Goal: Task Accomplishment & Management: Manage account settings

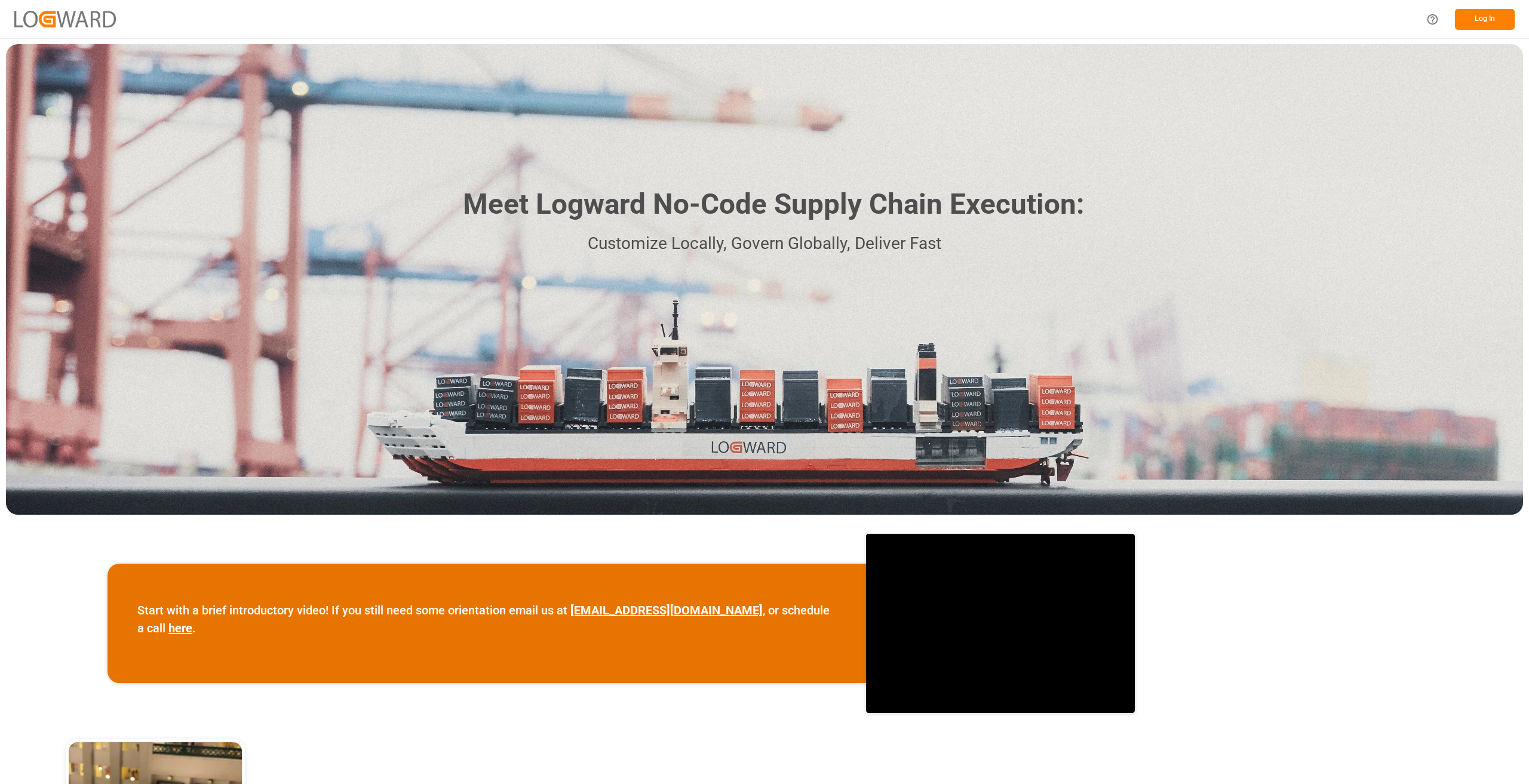
click at [1503, 22] on button "Log In" at bounding box center [1485, 19] width 60 height 21
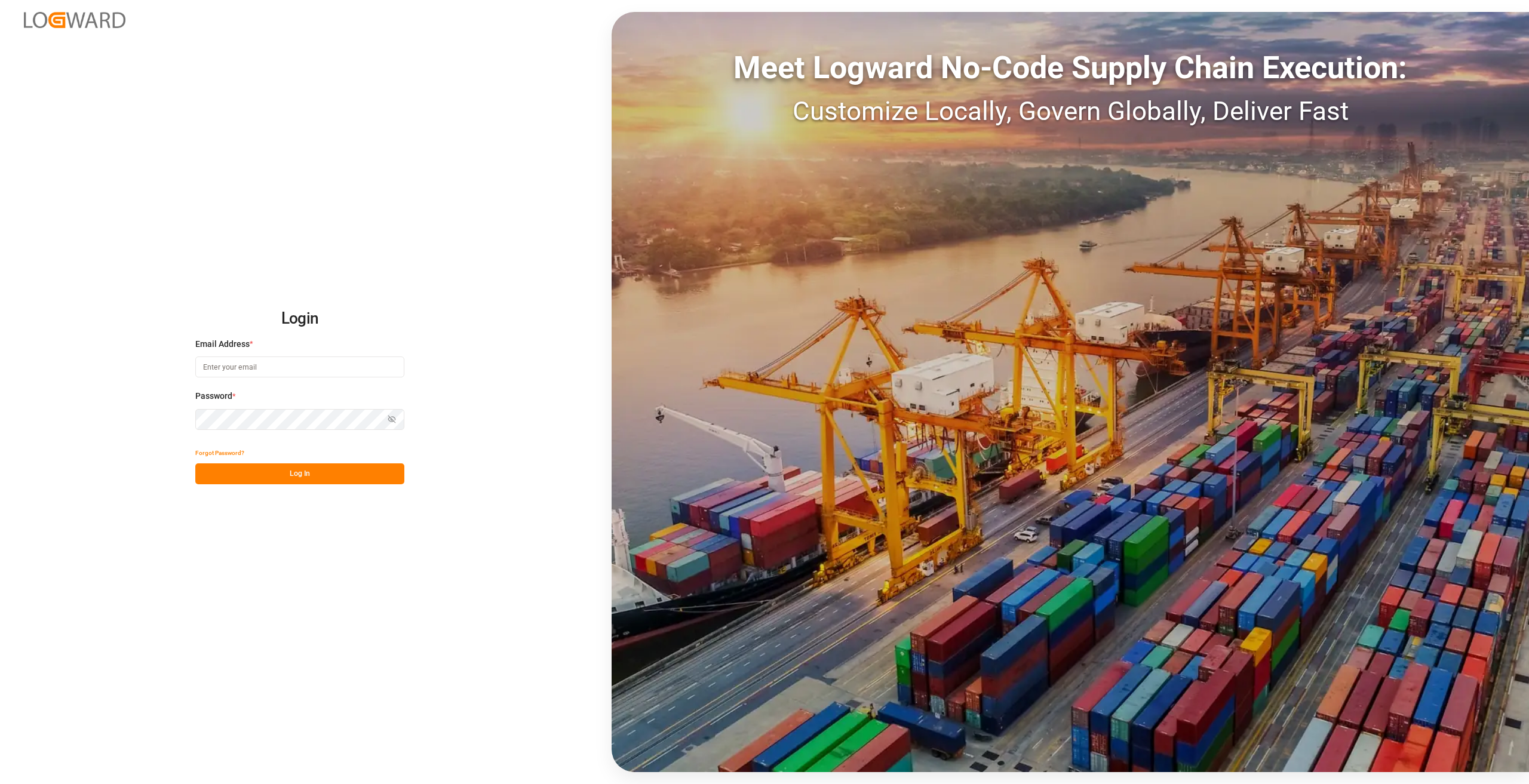
click at [287, 377] on input at bounding box center [300, 367] width 209 height 21
type input "[PERSON_NAME][EMAIL_ADDRESS][DOMAIN_NAME]"
click at [322, 464] on button "Log In" at bounding box center [300, 474] width 209 height 21
click at [273, 473] on div "Forgot Password? Log In" at bounding box center [300, 463] width 209 height 42
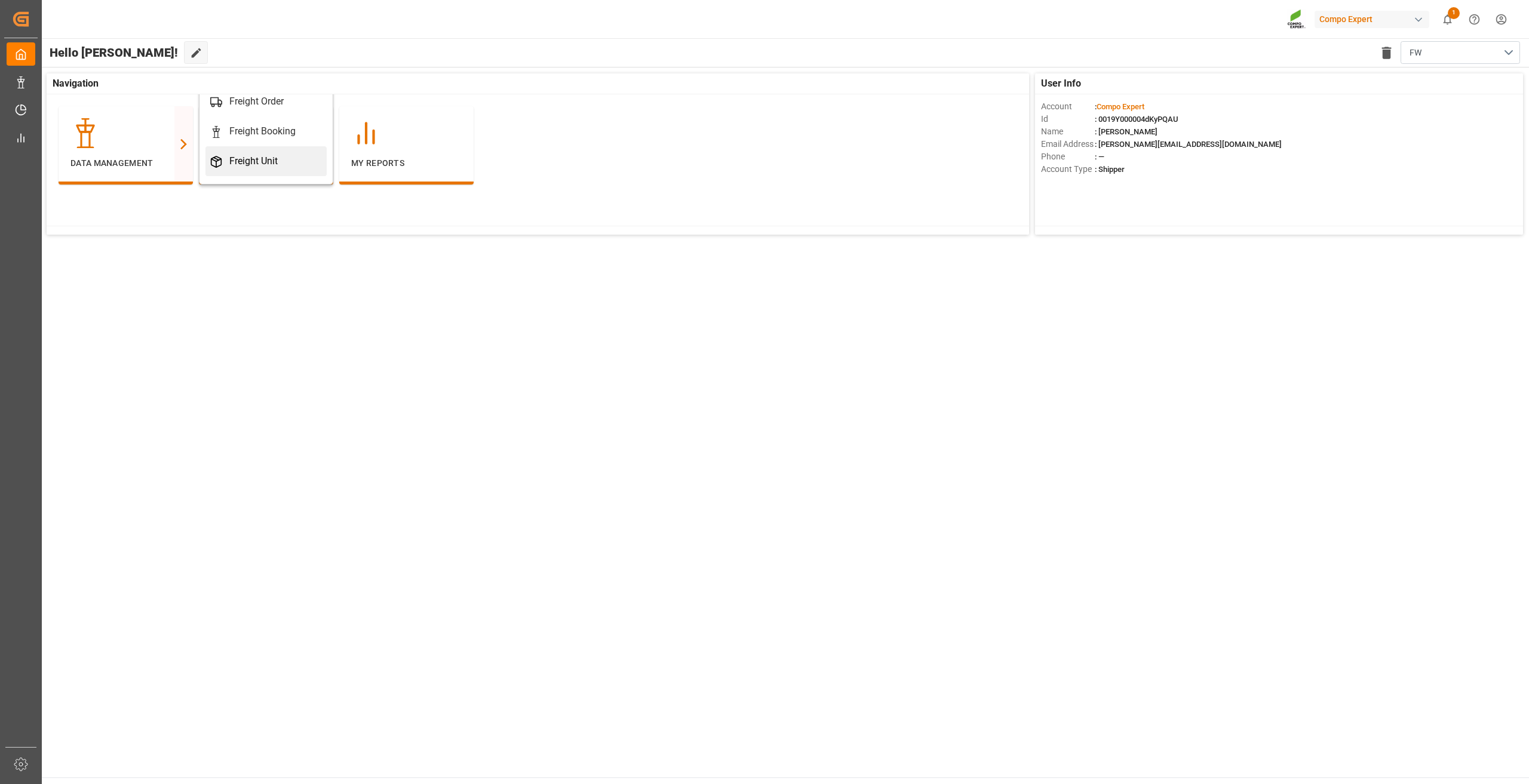
click at [284, 148] on link "Freight Unit" at bounding box center [266, 161] width 121 height 30
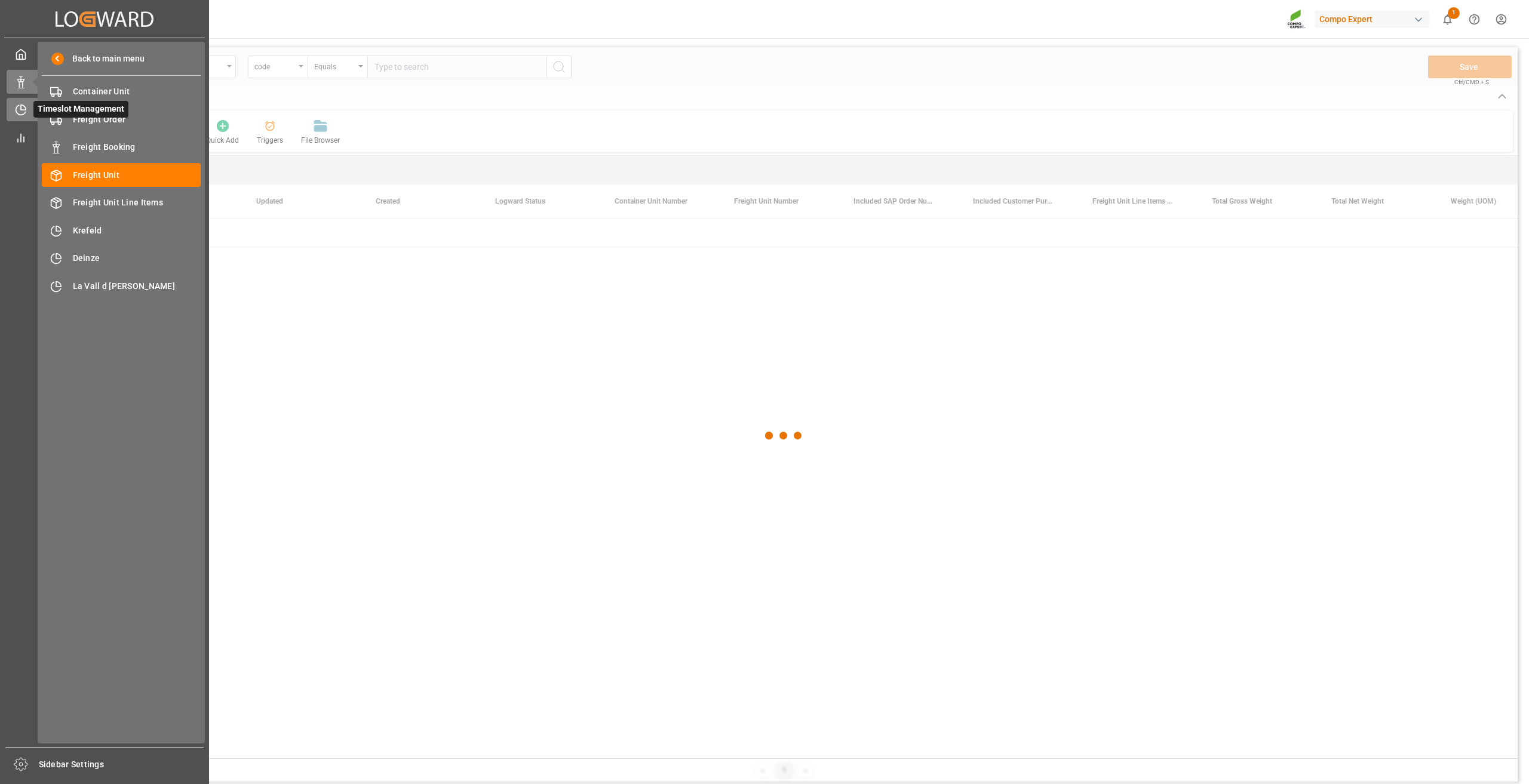
click at [30, 107] on div "Timeslot Management Timeslot Management" at bounding box center [105, 109] width 196 height 23
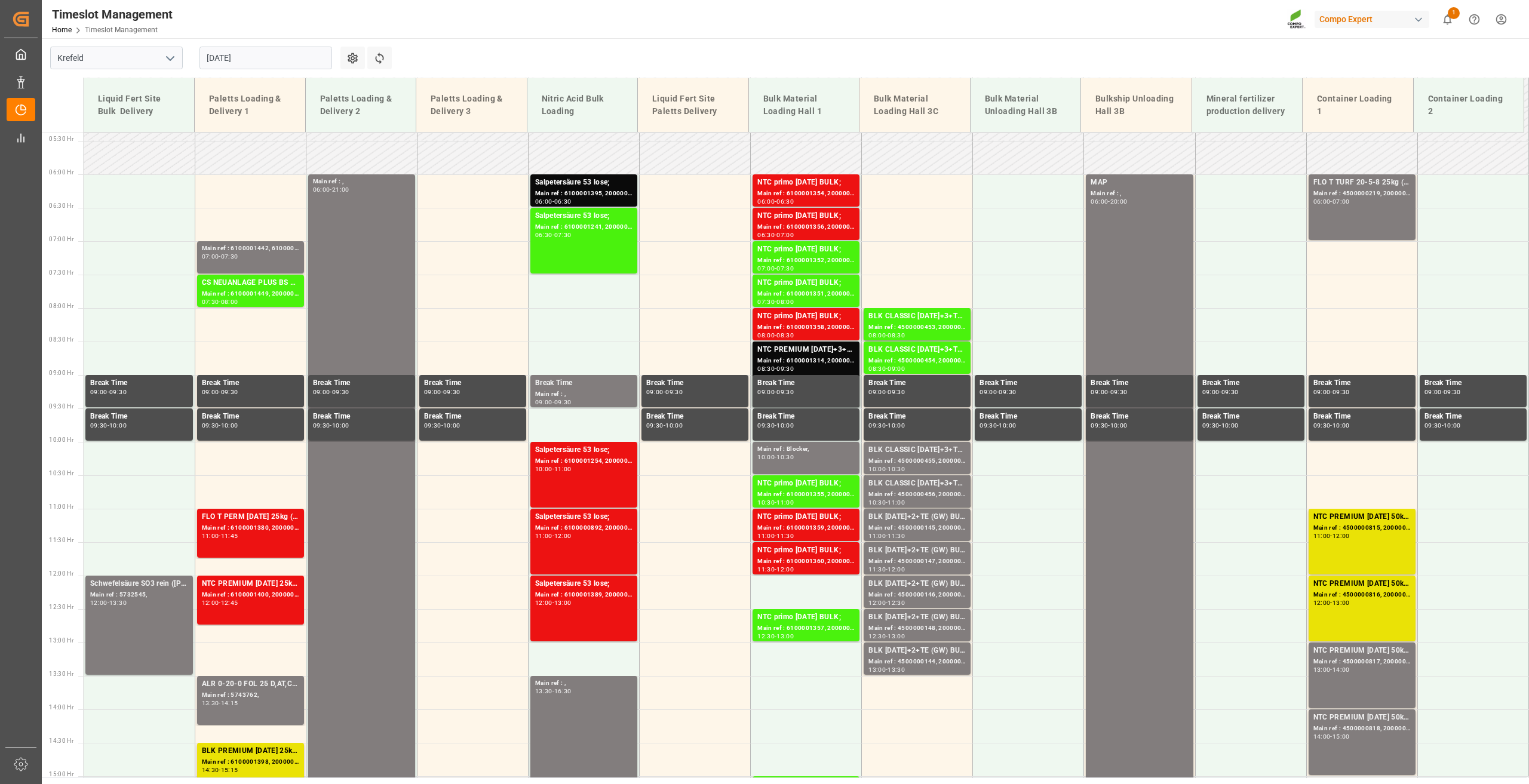
scroll to position [364, 0]
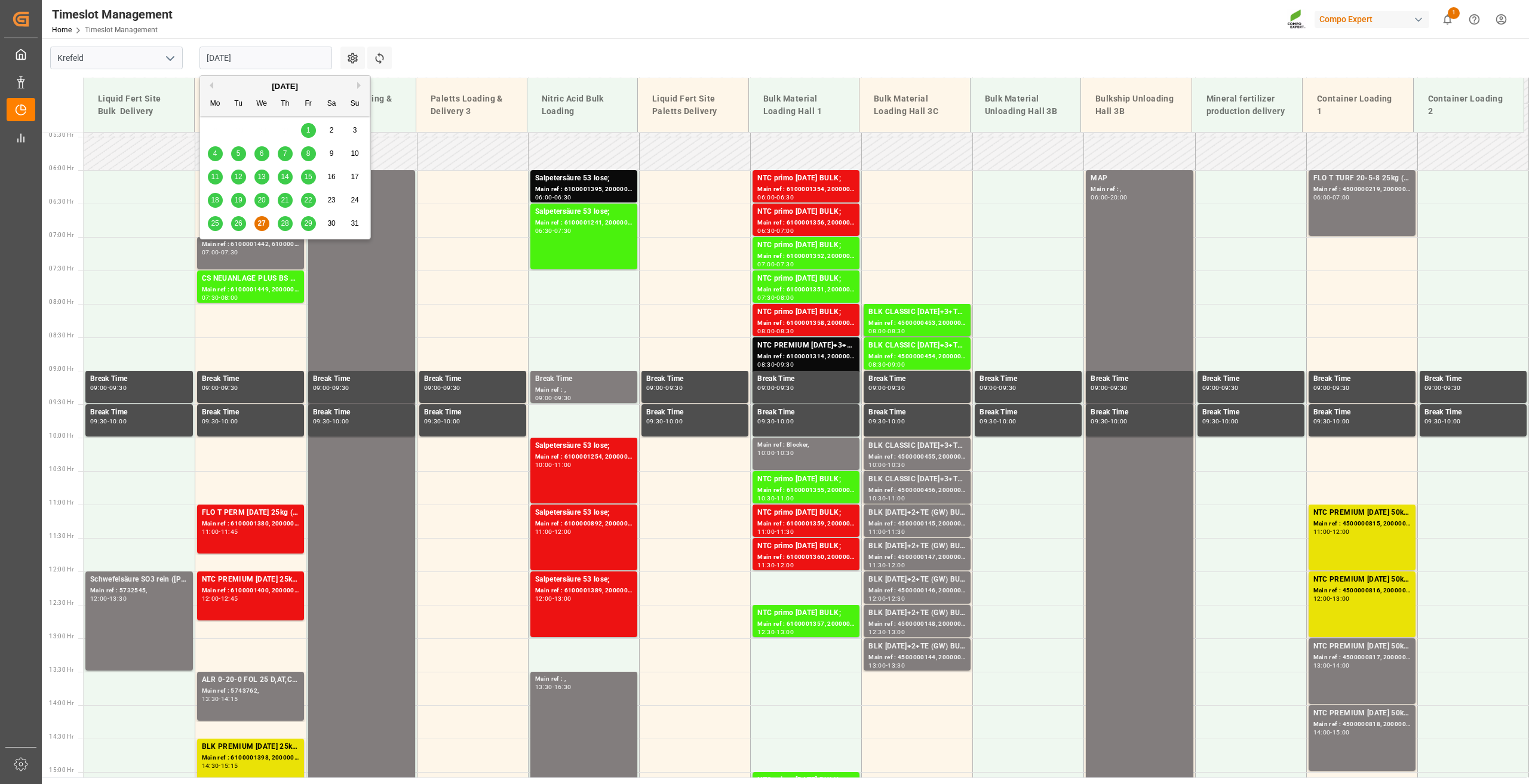
click at [227, 57] on input "[DATE]" at bounding box center [266, 58] width 132 height 22
click at [283, 226] on span "28" at bounding box center [284, 223] width 7 height 8
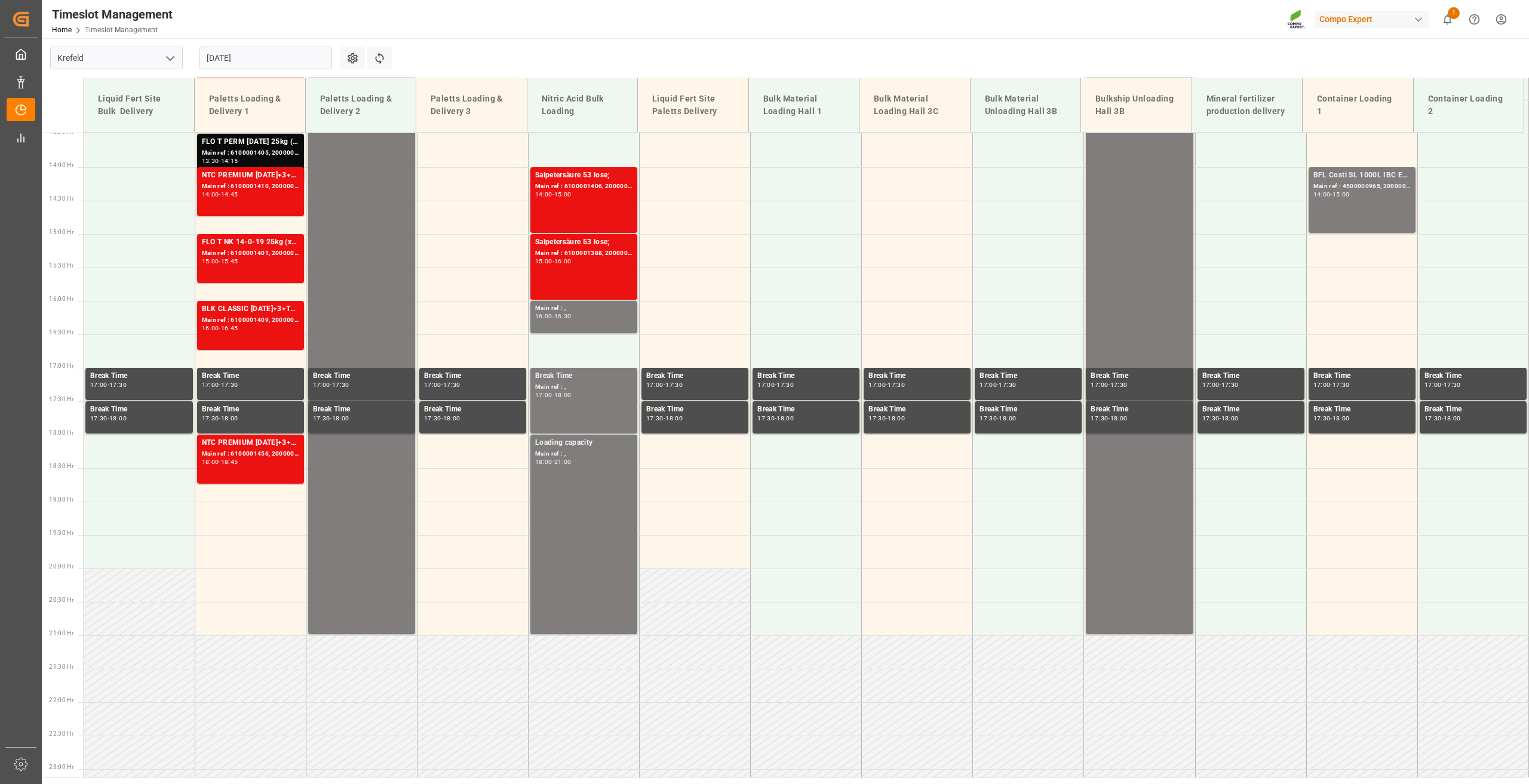
scroll to position [941, 0]
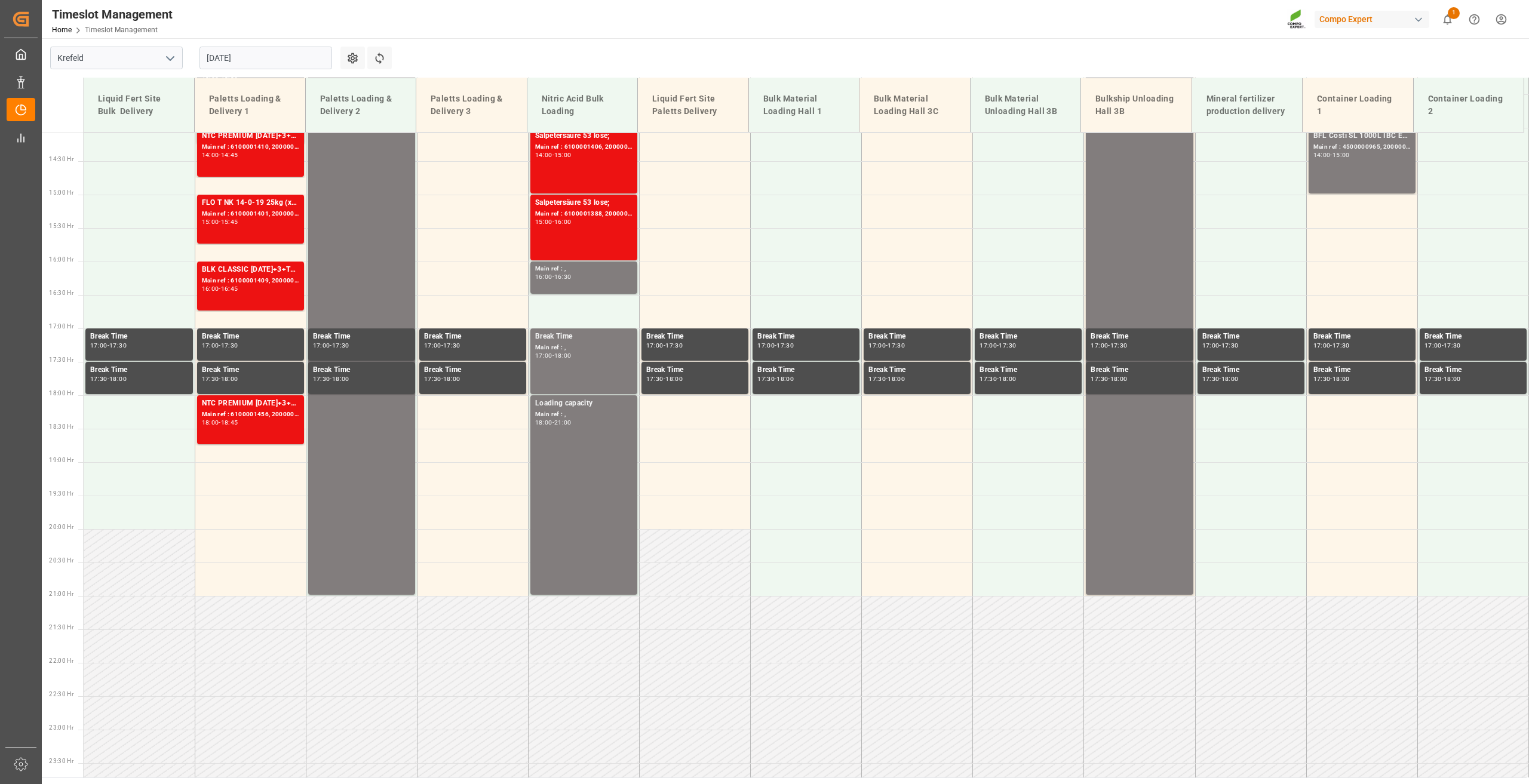
click at [229, 65] on input "28.08.2025" at bounding box center [266, 58] width 132 height 22
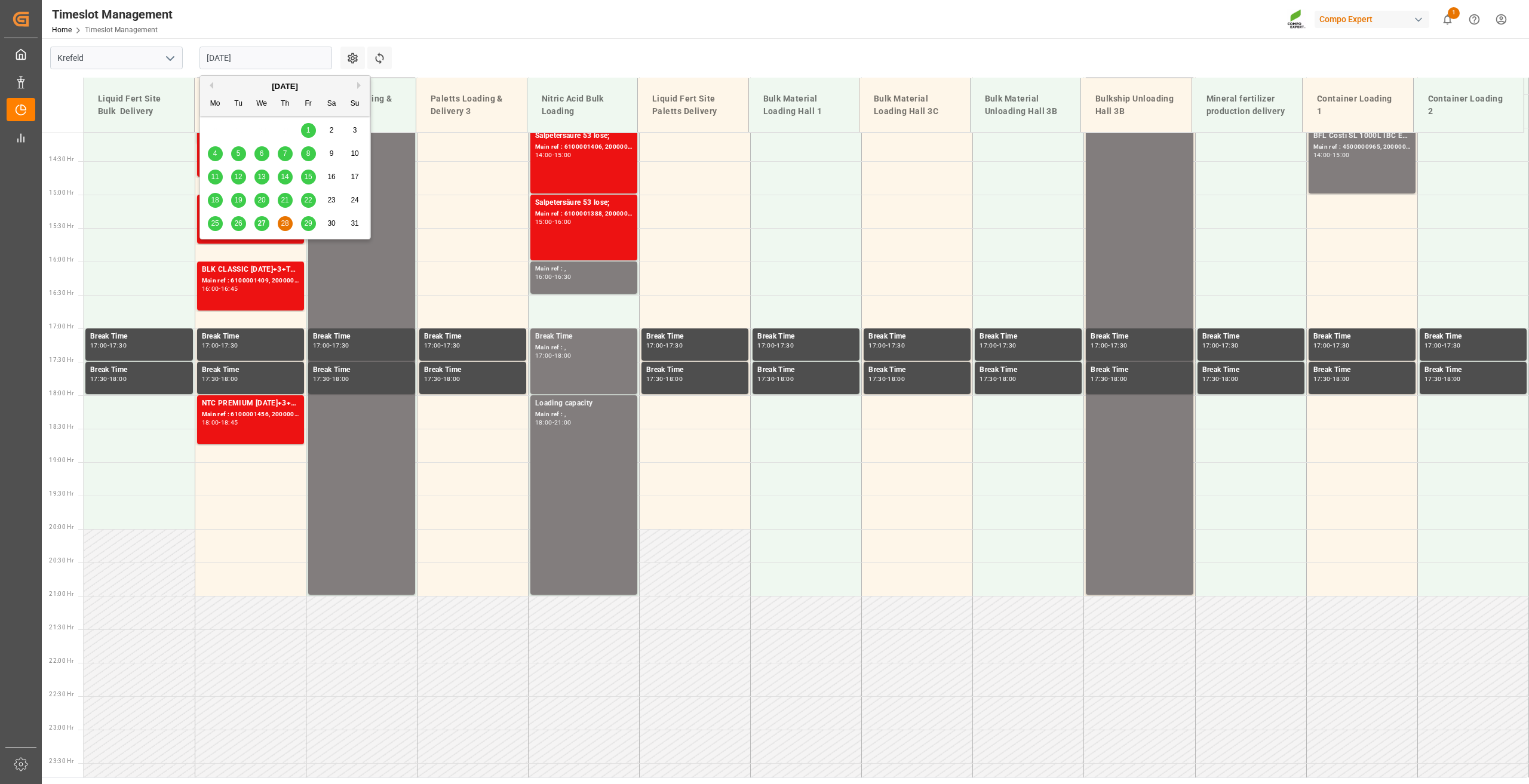
click at [311, 218] on div "29" at bounding box center [309, 223] width 15 height 14
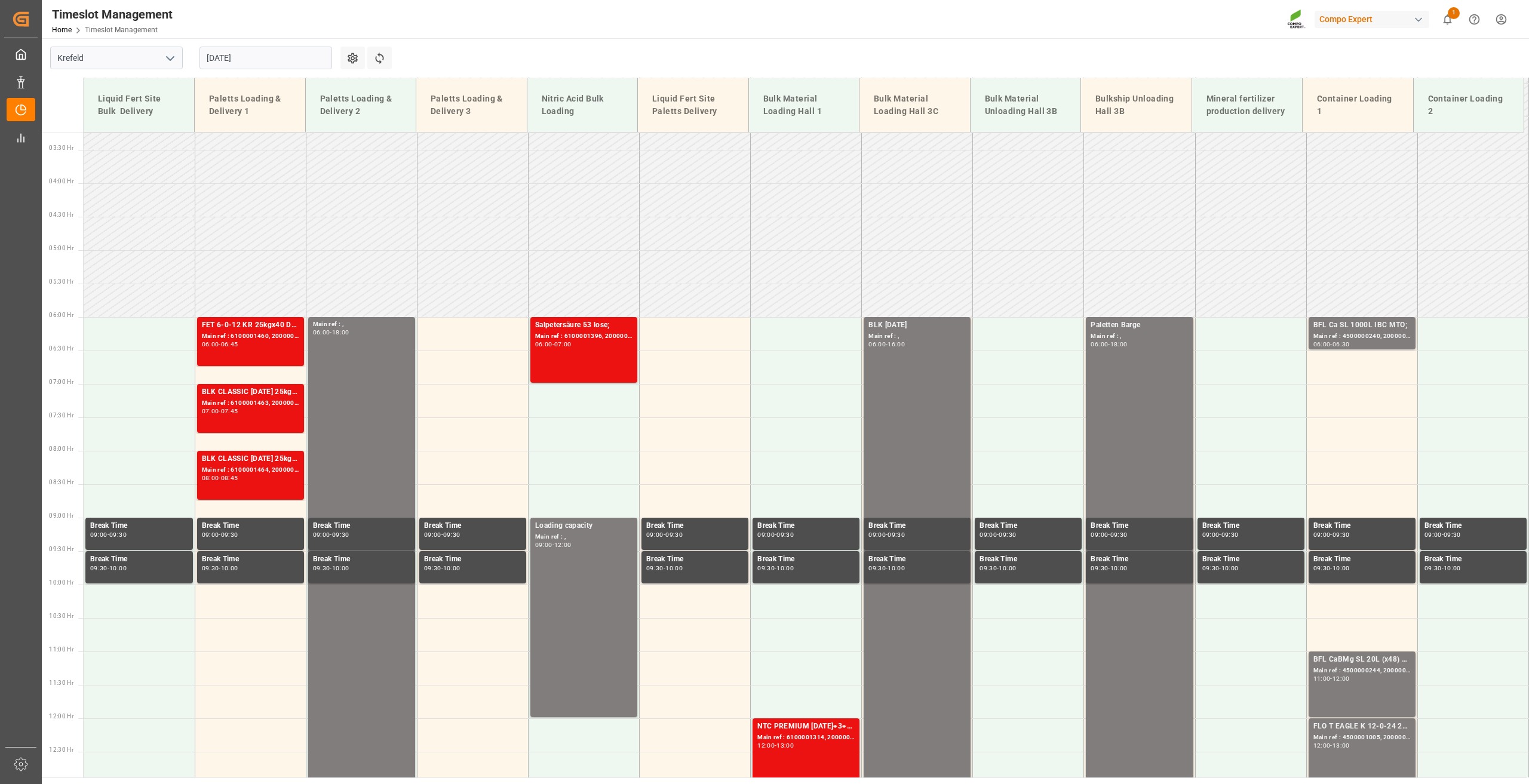
scroll to position [239, 0]
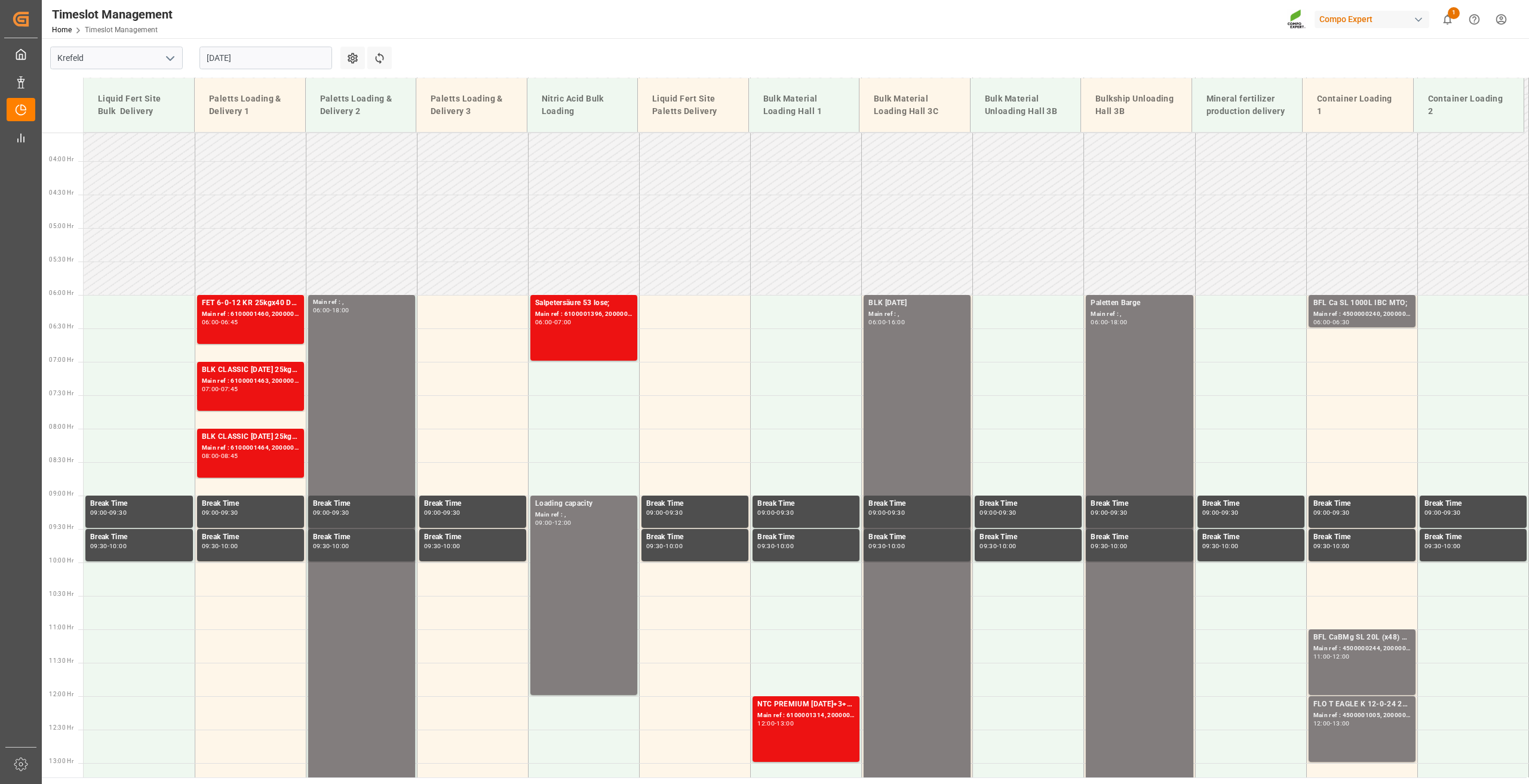
click at [228, 57] on input "29.08.2025" at bounding box center [266, 58] width 132 height 22
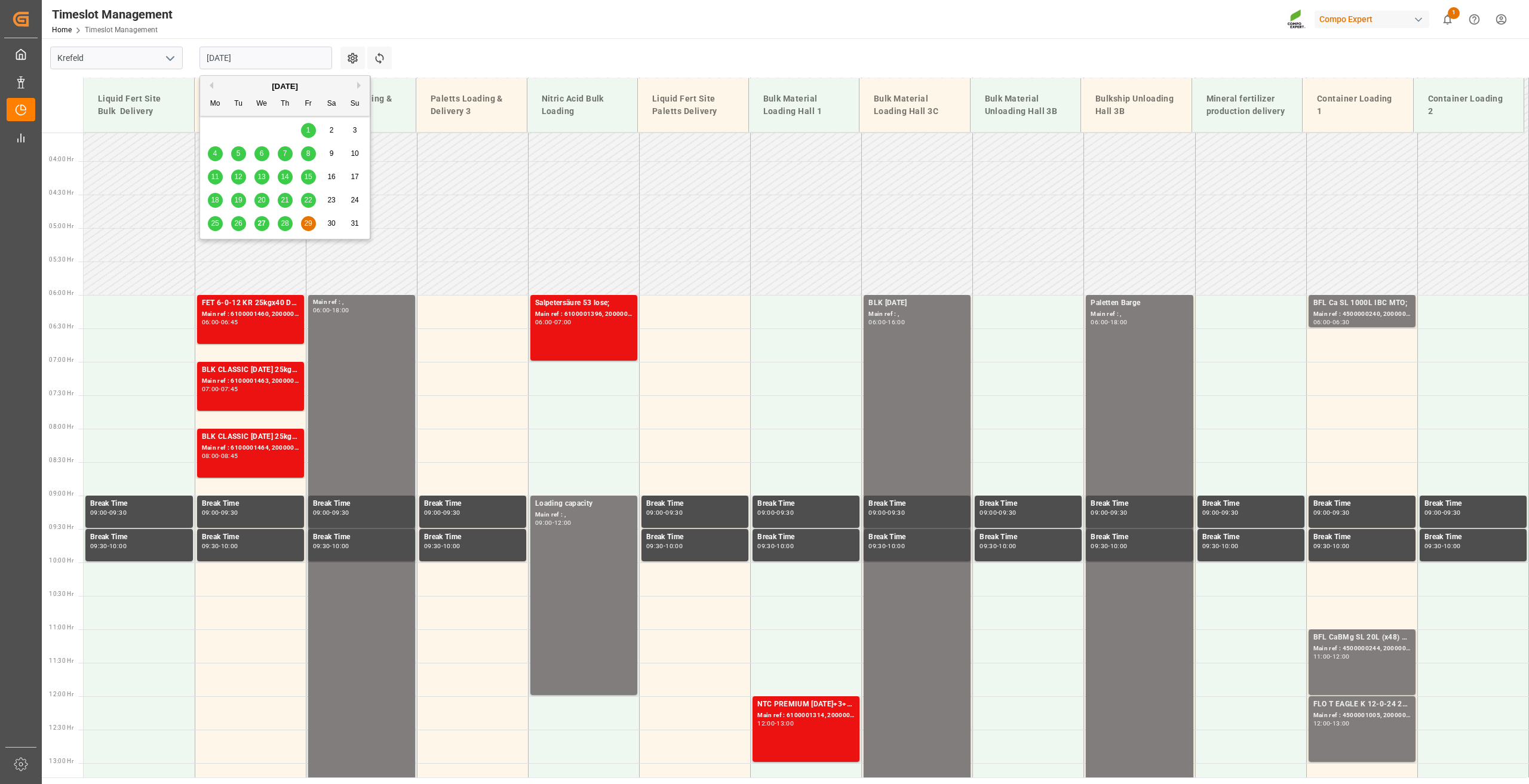
click at [359, 85] on button "Next Month" at bounding box center [361, 86] width 7 height 7
click at [210, 128] on div "1" at bounding box center [215, 131] width 15 height 14
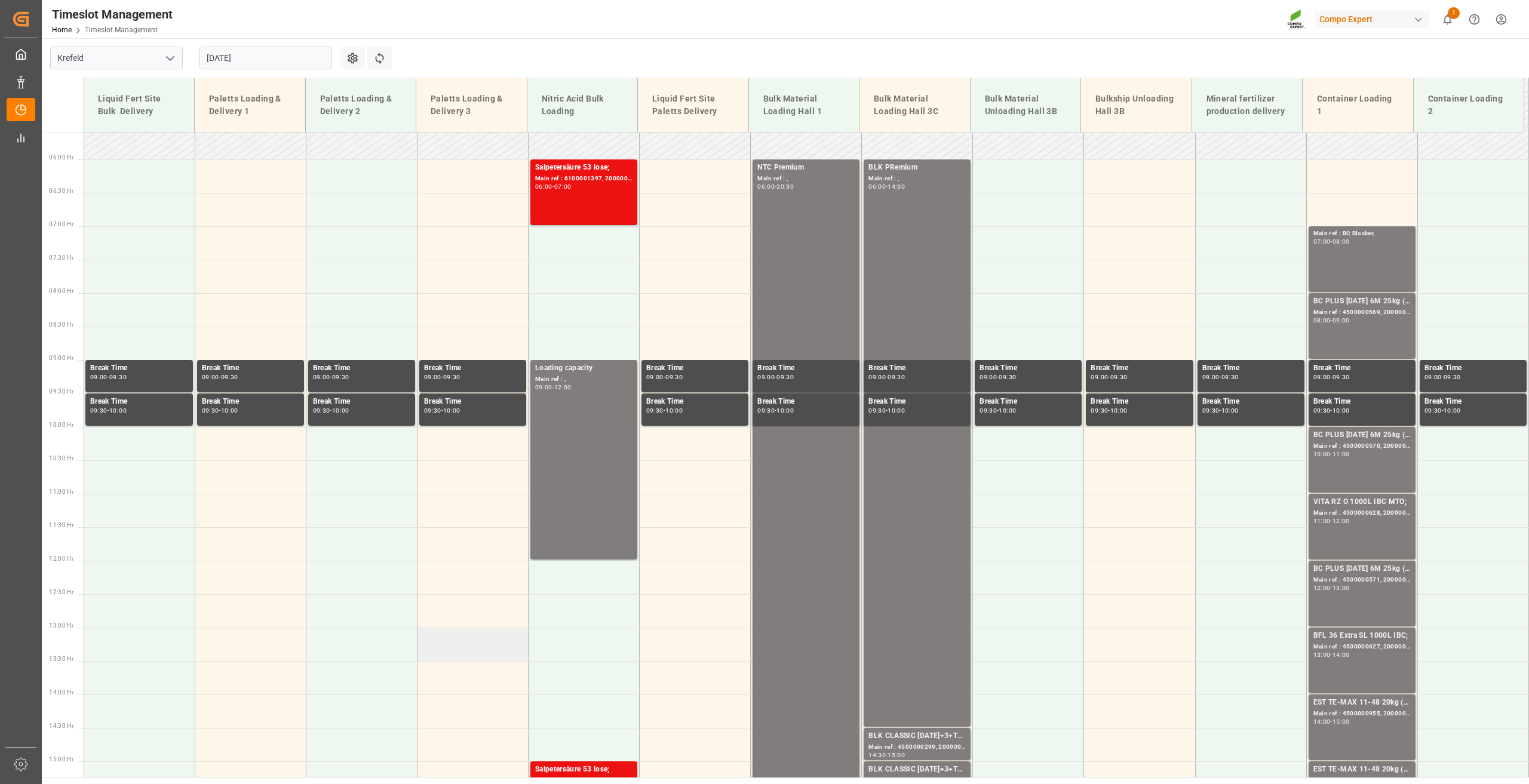
scroll to position [344, 0]
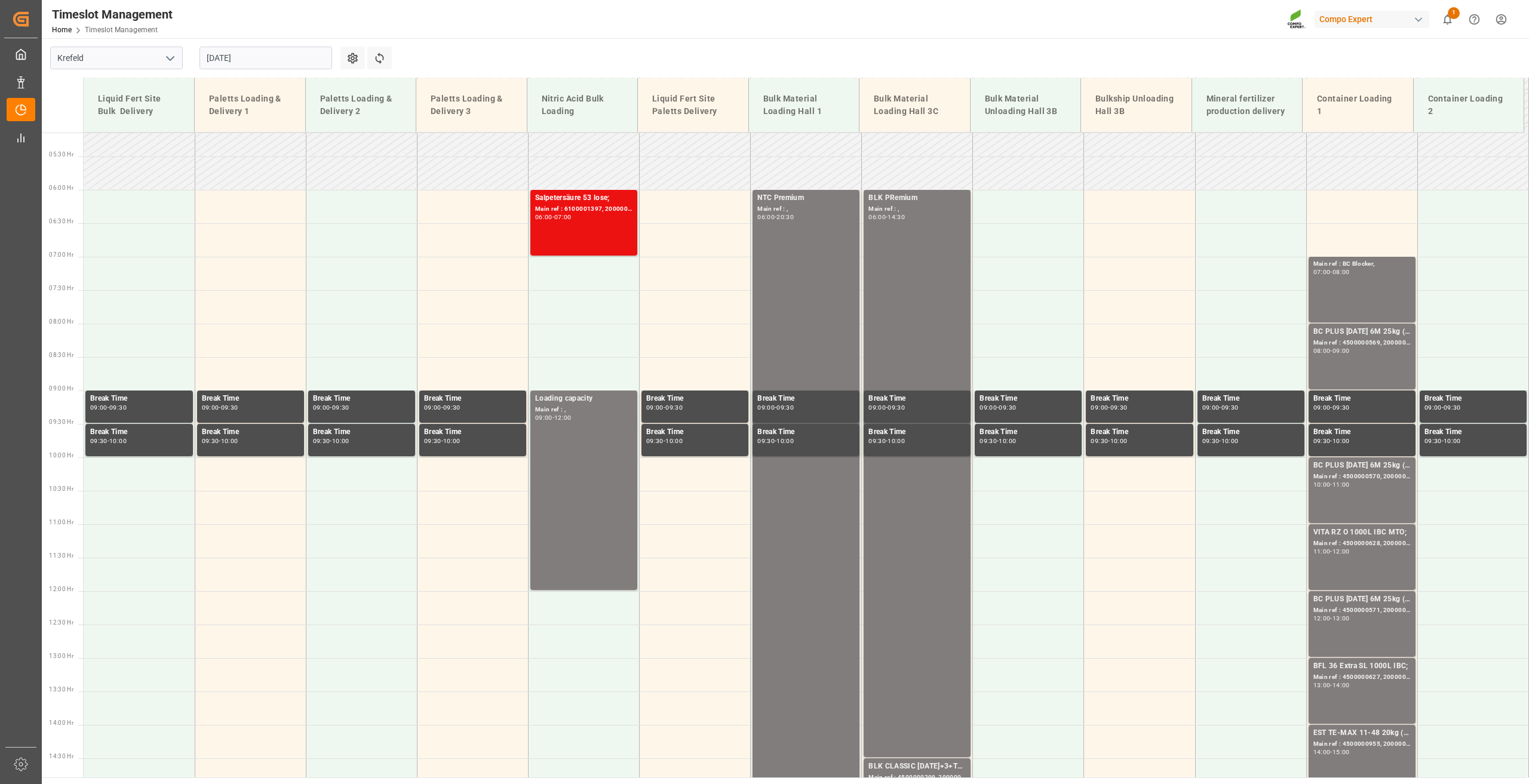
click at [218, 53] on input "01.09.2025" at bounding box center [266, 58] width 132 height 22
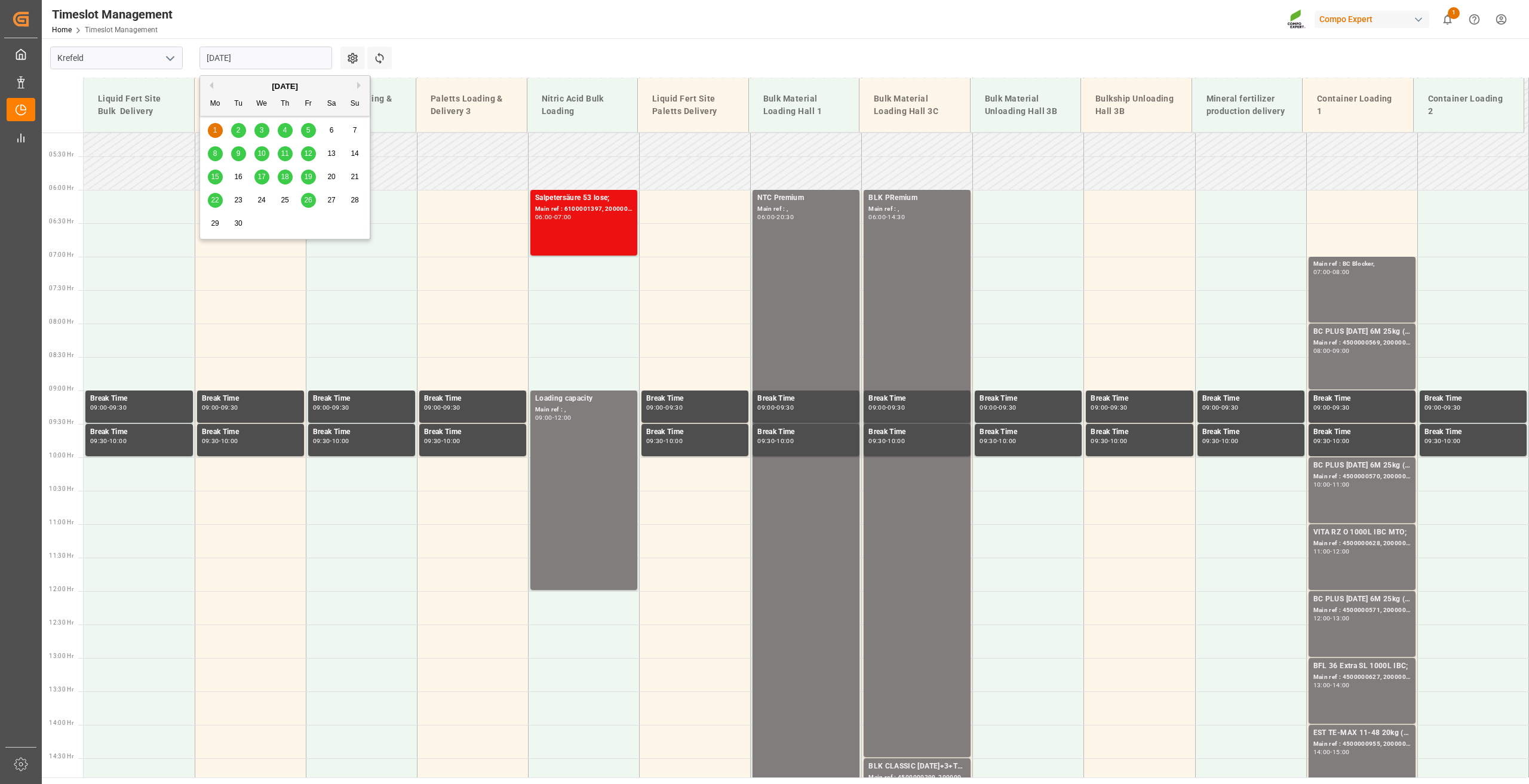
click at [210, 84] on button "Previous Month" at bounding box center [210, 86] width 7 height 7
click at [308, 224] on span "29" at bounding box center [308, 223] width 7 height 8
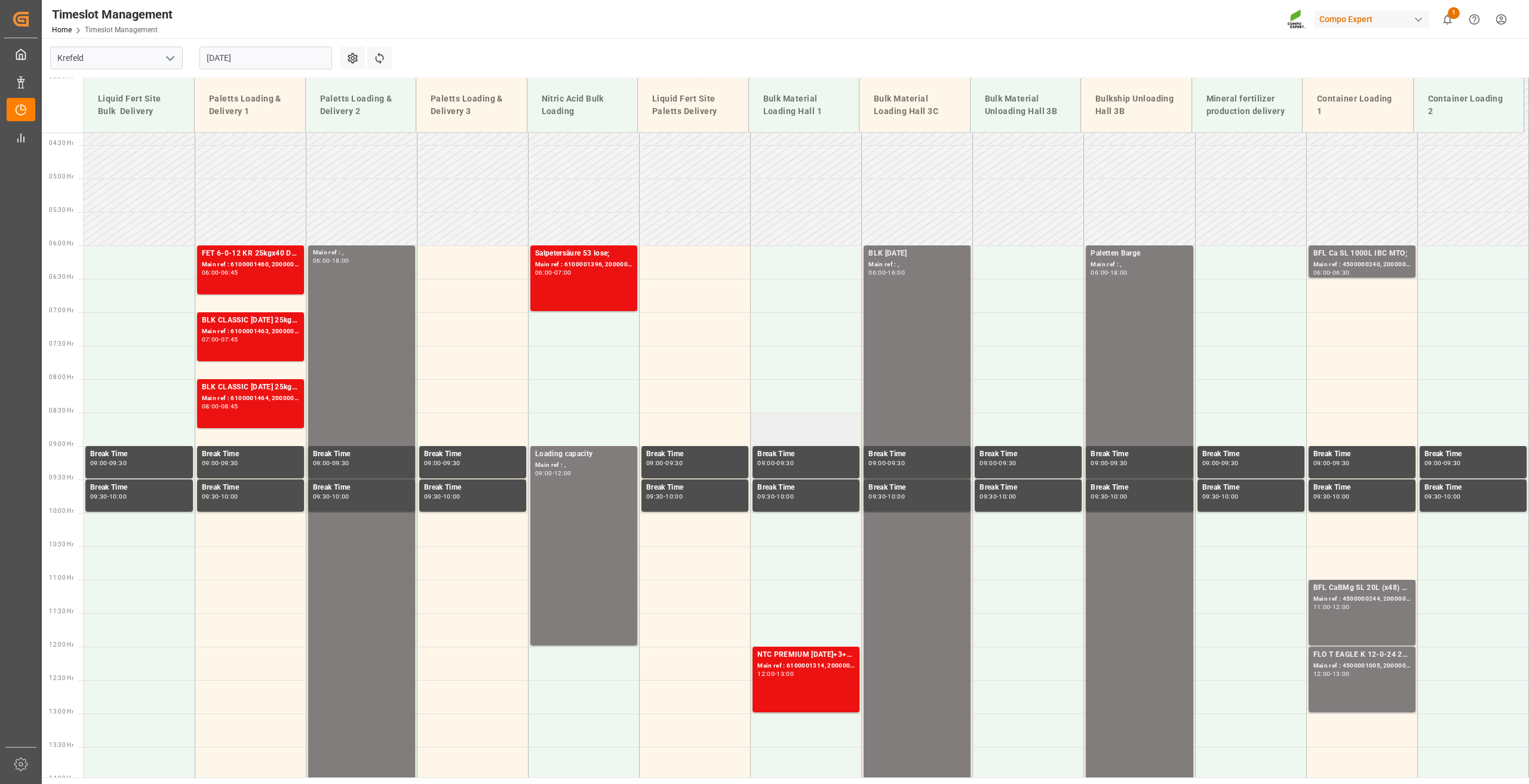
scroll to position [284, 0]
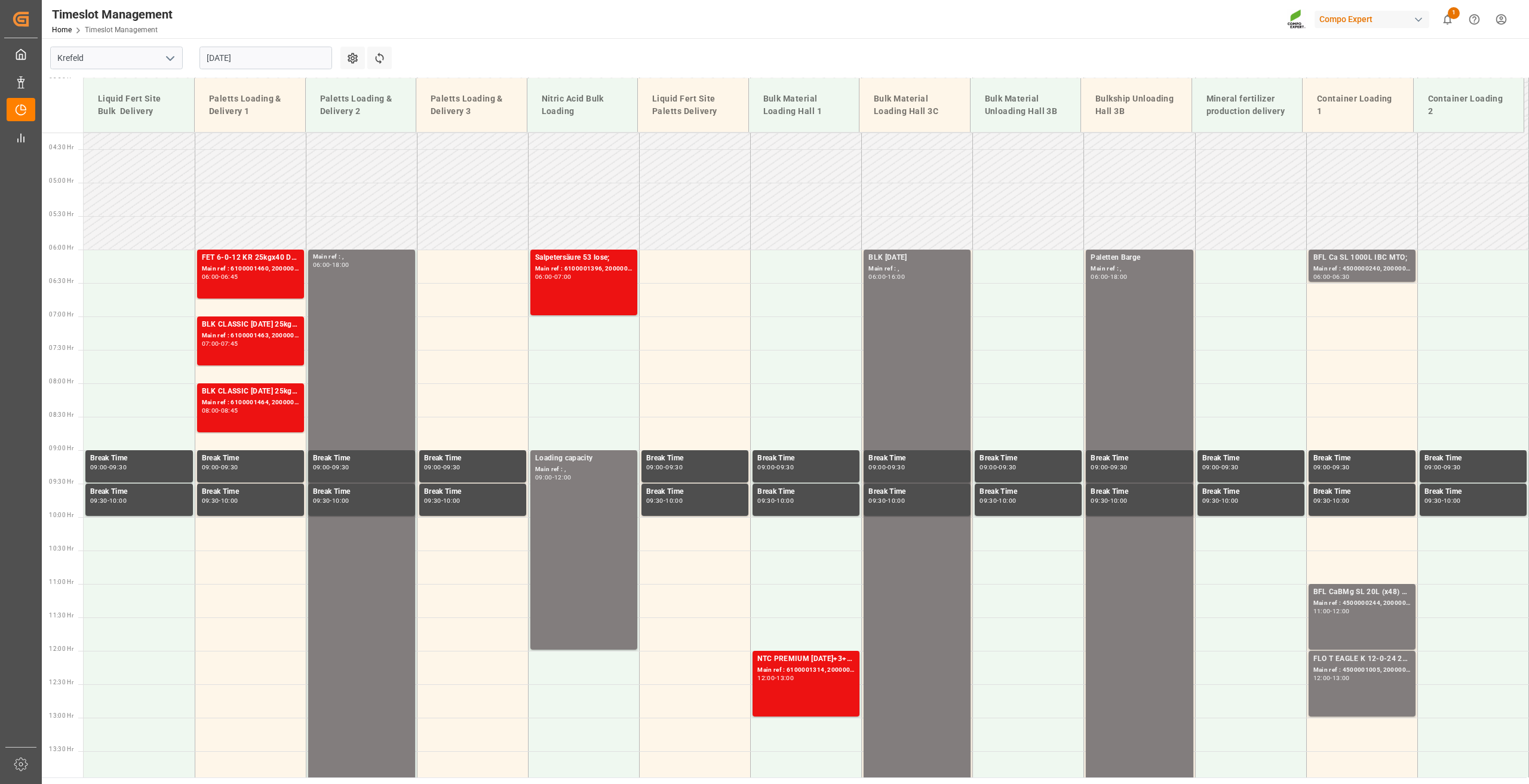
click at [251, 60] on input "29.08.2025" at bounding box center [266, 58] width 132 height 22
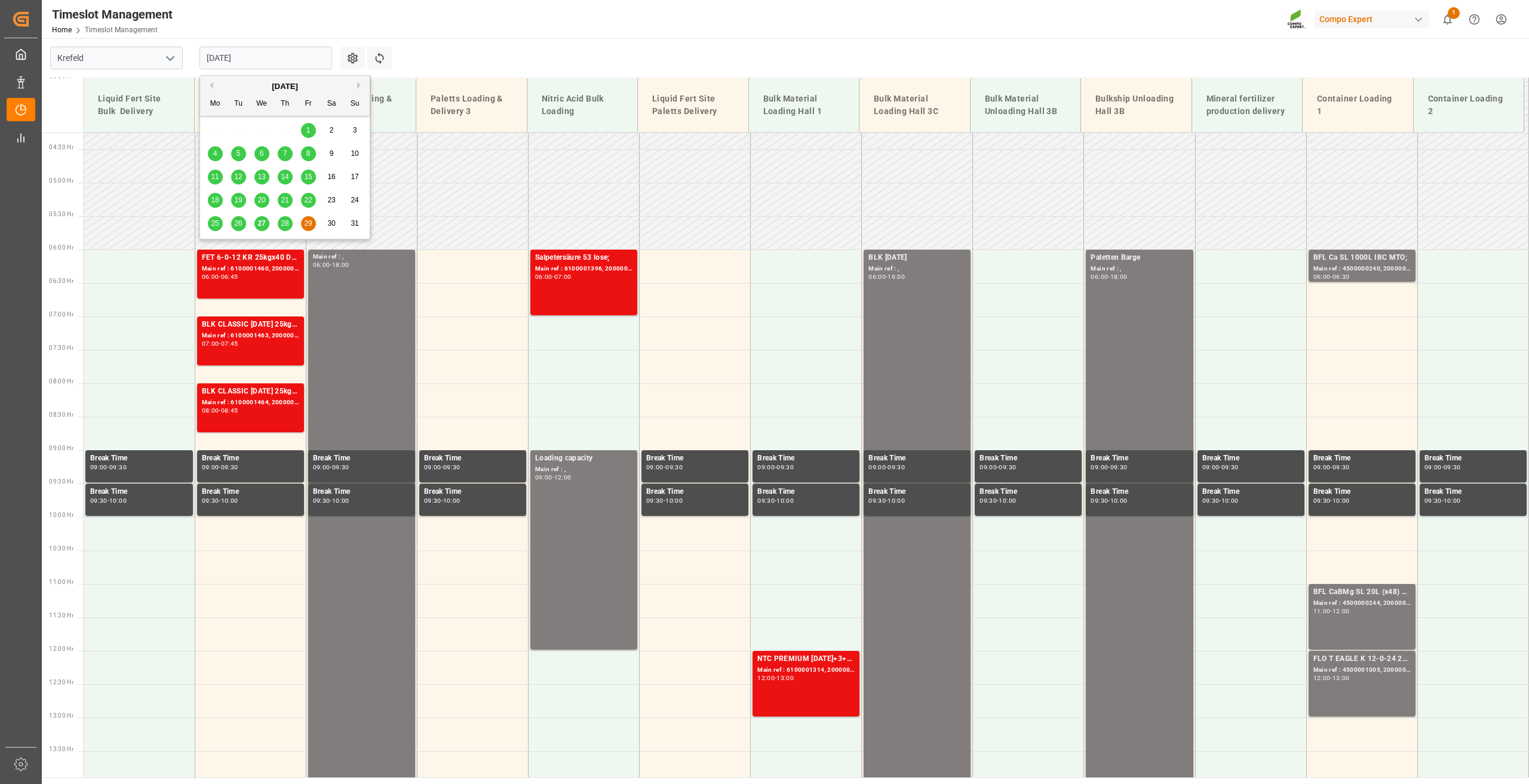
click at [360, 85] on button "Next Month" at bounding box center [361, 86] width 7 height 7
click at [215, 131] on span "1" at bounding box center [215, 130] width 4 height 8
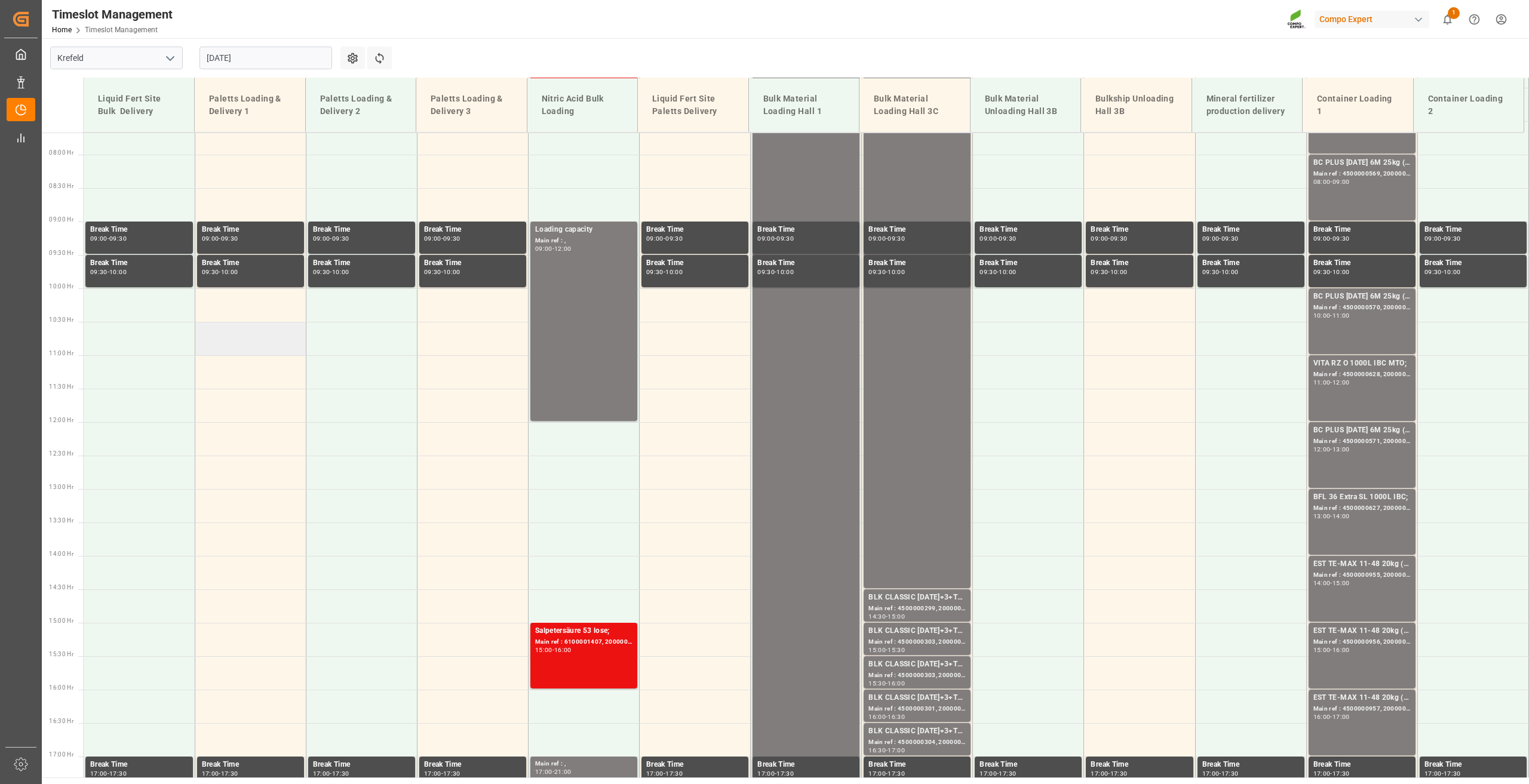
scroll to position [344, 0]
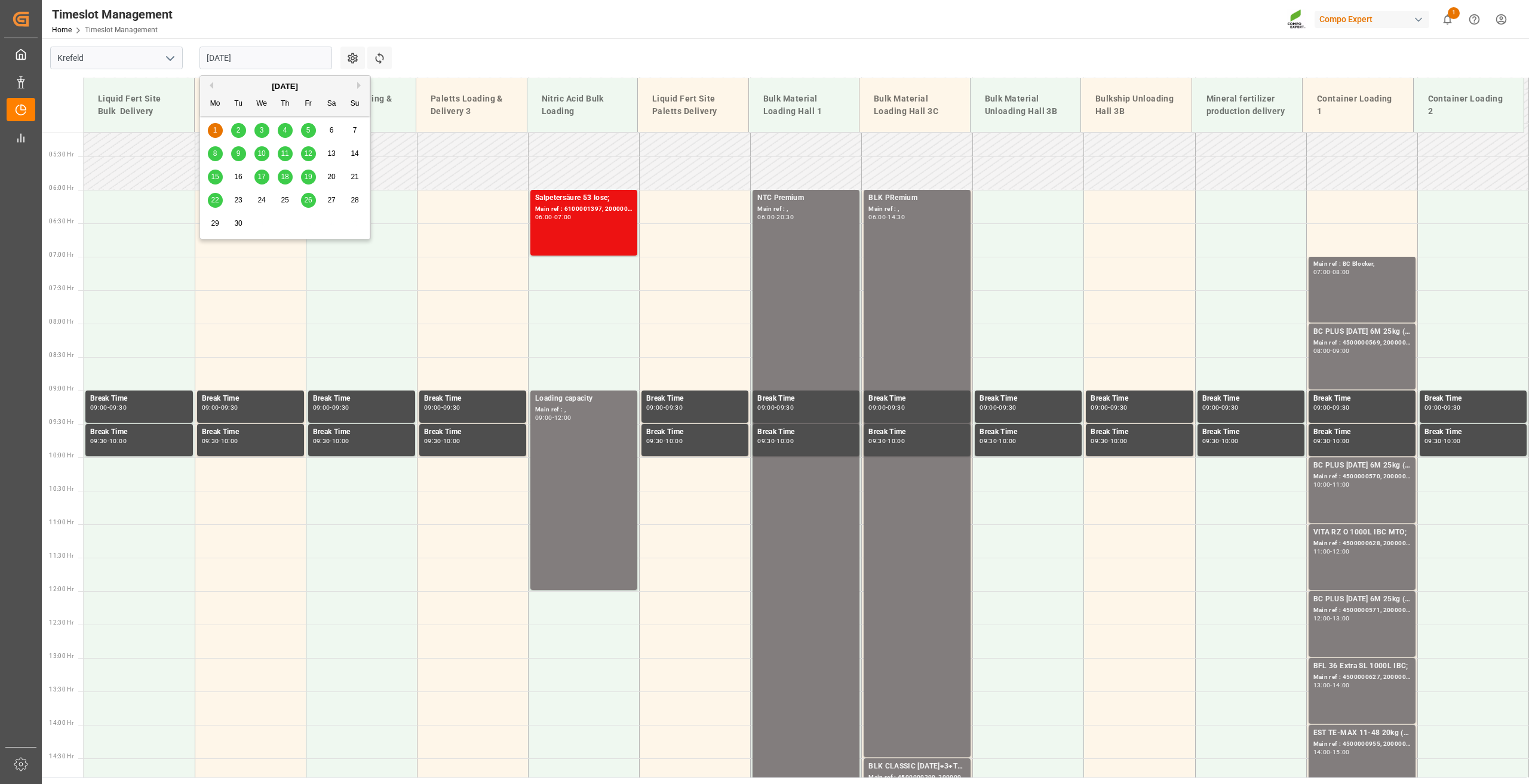
click at [223, 59] on input "01.09.2025" at bounding box center [266, 58] width 132 height 22
click at [244, 125] on div "2" at bounding box center [239, 131] width 15 height 14
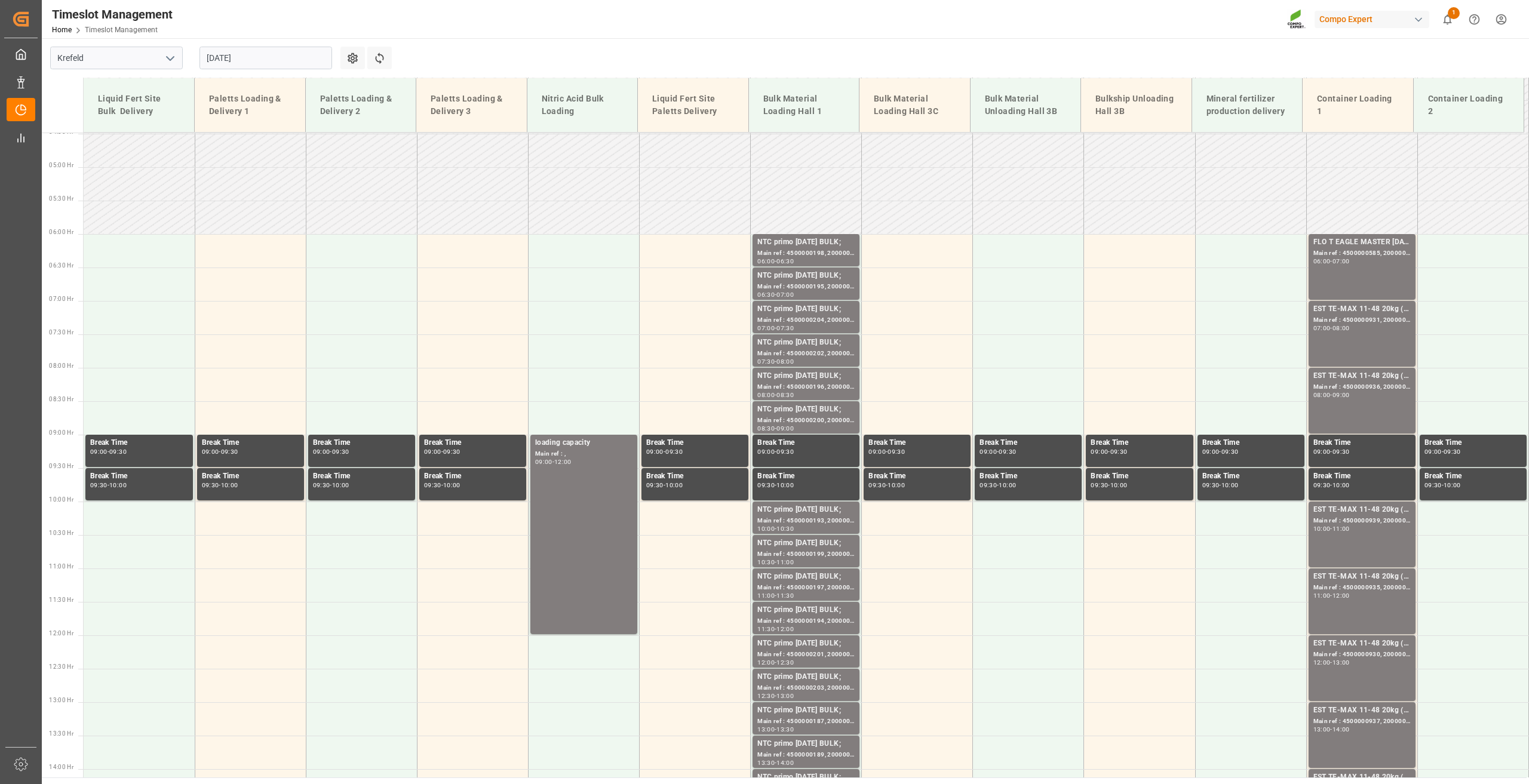
scroll to position [284, 0]
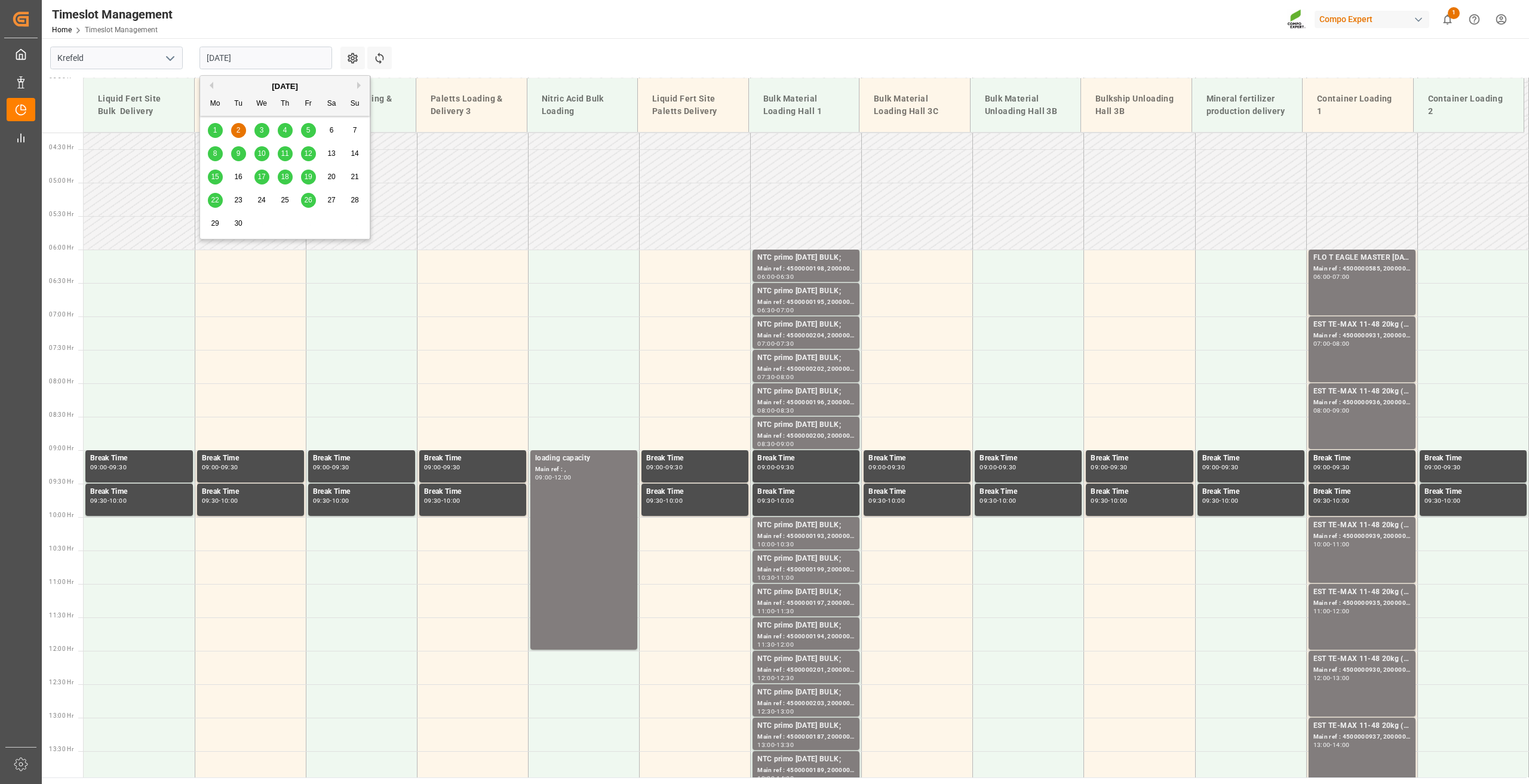
click at [237, 62] on input "02.09.2025" at bounding box center [266, 58] width 132 height 22
click at [260, 129] on span "3" at bounding box center [262, 130] width 4 height 8
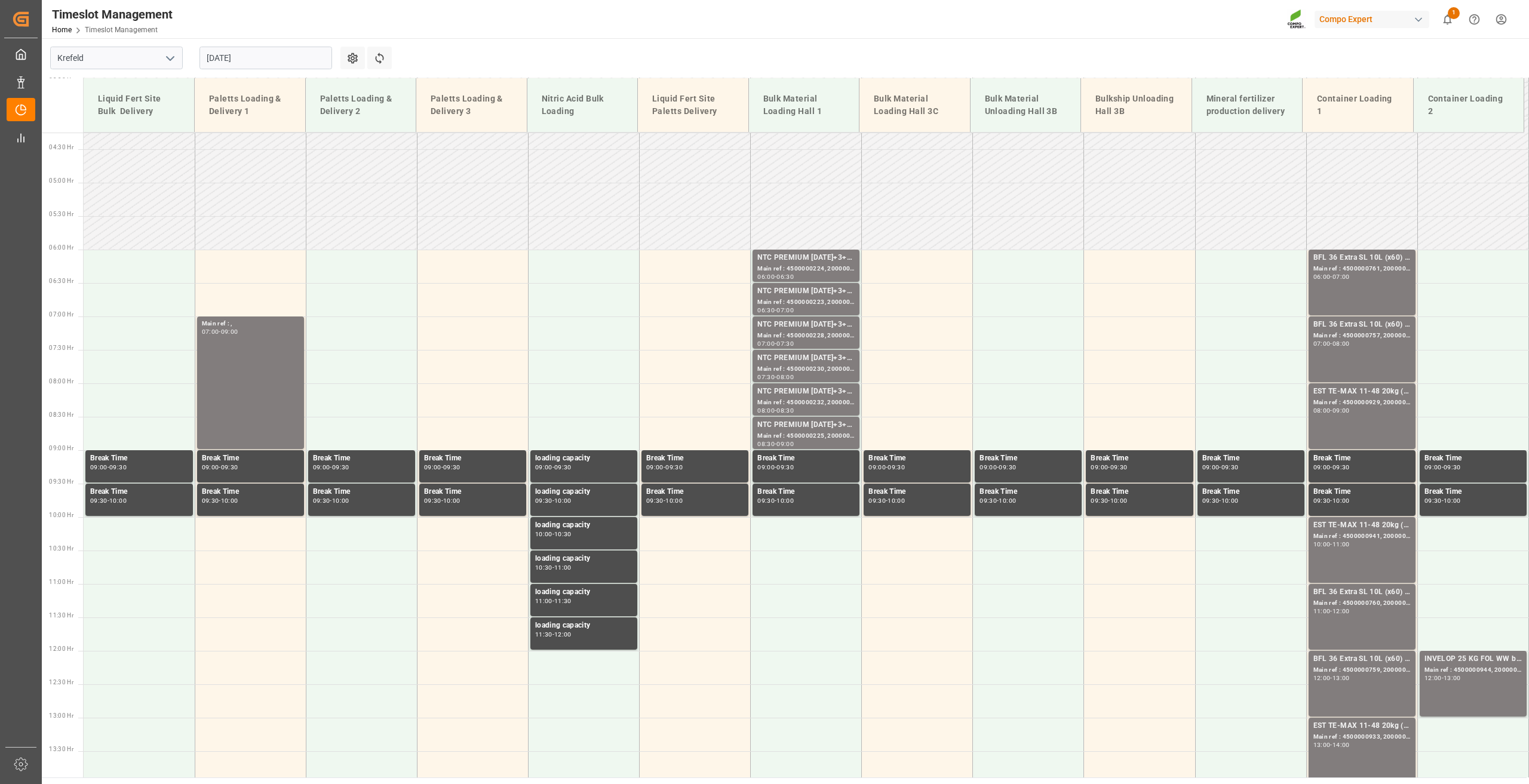
click at [235, 53] on input "03.09.2025" at bounding box center [266, 58] width 132 height 22
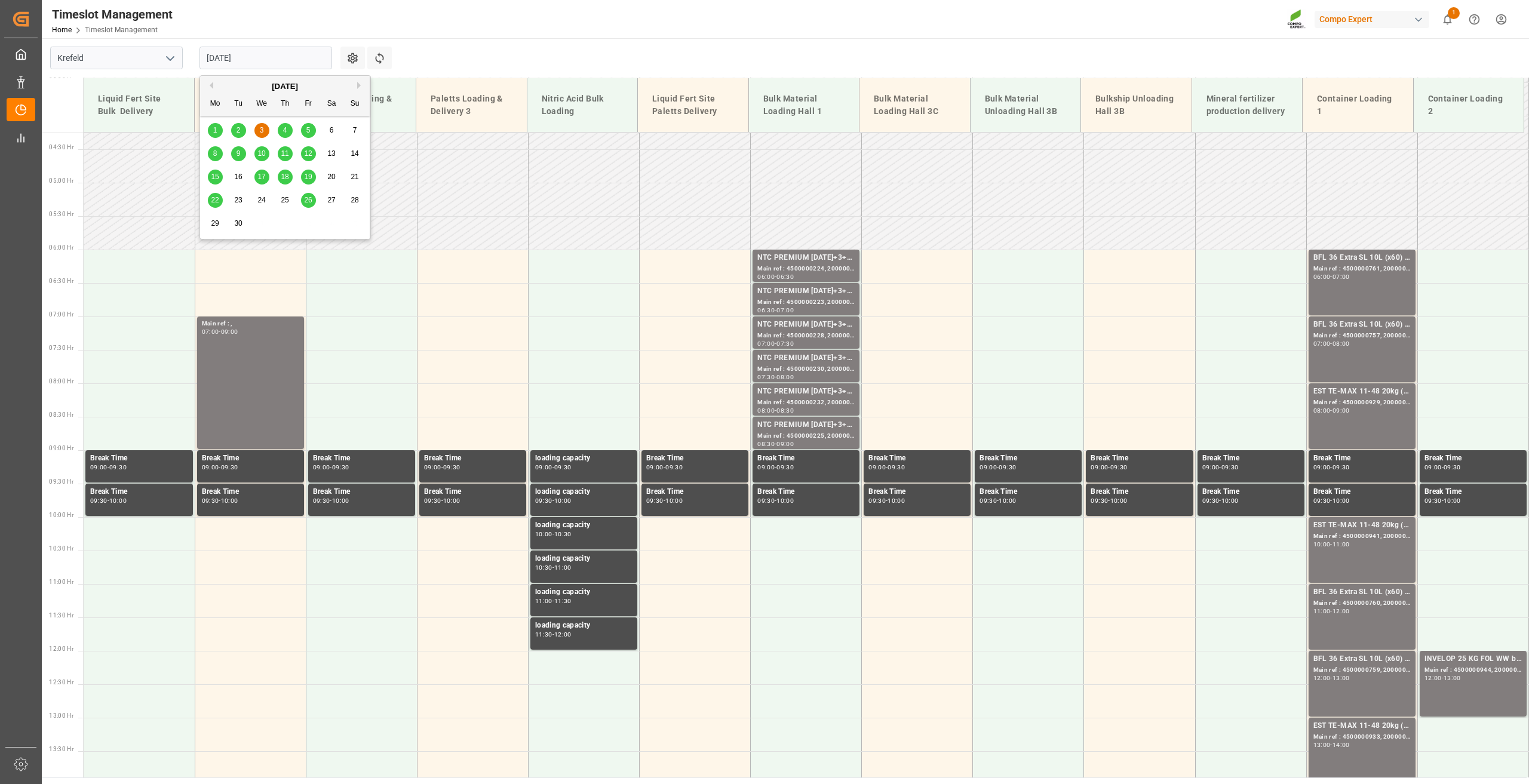
click at [220, 133] on div "1" at bounding box center [215, 131] width 15 height 14
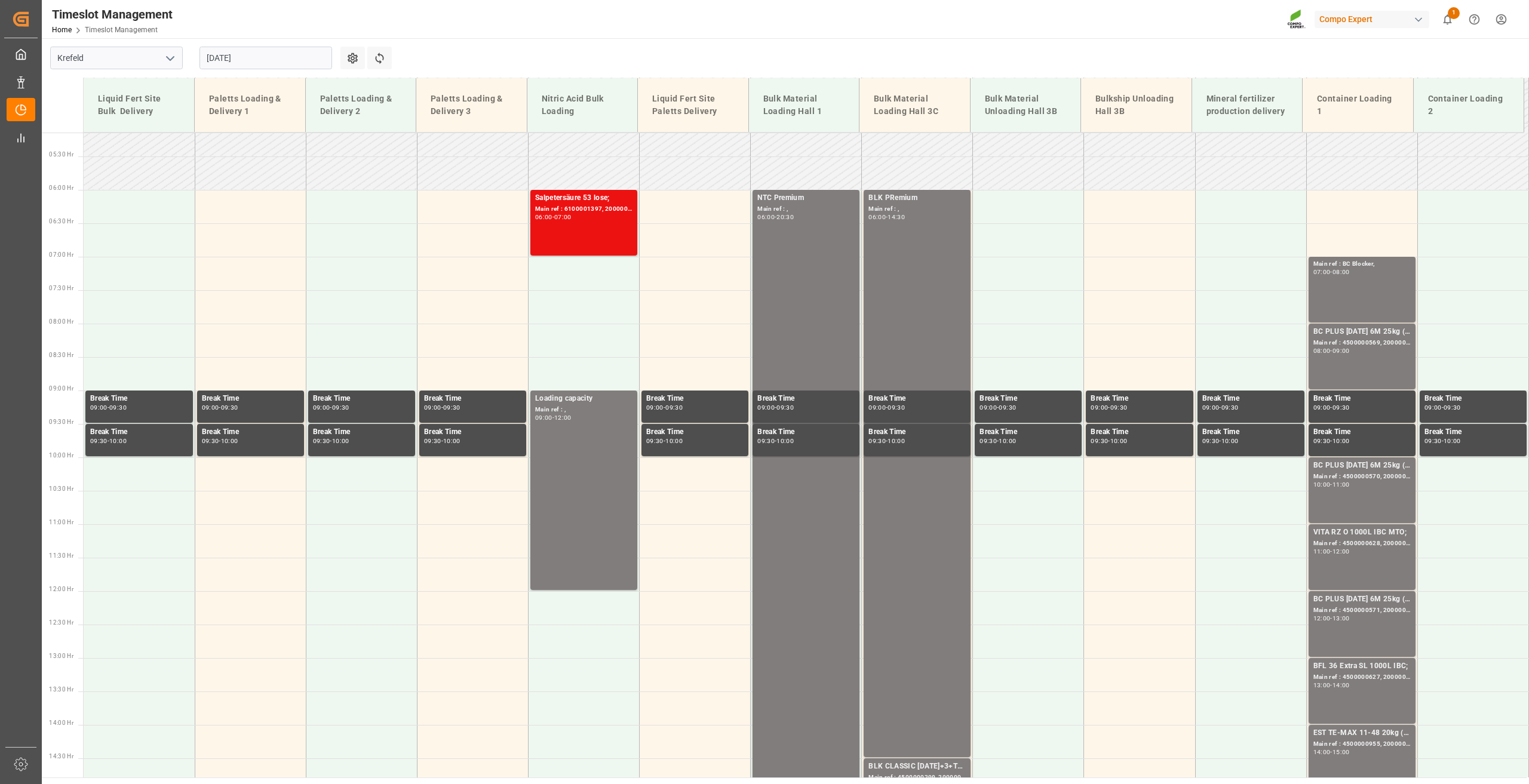
scroll to position [702, 0]
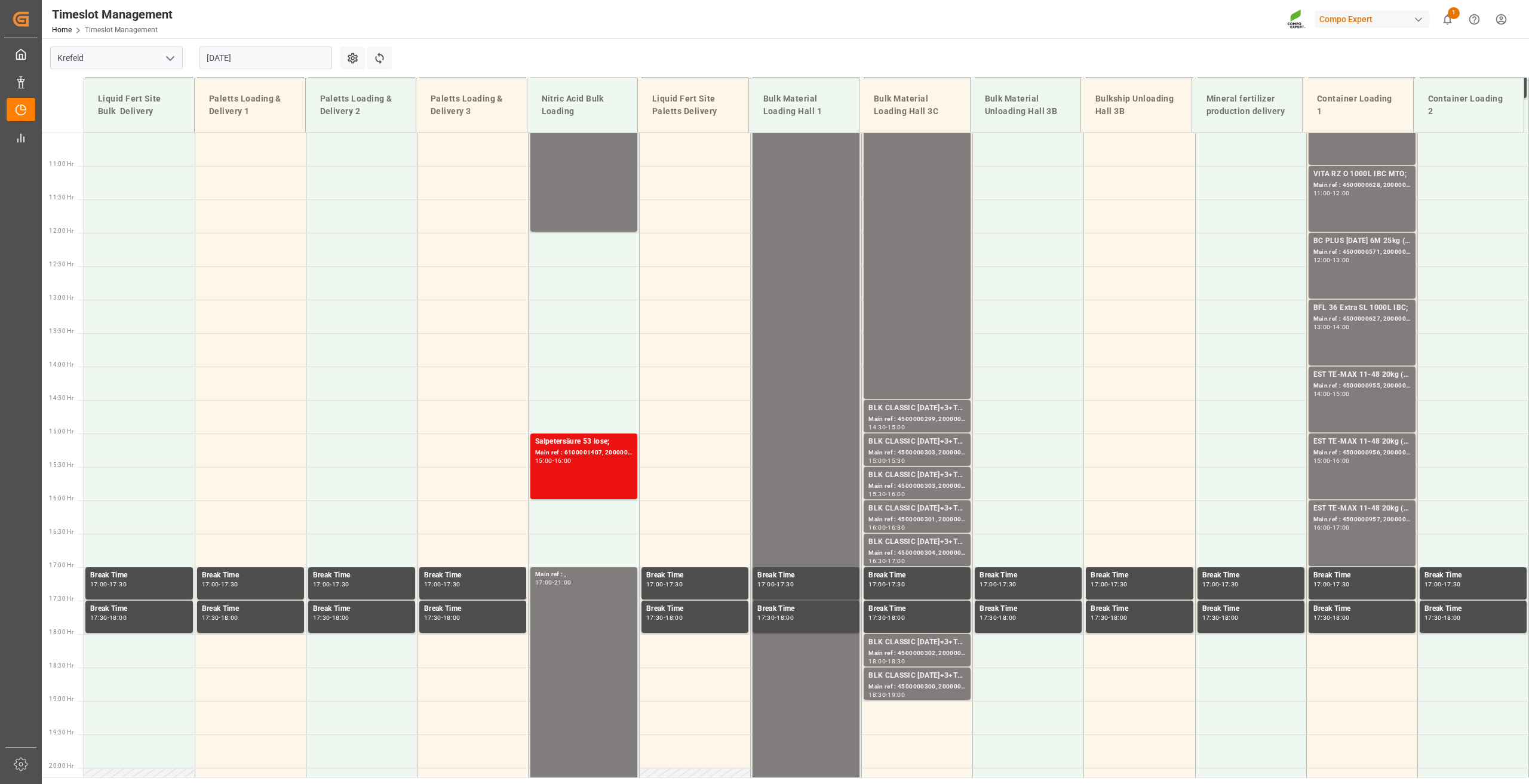
click at [238, 57] on input "01.09.2025" at bounding box center [266, 58] width 132 height 22
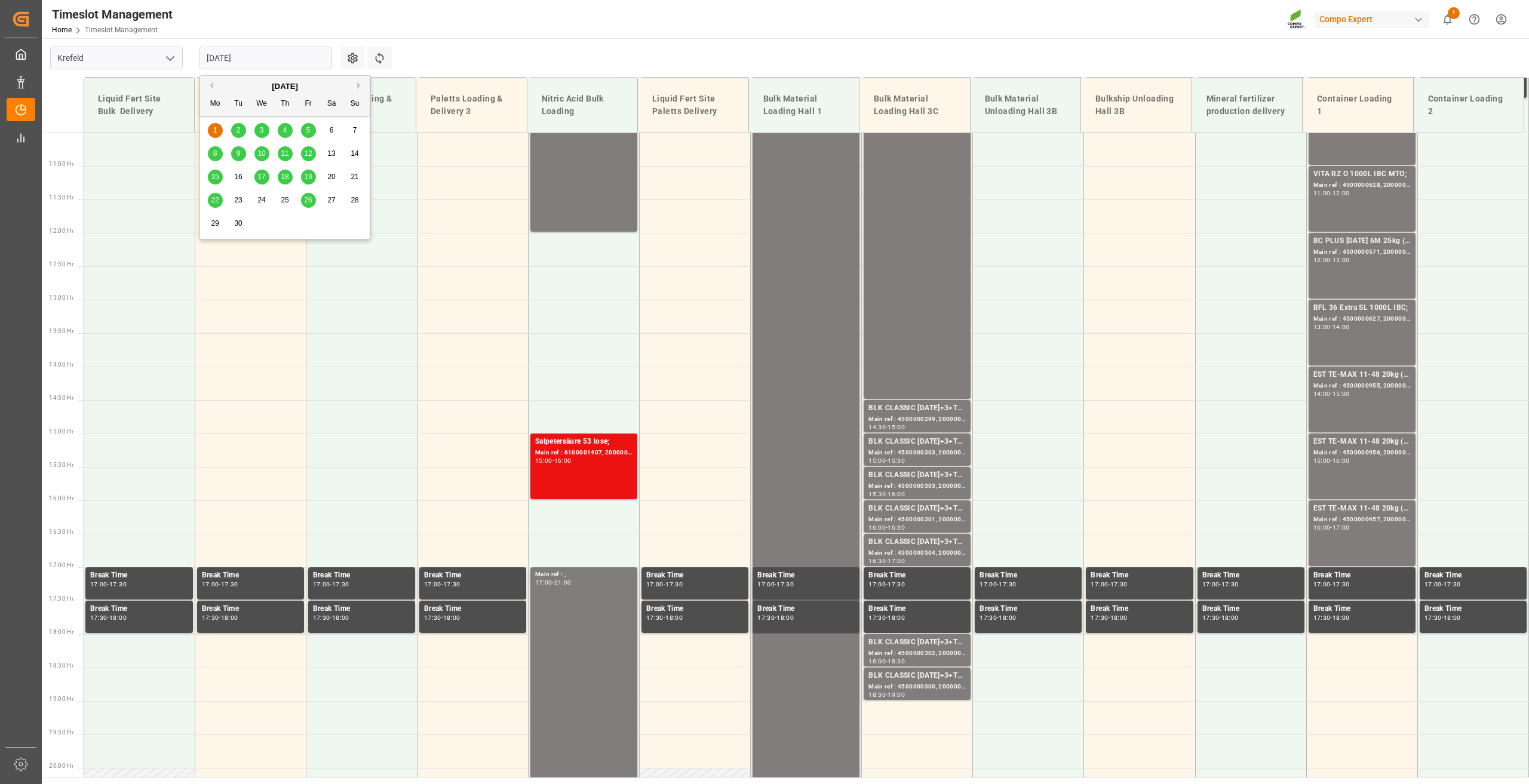
click at [665, 50] on main "Krefeld 01.09.2025 Settings Refresh Time Slots Liquid Fert Site Bulk Delivery P…" at bounding box center [784, 407] width 1485 height 739
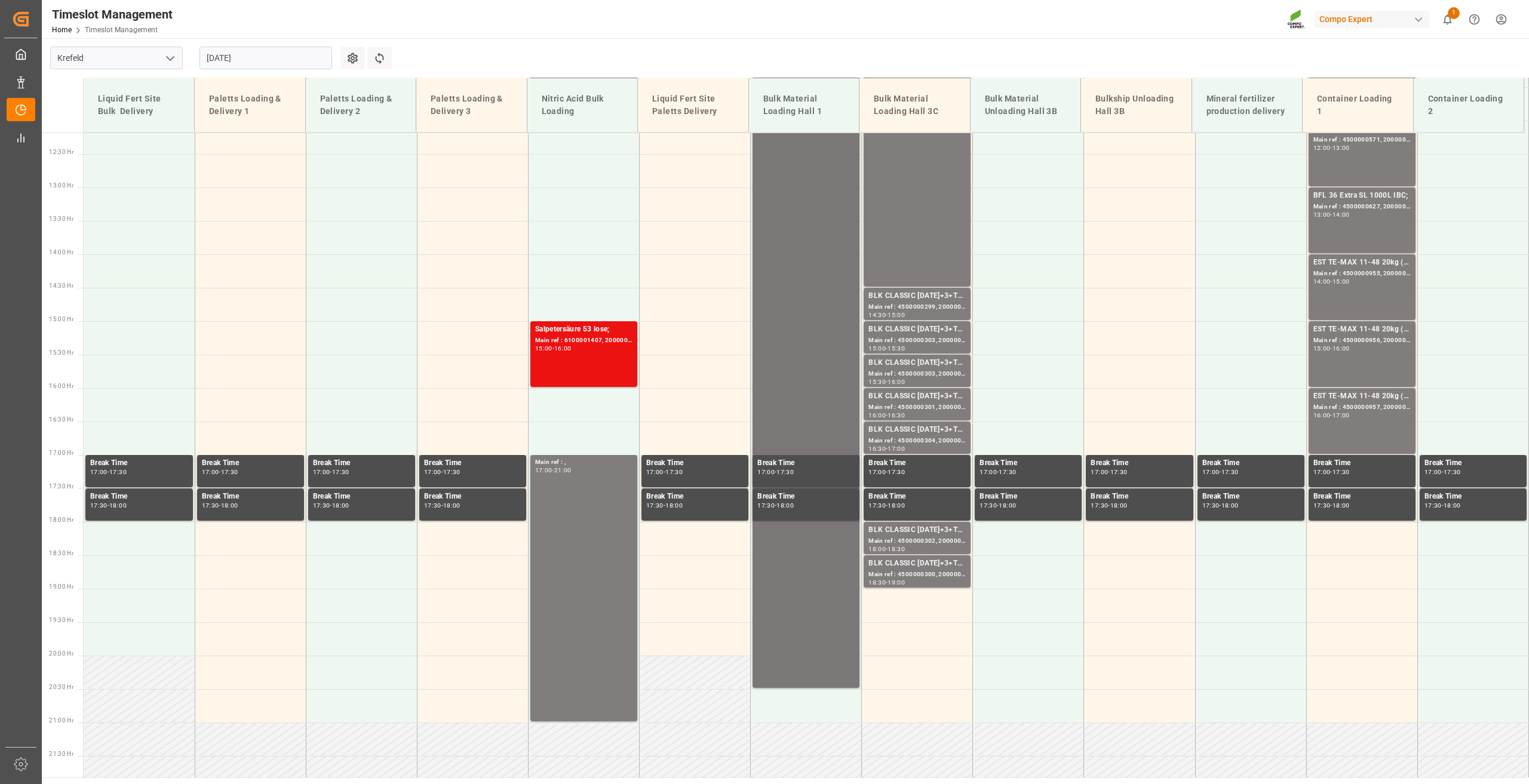
scroll to position [961, 0]
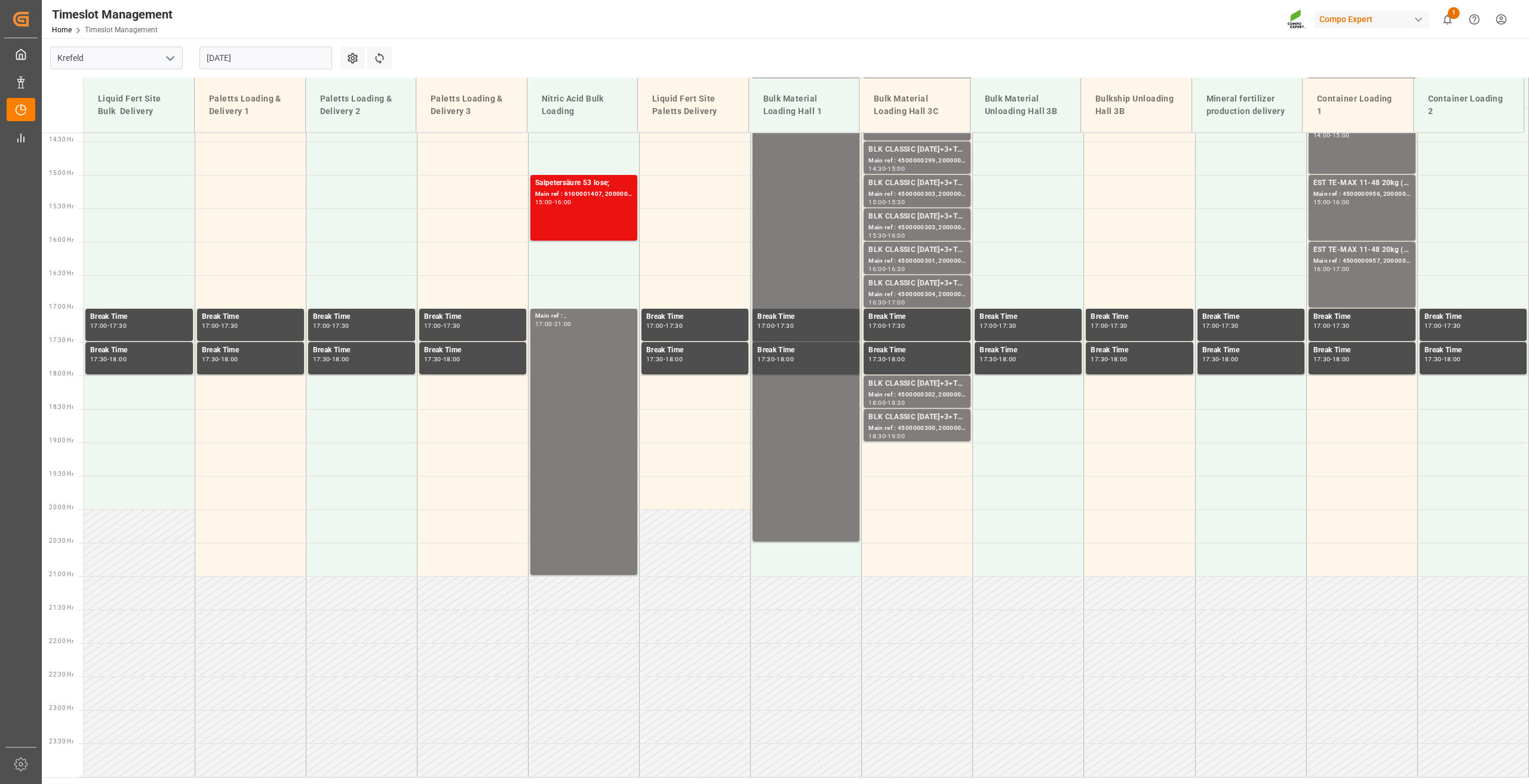
click at [244, 50] on input "01.09.2025" at bounding box center [266, 58] width 132 height 22
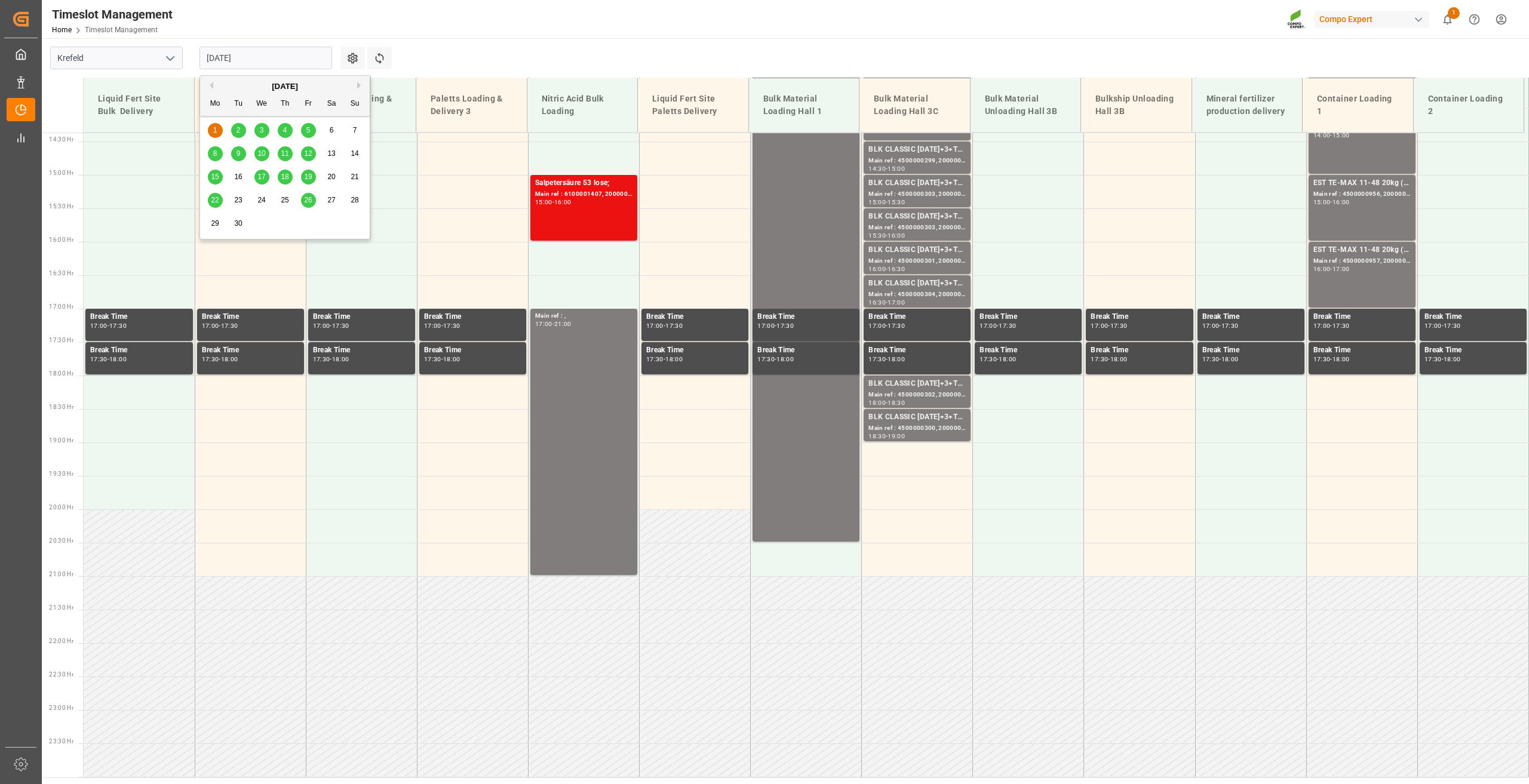
click at [239, 131] on span "2" at bounding box center [238, 130] width 4 height 8
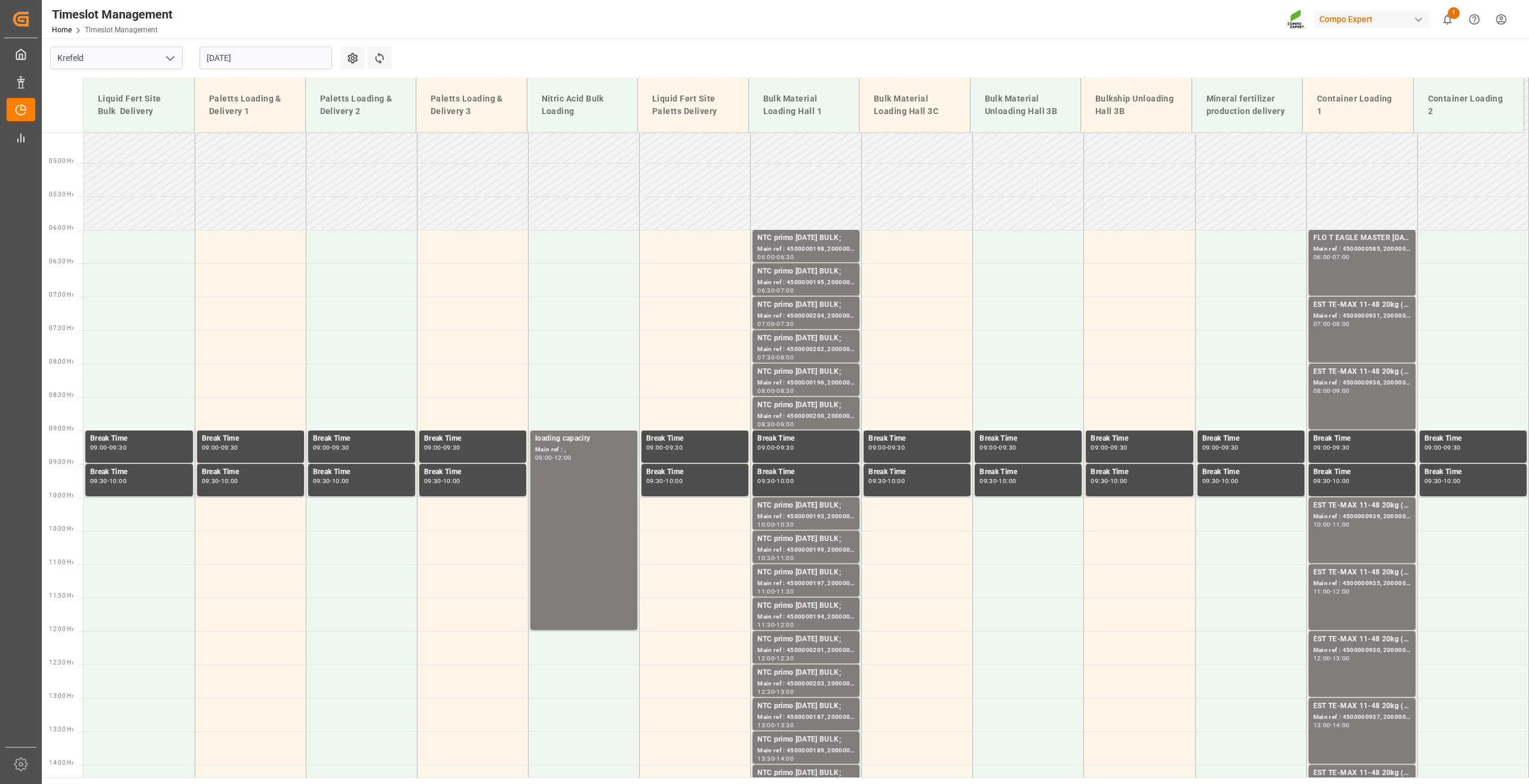
scroll to position [364, 0]
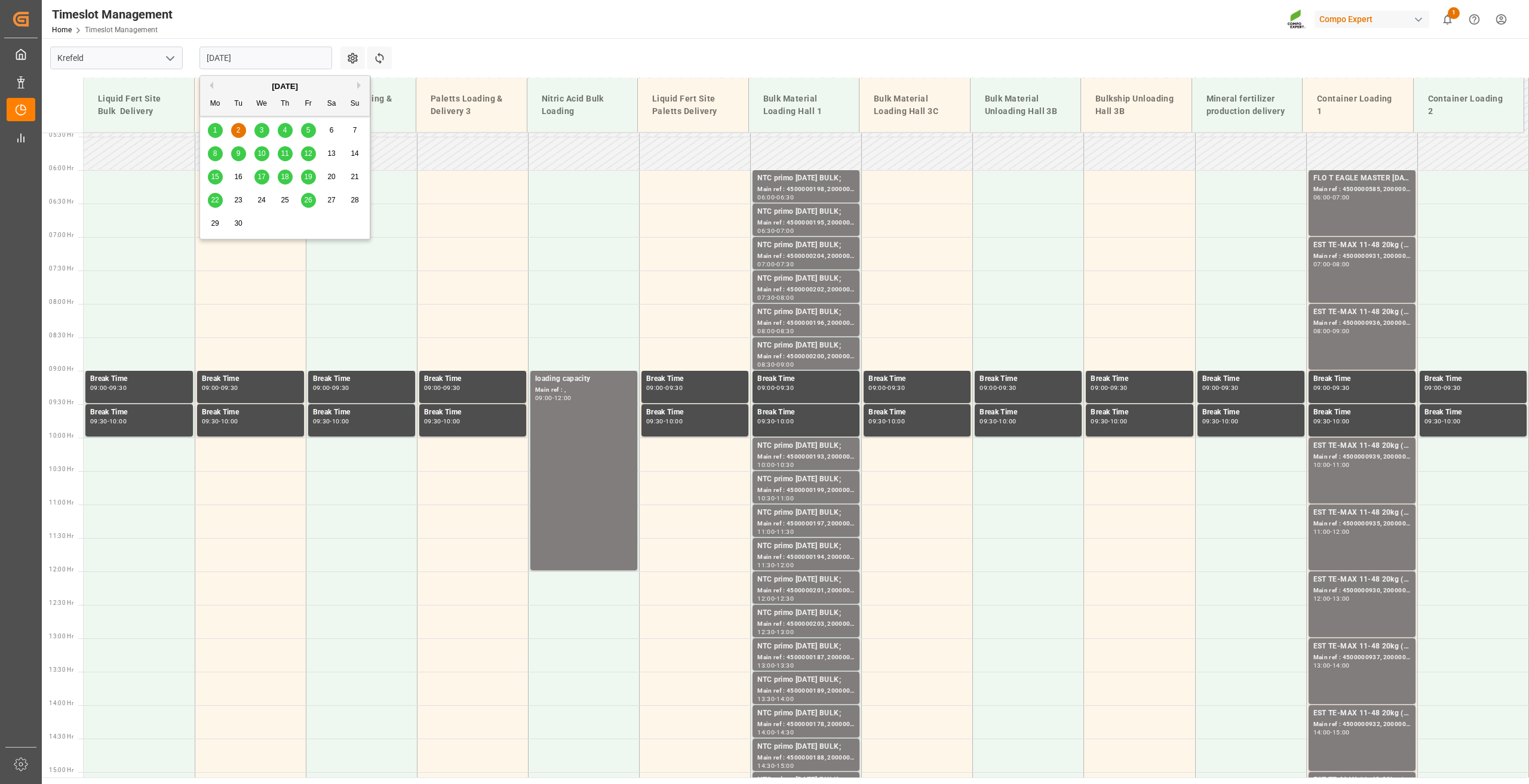
click at [230, 61] on input "02.09.2025" at bounding box center [266, 58] width 132 height 22
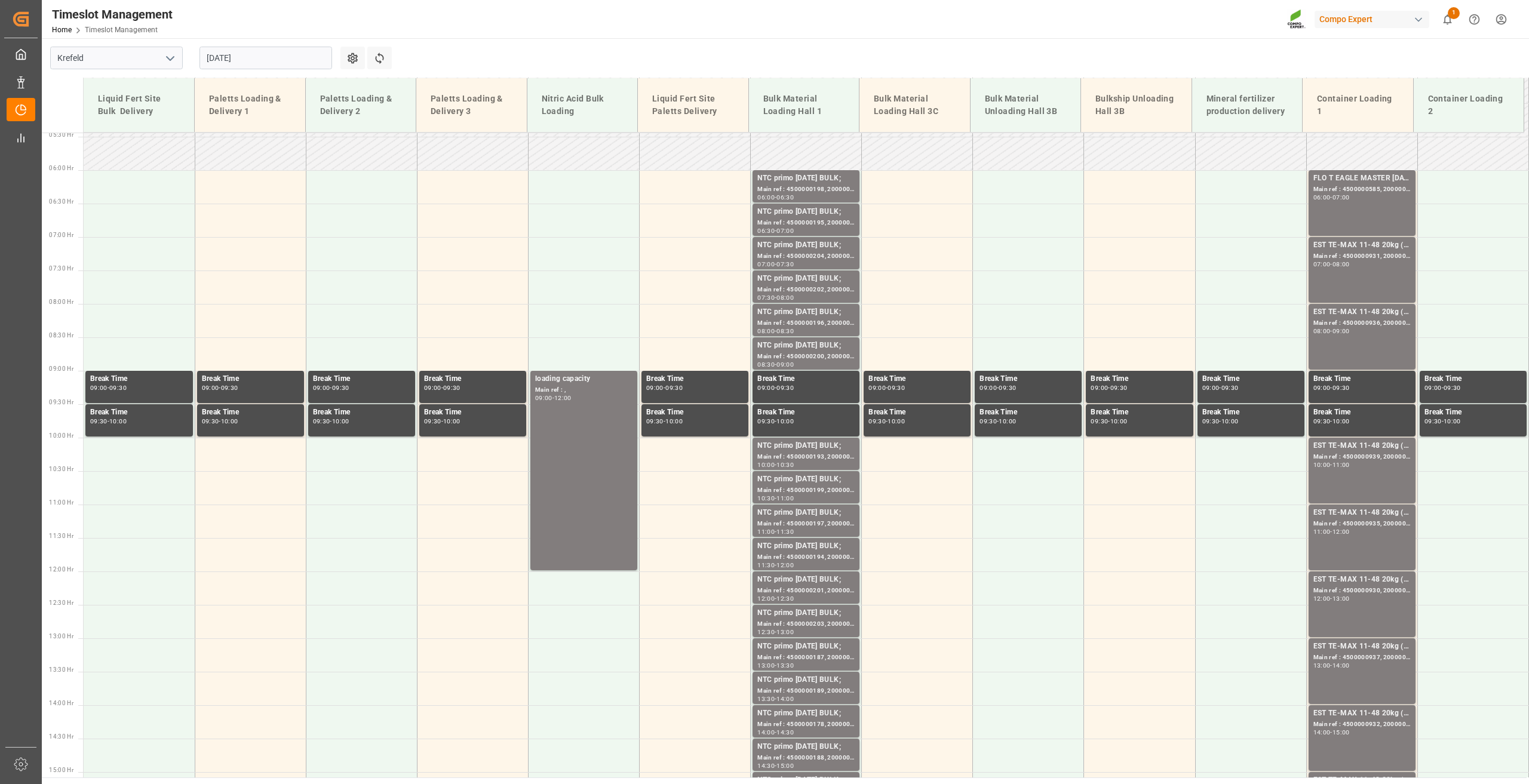
click at [662, 59] on main "Krefeld 02.09.2025 Settings Refresh Time Slots Liquid Fert Site Bulk Delivery P…" at bounding box center [784, 407] width 1485 height 739
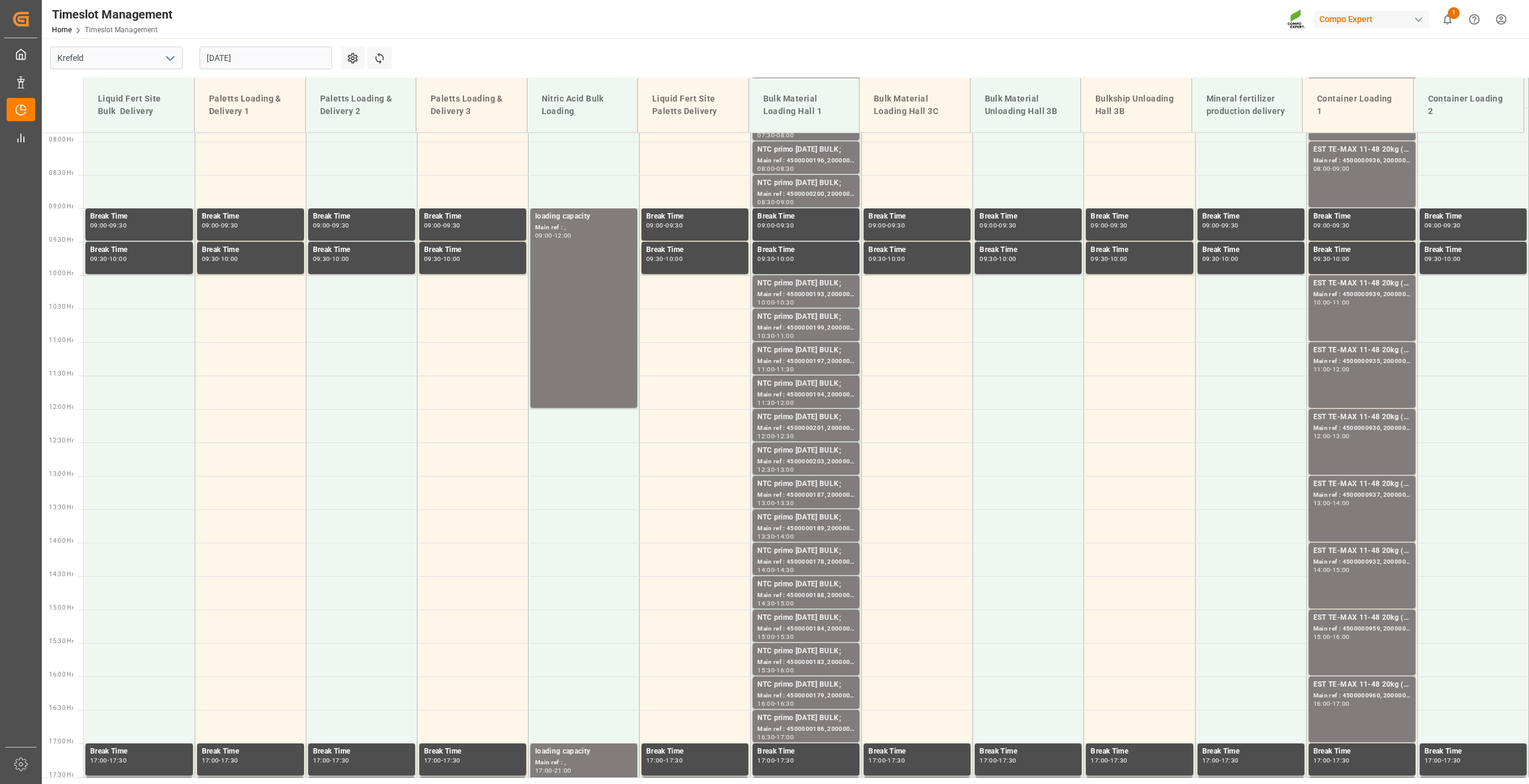
scroll to position [304, 0]
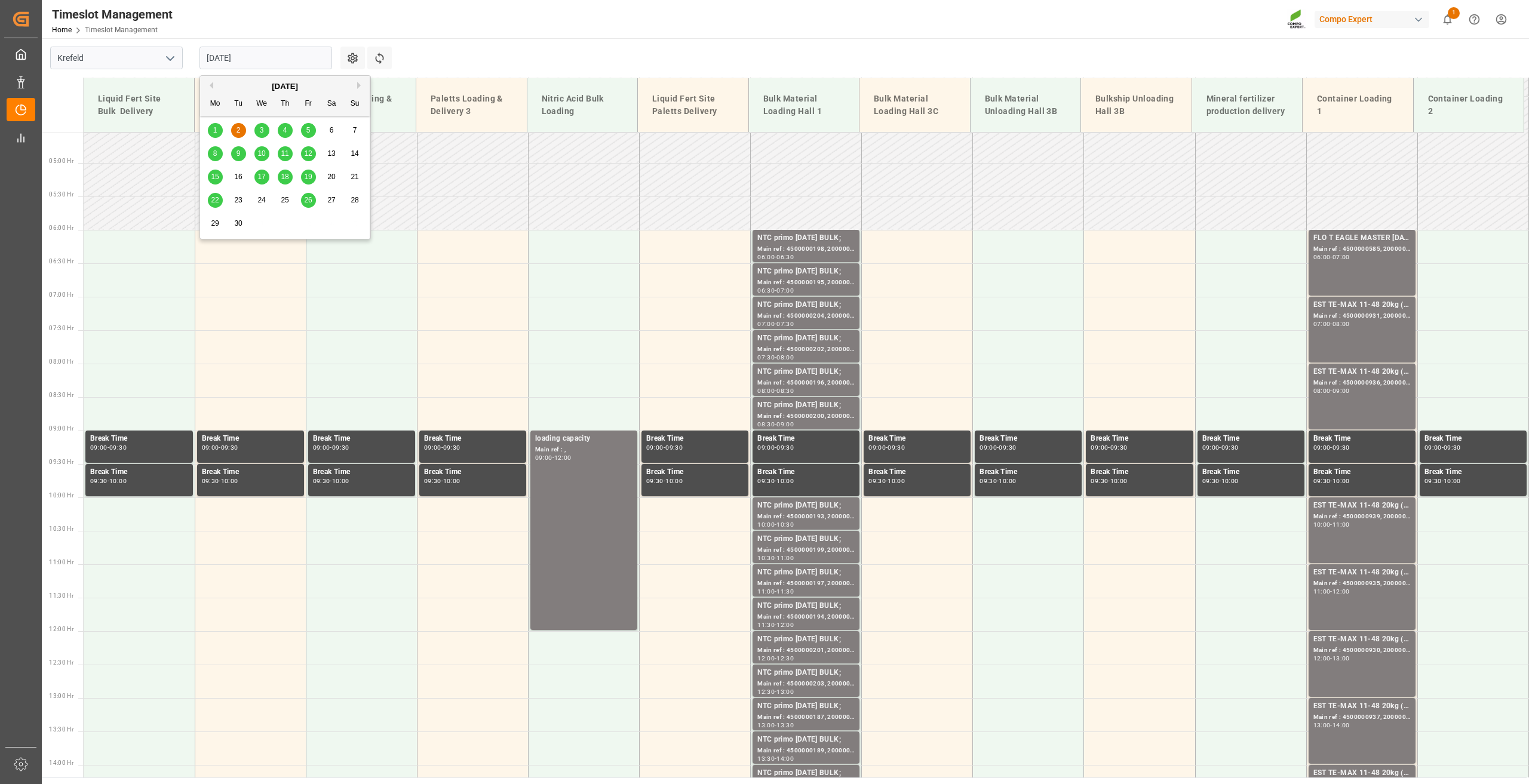
click at [229, 65] on input "02.09.2025" at bounding box center [266, 58] width 132 height 22
click at [213, 132] on span "1" at bounding box center [215, 130] width 4 height 8
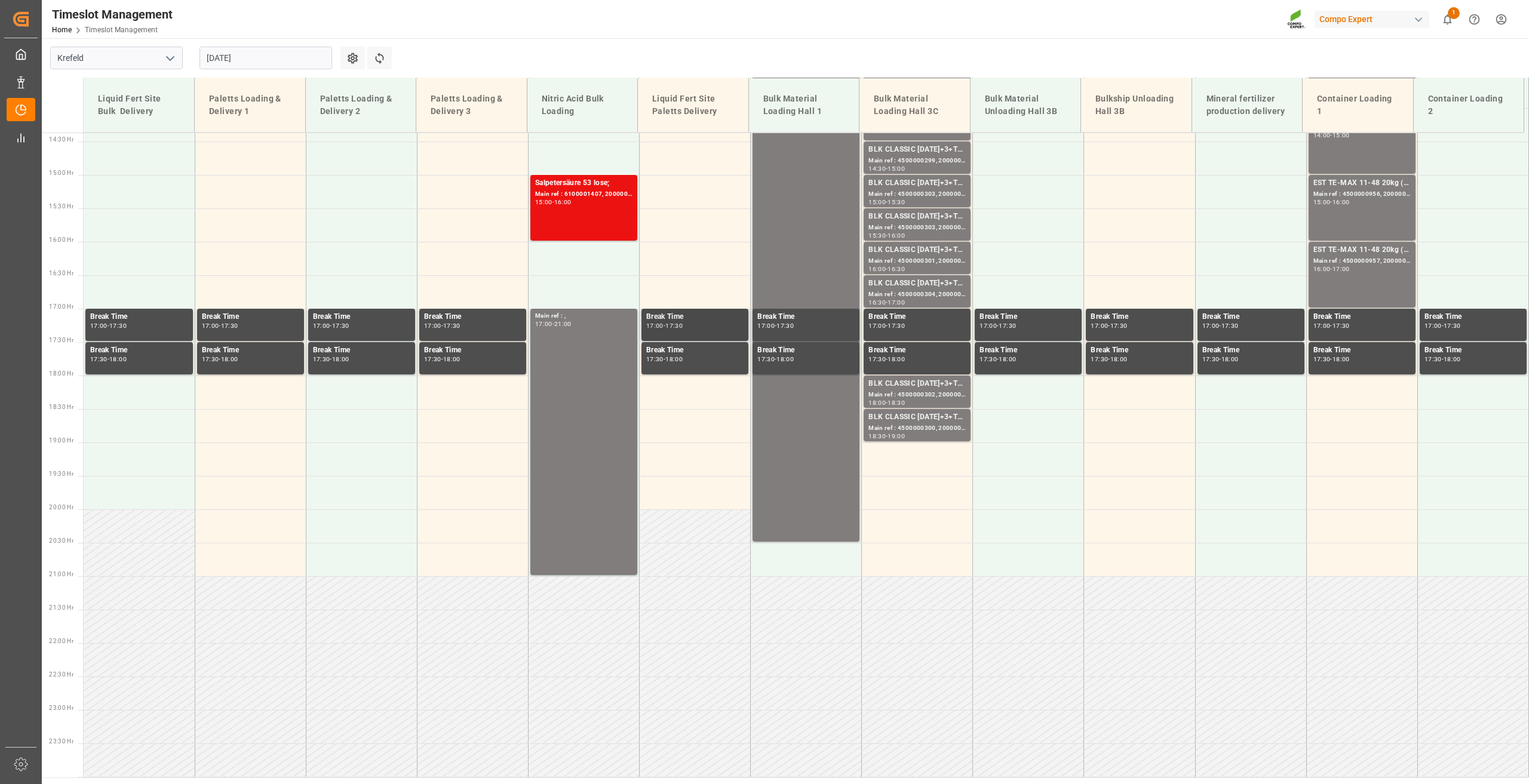
scroll to position [722, 0]
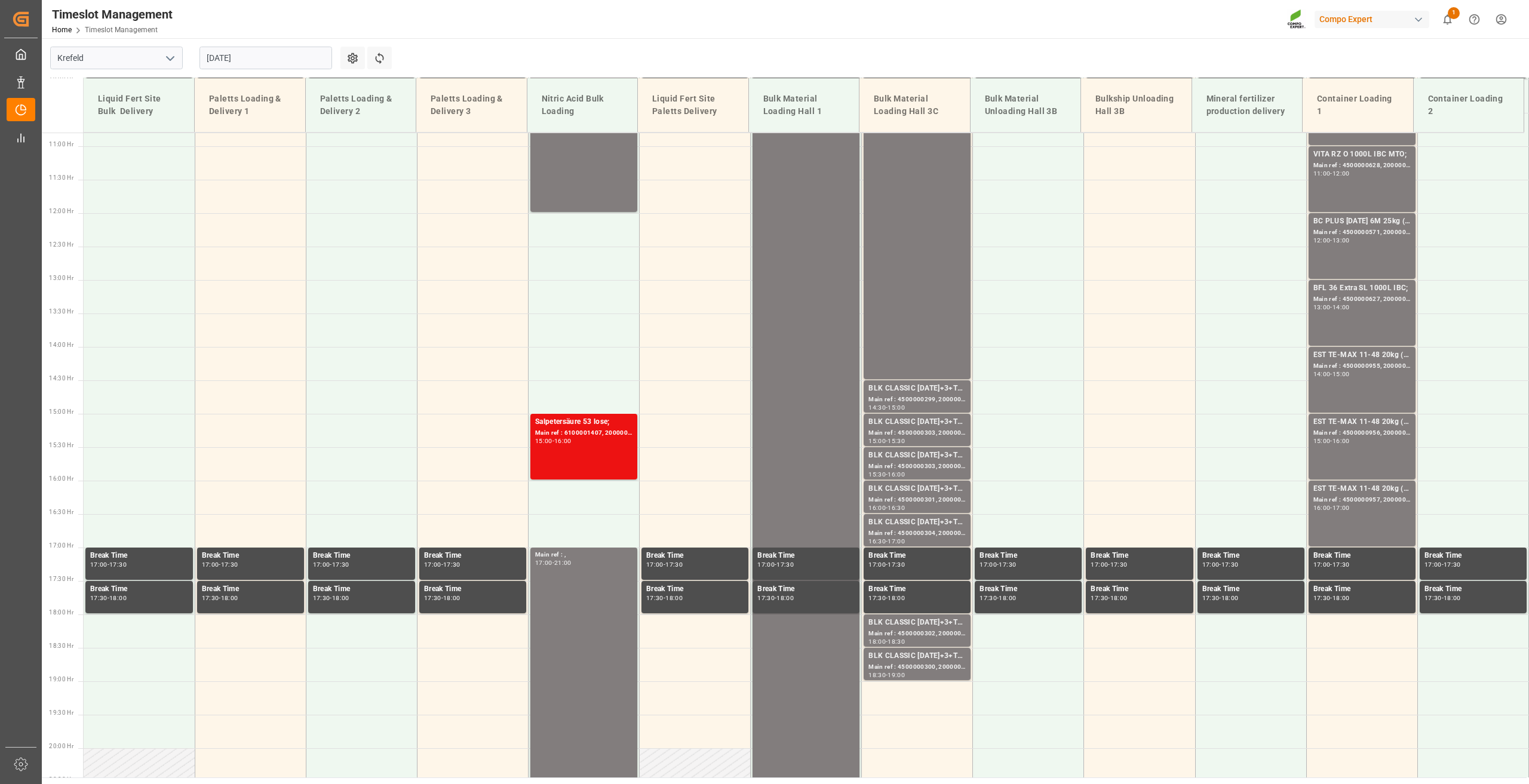
click at [243, 60] on input "01.09.2025" at bounding box center [266, 58] width 132 height 22
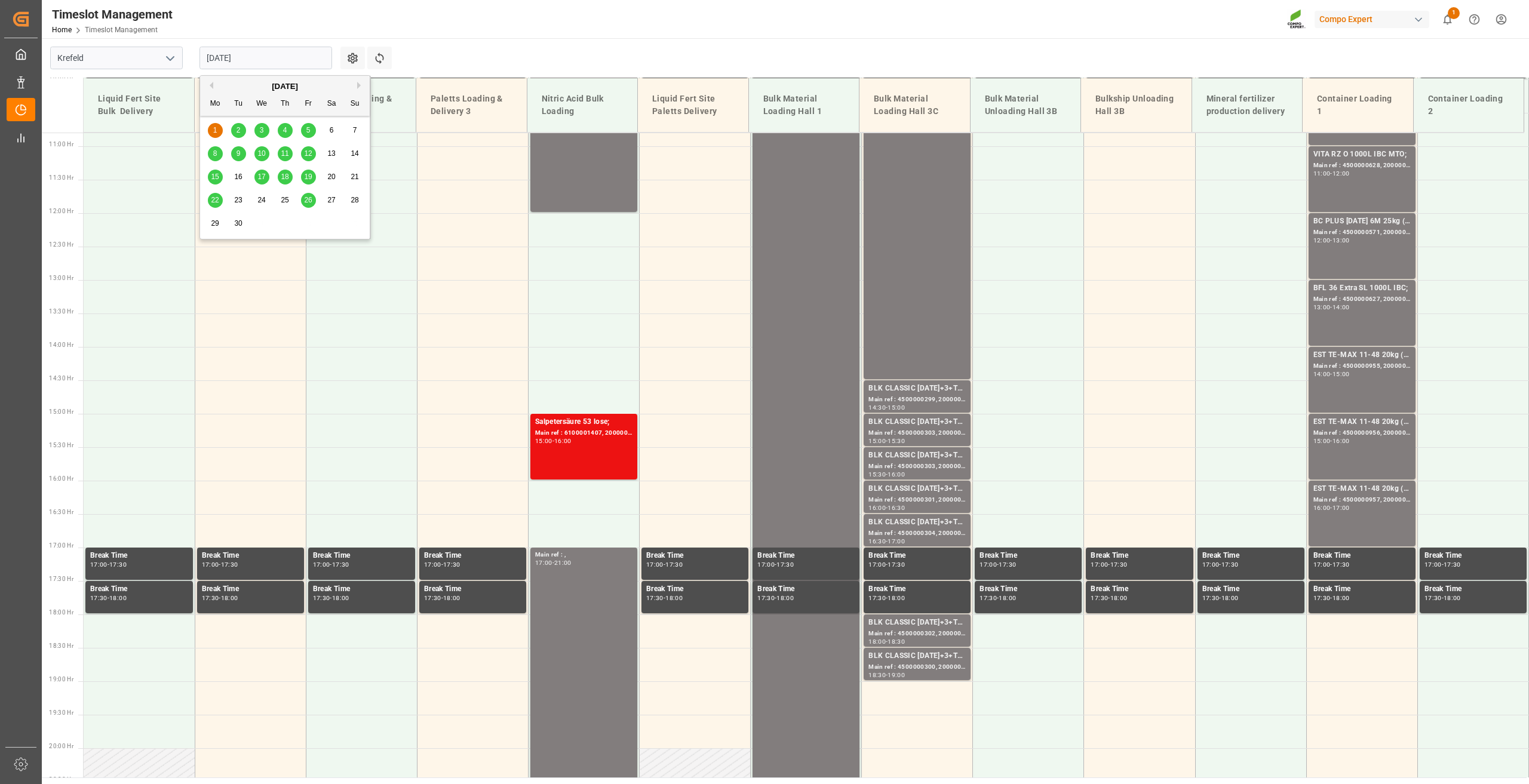
click at [241, 126] on div "2" at bounding box center [239, 131] width 15 height 14
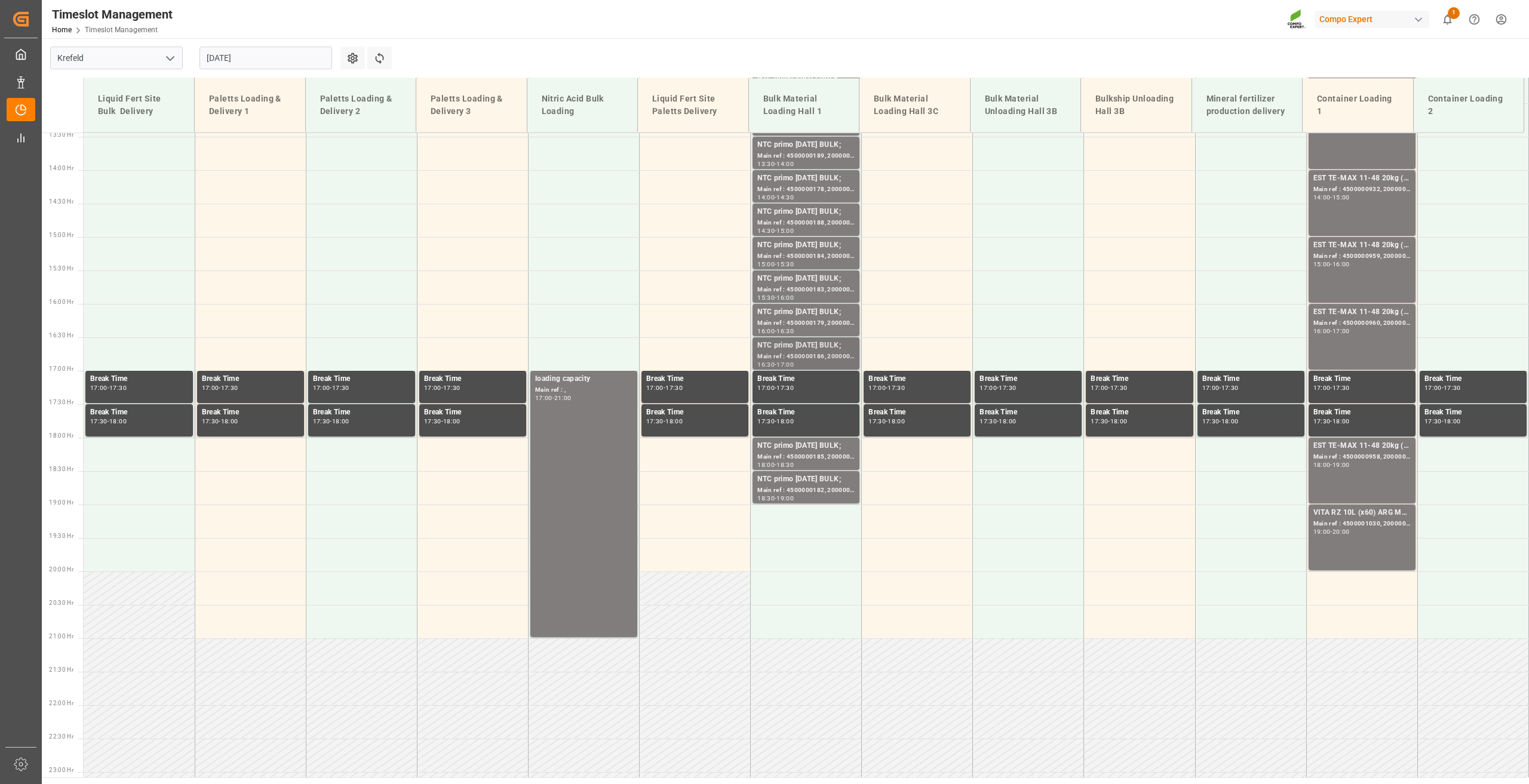
scroll to position [961, 0]
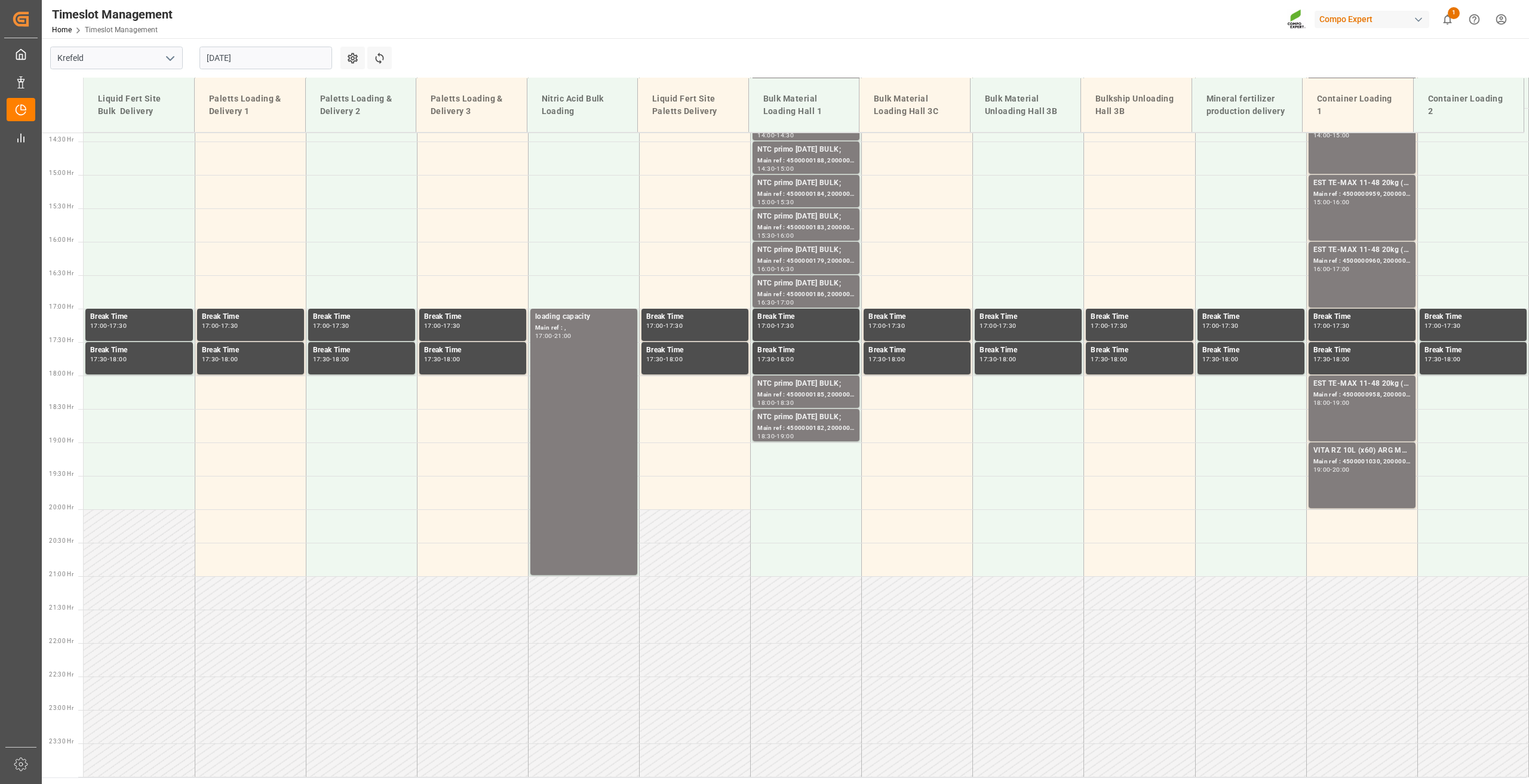
click at [219, 63] on input "02.09.2025" at bounding box center [266, 58] width 132 height 22
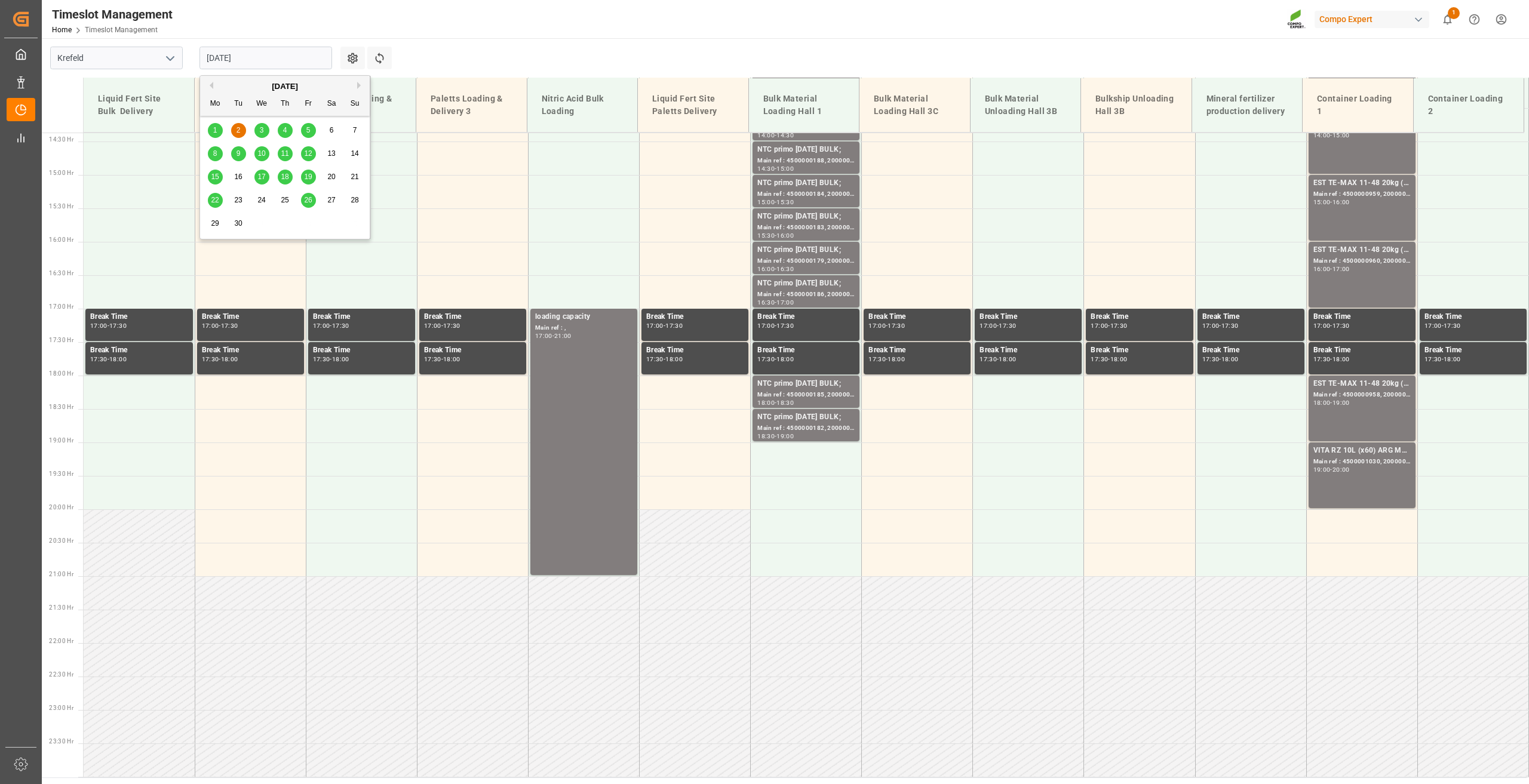
click at [215, 130] on span "1" at bounding box center [215, 130] width 4 height 8
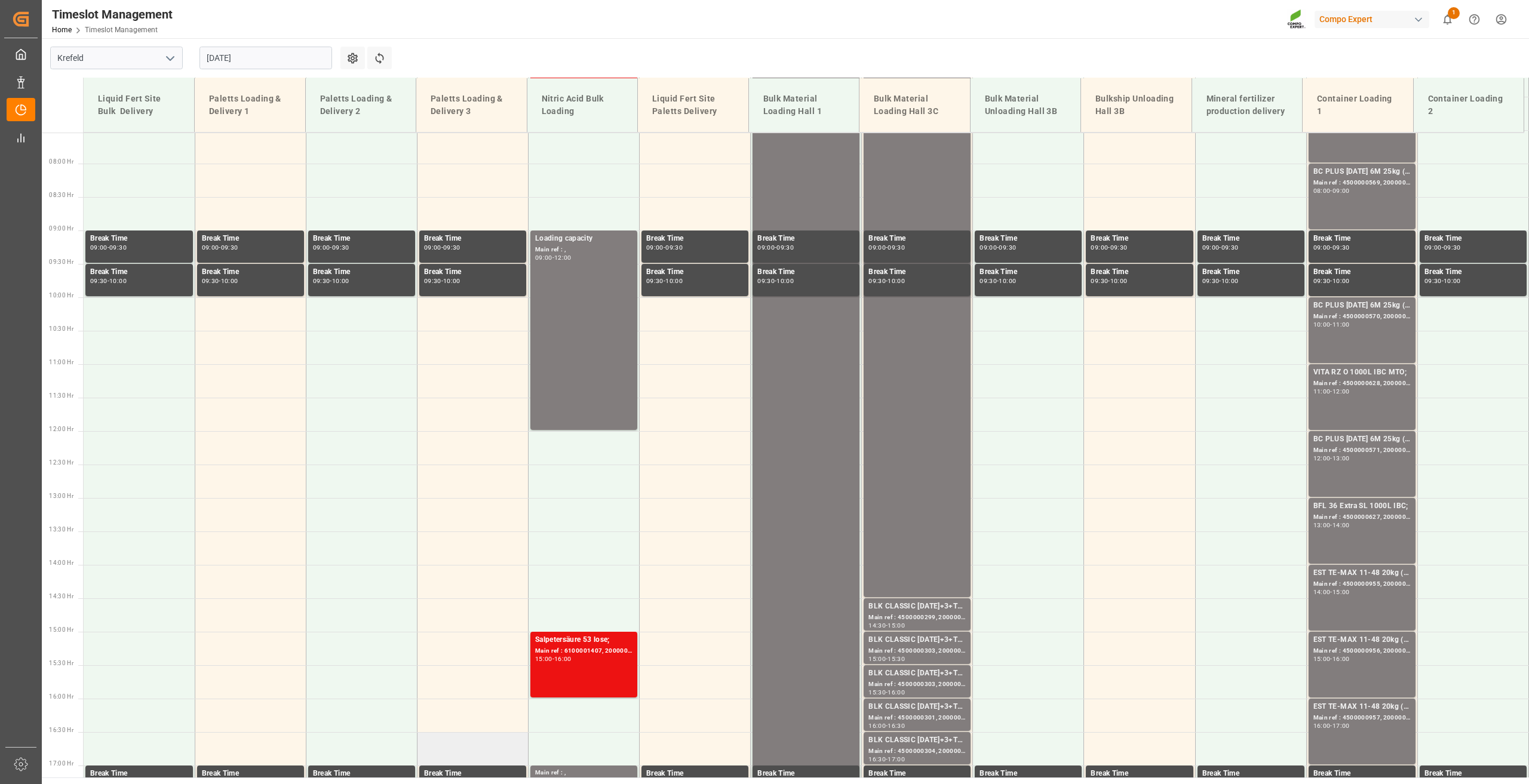
scroll to position [483, 0]
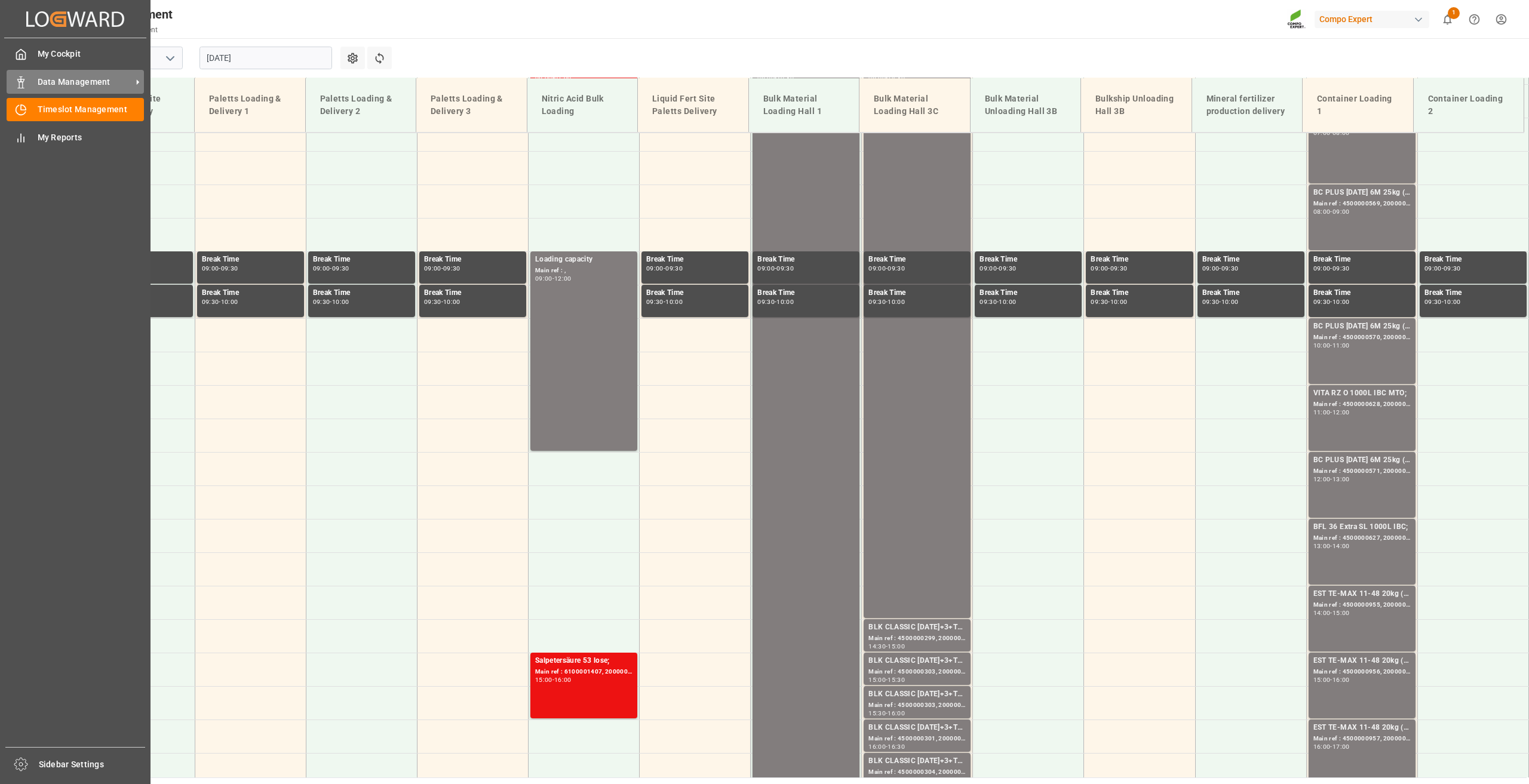
click at [52, 85] on span "Data Management" at bounding box center [85, 82] width 95 height 12
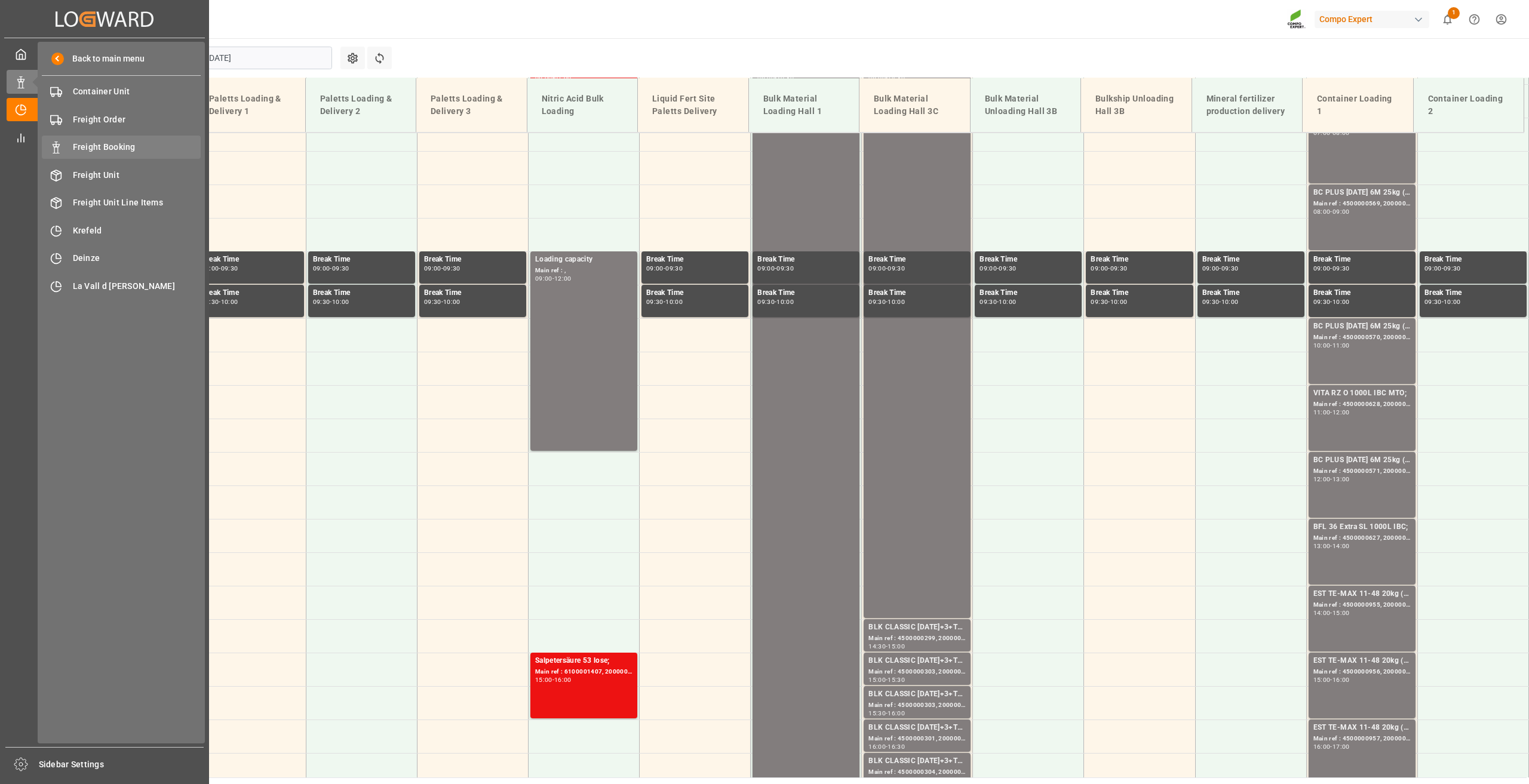
click at [112, 142] on span "Freight Booking" at bounding box center [137, 147] width 128 height 12
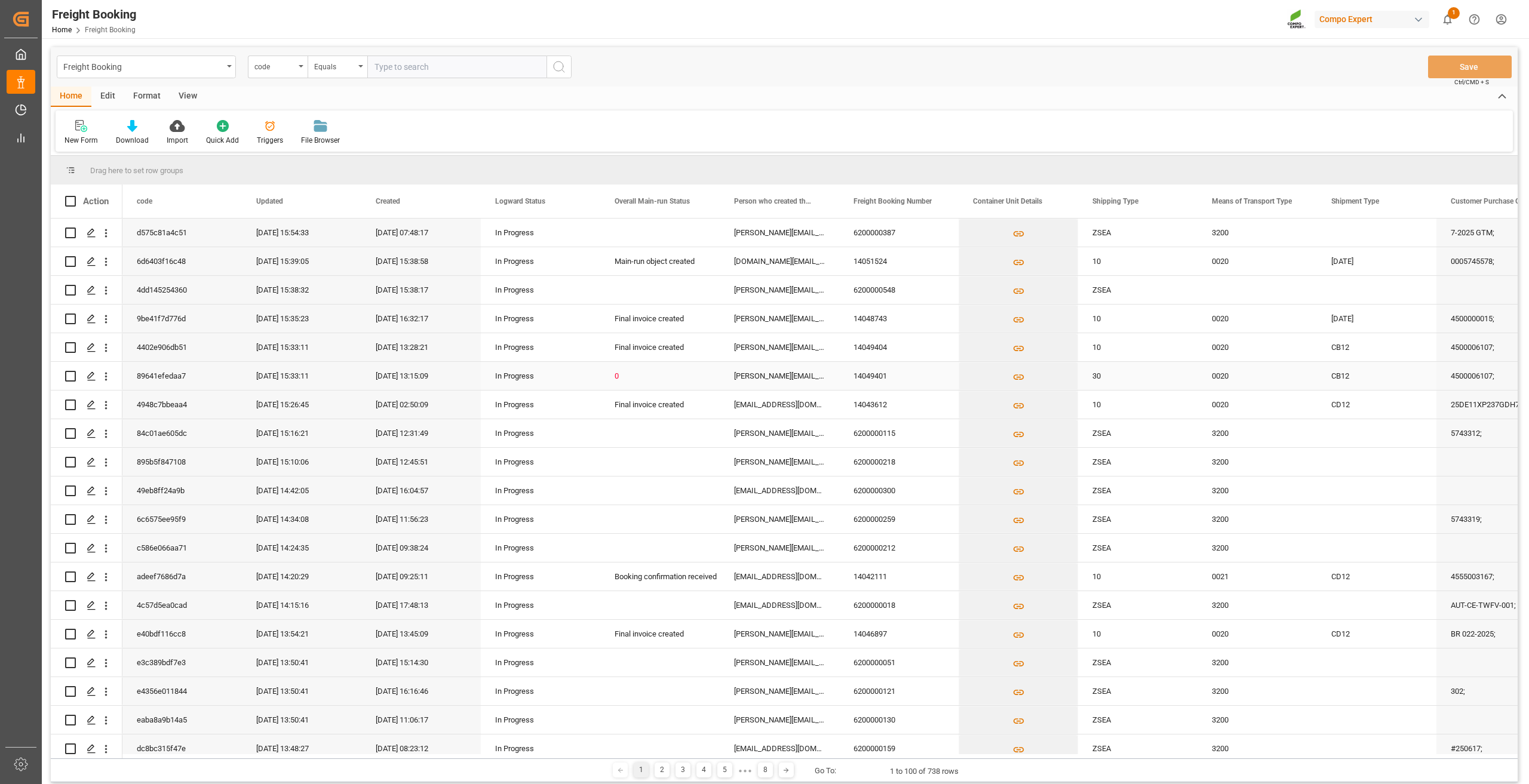
click at [743, 387] on div "[PERSON_NAME][EMAIL_ADDRESS][DOMAIN_NAME]" at bounding box center [779, 376] width 119 height 28
click at [283, 71] on div "code" at bounding box center [274, 65] width 40 height 14
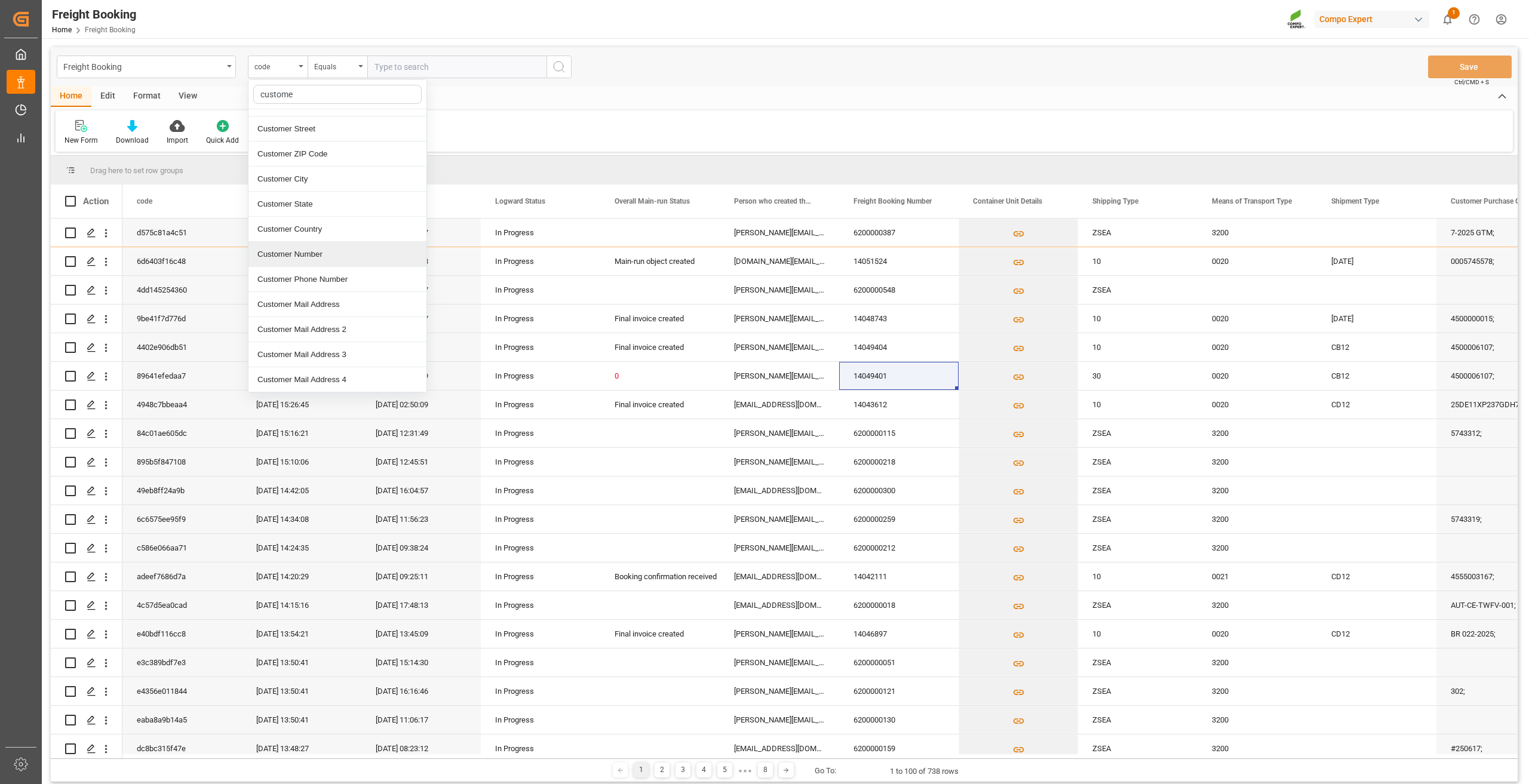
scroll to position [43, 0]
type input "customer"
click at [314, 261] on div "Customer Number" at bounding box center [337, 254] width 178 height 25
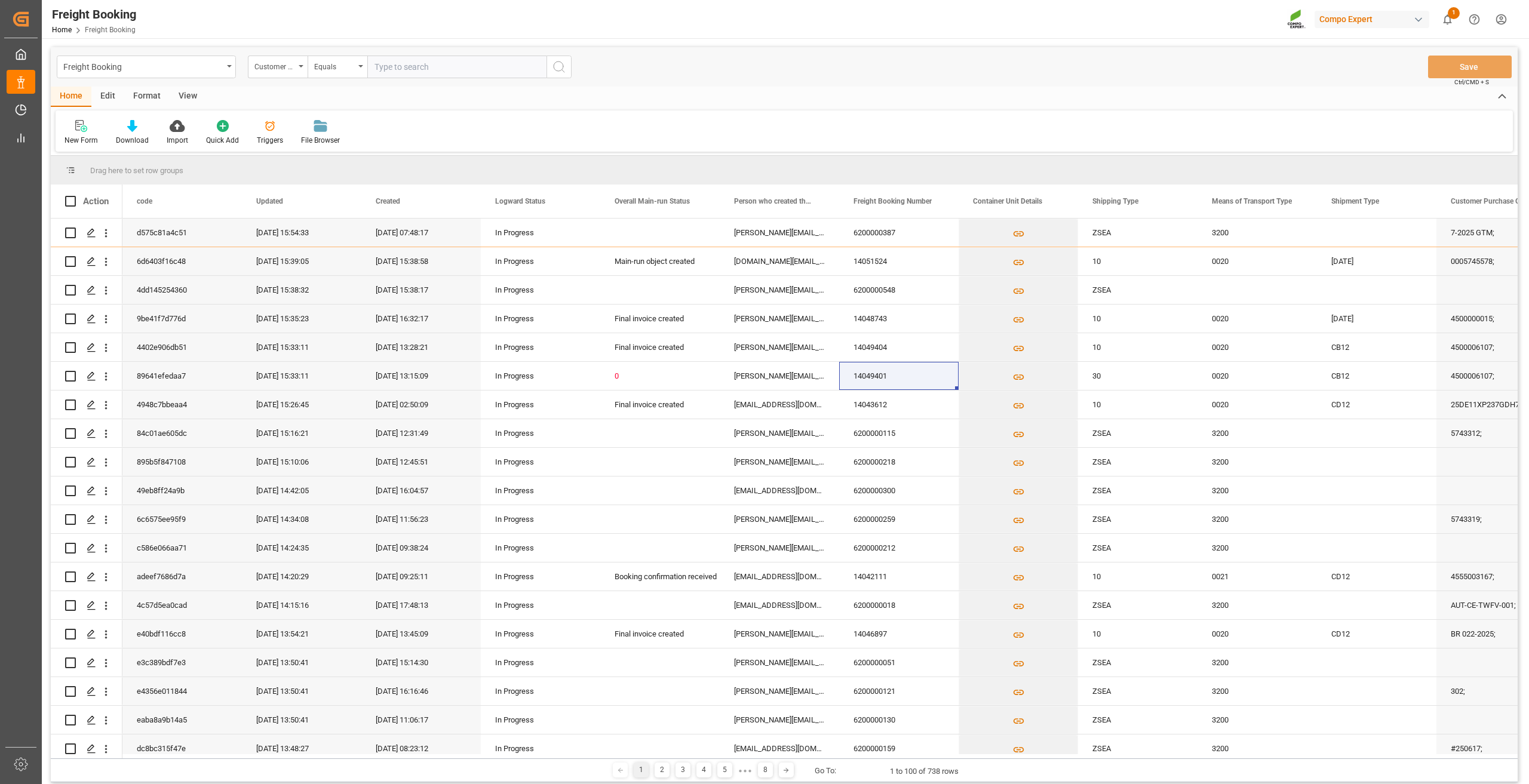
click at [424, 67] on input "text" at bounding box center [457, 67] width 179 height 22
paste input "5359158"
type input "5359158"
click at [561, 69] on icon "search button" at bounding box center [559, 67] width 14 height 14
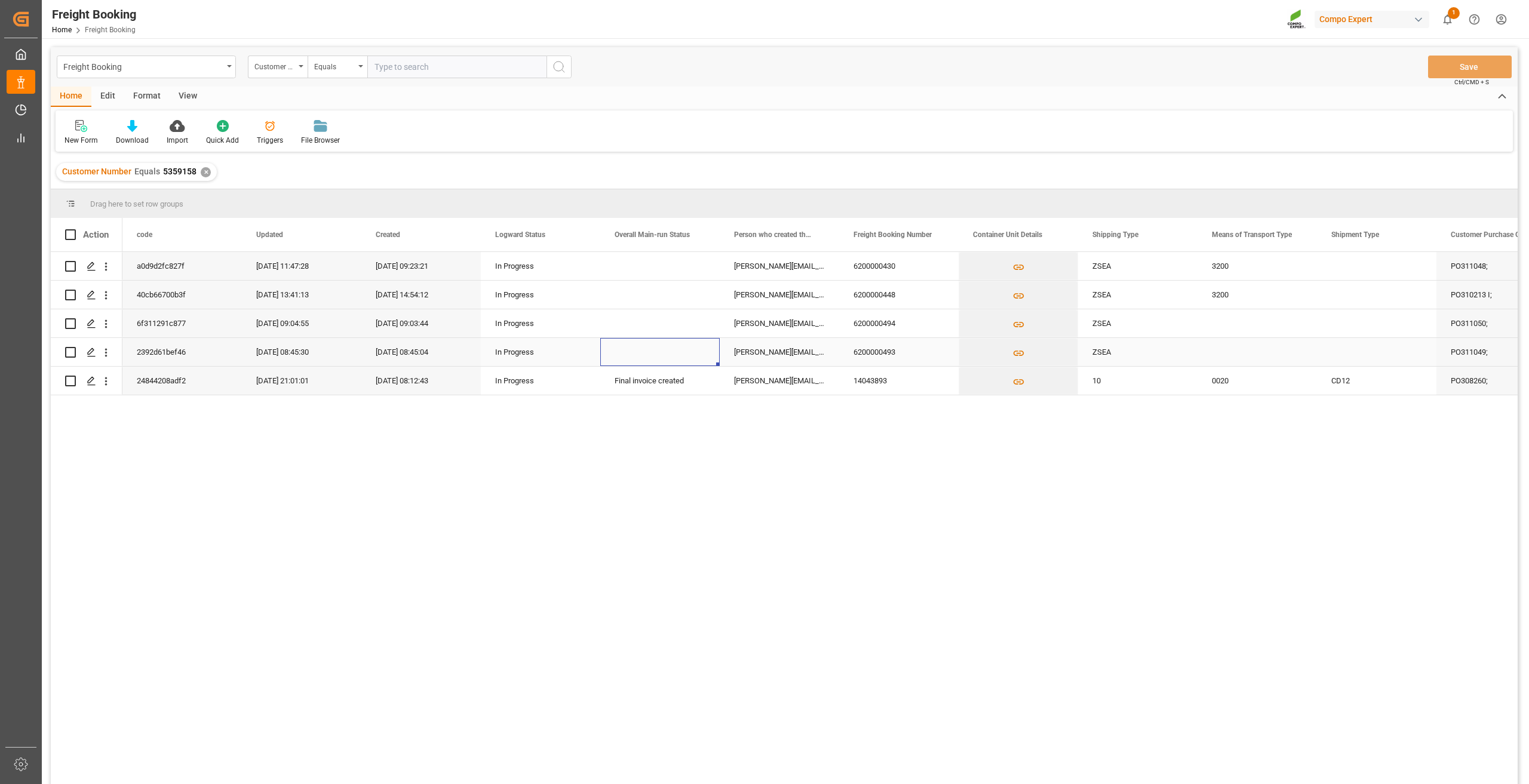
click at [702, 348] on div "Press SPACE to select this row." at bounding box center [660, 351] width 119 height 28
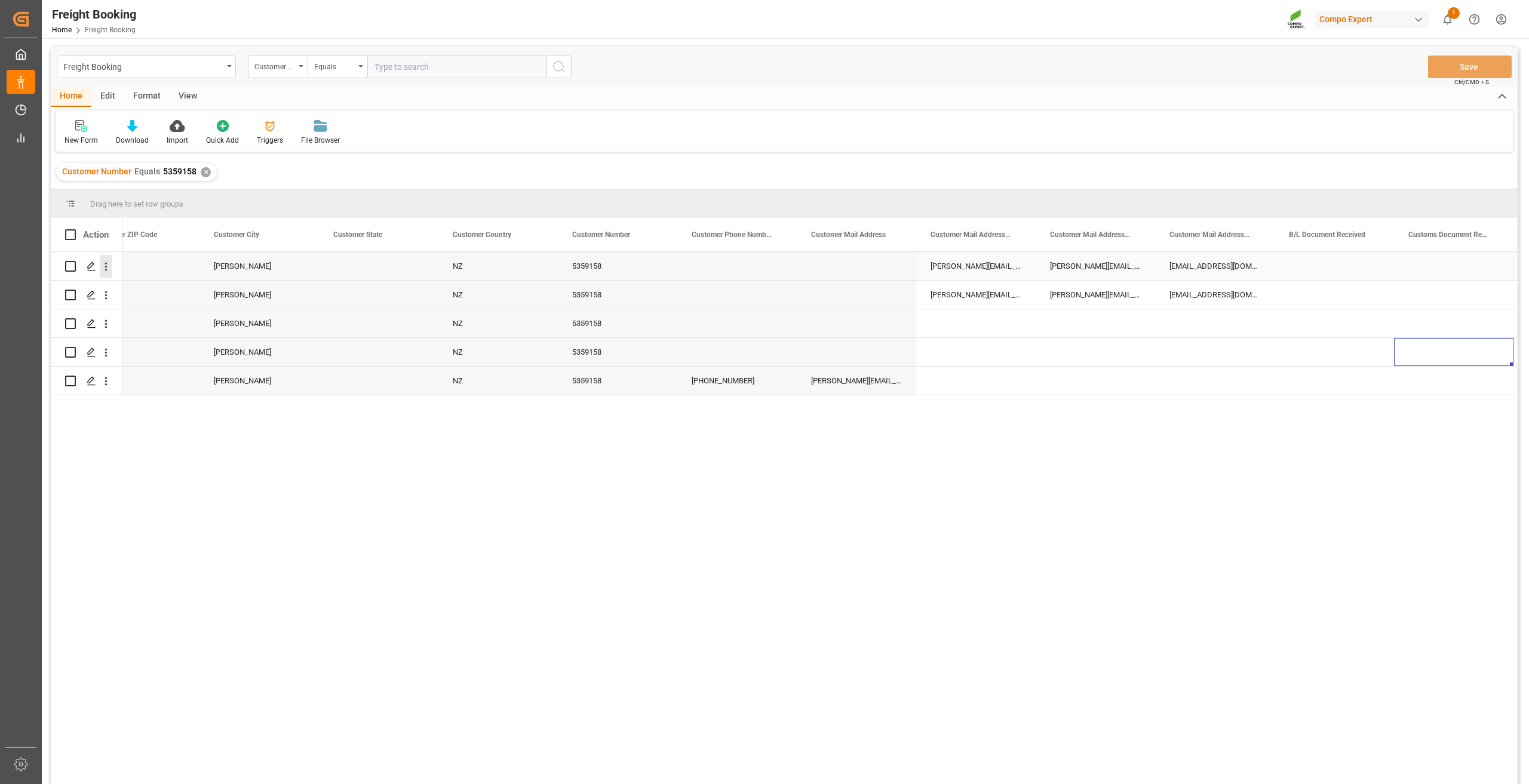
click at [109, 264] on icon "open menu" at bounding box center [106, 267] width 12 height 12
click at [126, 287] on span "Press SPACE to select this row." at bounding box center [120, 292] width 21 height 12
click at [109, 261] on icon "open menu" at bounding box center [106, 267] width 12 height 12
click at [132, 284] on div "Open in new tab" at bounding box center [174, 292] width 147 height 25
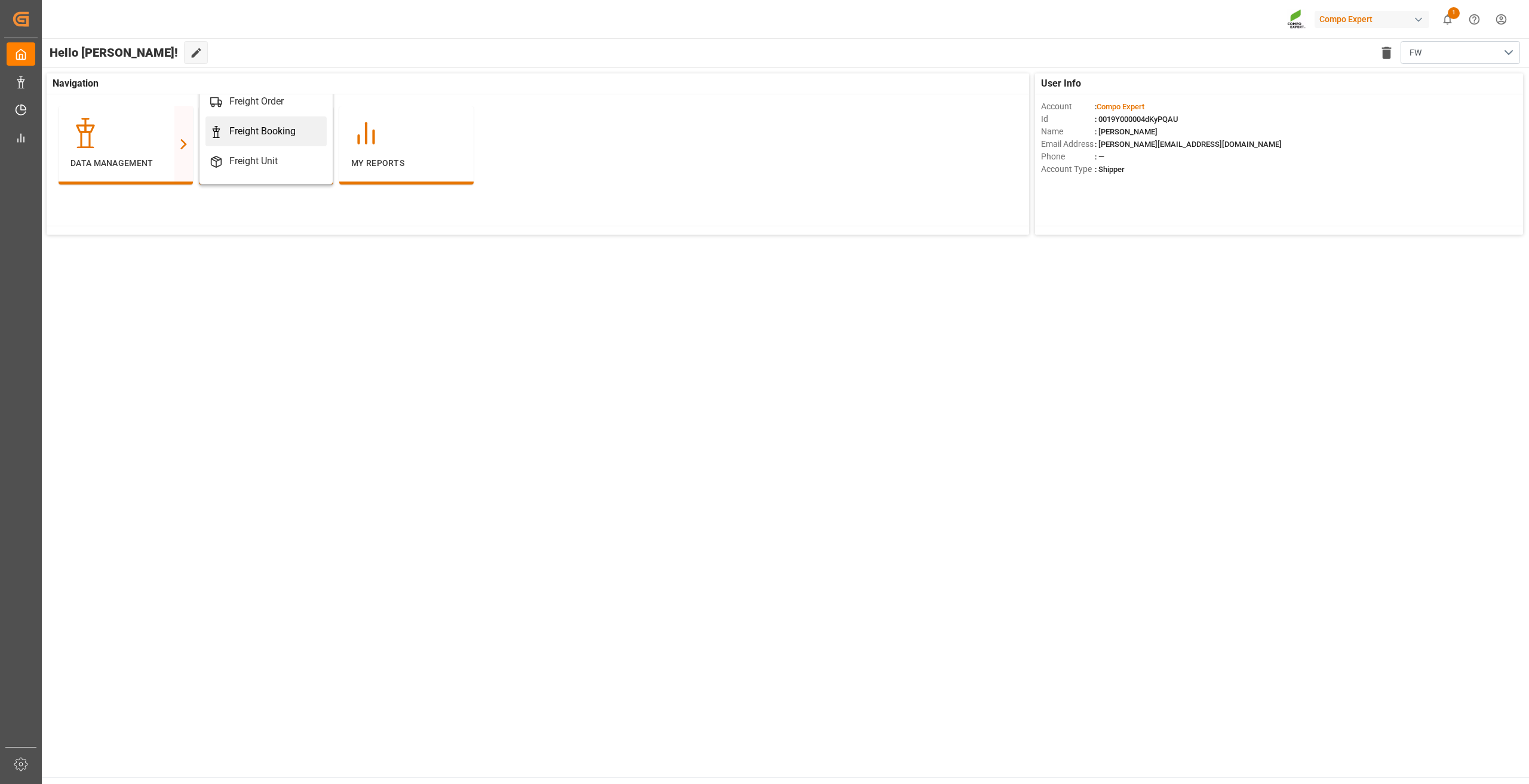
click at [267, 129] on div "Freight Booking" at bounding box center [263, 131] width 67 height 14
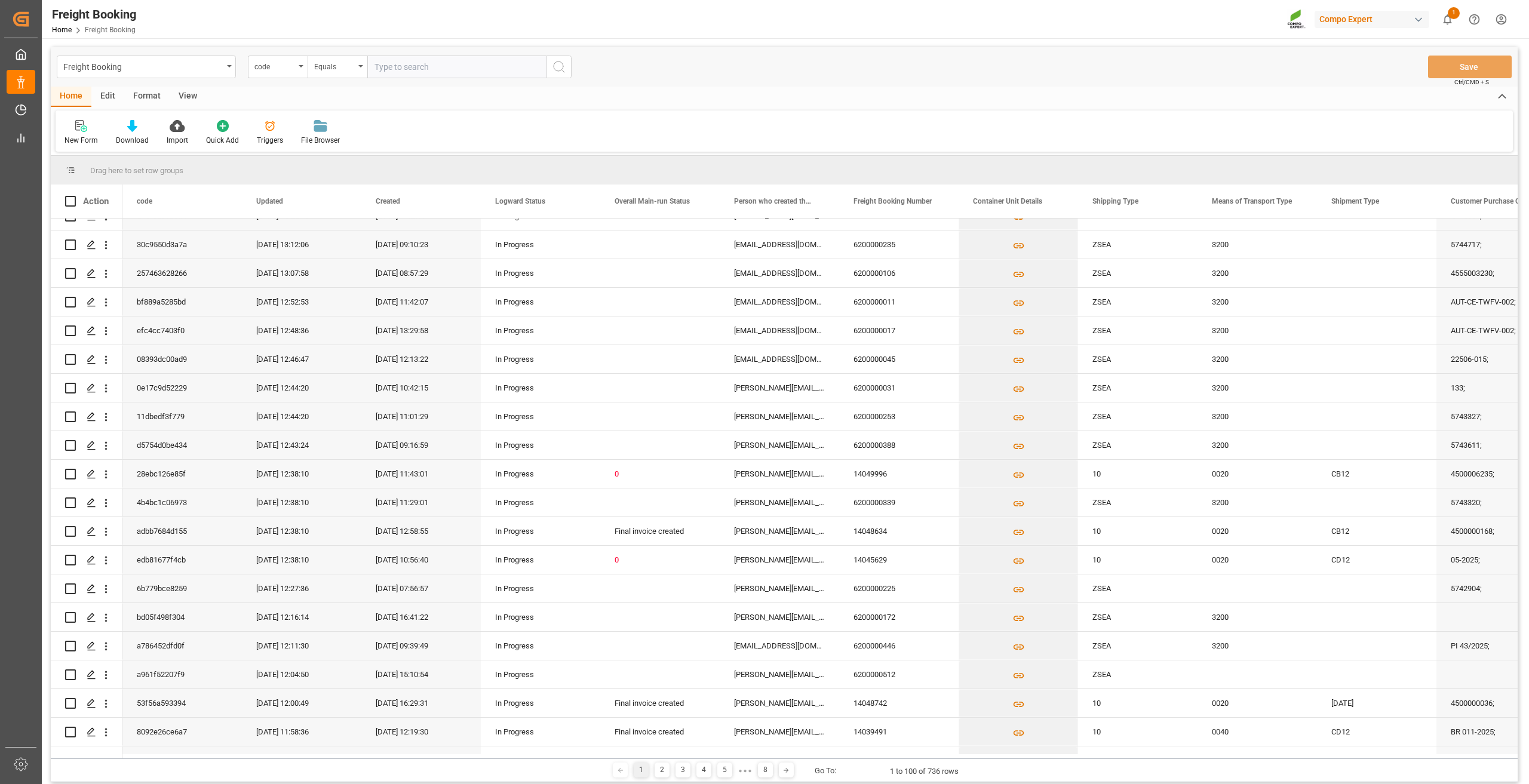
scroll to position [477, 0]
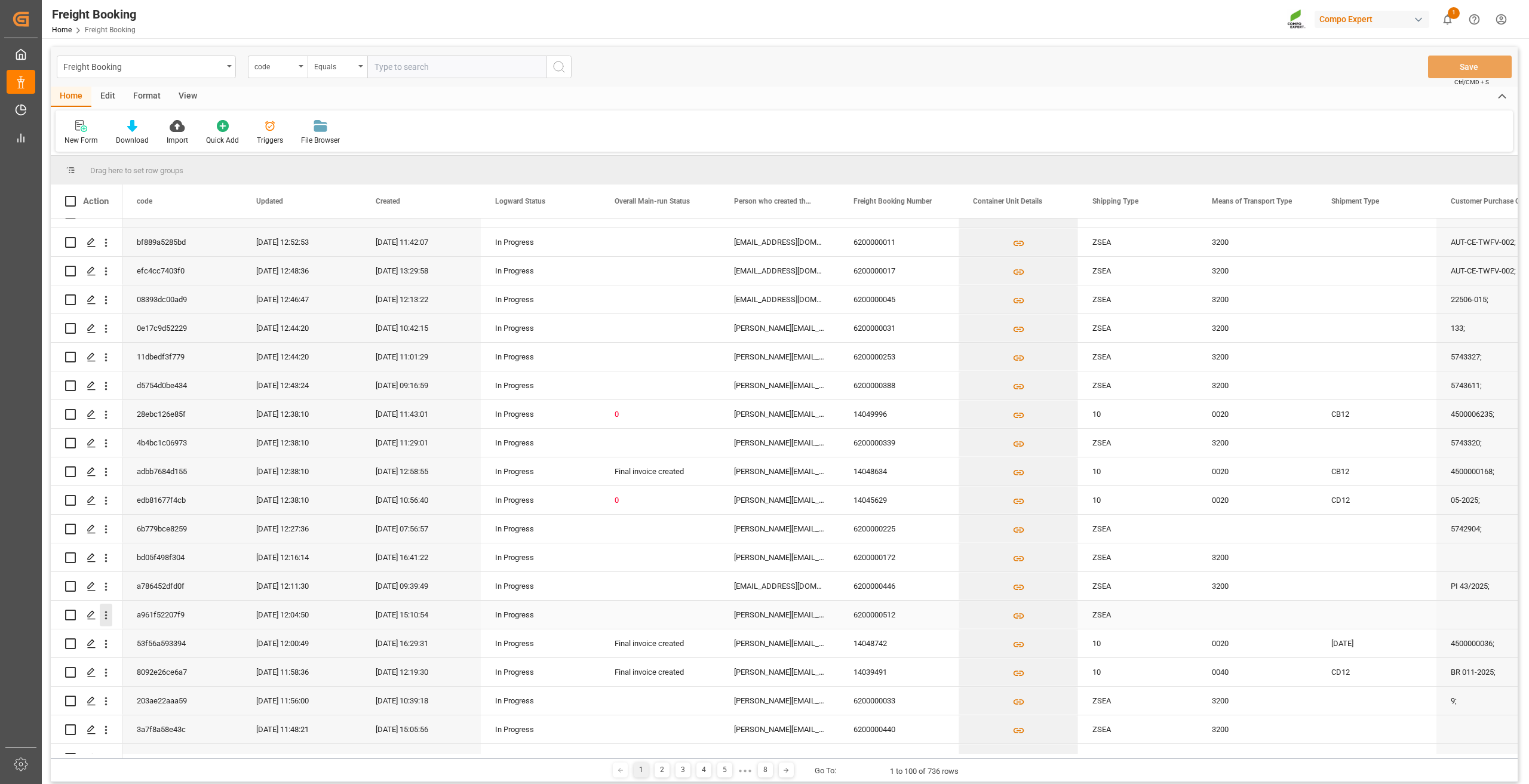
click at [105, 619] on icon "open menu" at bounding box center [106, 615] width 12 height 12
click at [136, 642] on span "Open in new tab" at bounding box center [184, 640] width 109 height 12
click at [270, 131] on icon at bounding box center [269, 126] width 12 height 12
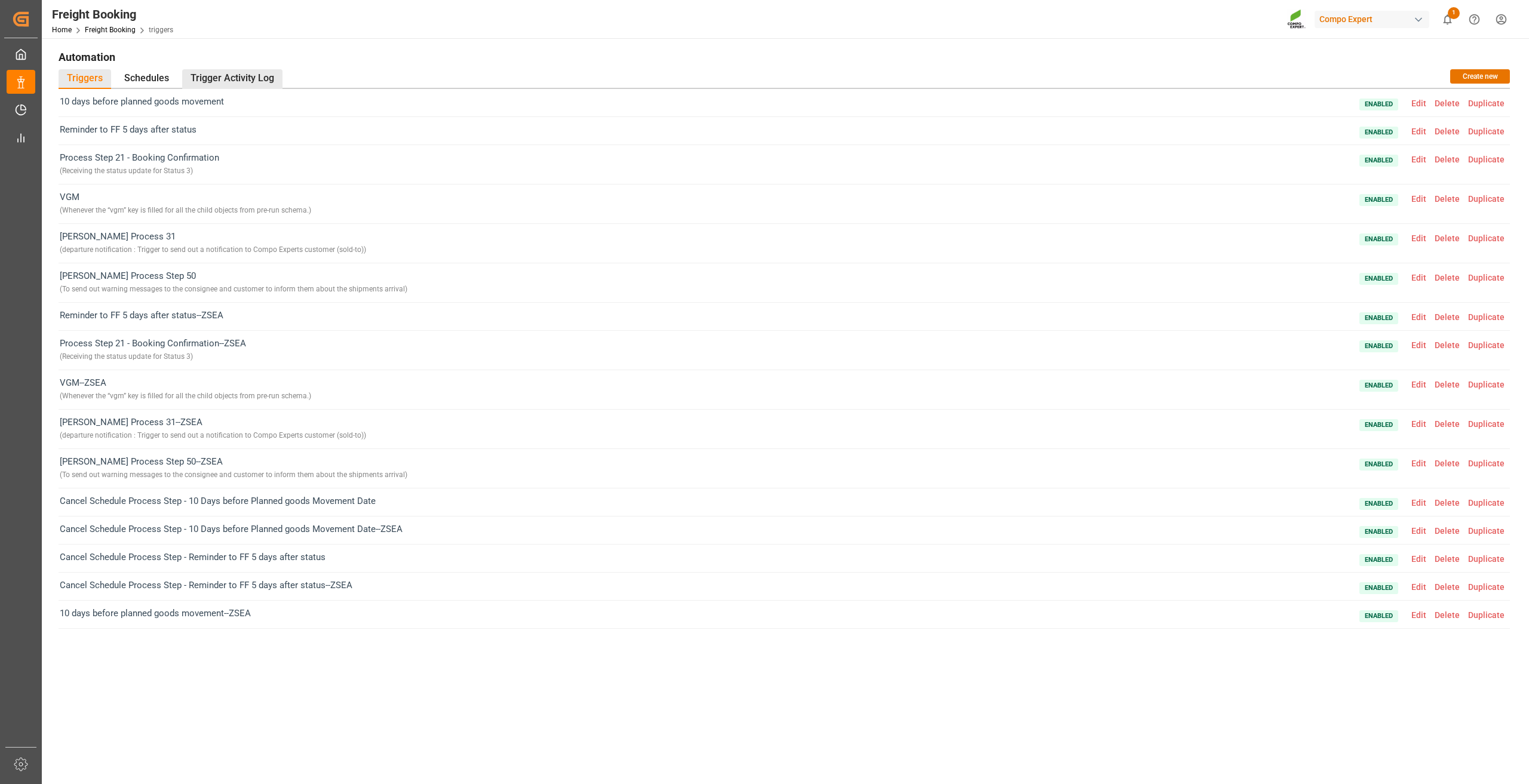
click at [208, 80] on div "Trigger Activity Log" at bounding box center [232, 79] width 100 height 20
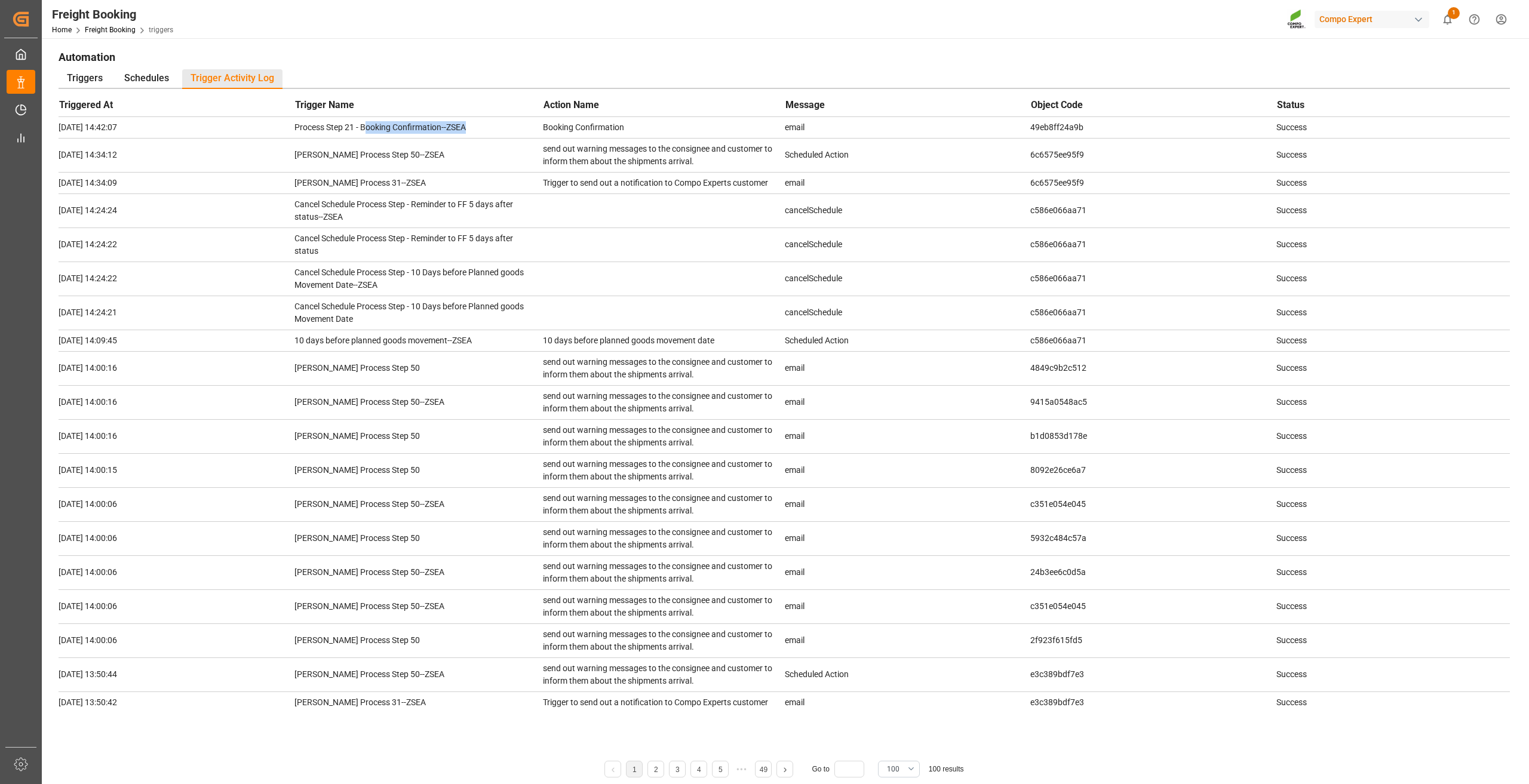
drag, startPoint x: 365, startPoint y: 127, endPoint x: 469, endPoint y: 121, distance: 104.2
click at [469, 121] on td "Process Step 21 - Booking Confirmation--ZSEA" at bounding box center [418, 127] width 248 height 22
click at [459, 132] on td "Process Step 21 - Booking Confirmation--ZSEA" at bounding box center [418, 127] width 248 height 22
click at [457, 126] on td "Process Step 21 - Booking Confirmation--ZSEA" at bounding box center [418, 127] width 248 height 22
click at [101, 31] on link "Freight Booking" at bounding box center [110, 29] width 51 height 8
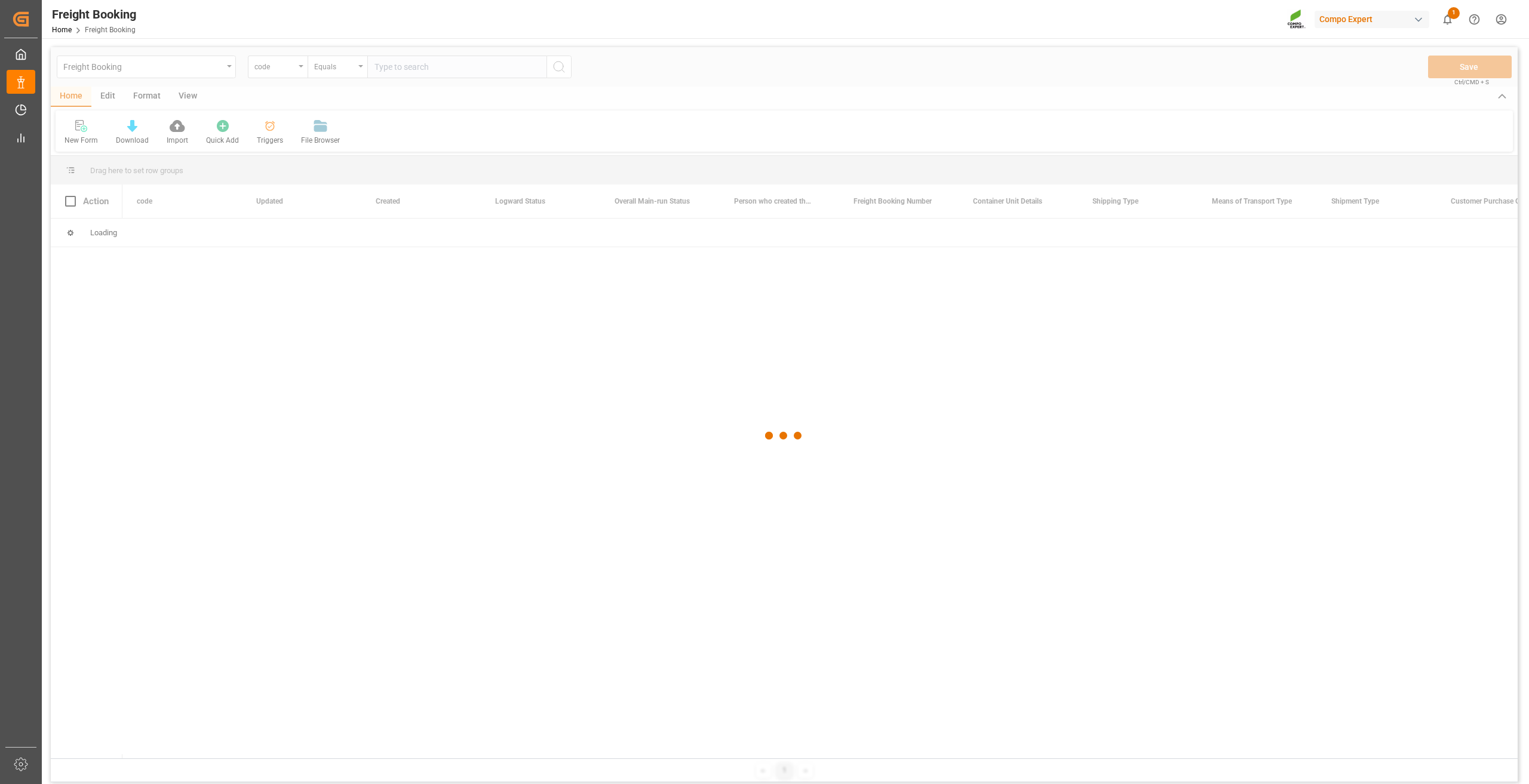
click at [264, 132] on div at bounding box center [784, 435] width 1467 height 777
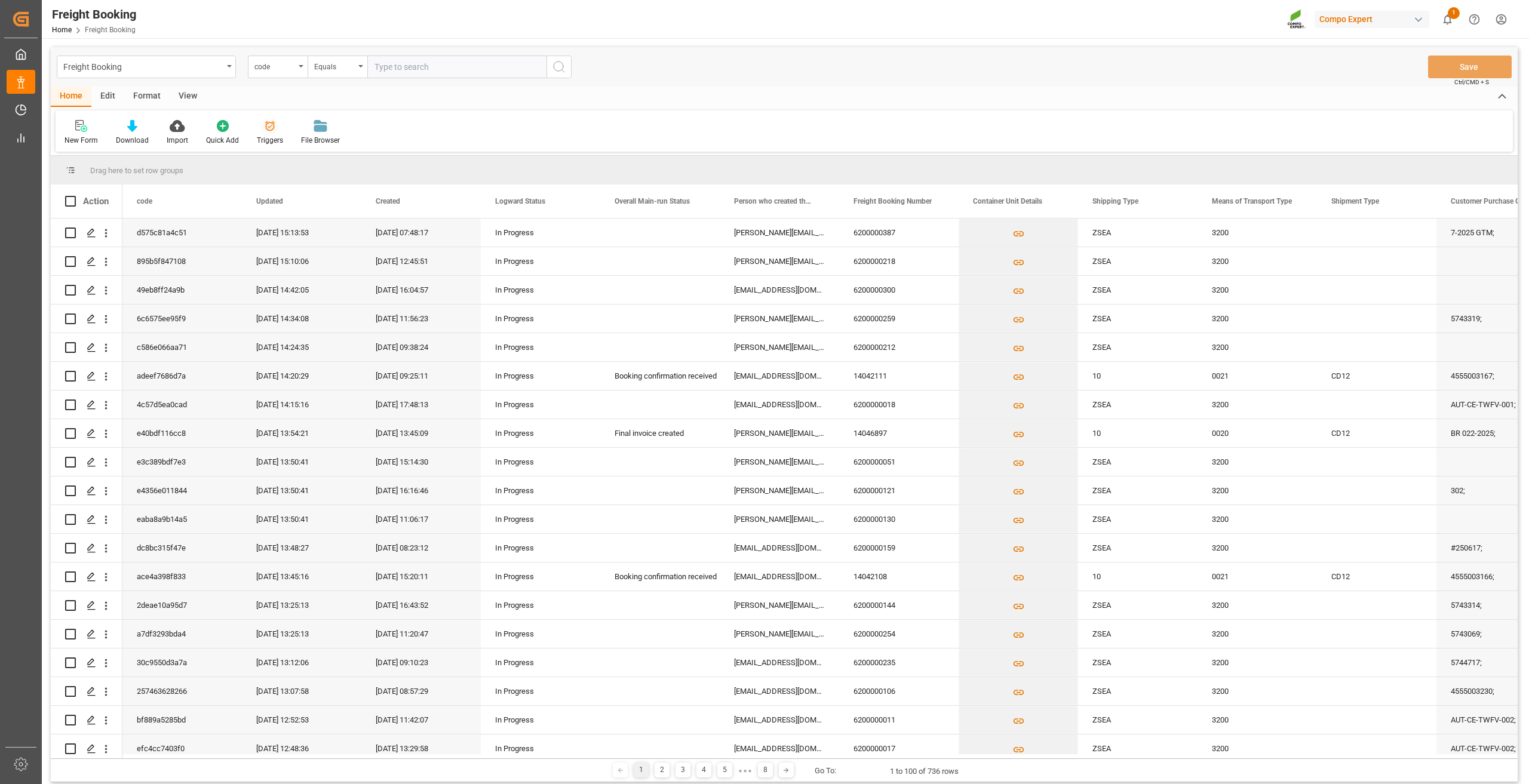
click at [267, 131] on icon at bounding box center [270, 126] width 10 height 10
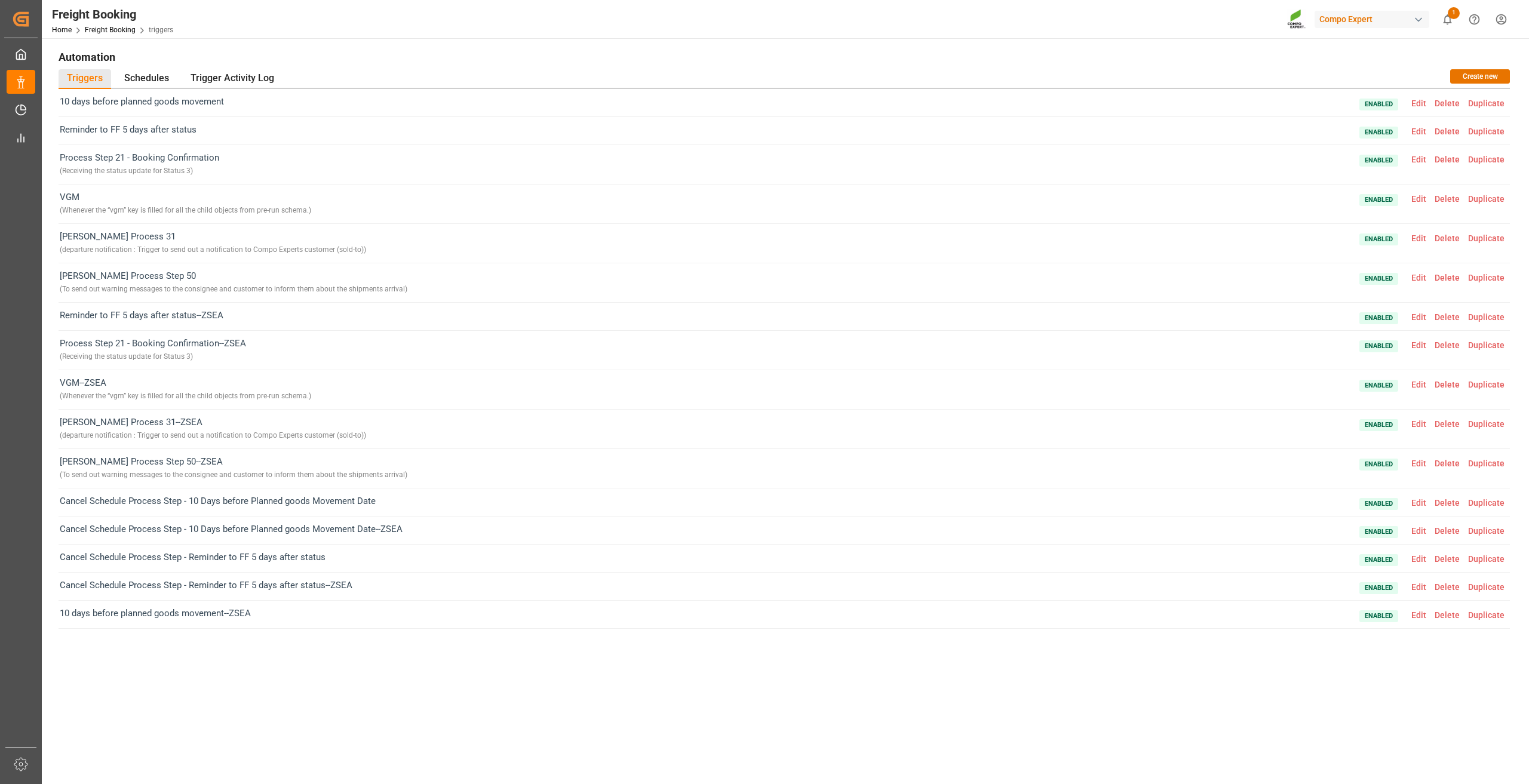
click at [1423, 159] on span "Edit" at bounding box center [1418, 159] width 23 height 9
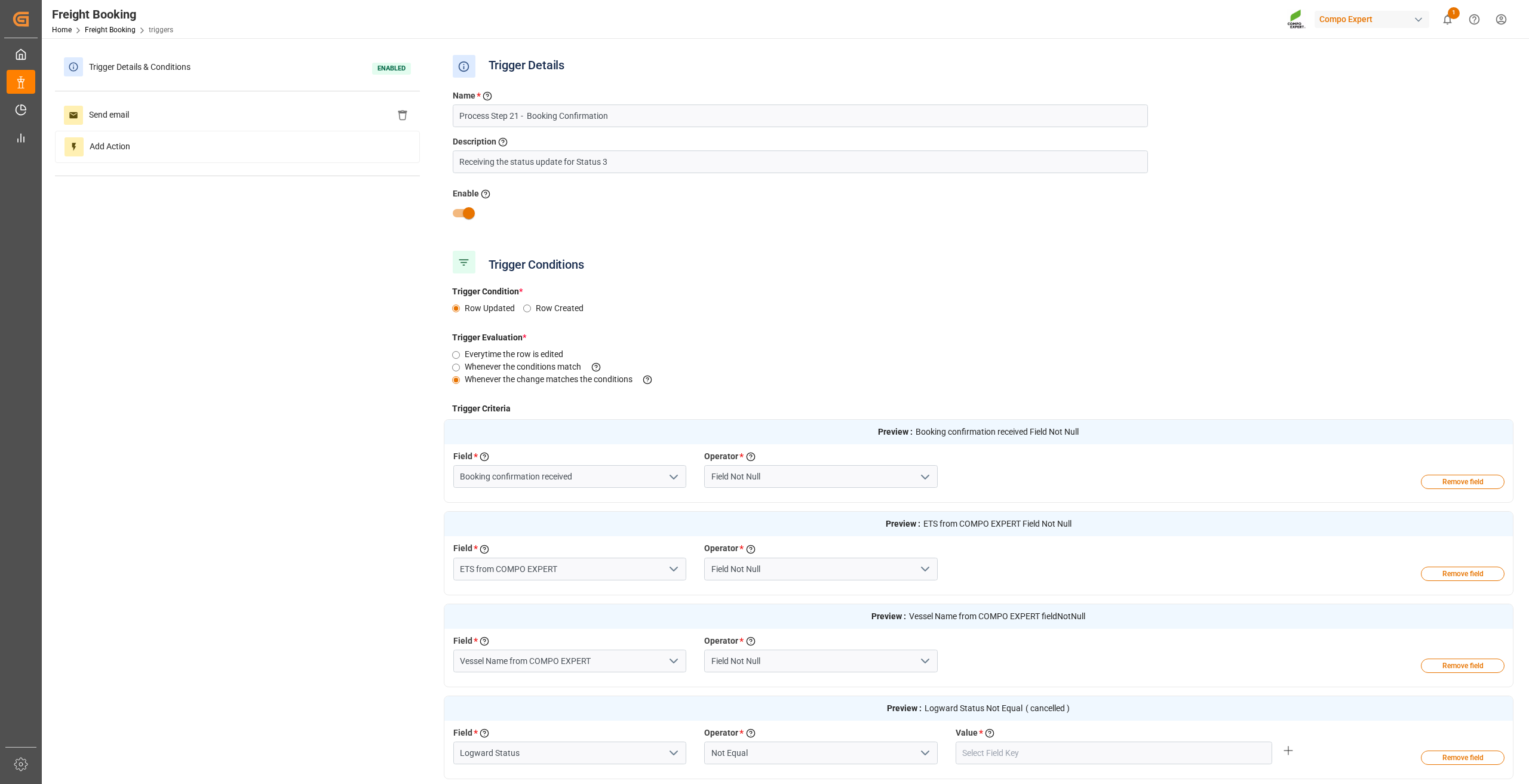
type input "Cancelled"
click at [235, 115] on div "Send email" at bounding box center [237, 115] width 365 height 31
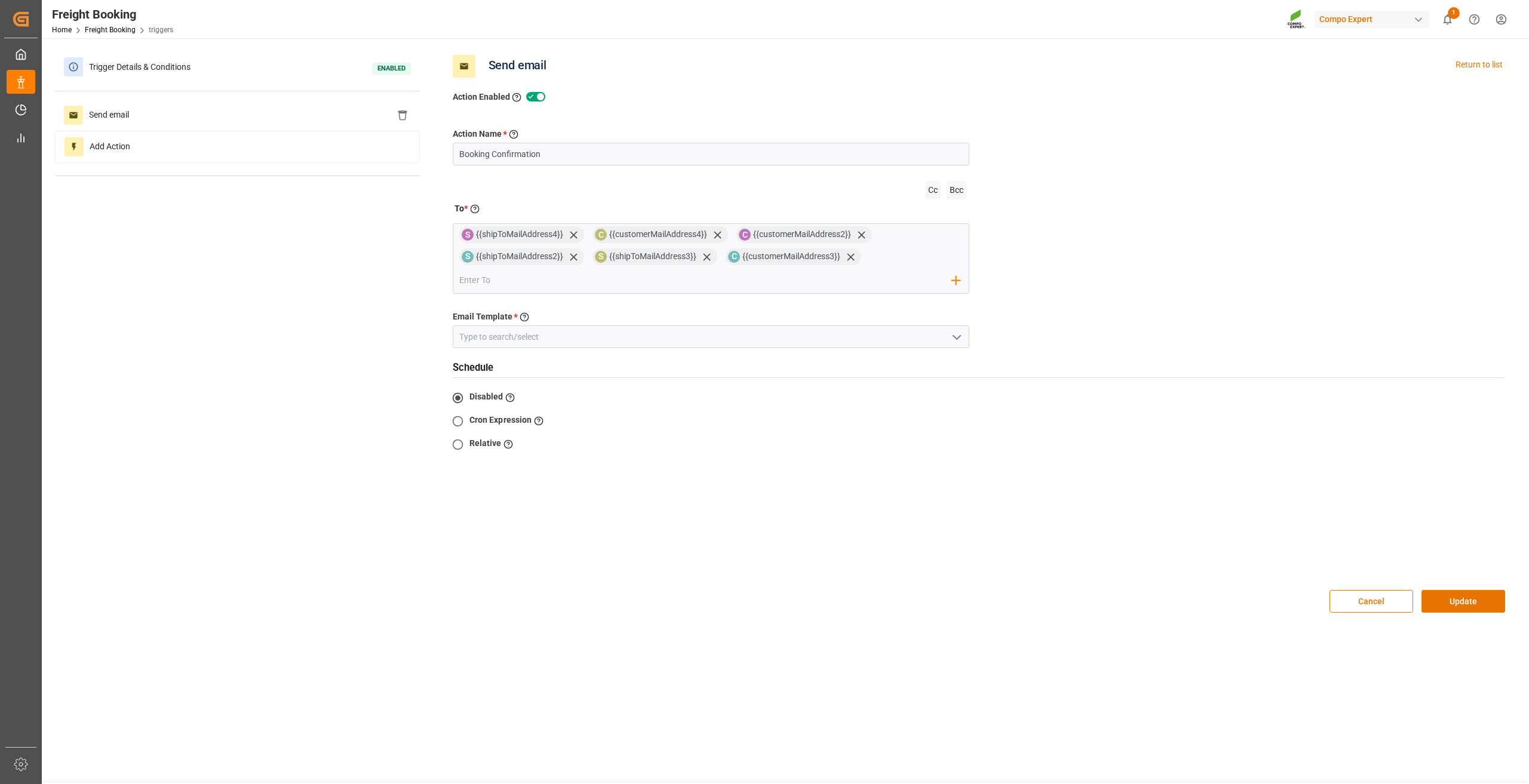
click at [954, 344] on button "open menu" at bounding box center [956, 337] width 18 height 19
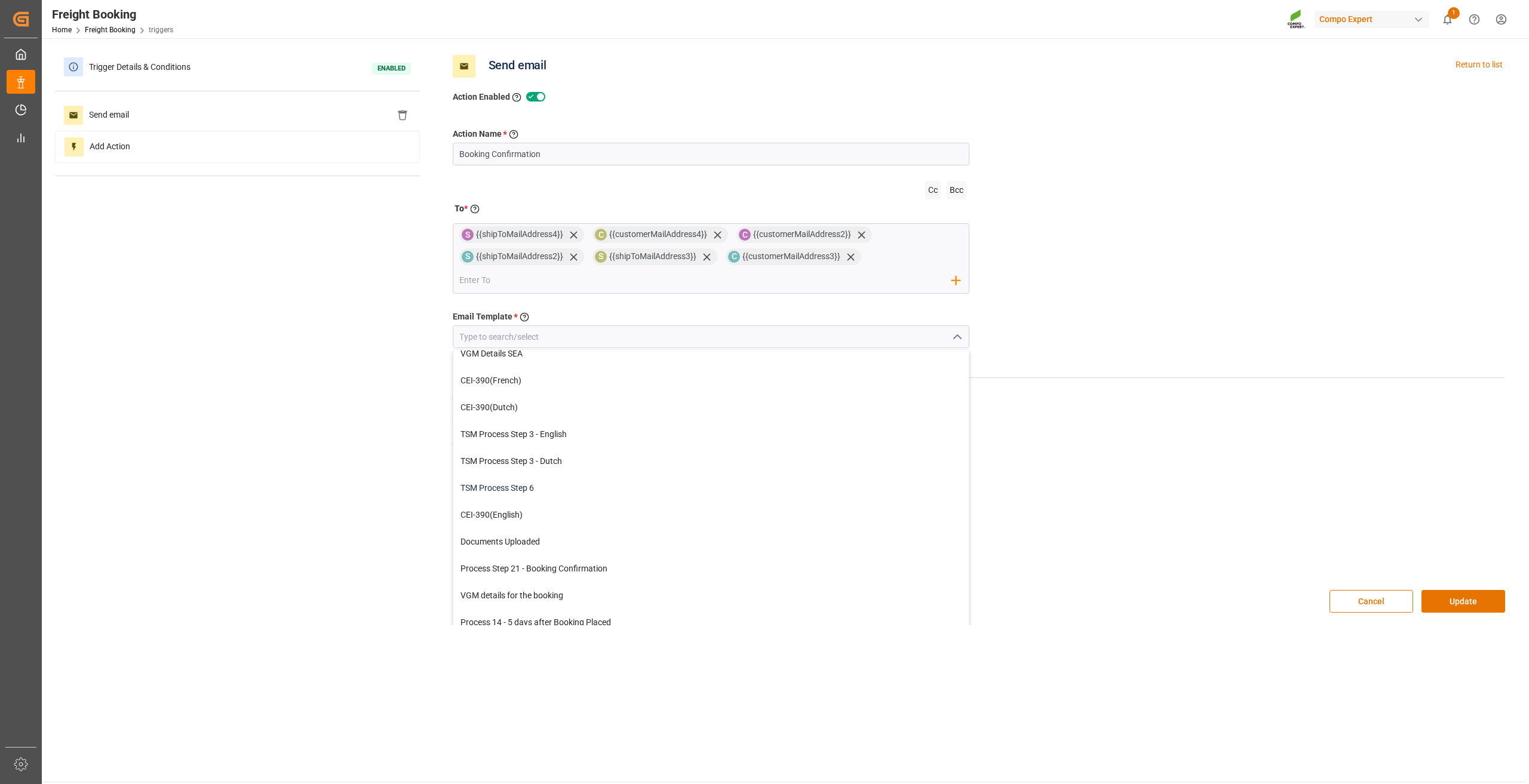
scroll to position [91, 0]
click at [549, 563] on div "Process Step 21 - Booking Confirmation" at bounding box center [711, 568] width 516 height 27
type input "Process Step 21 - Booking Confirmation"
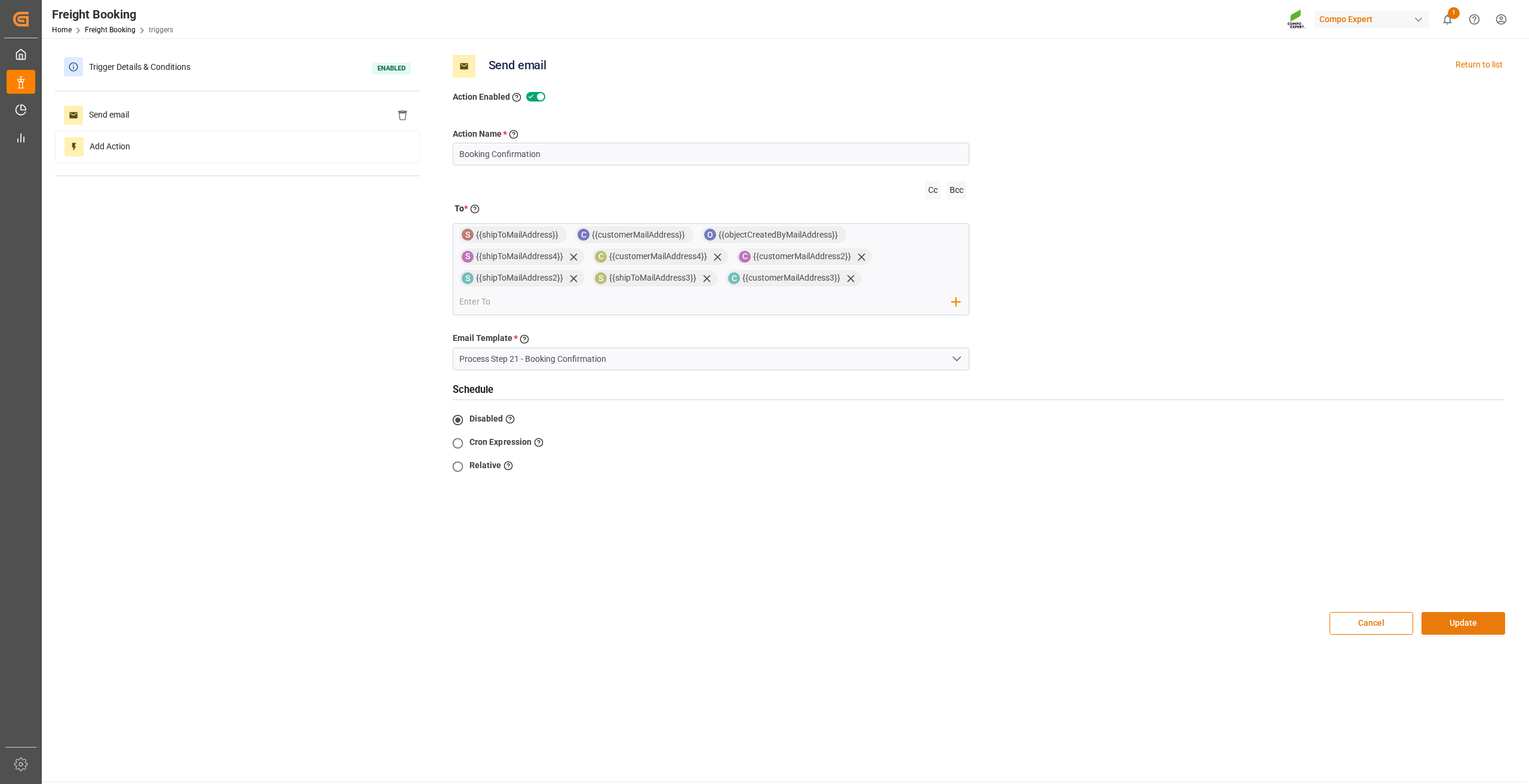
click at [1459, 622] on button "Update" at bounding box center [1463, 623] width 83 height 22
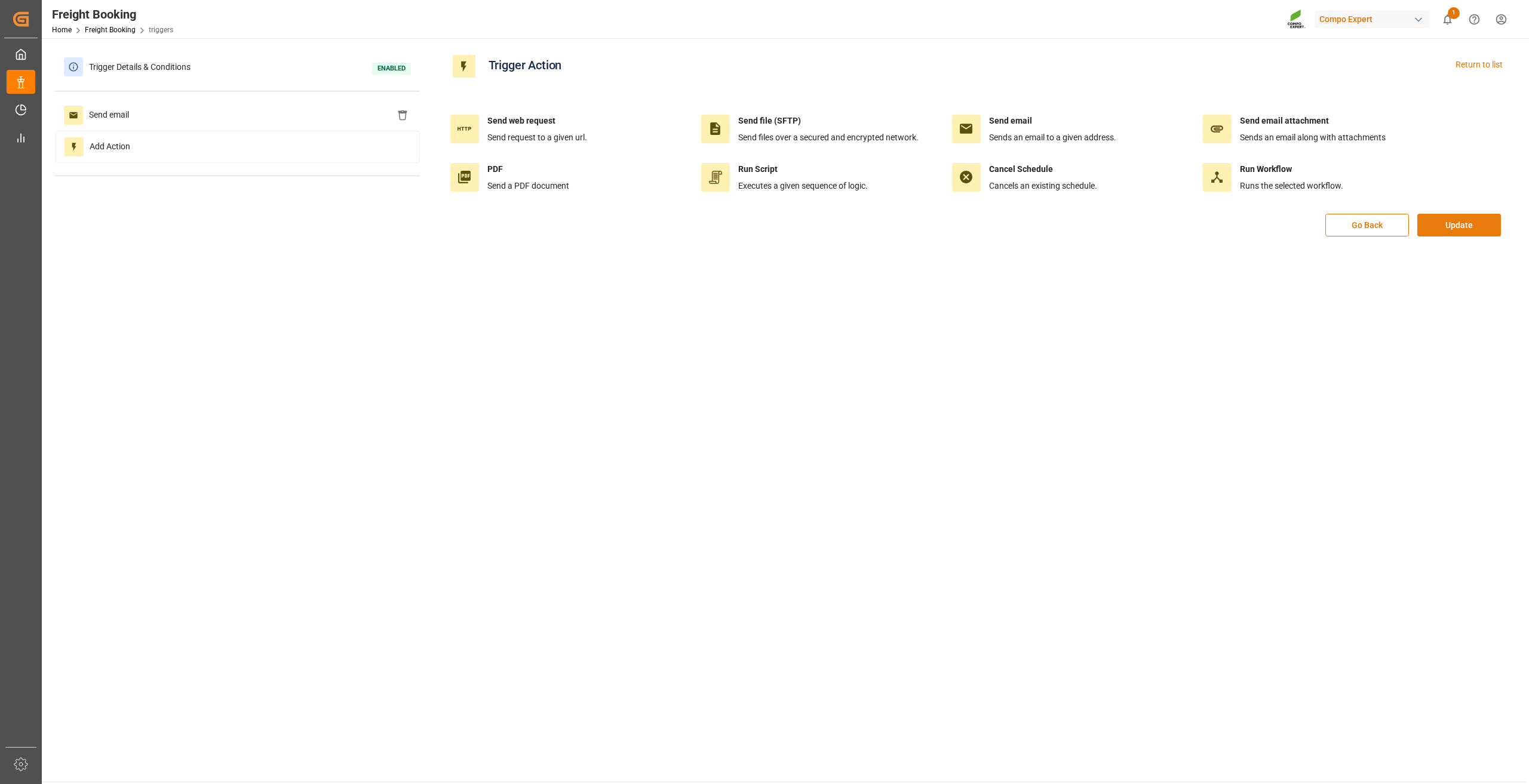
click at [1469, 232] on button "Update" at bounding box center [1459, 225] width 83 height 22
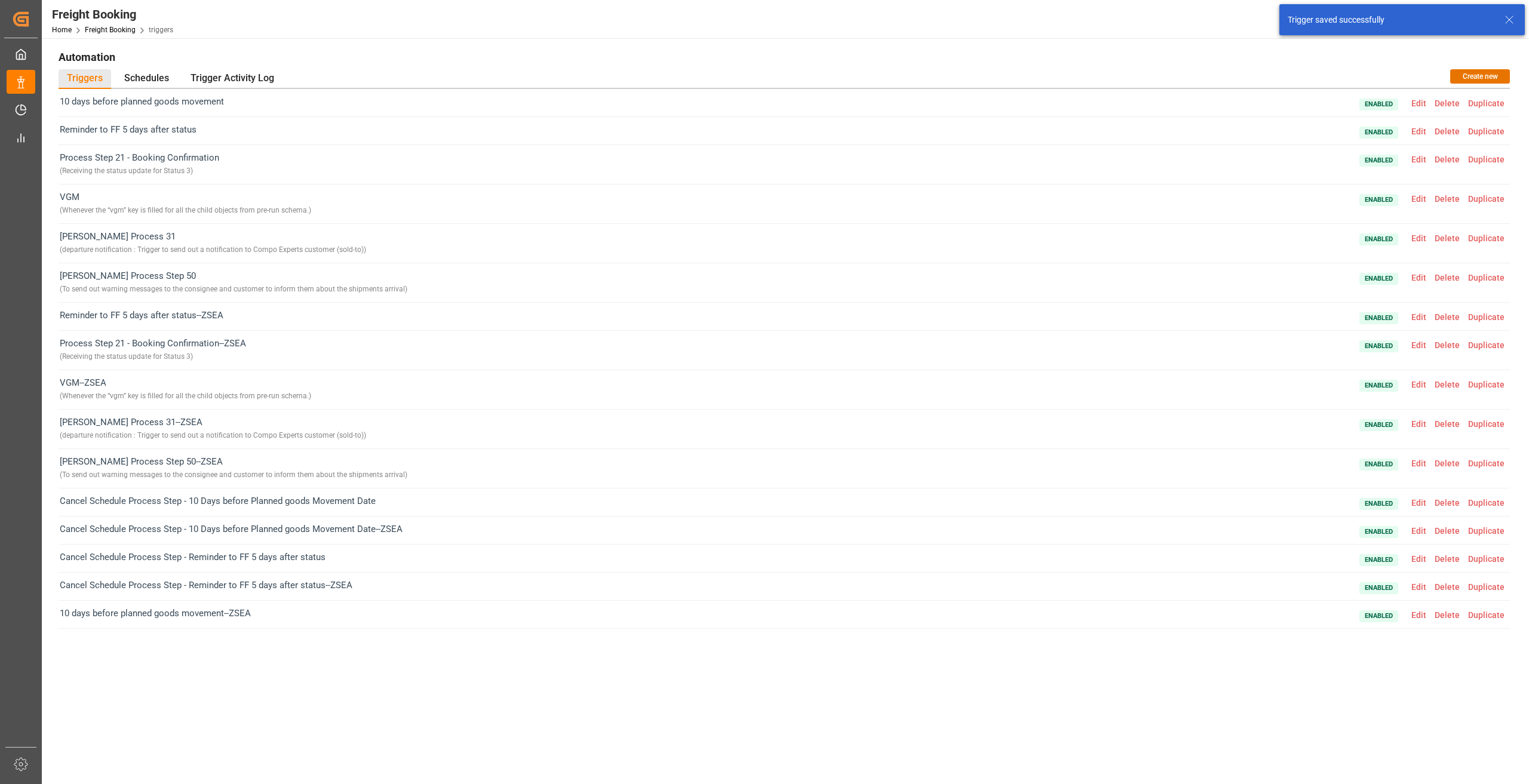
click at [1417, 155] on span "Edit" at bounding box center [1418, 159] width 23 height 9
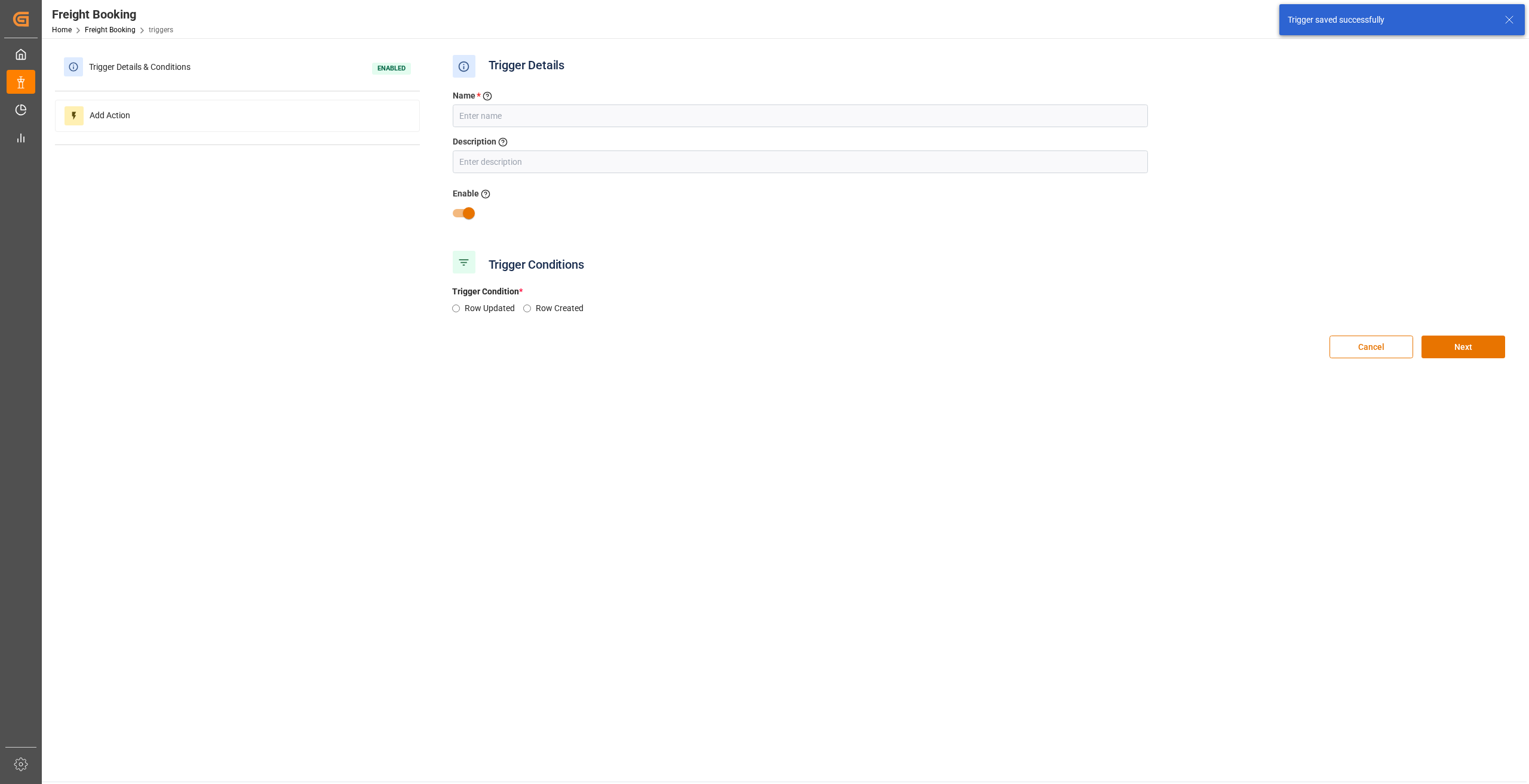
type input "Process Step 21 - Booking Confirmation"
type input "Receiving the status update for Status 3"
radio input "true"
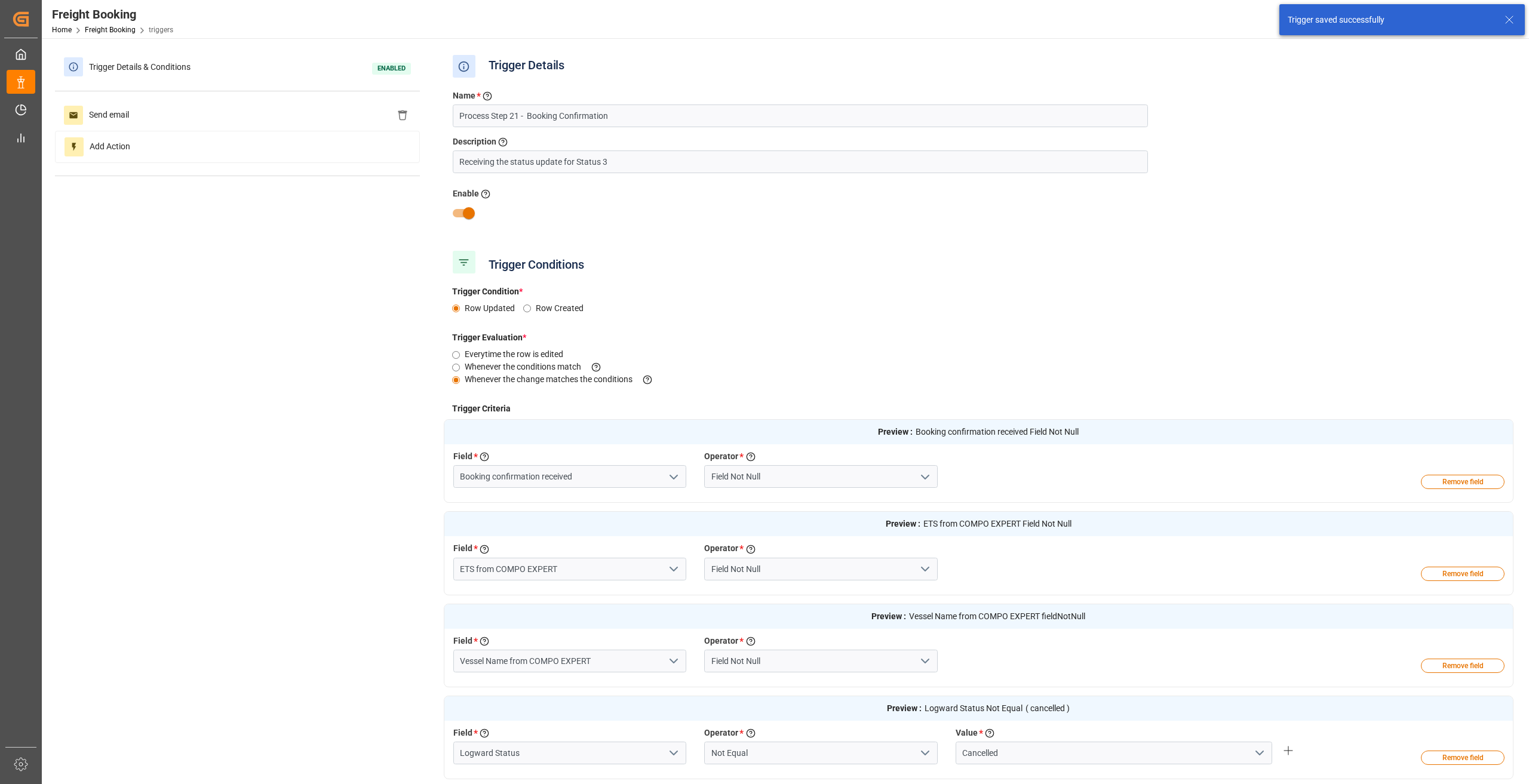
click at [208, 96] on div "Trigger Details & Conditions Enabled Send email Add Action" at bounding box center [237, 120] width 365 height 137
click at [208, 114] on div "Send email" at bounding box center [237, 115] width 365 height 31
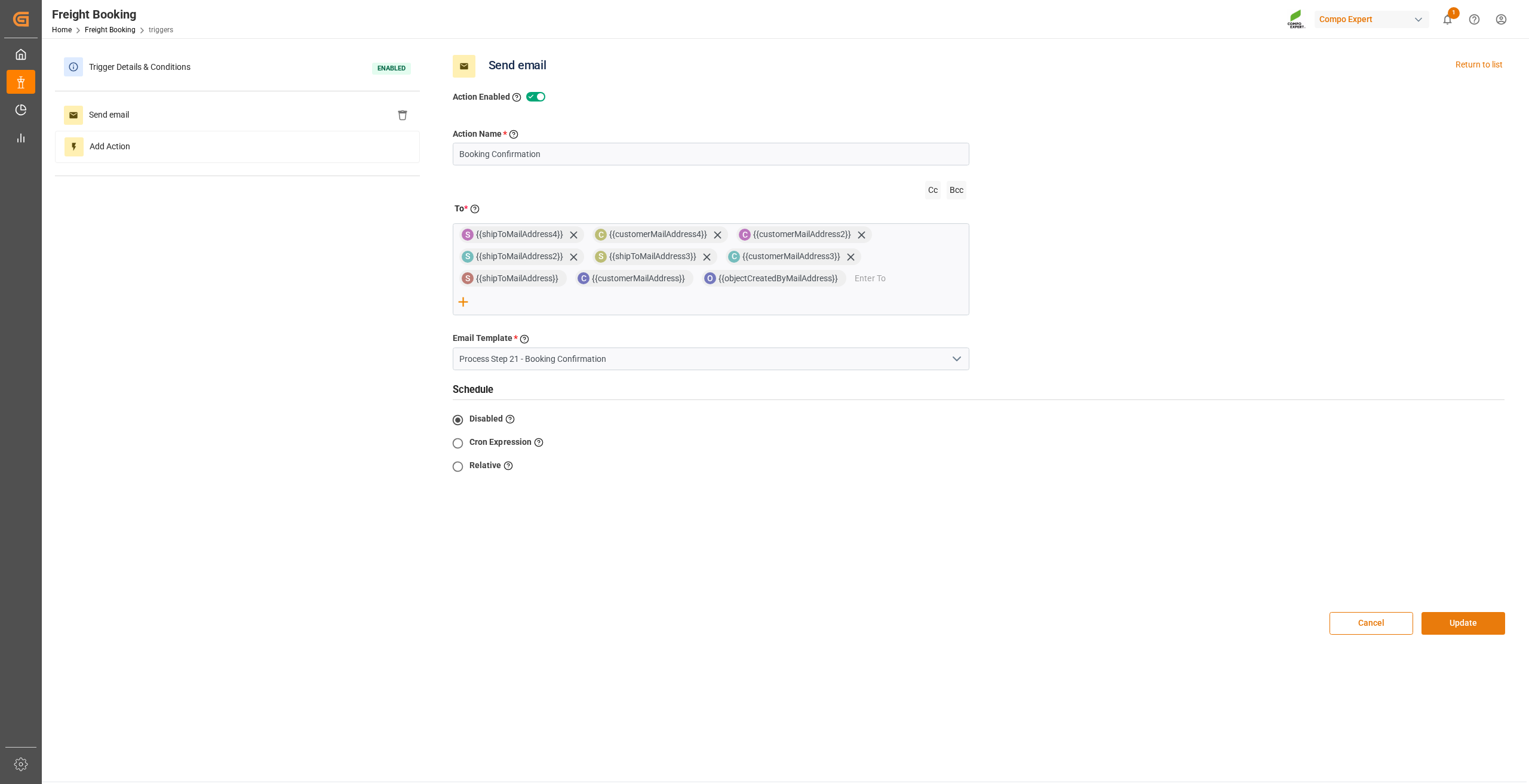
click at [1466, 612] on button "Update" at bounding box center [1463, 623] width 83 height 22
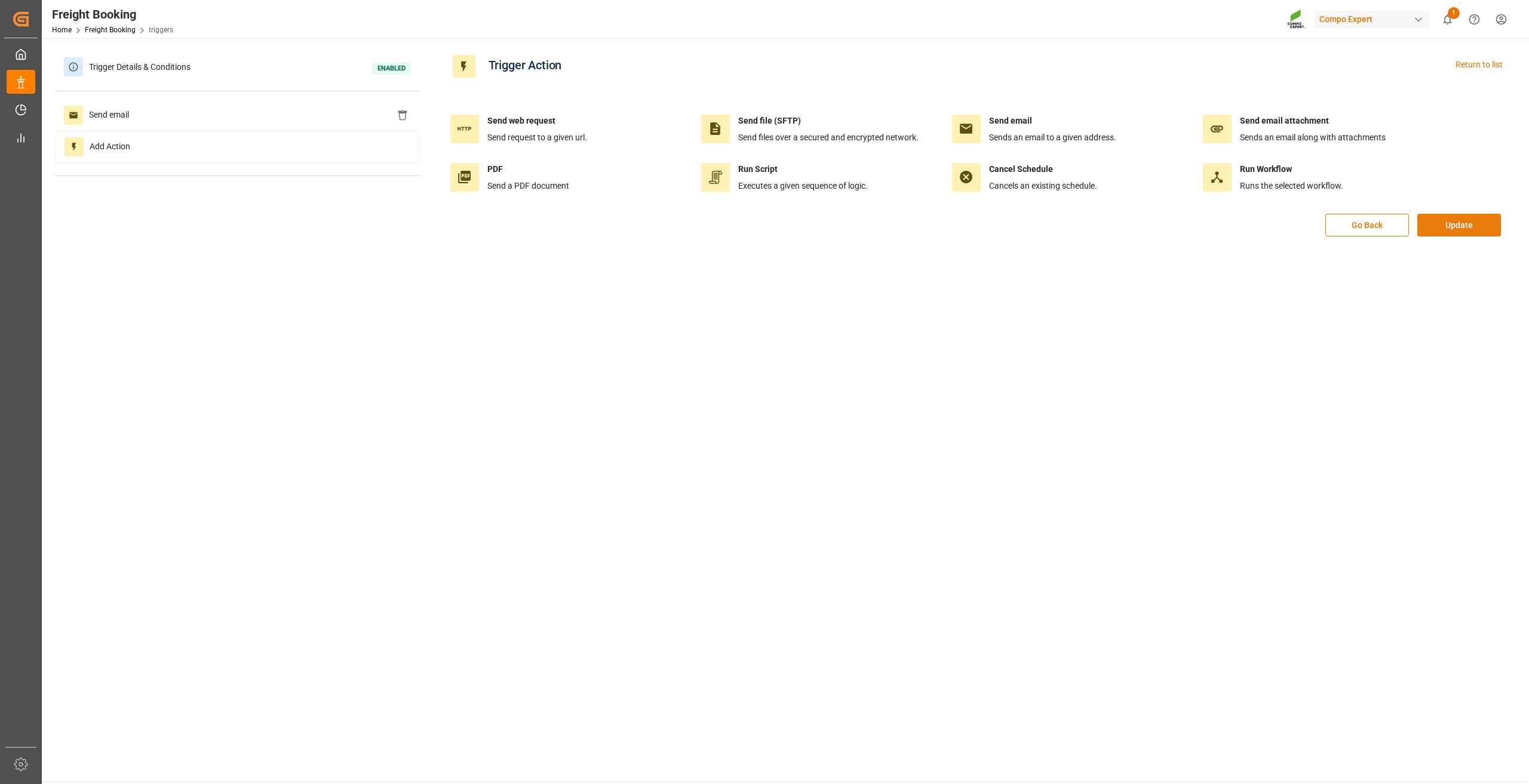
click at [1439, 223] on button "Update" at bounding box center [1459, 225] width 83 height 22
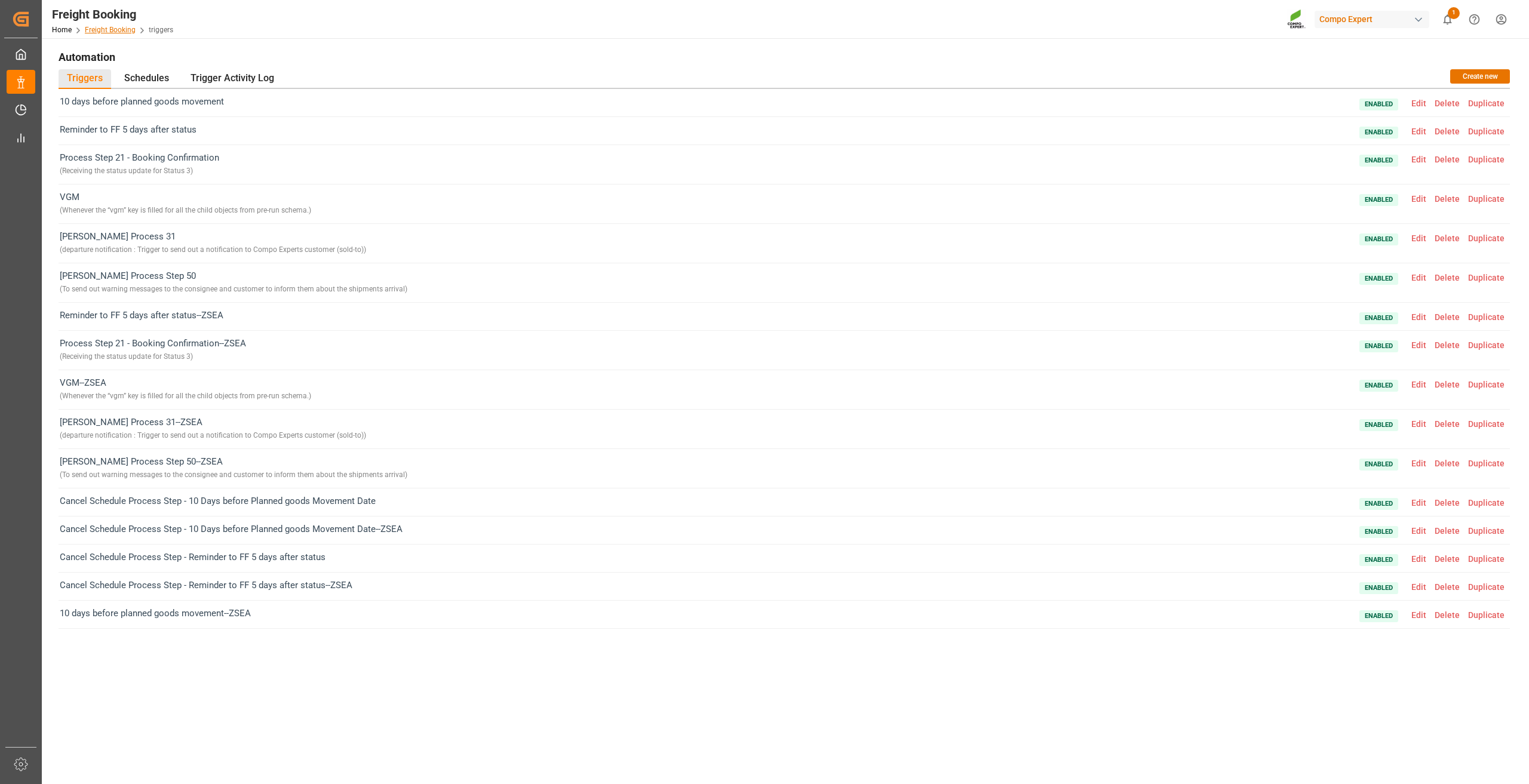
click at [111, 27] on link "Freight Booking" at bounding box center [110, 29] width 51 height 8
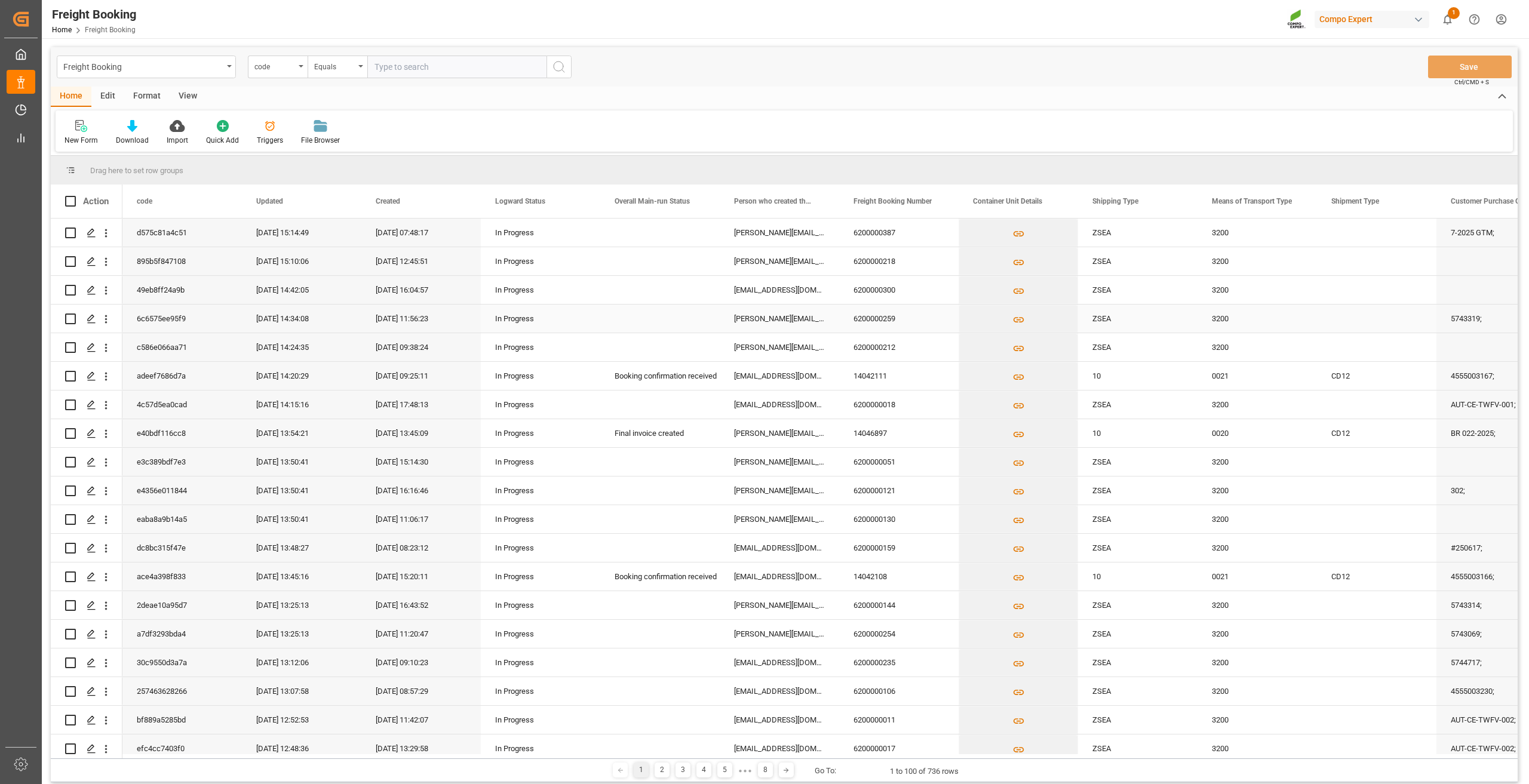
click at [679, 333] on div "Press SPACE to select this row." at bounding box center [660, 347] width 119 height 28
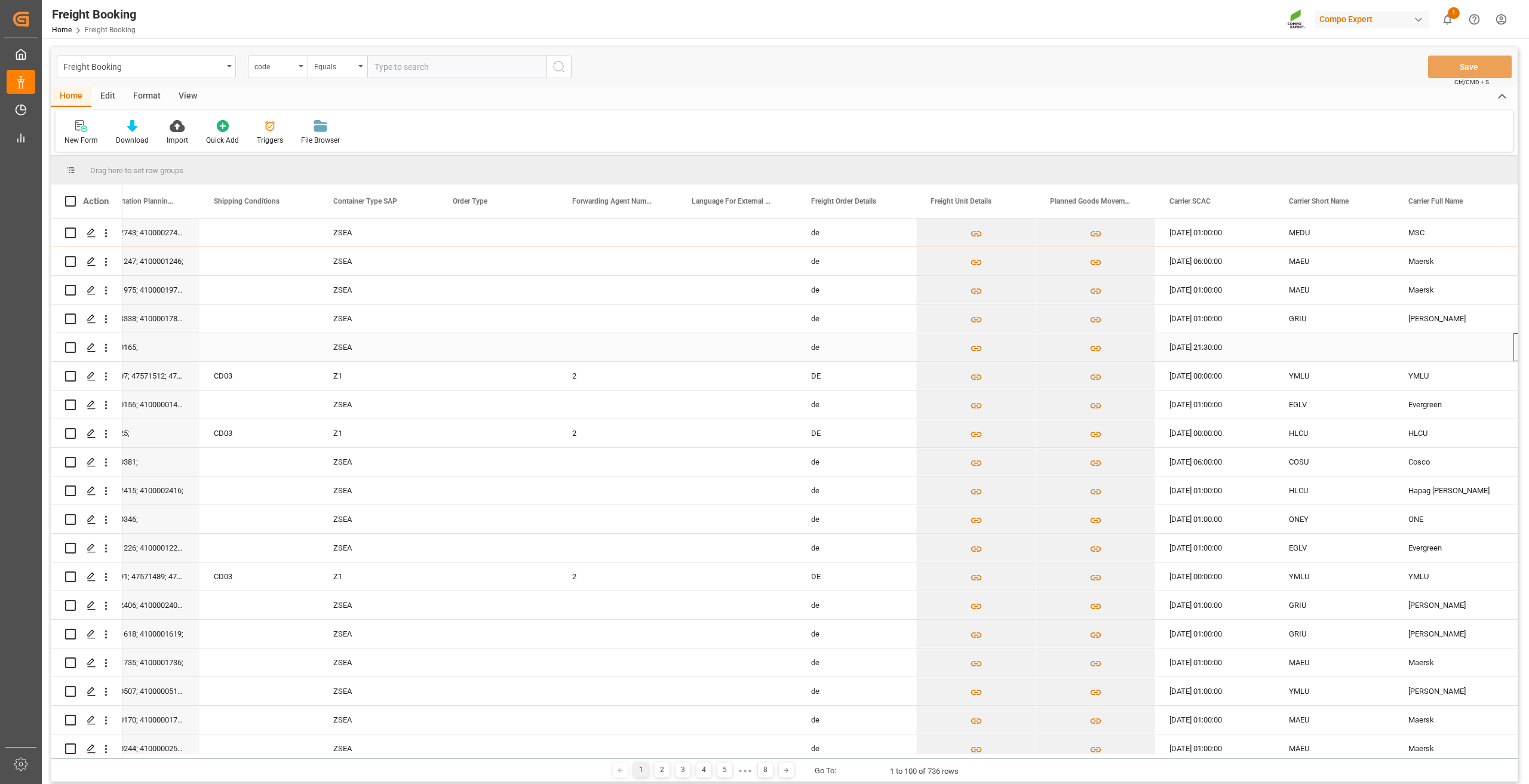
scroll to position [0, 1714]
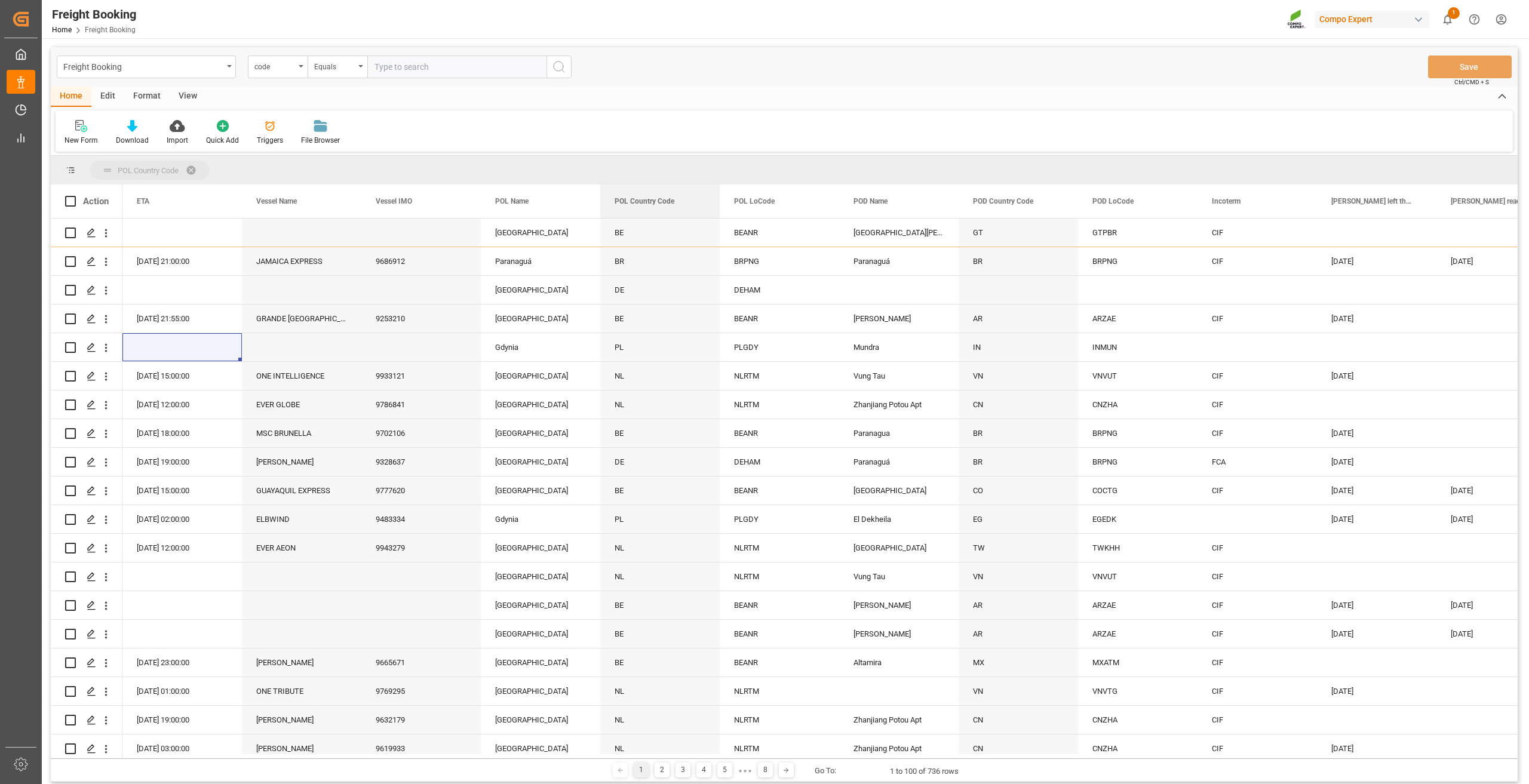
drag, startPoint x: 661, startPoint y: 201, endPoint x: 656, endPoint y: 159, distance: 42.3
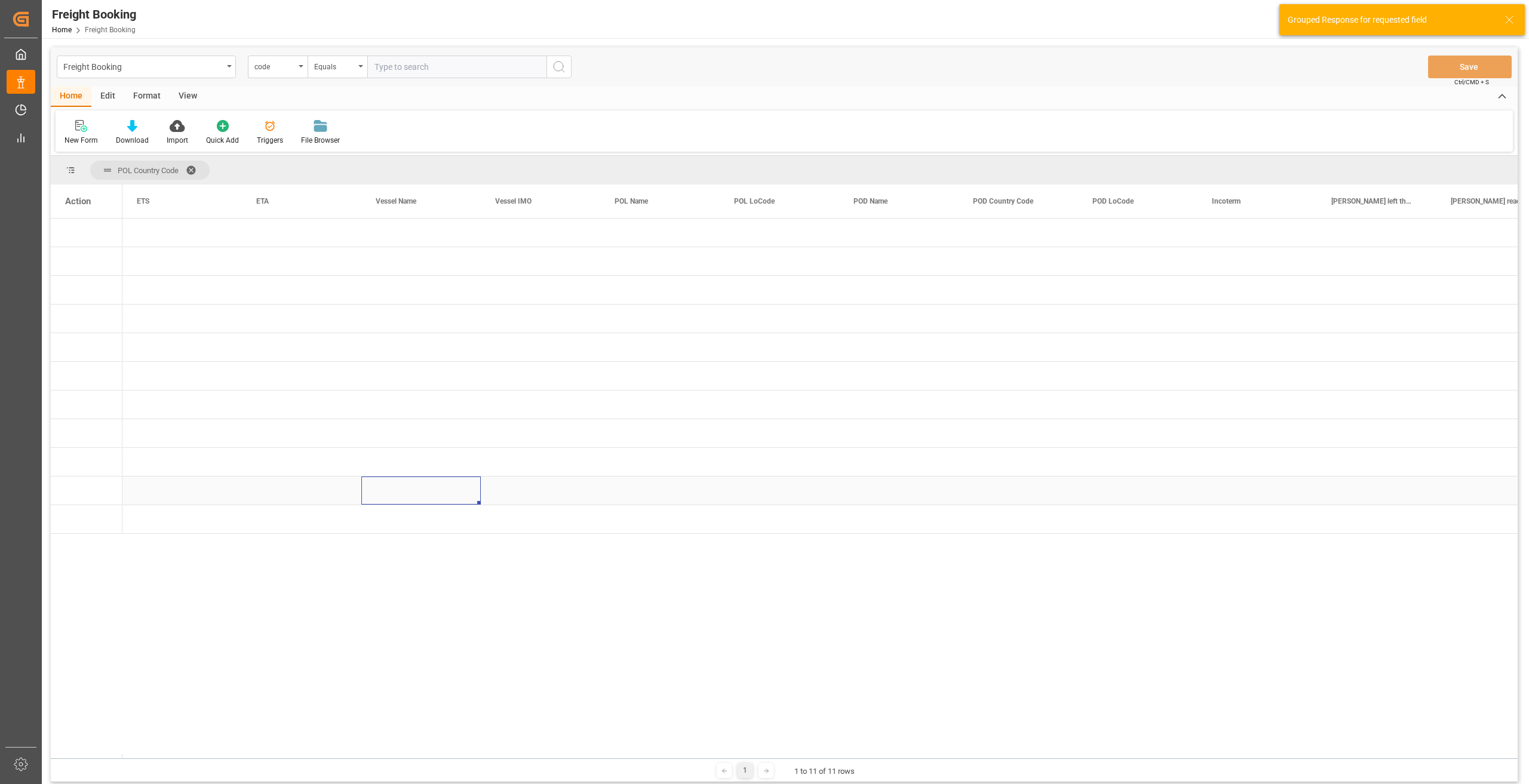
click at [422, 483] on div "Press SPACE to select this row." at bounding box center [421, 490] width 119 height 28
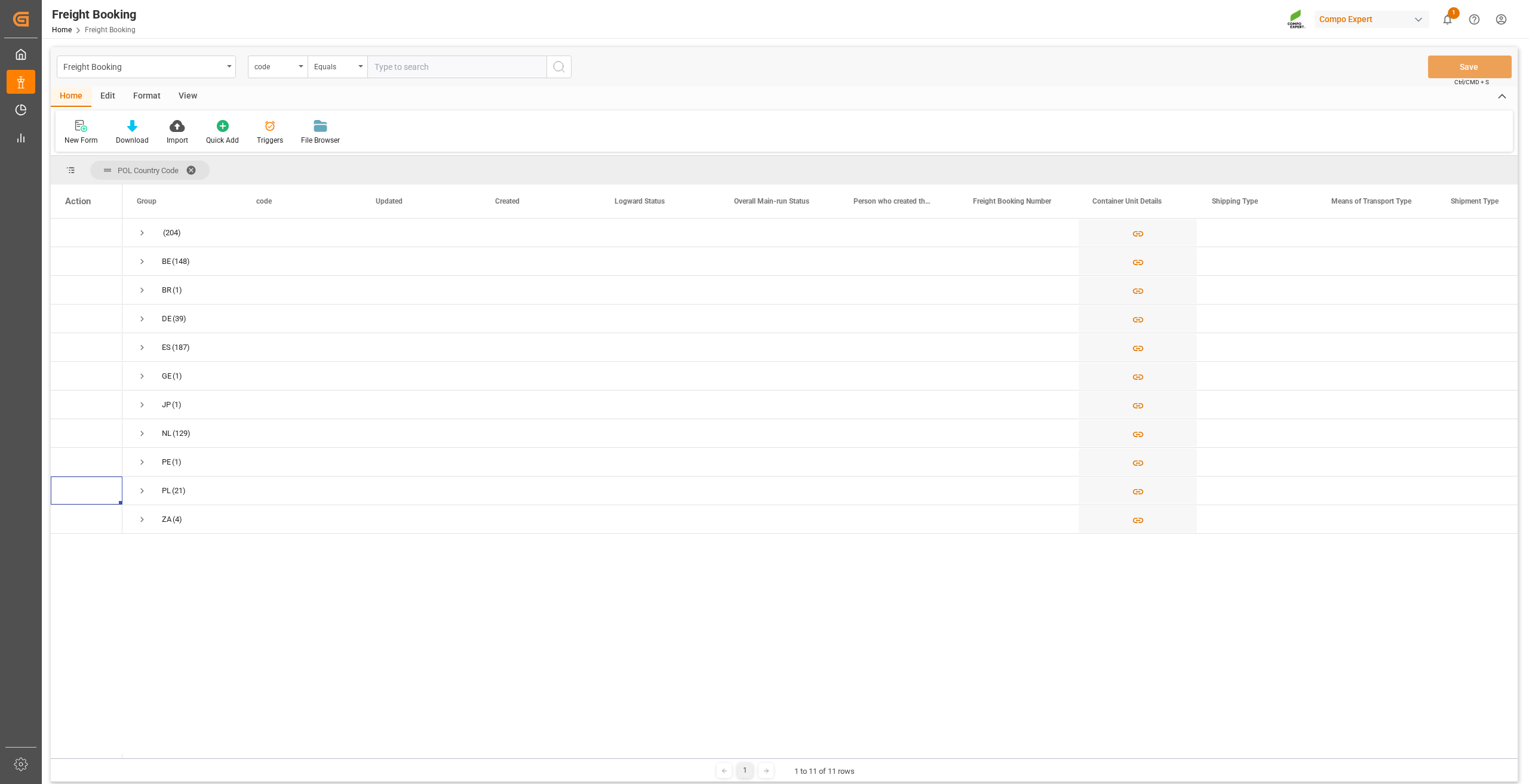
click at [193, 170] on span at bounding box center [195, 170] width 19 height 11
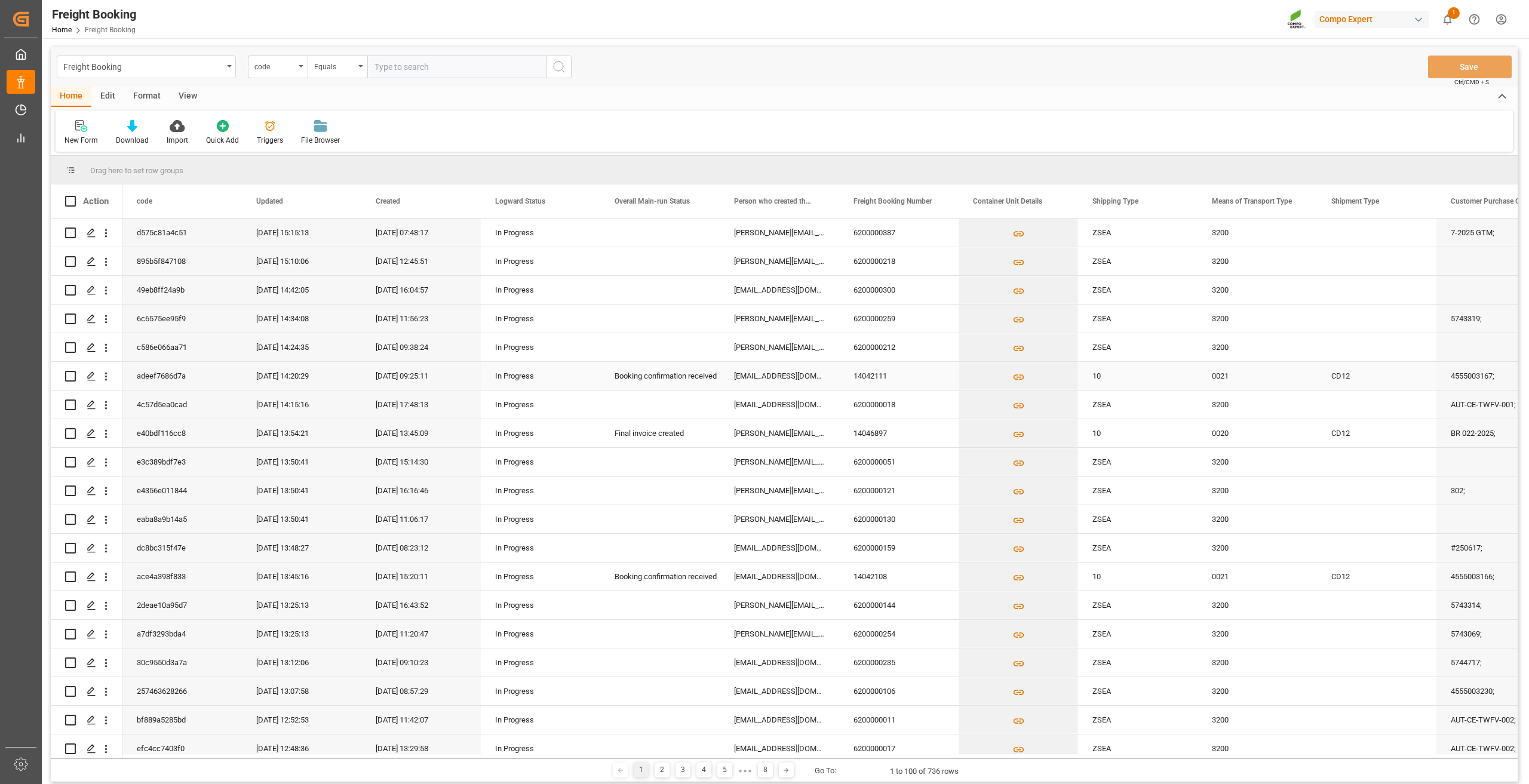
click at [893, 385] on div "14042111" at bounding box center [899, 376] width 119 height 28
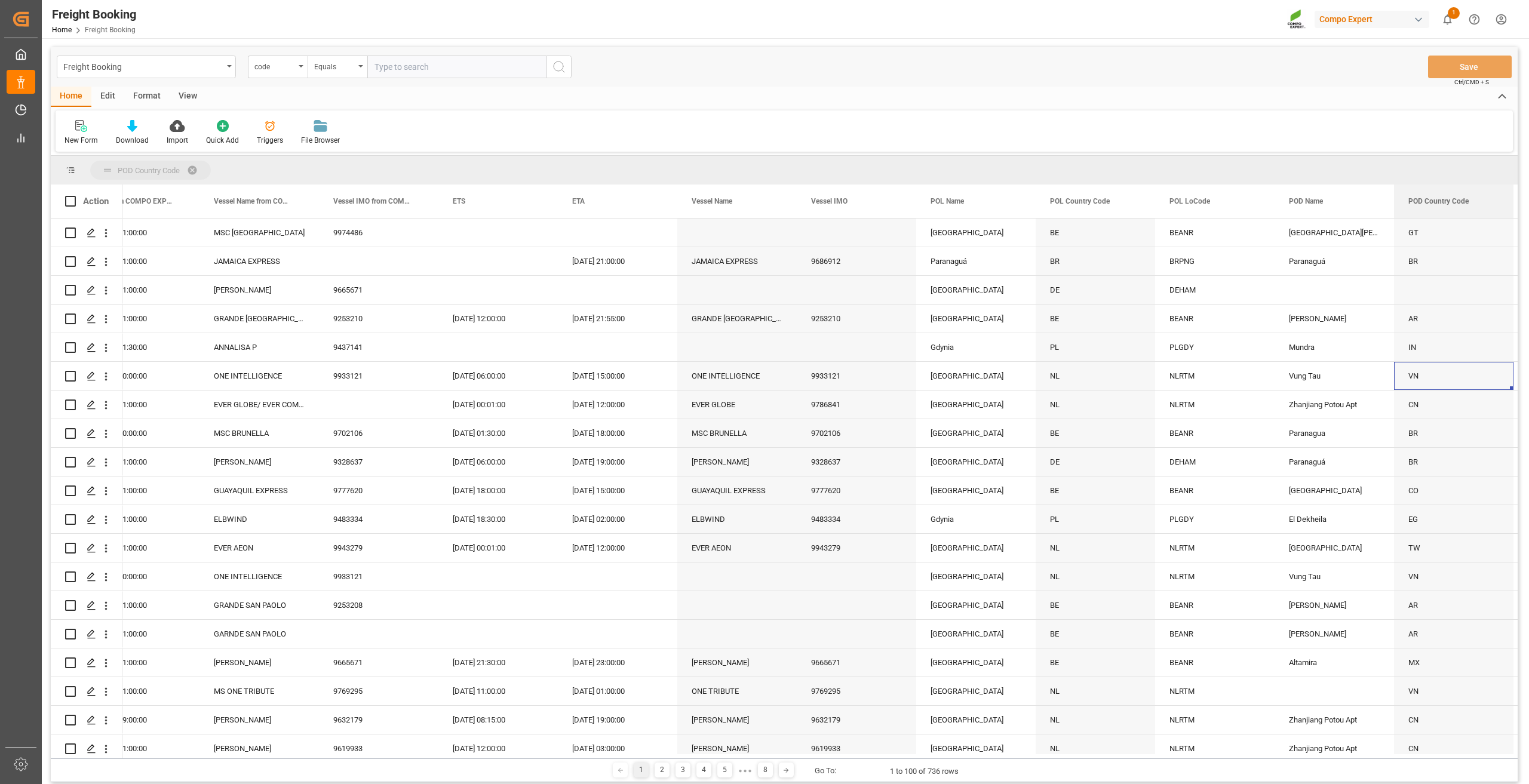
drag, startPoint x: 1429, startPoint y: 205, endPoint x: 1423, endPoint y: 169, distance: 36.5
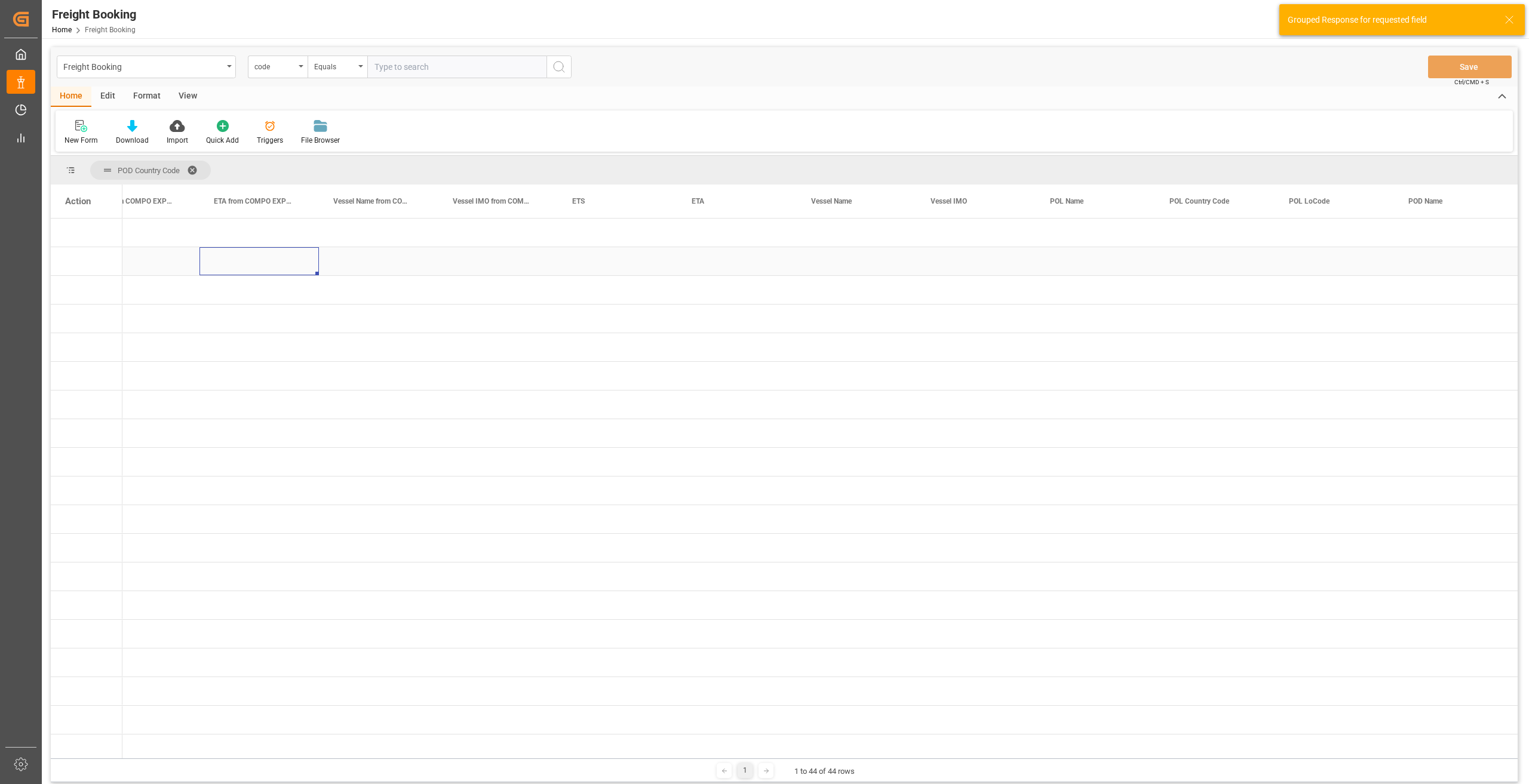
click at [299, 254] on div "Press SPACE to select this row." at bounding box center [259, 261] width 119 height 28
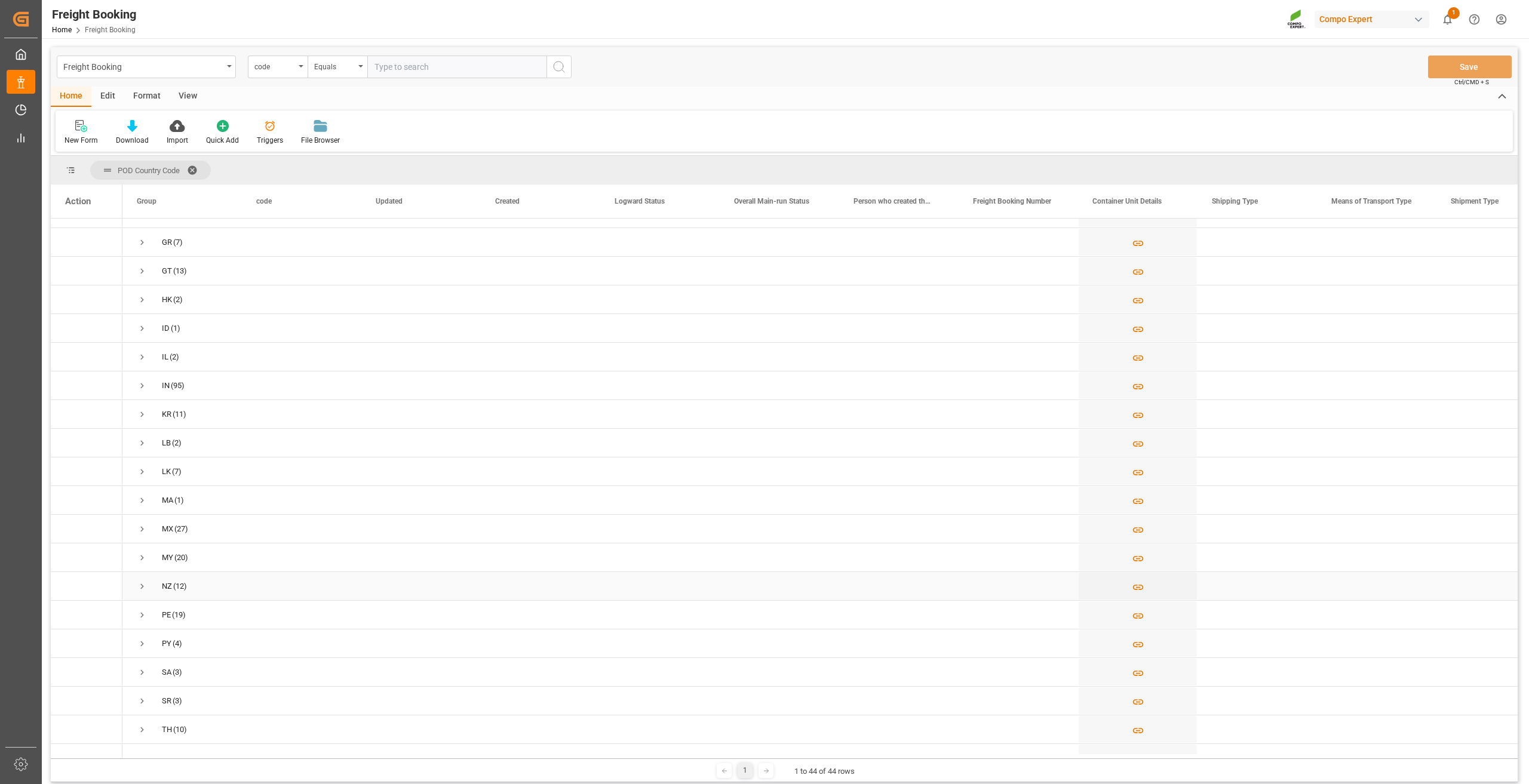
click at [140, 586] on span "Press SPACE to select this row." at bounding box center [142, 586] width 11 height 11
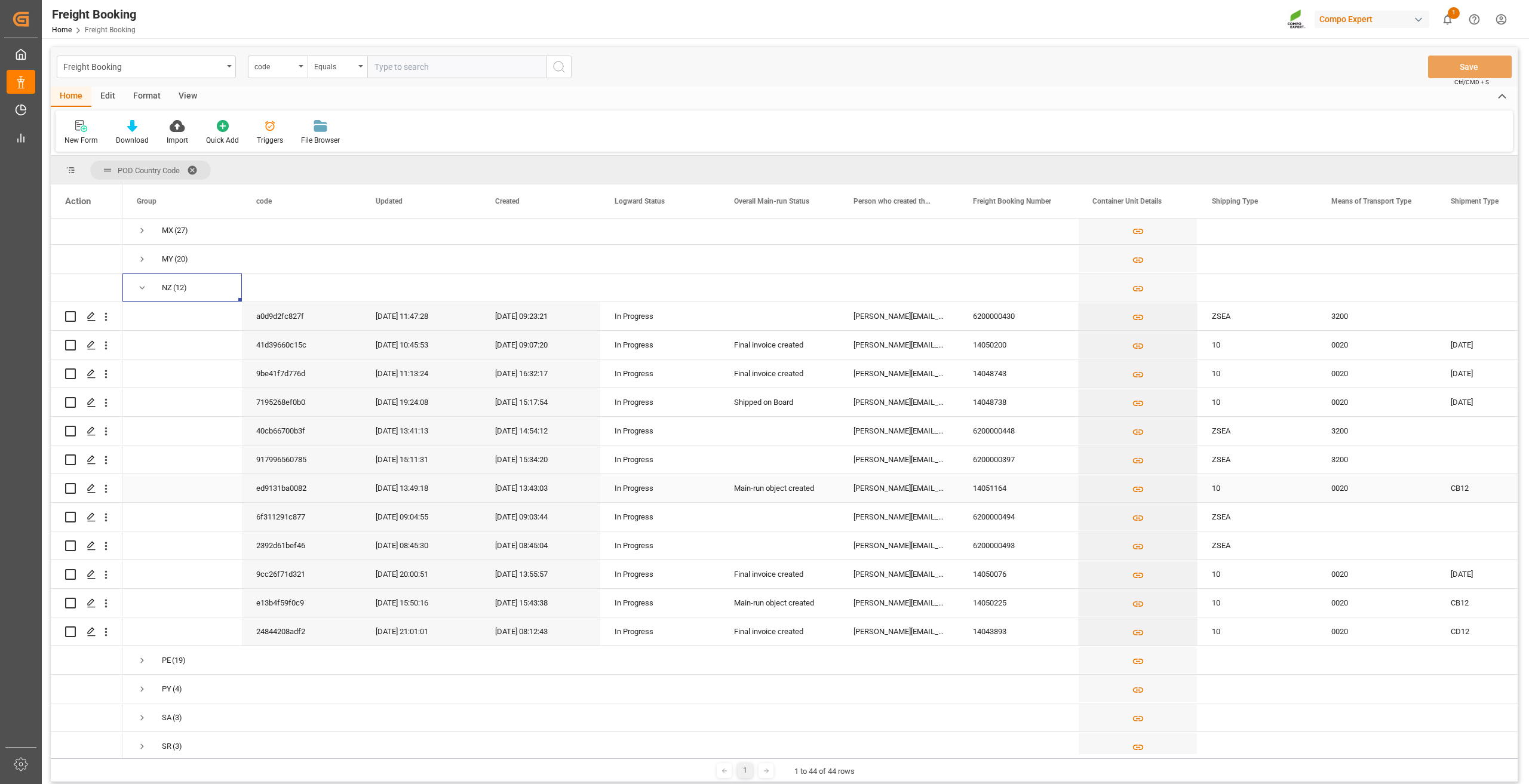
click at [702, 487] on div "In Progress" at bounding box center [660, 488] width 91 height 27
click at [197, 165] on span at bounding box center [196, 170] width 19 height 11
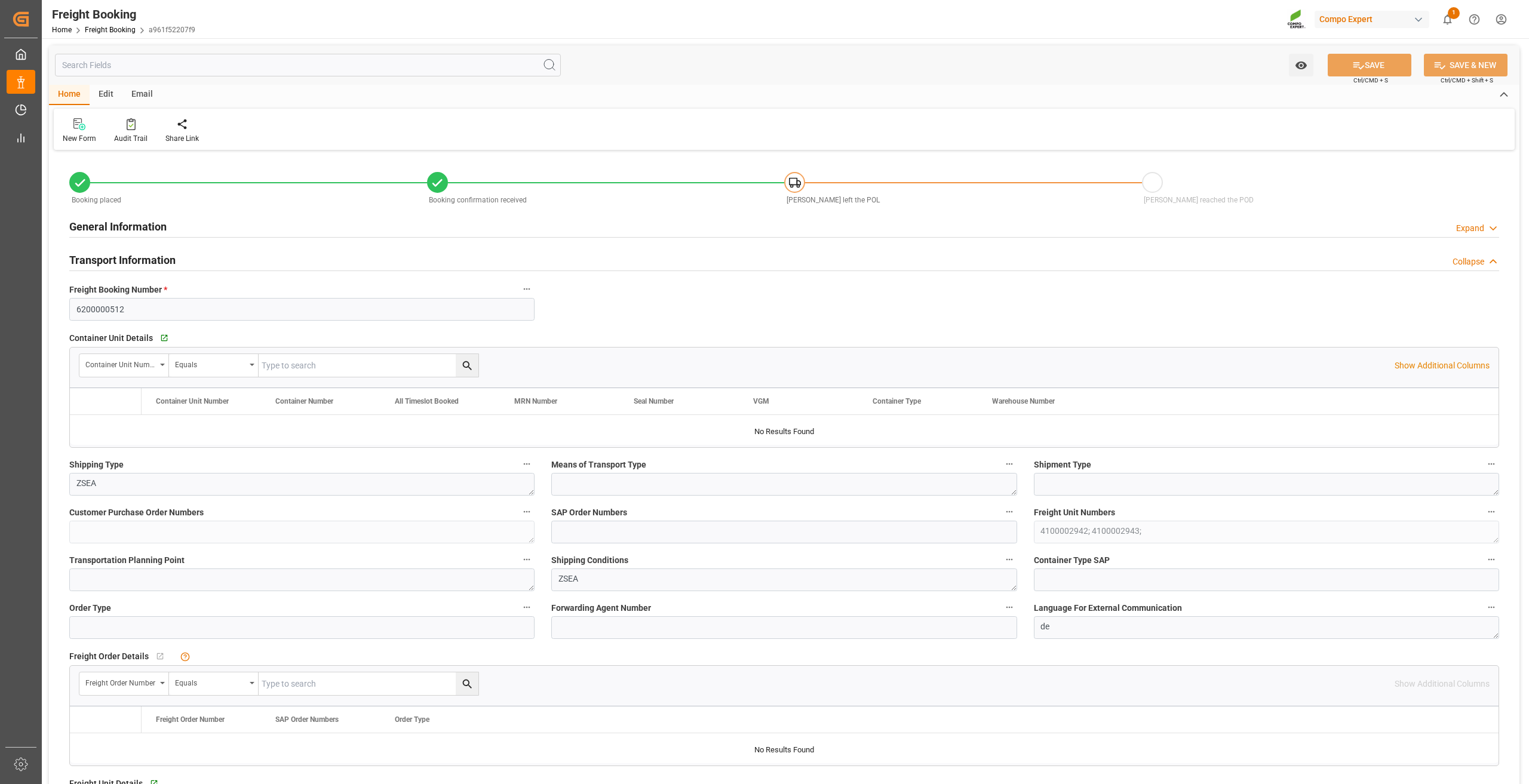
type input "9146479"
type input "BEANR"
type input "ESLPA"
type input "0"
type input "24972.48"
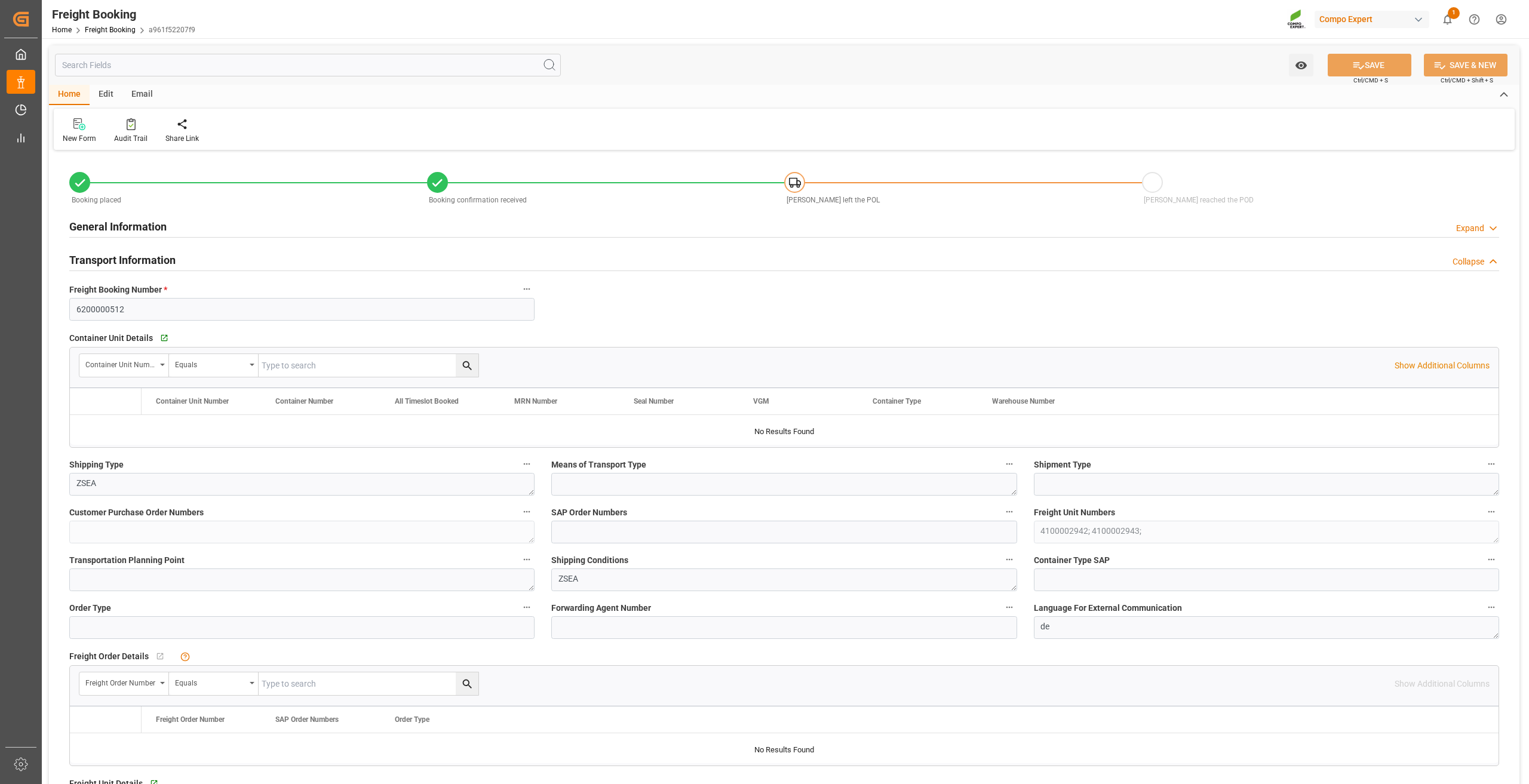
type input "01.09.2025 02:00"
type input "09.09.2025 01:00"
type input "20.09.2025 01:00"
type input "20.08.2025 15:10"
type input "20.08.2025 15:20"
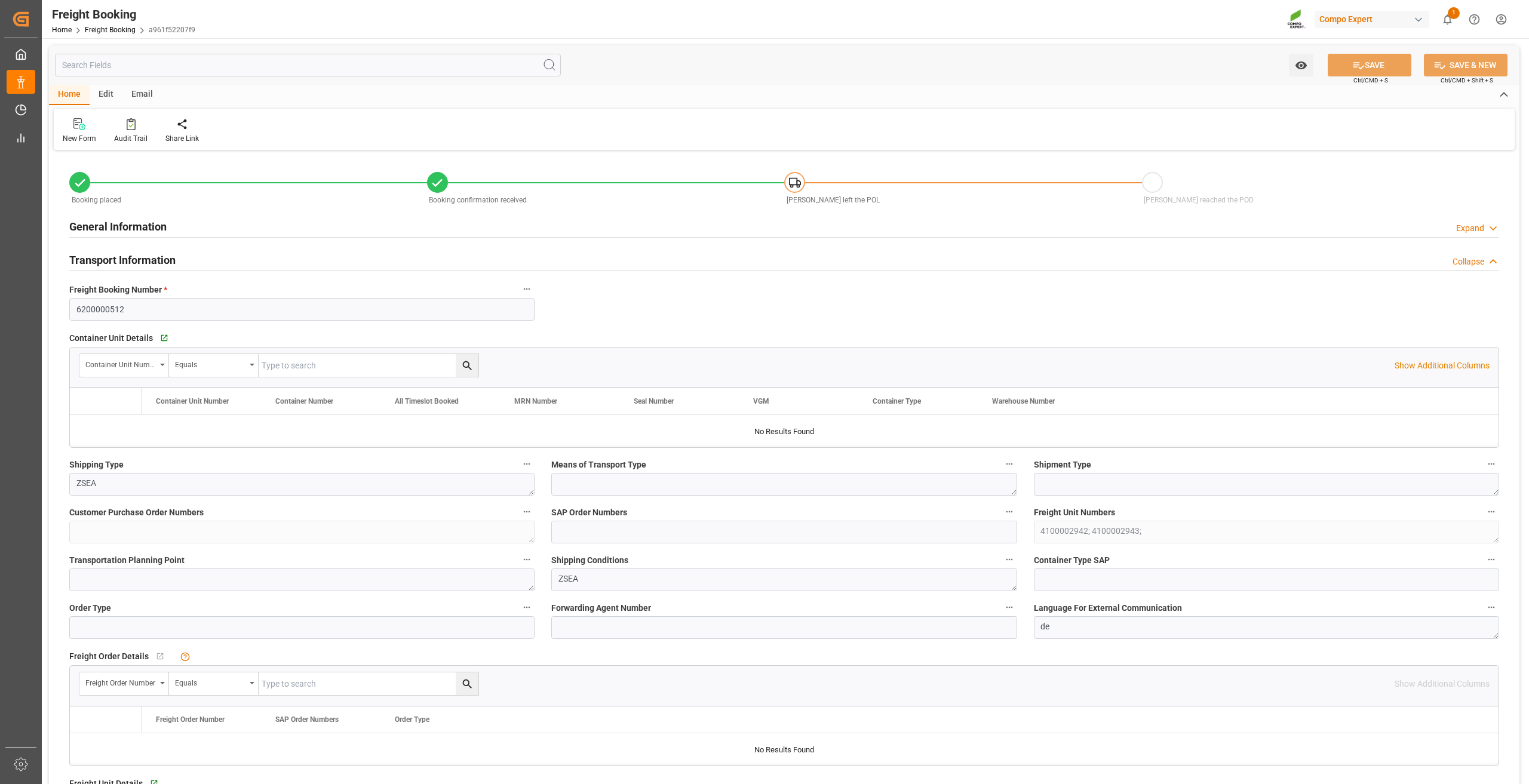
type input "20.08.2025 15:20"
type input "27.08.2025 12:04"
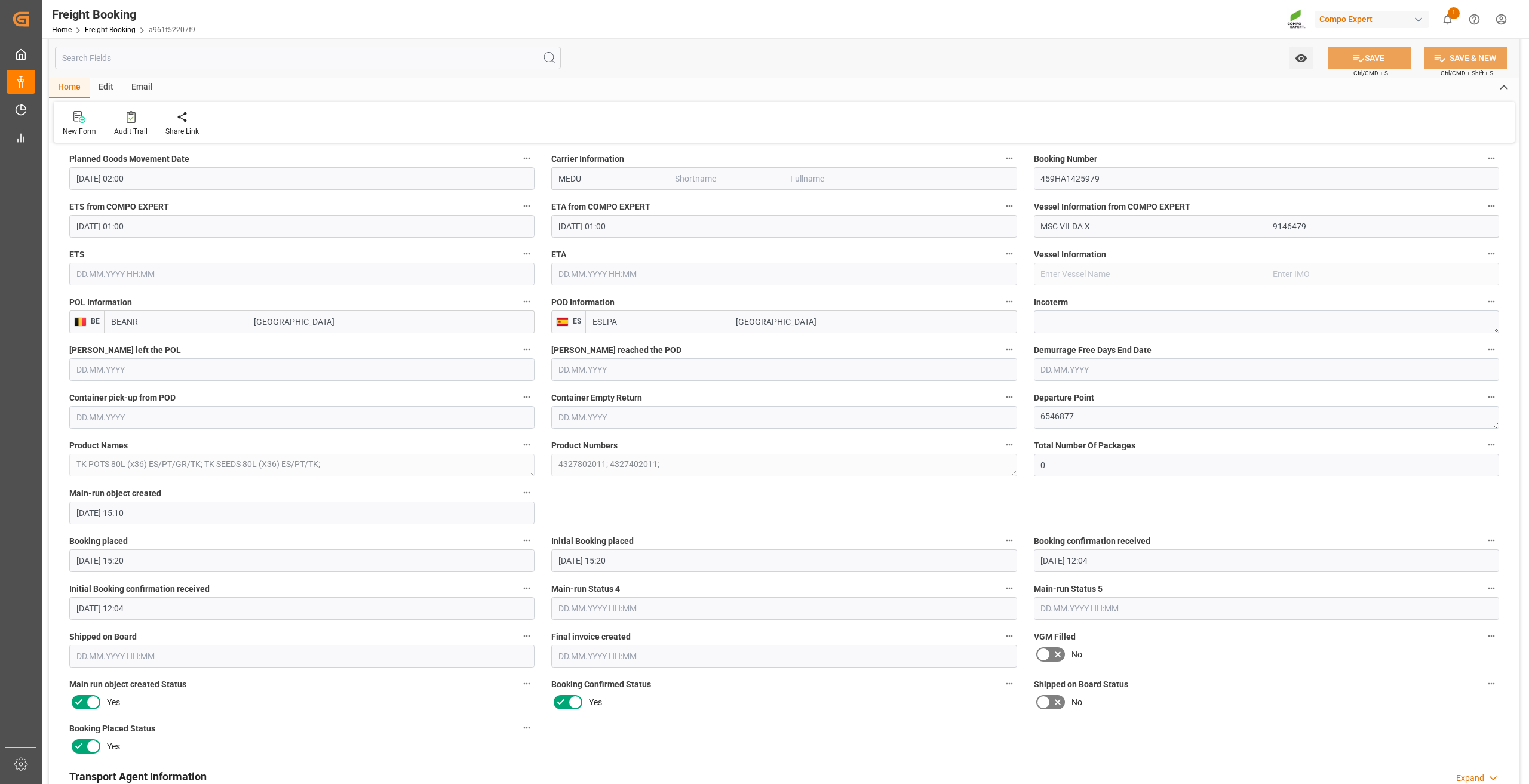
scroll to position [1074, 0]
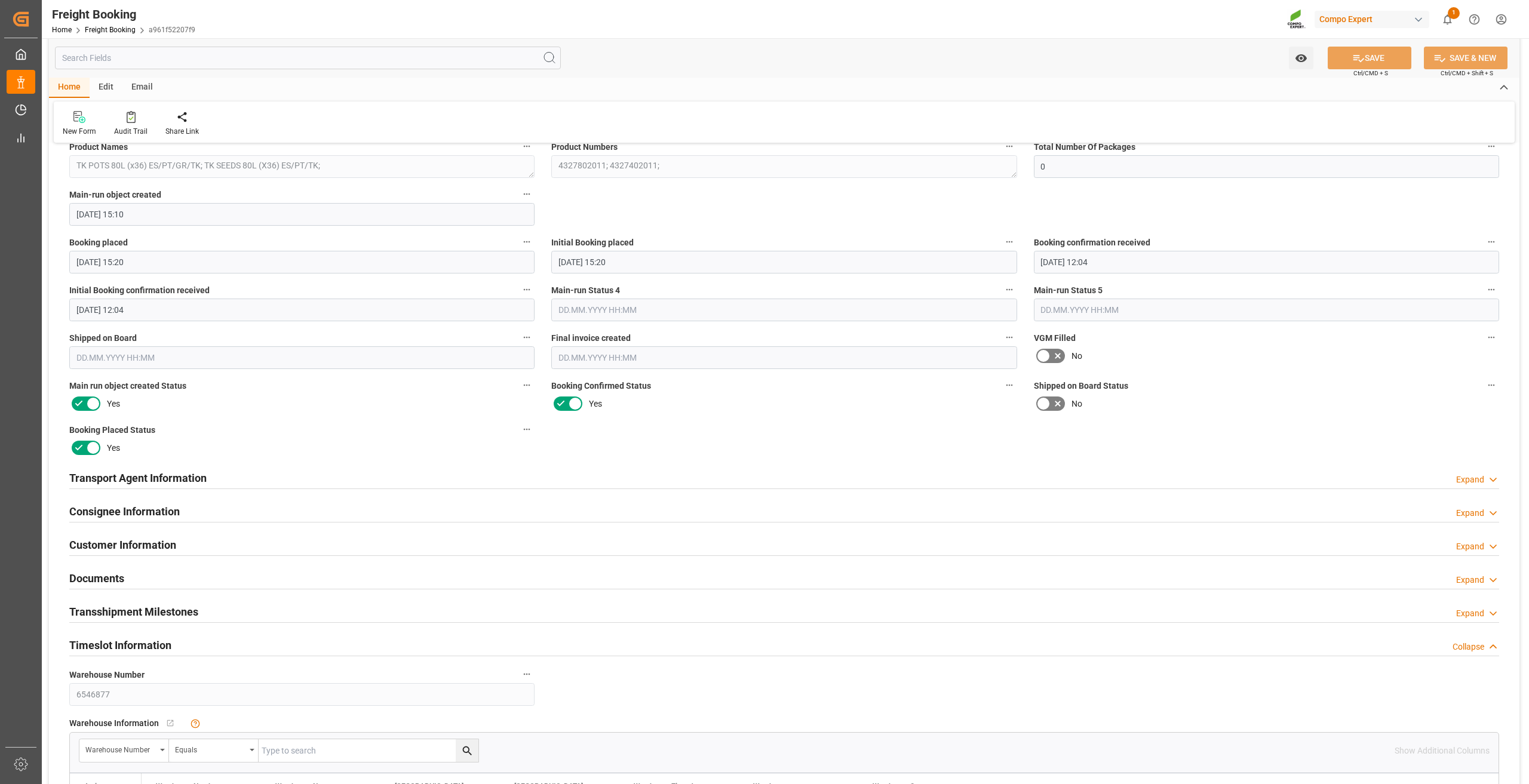
click at [240, 541] on div "Customer Information Expand" at bounding box center [784, 543] width 1429 height 22
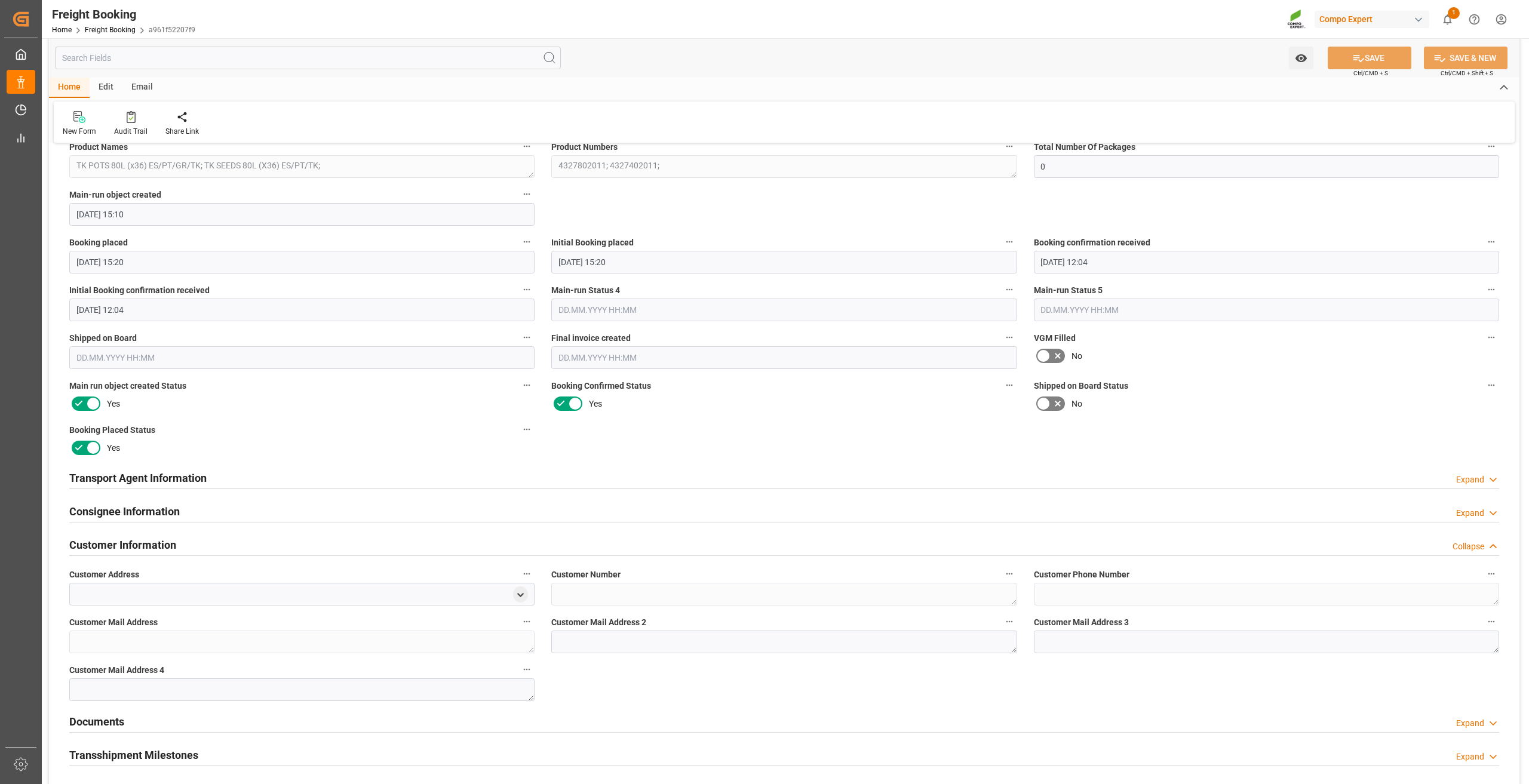
click at [241, 514] on div "Consignee Information Expand" at bounding box center [784, 510] width 1429 height 22
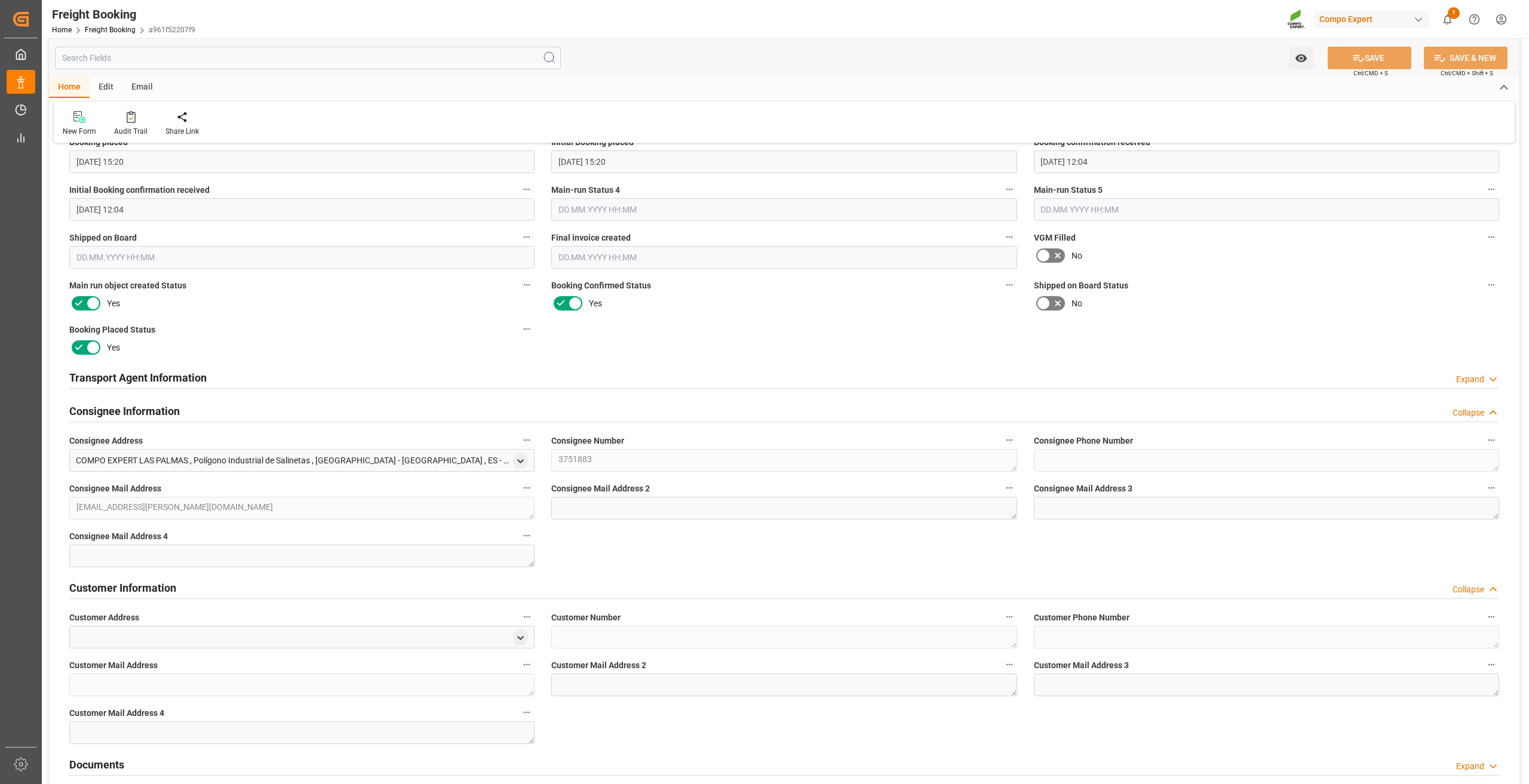
scroll to position [1194, 0]
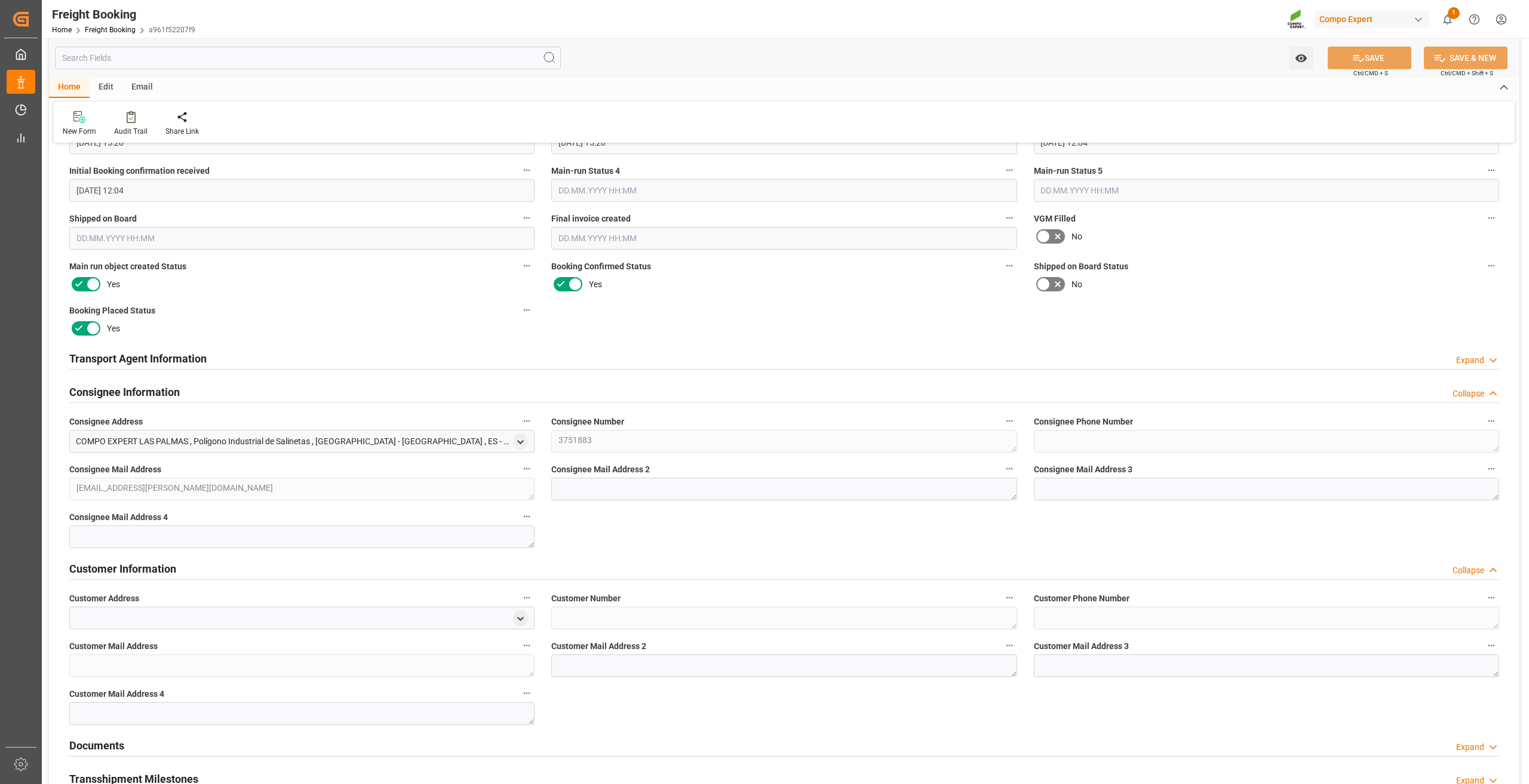
click at [335, 468] on div "Consignee Mail Address carmenluz.dorta@compo-expert.com" at bounding box center [302, 480] width 482 height 48
click at [330, 459] on div "Consignee Mail Address carmenluz.dorta@compo-expert.com" at bounding box center [302, 480] width 482 height 48
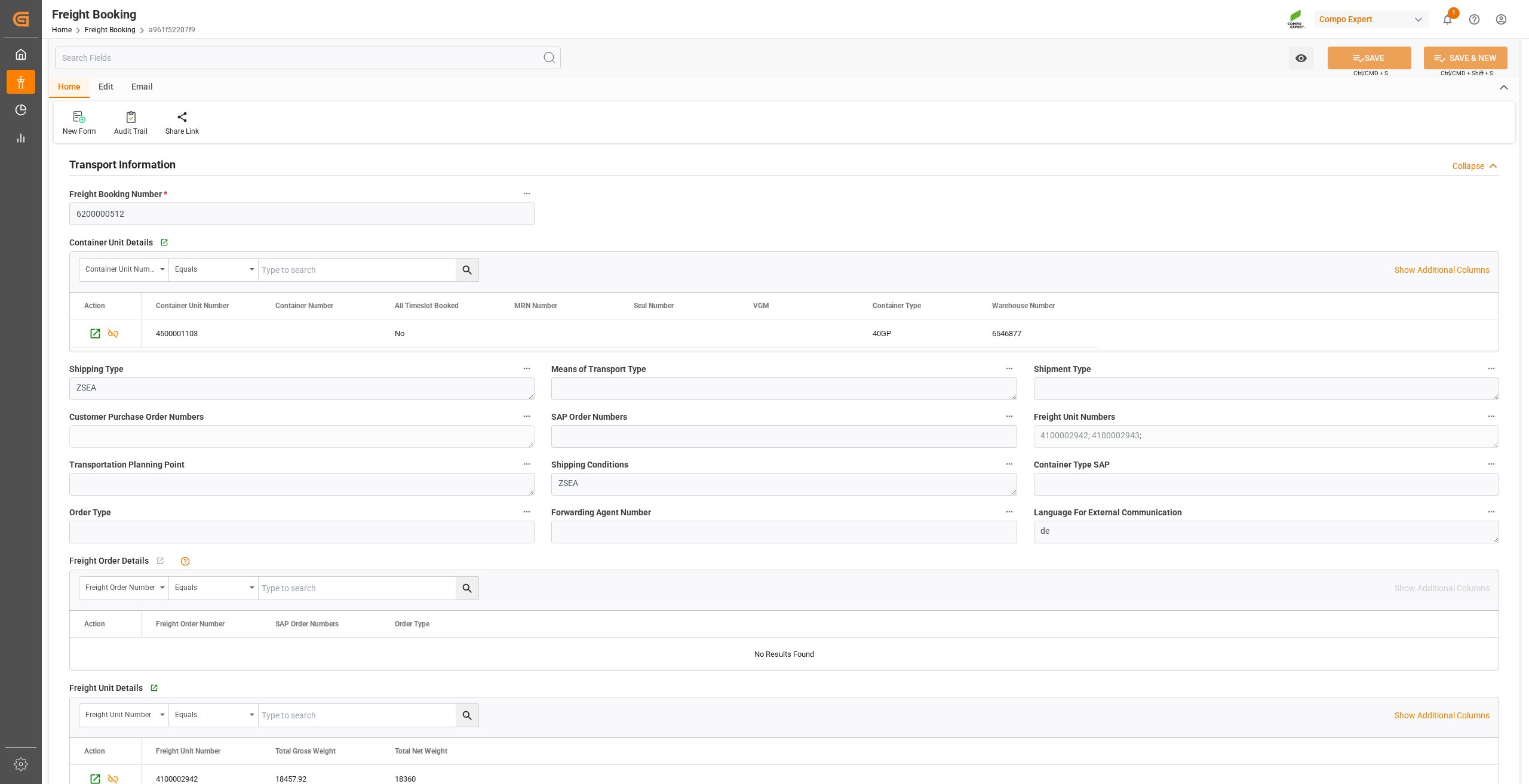
scroll to position [0, 0]
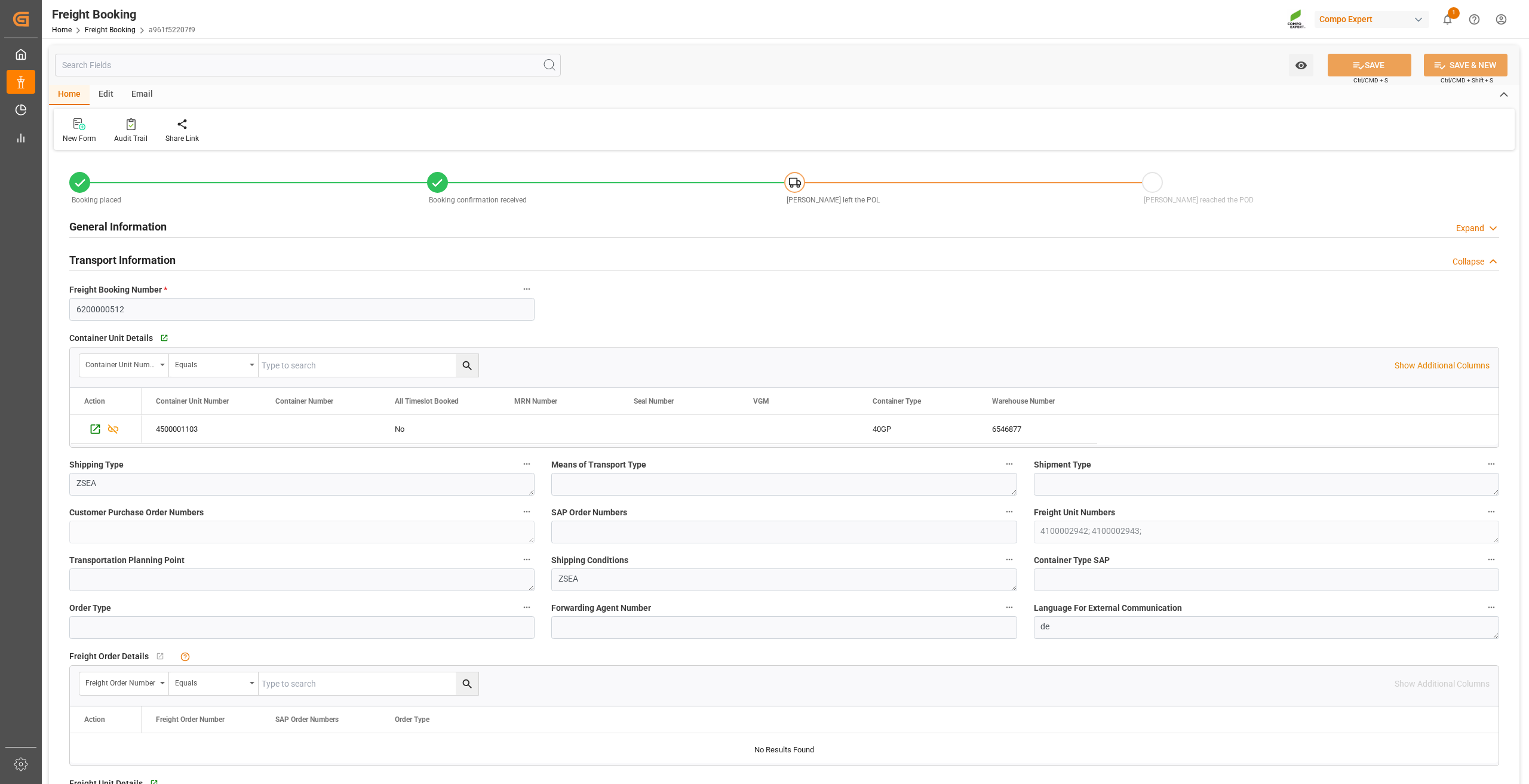
click at [738, 221] on div "General Information Expand" at bounding box center [784, 226] width 1429 height 22
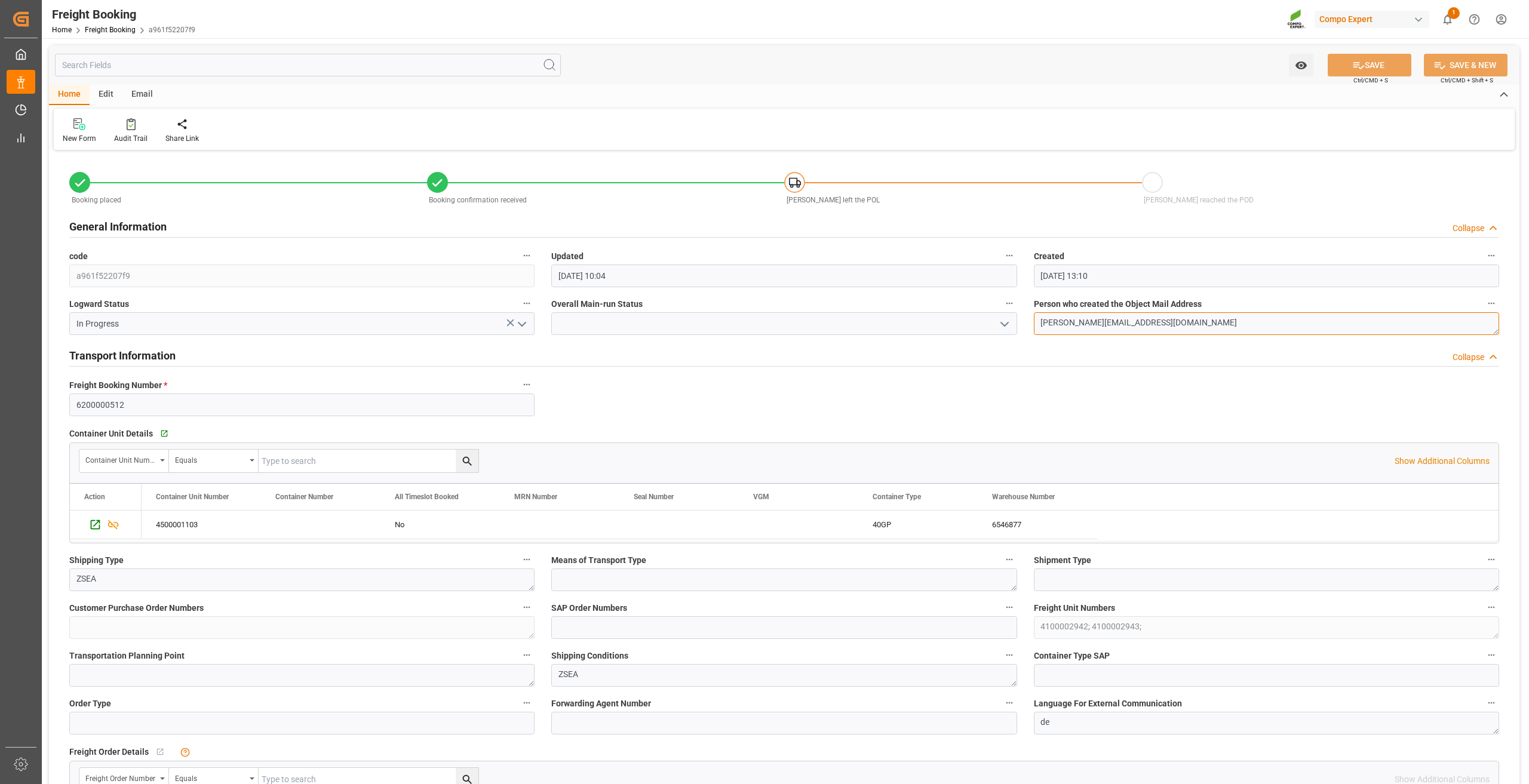
drag, startPoint x: 1215, startPoint y: 325, endPoint x: 1219, endPoint y: 350, distance: 25.3
click at [1224, 321] on textarea "[PERSON_NAME][EMAIL_ADDRESS][DOMAIN_NAME]" at bounding box center [1266, 323] width 465 height 22
click at [1207, 242] on div "General Information Collapse" at bounding box center [784, 227] width 1446 height 34
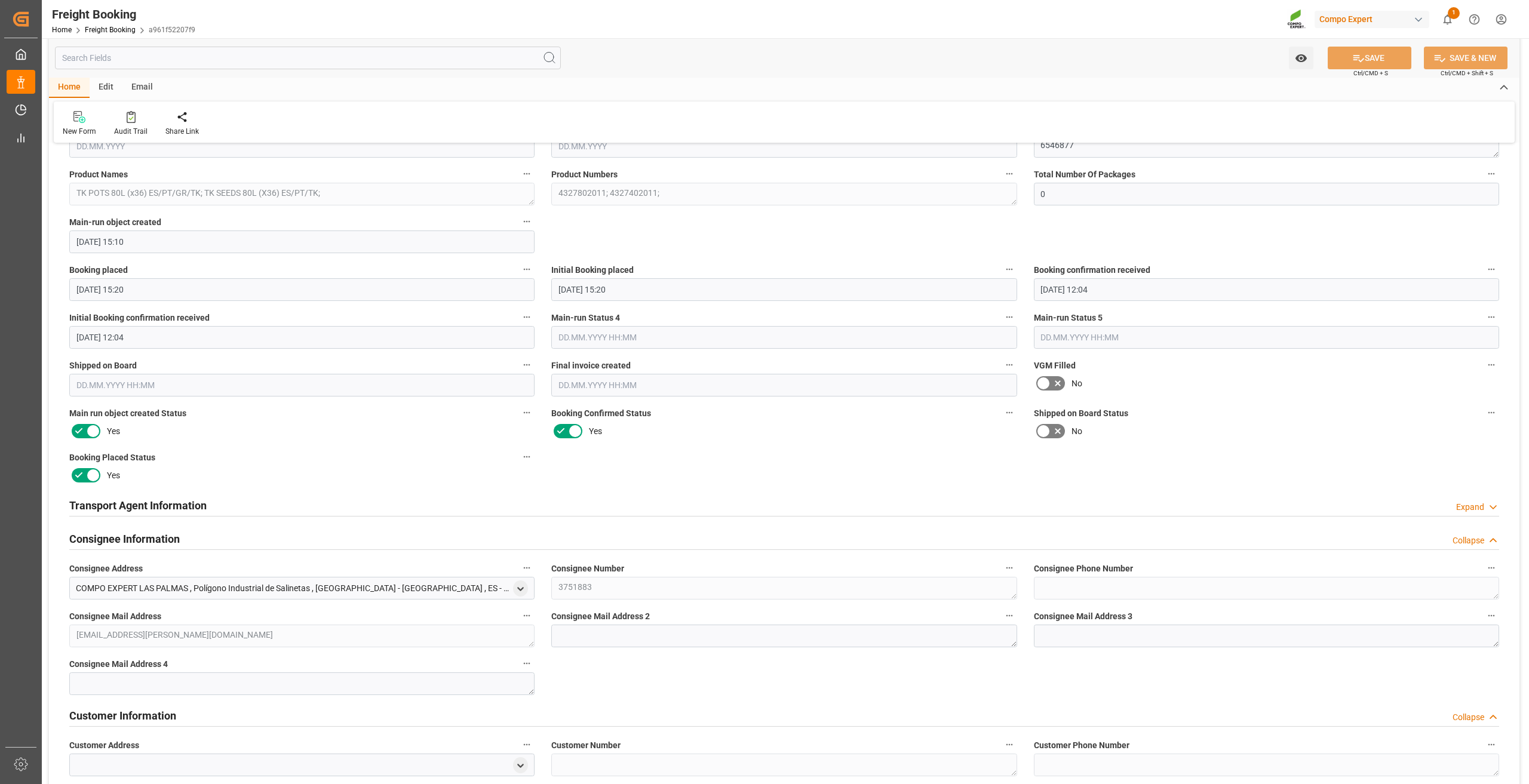
scroll to position [1432, 0]
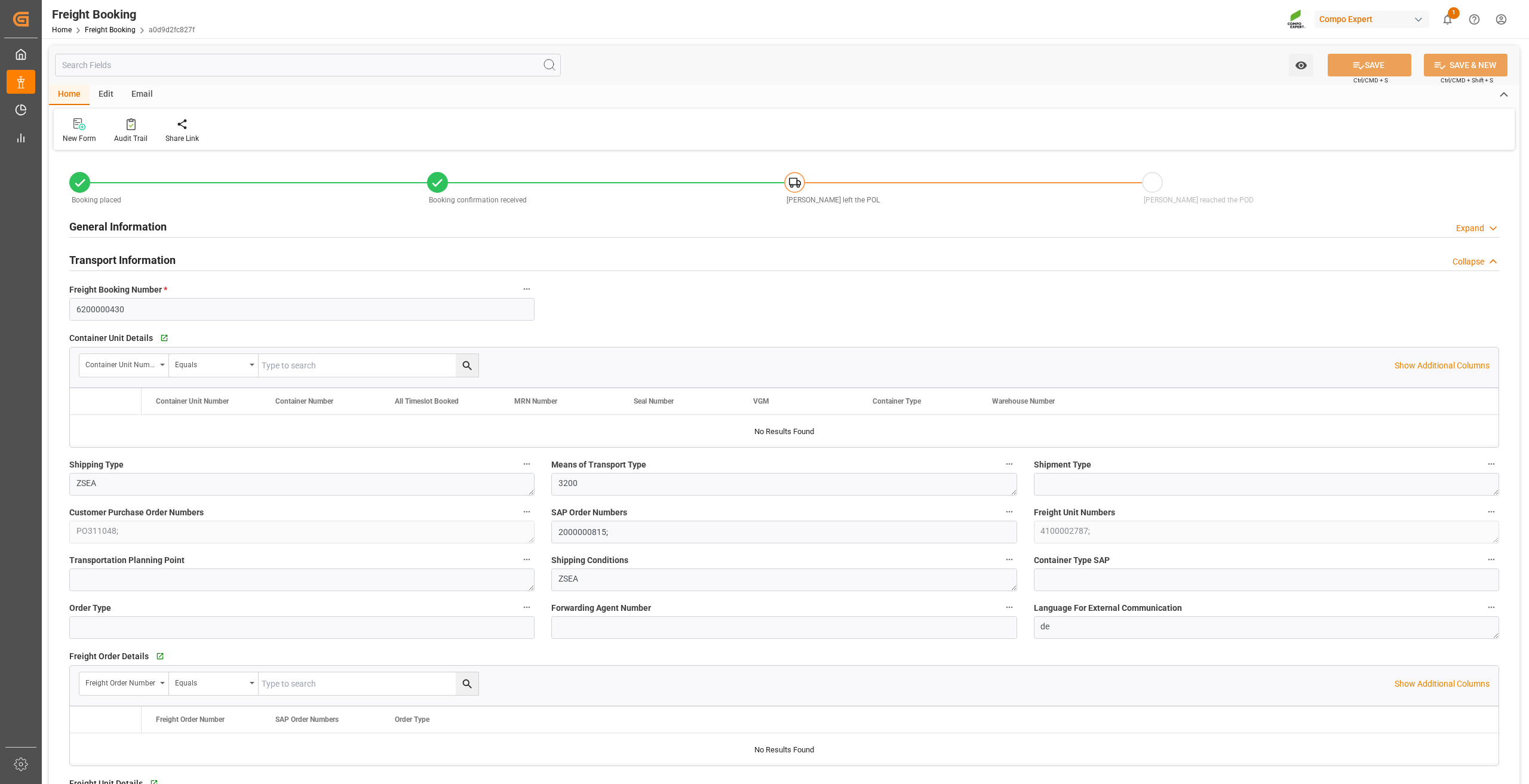
type input "Maersk"
type input "Maersk Line AS"
type input "9349497"
type input "NLRTM"
type input "NZAKL"
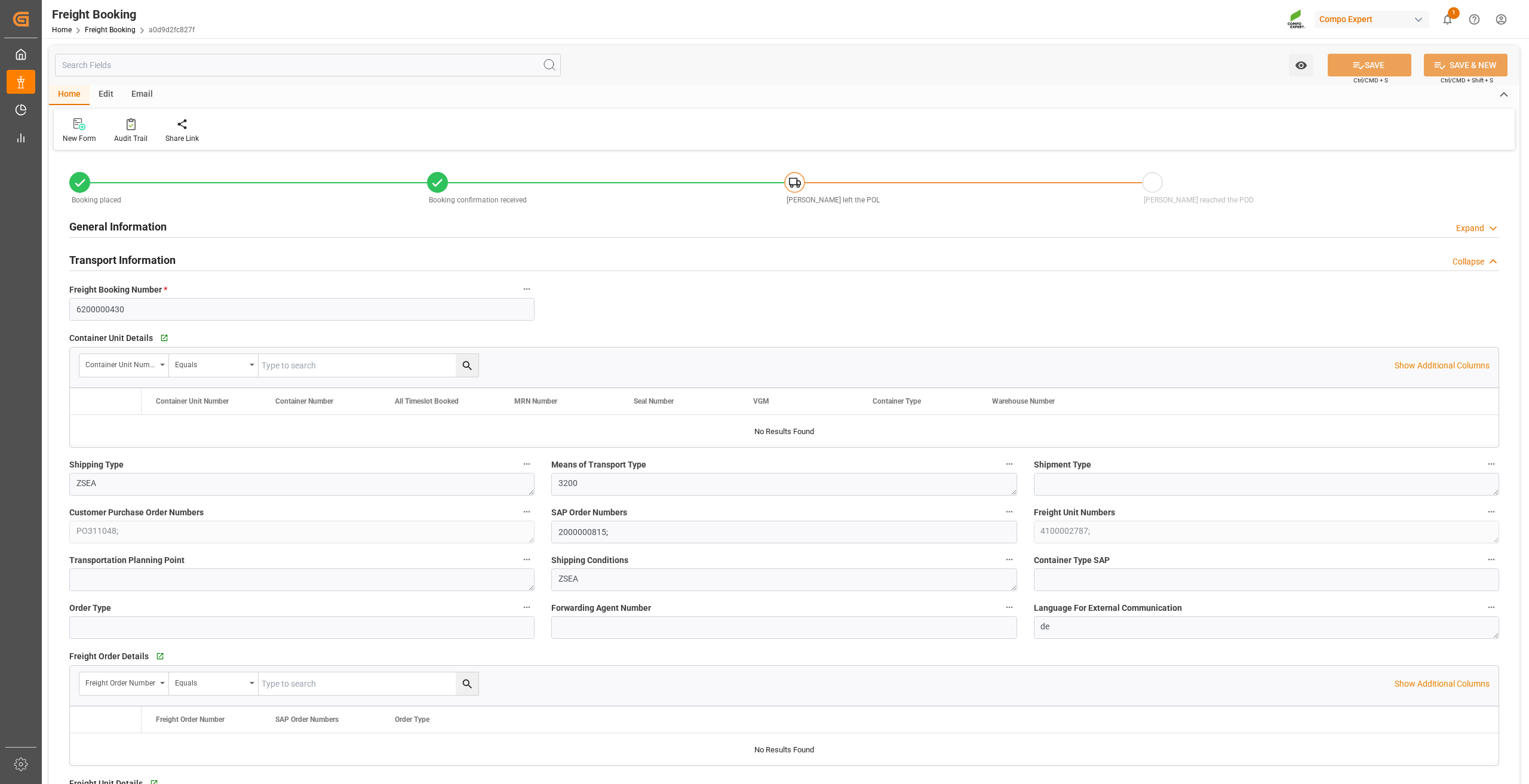
type input "0"
type input "42504"
type input "08.09.2025 01:00"
type input "12.09.2025 01:00"
type input "30.10.2025 00:00"
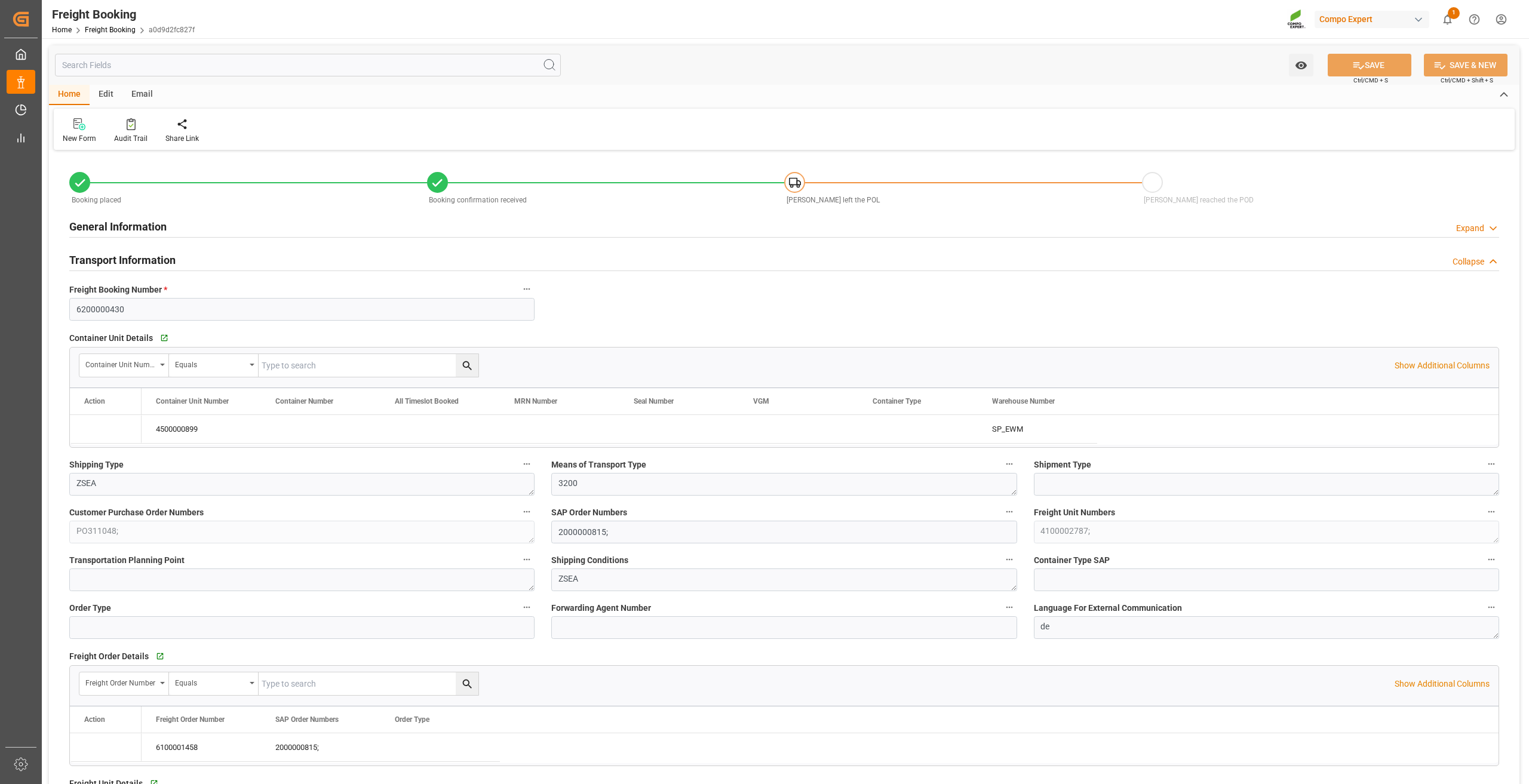
type input "05.08.2025 09:23"
type input "05.08.2025 09:24"
type input "27.08.2025 11:44"
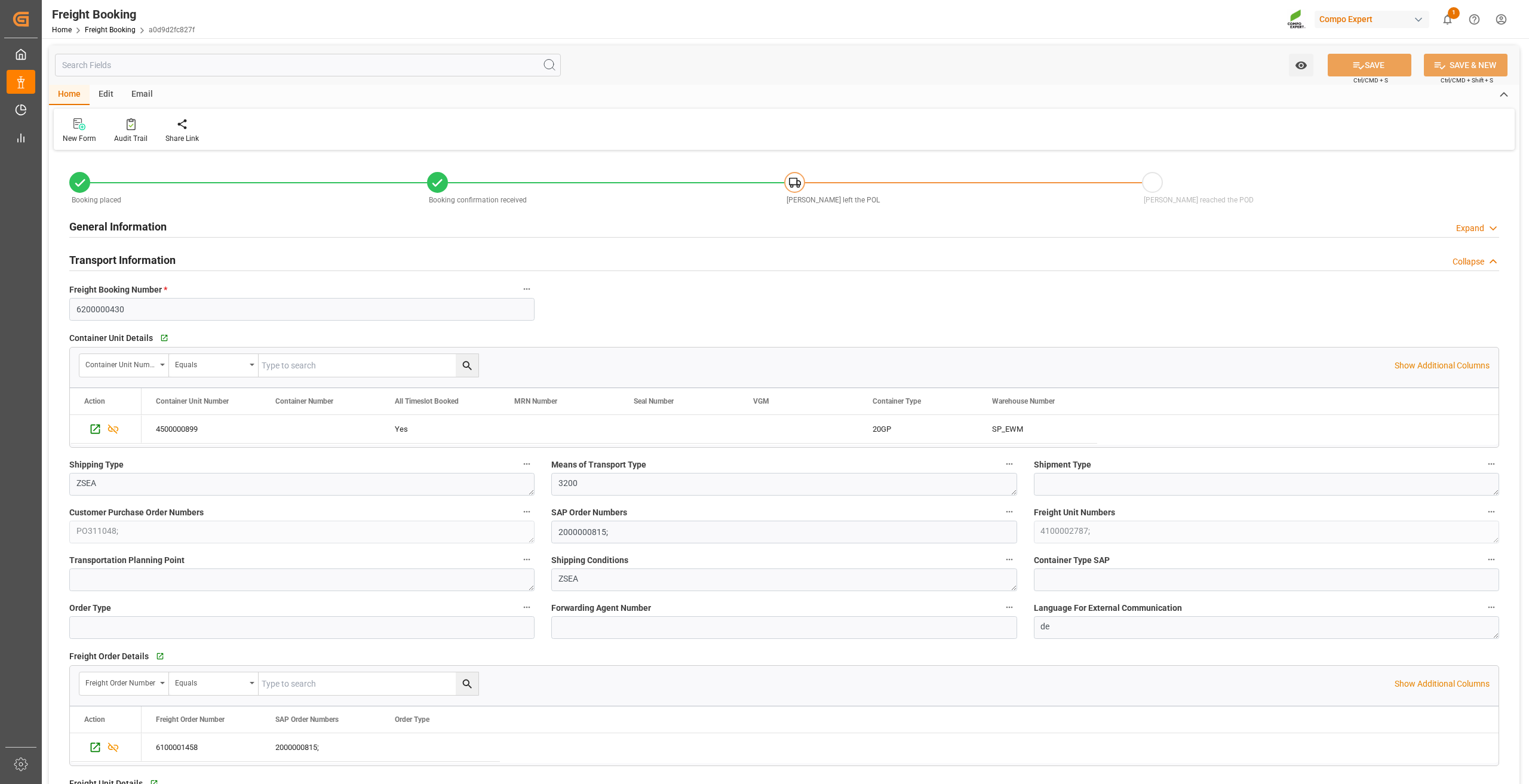
click at [137, 97] on div "Email" at bounding box center [142, 95] width 39 height 21
click at [103, 92] on div "Edit" at bounding box center [106, 95] width 33 height 21
click at [81, 91] on div "Home" at bounding box center [69, 95] width 40 height 21
click at [130, 127] on icon at bounding box center [131, 124] width 9 height 12
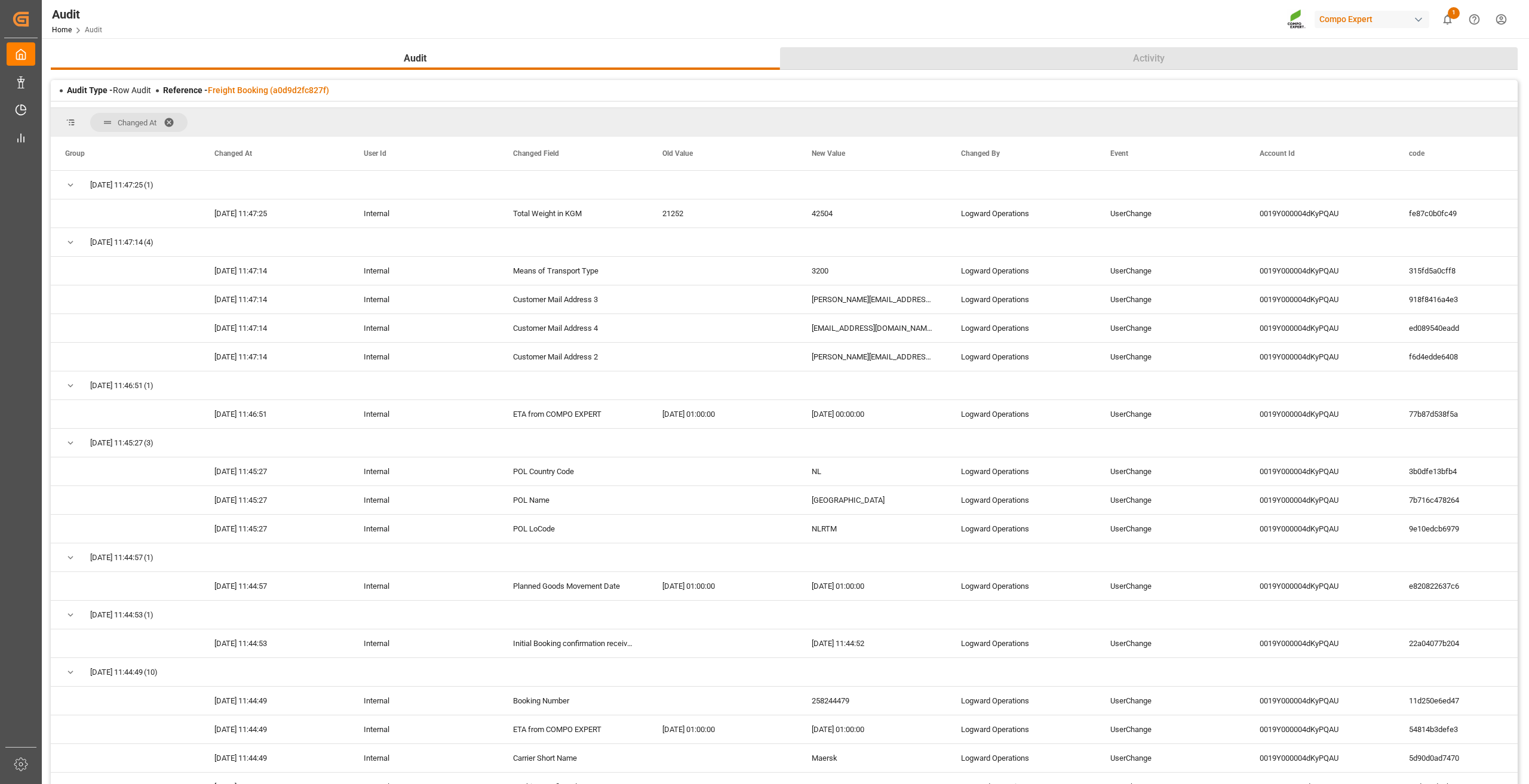
click at [1029, 62] on button "Activity" at bounding box center [1149, 58] width 738 height 22
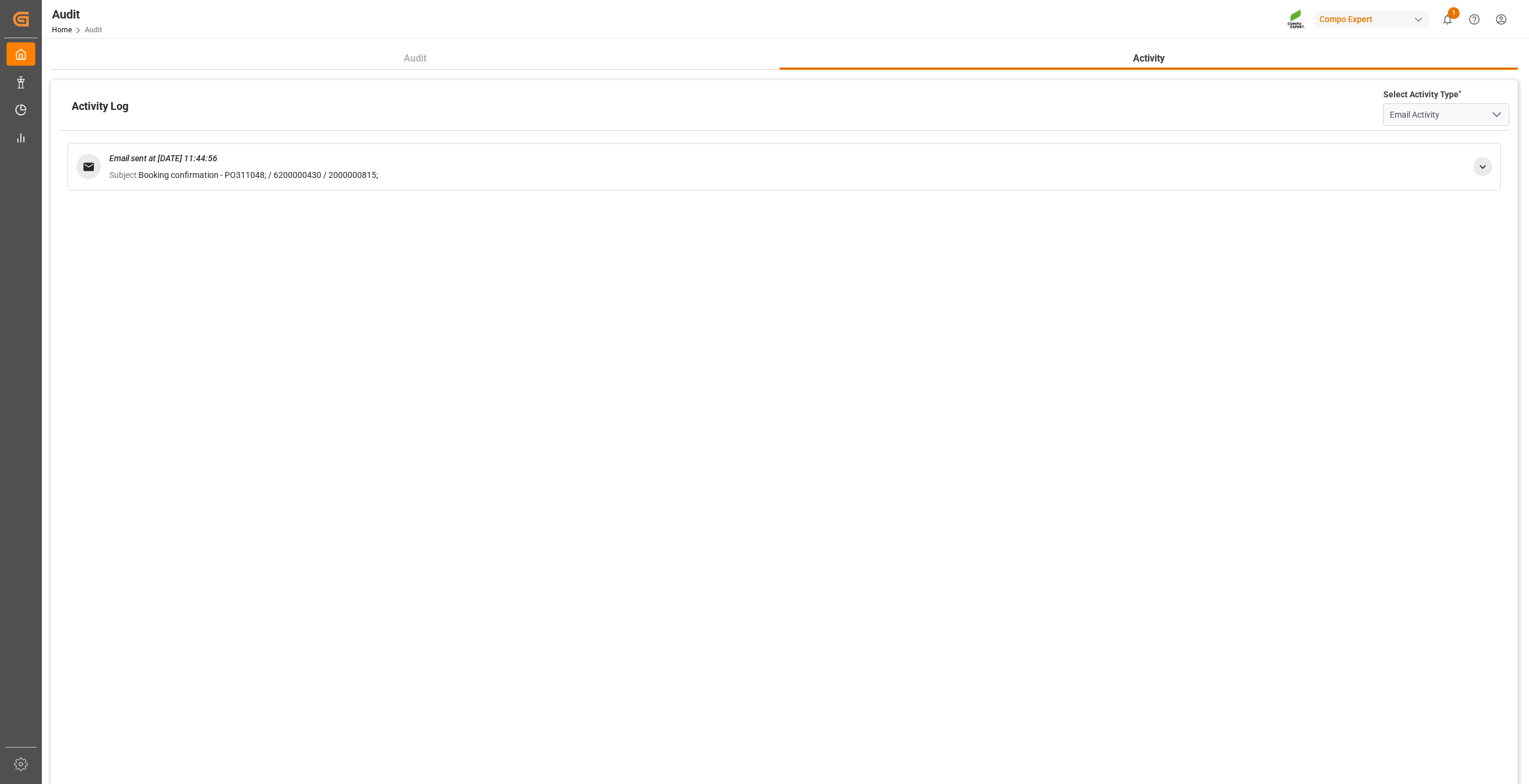
click at [1480, 165] on icon at bounding box center [1482, 167] width 7 height 4
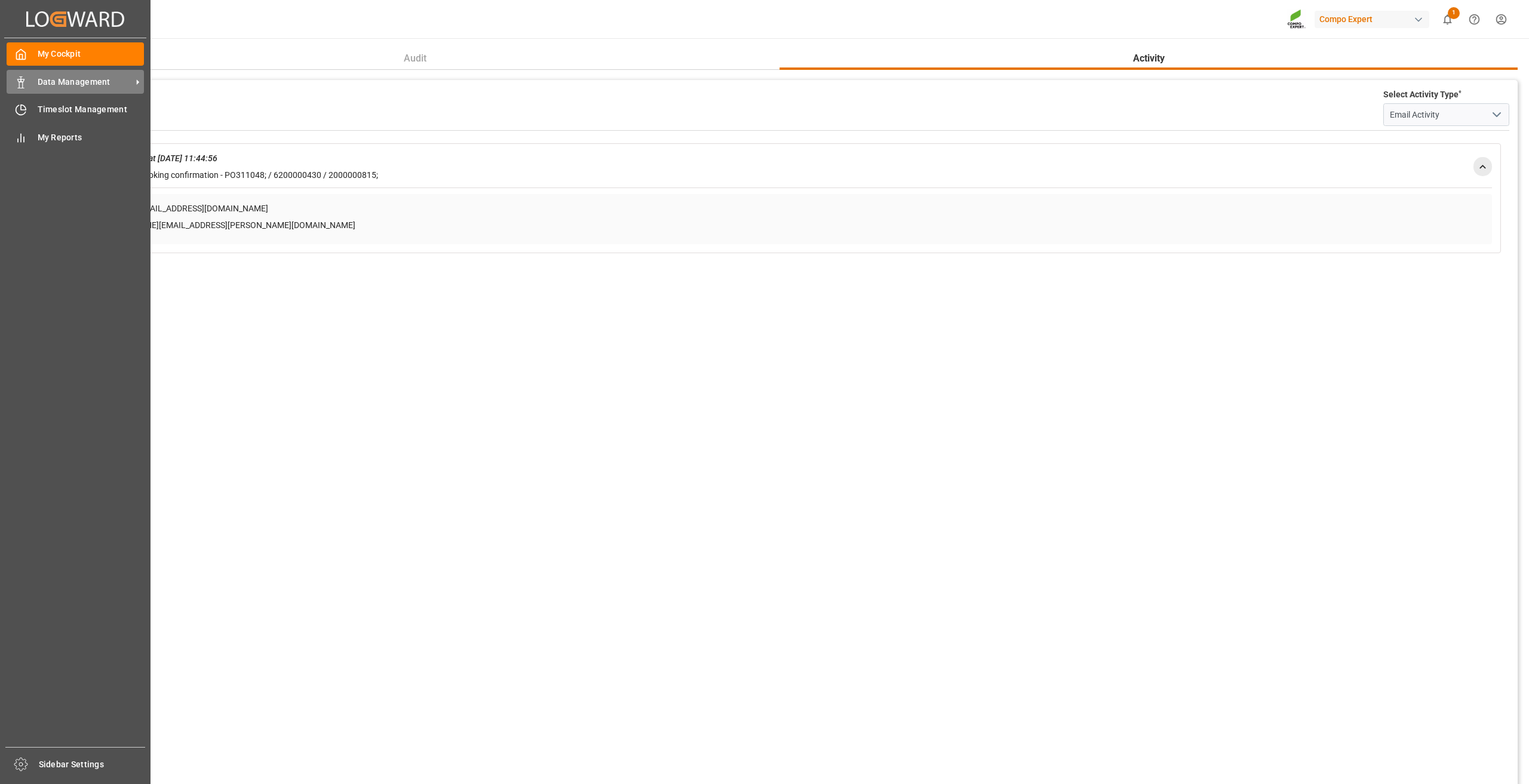
click at [48, 82] on span "Data Management" at bounding box center [85, 82] width 95 height 12
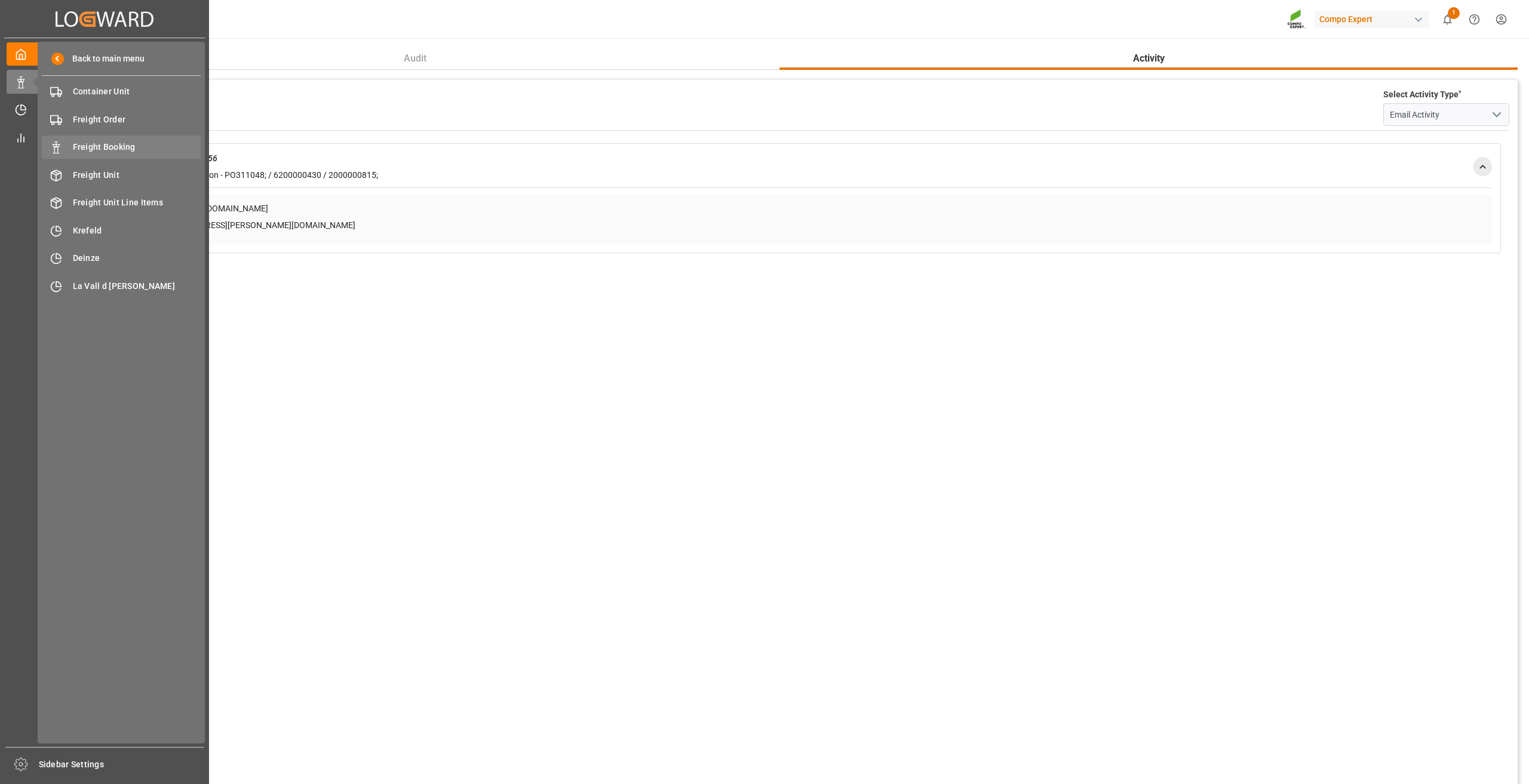
click at [114, 144] on span "Freight Booking" at bounding box center [137, 147] width 128 height 12
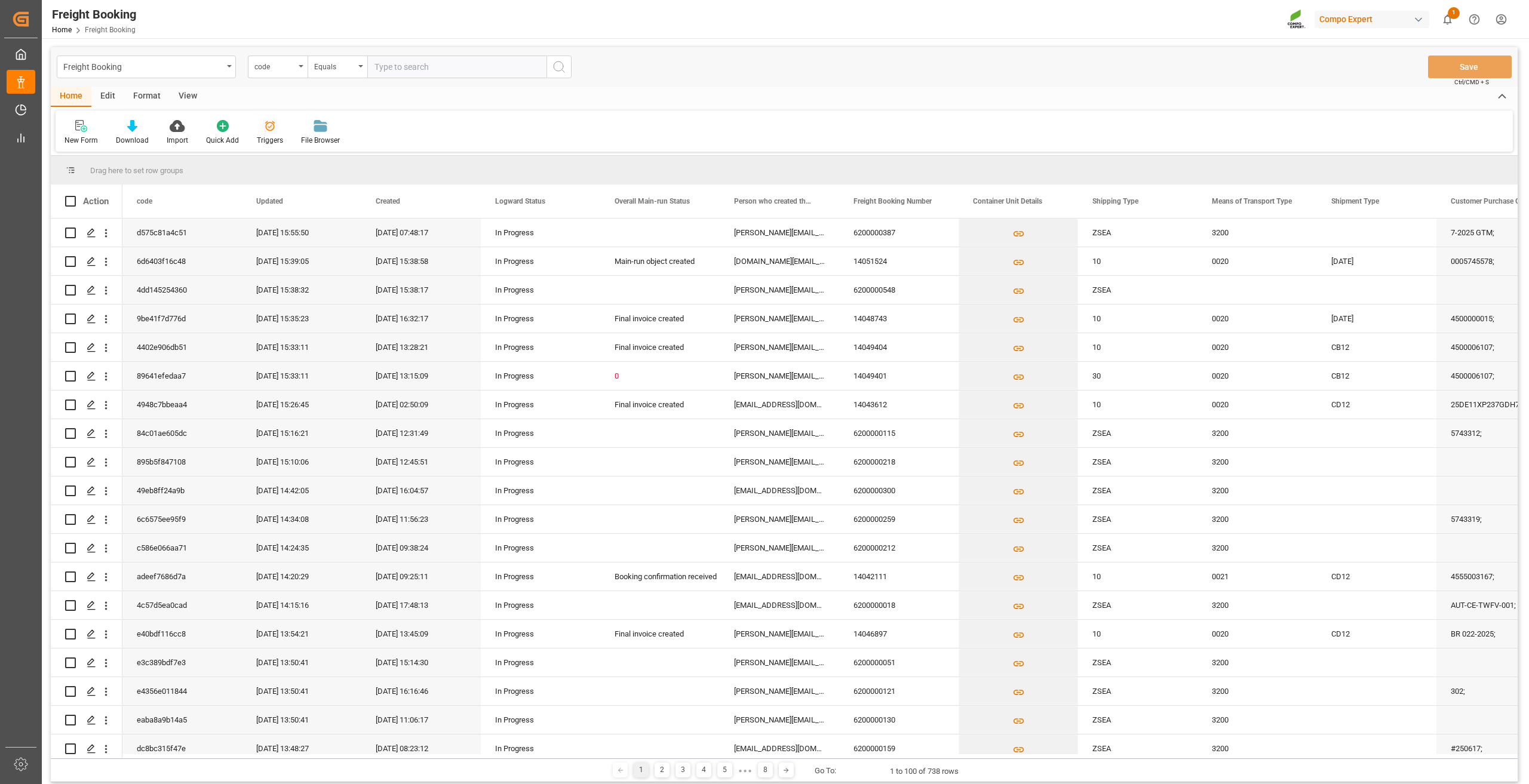
click at [264, 124] on icon at bounding box center [269, 126] width 12 height 12
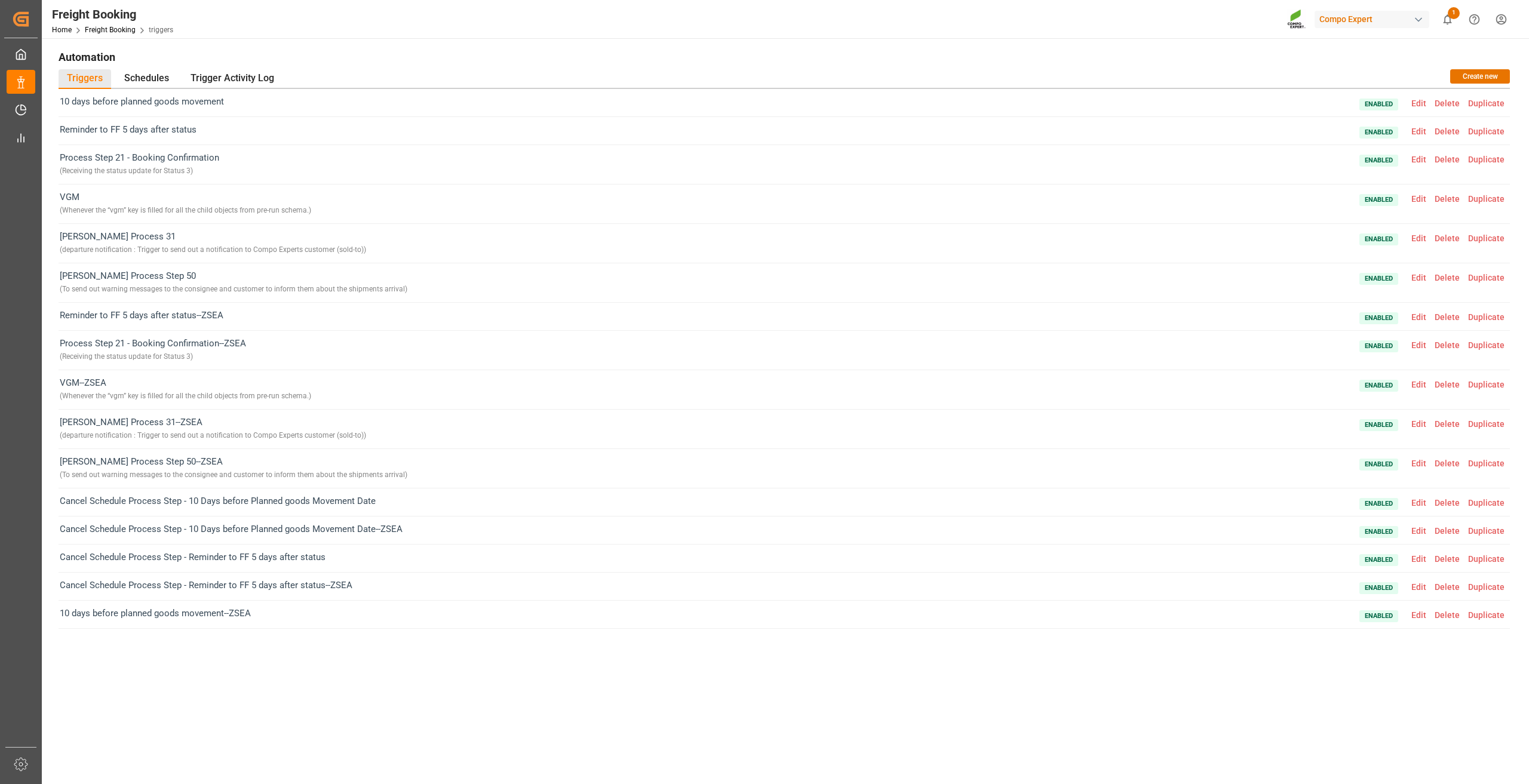
click at [1419, 345] on span "Edit" at bounding box center [1418, 344] width 23 height 9
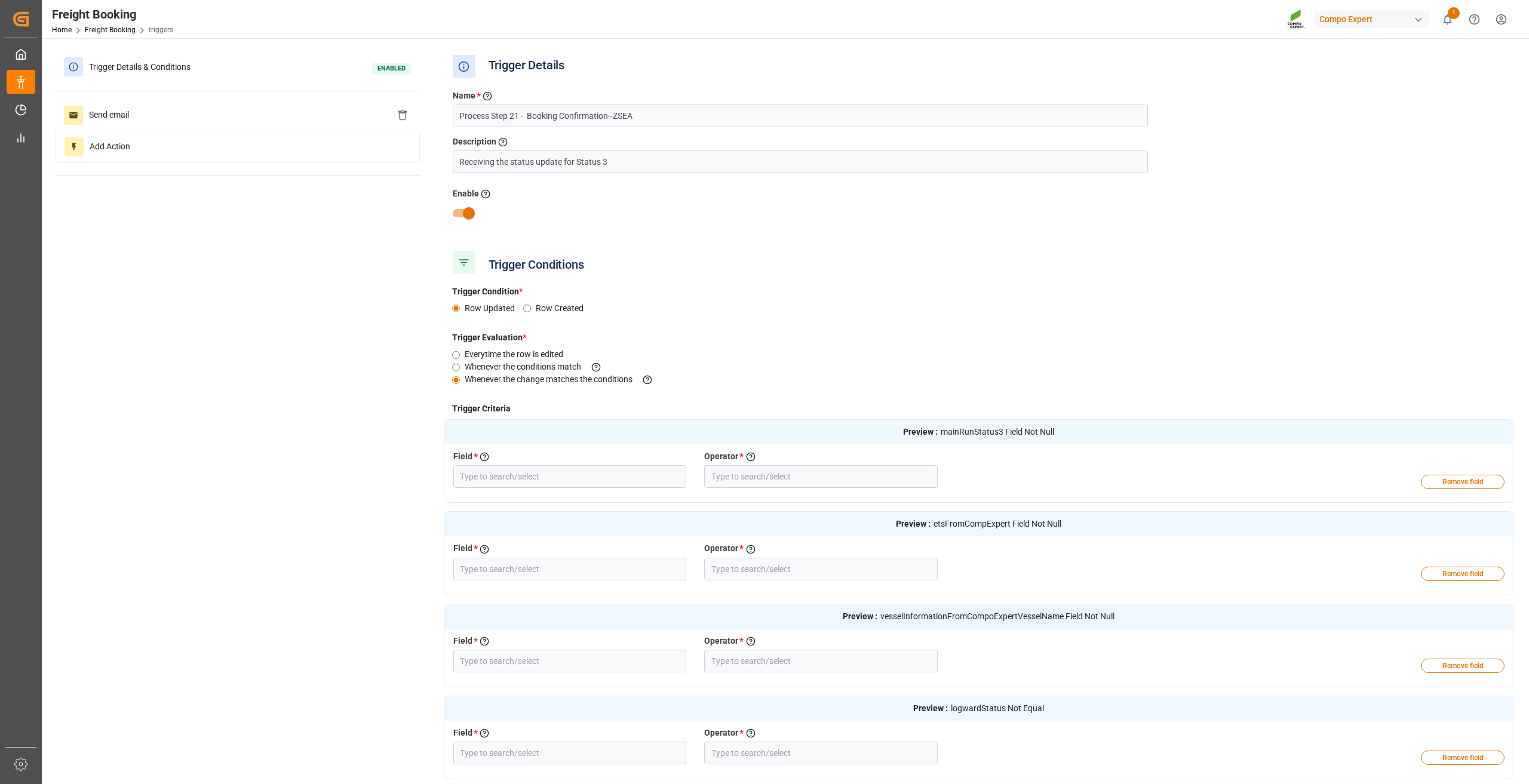
type input "Booking confirmation received"
type input "Field Not Null"
type input "ETS from COMPO EXPERT"
type input "Field Not Null"
type input "Vessel Name from COMPO EXPERT"
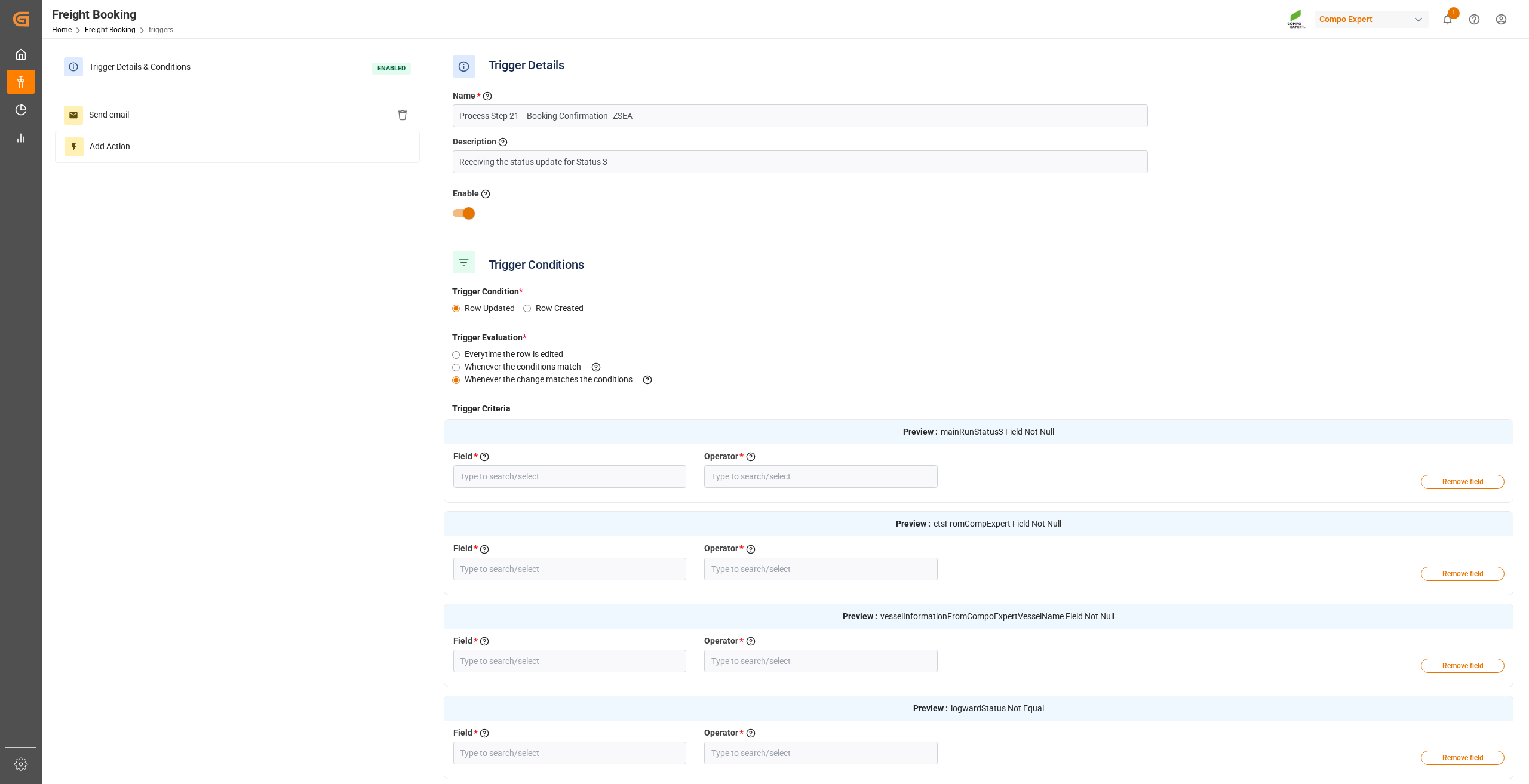
type input "Field Not Null"
type input "Logward Status"
type input "Not Equal"
type input "Shipping Conditions"
type input "Equal"
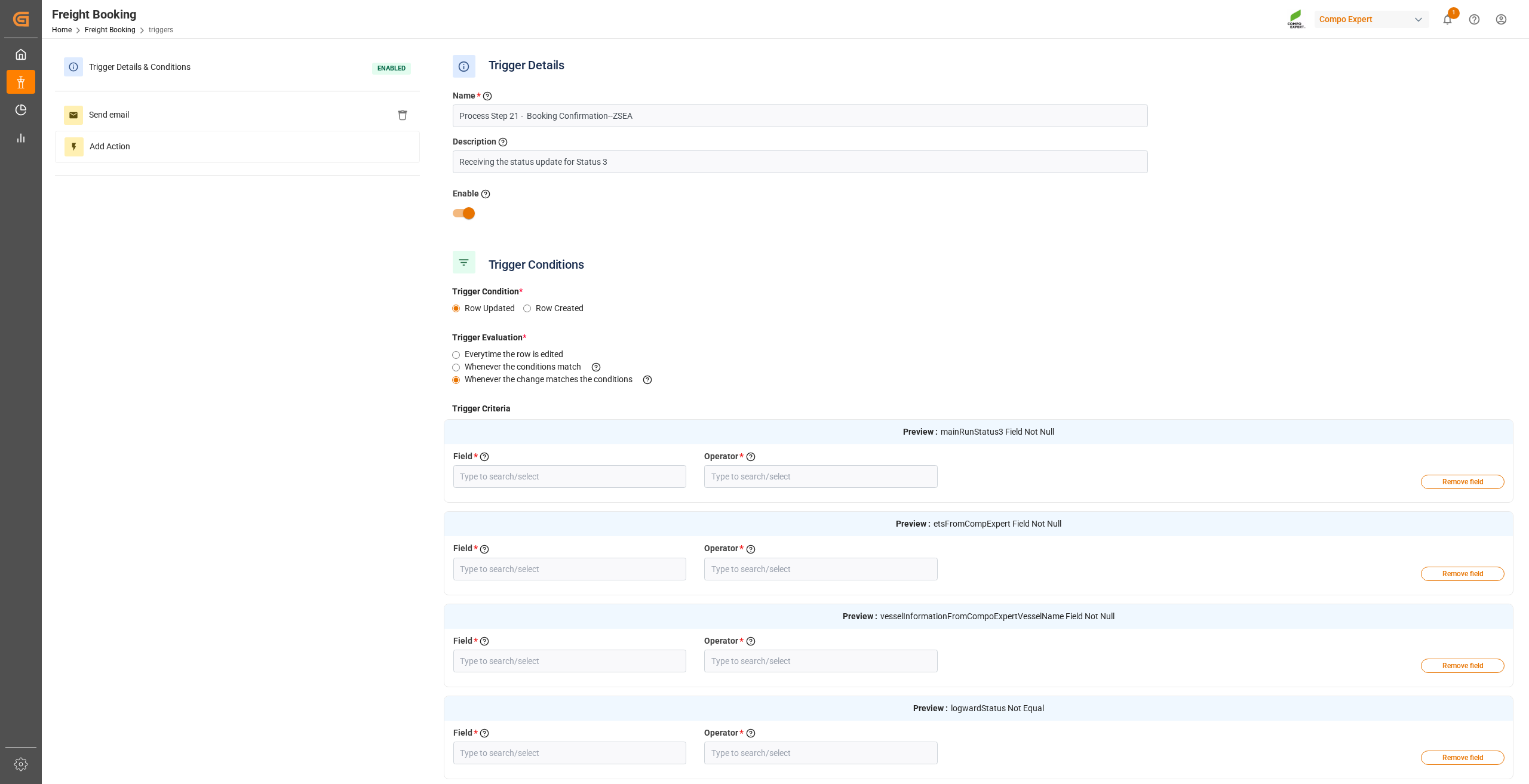
type input "Booking Number"
type input "Field Not Null"
type input "Carrier SCAC"
type input "Field Not Null"
type input "[PERSON_NAME] left the POL"
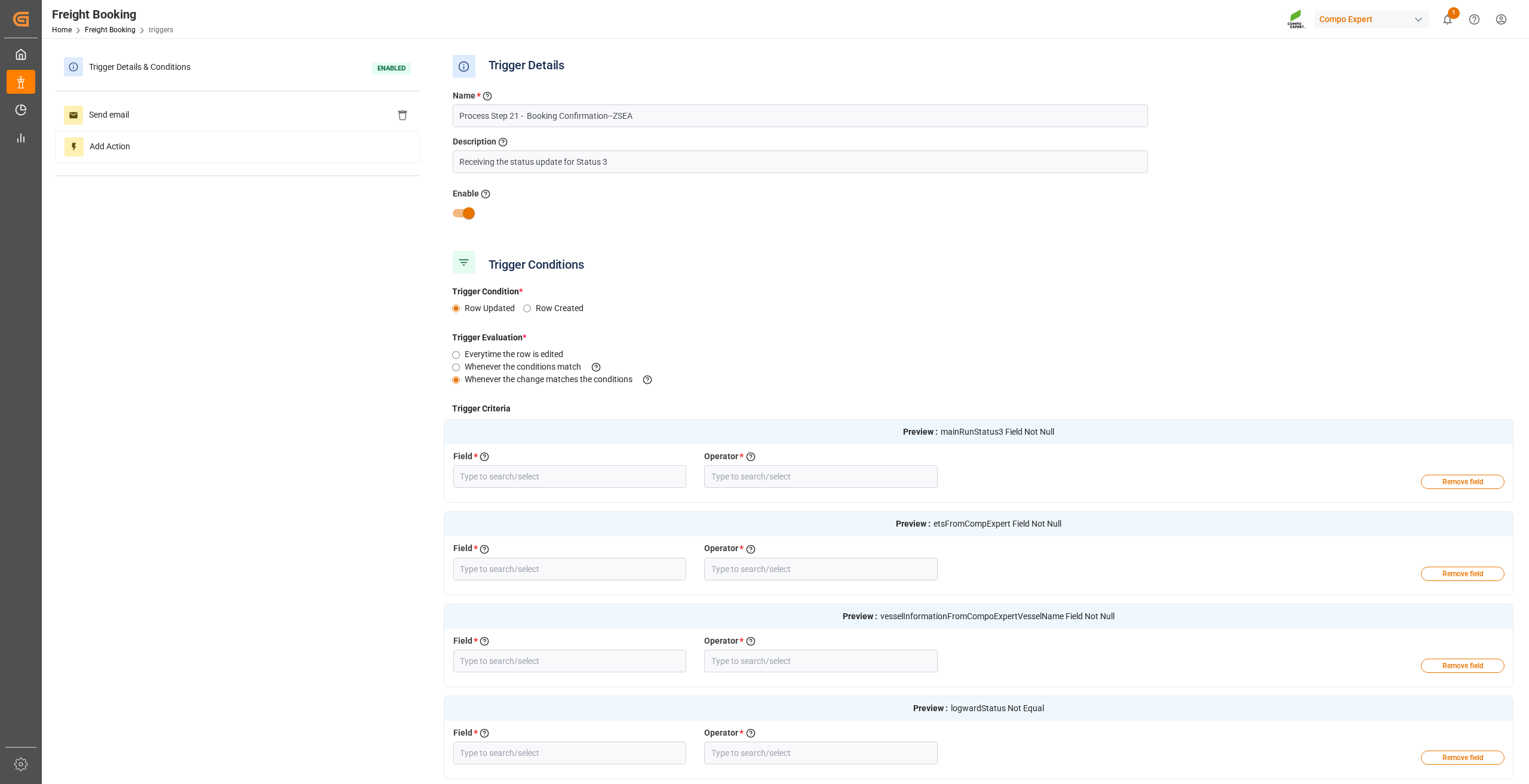
type input "Field Is Null"
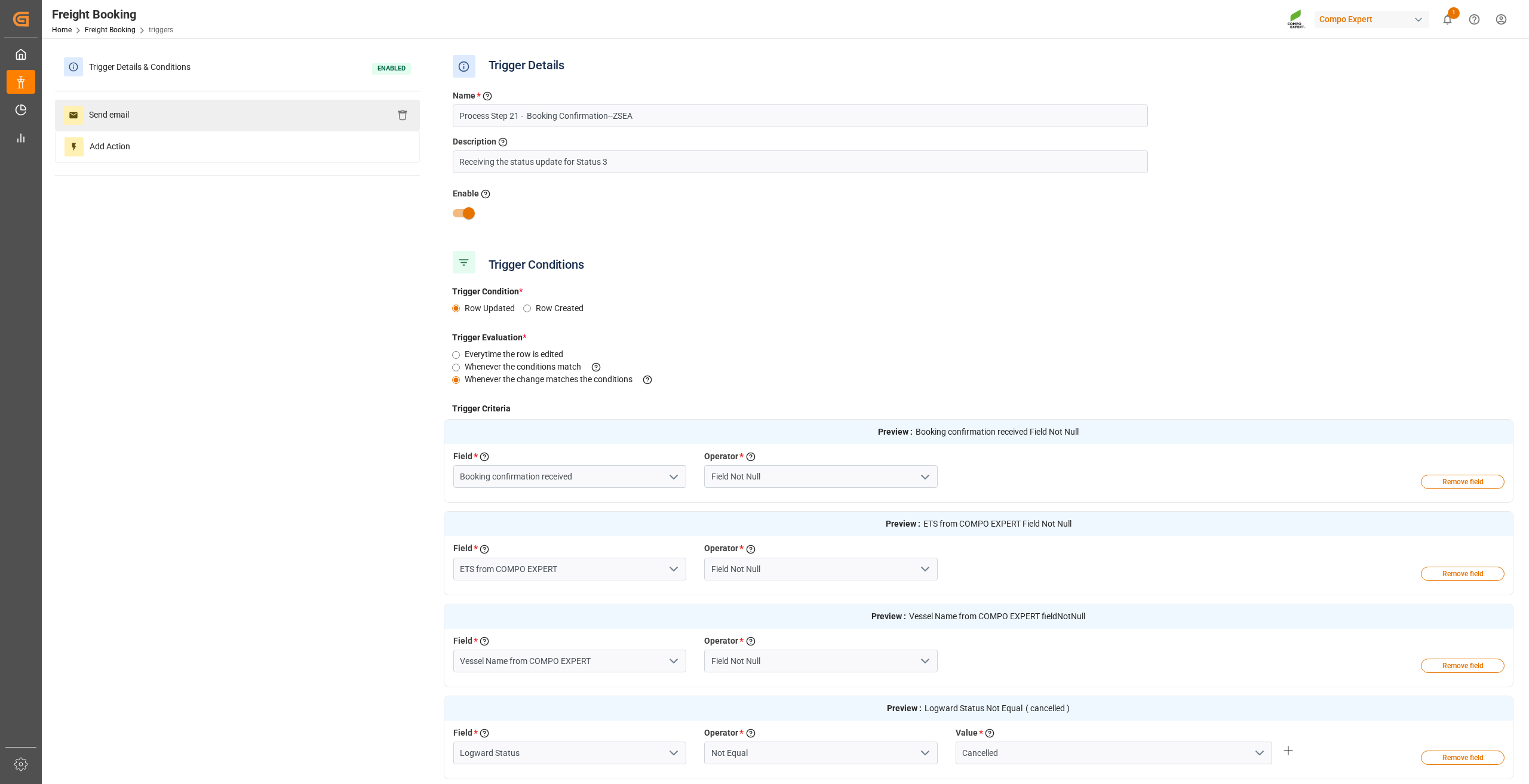
click at [195, 104] on div "Send email" at bounding box center [237, 115] width 365 height 31
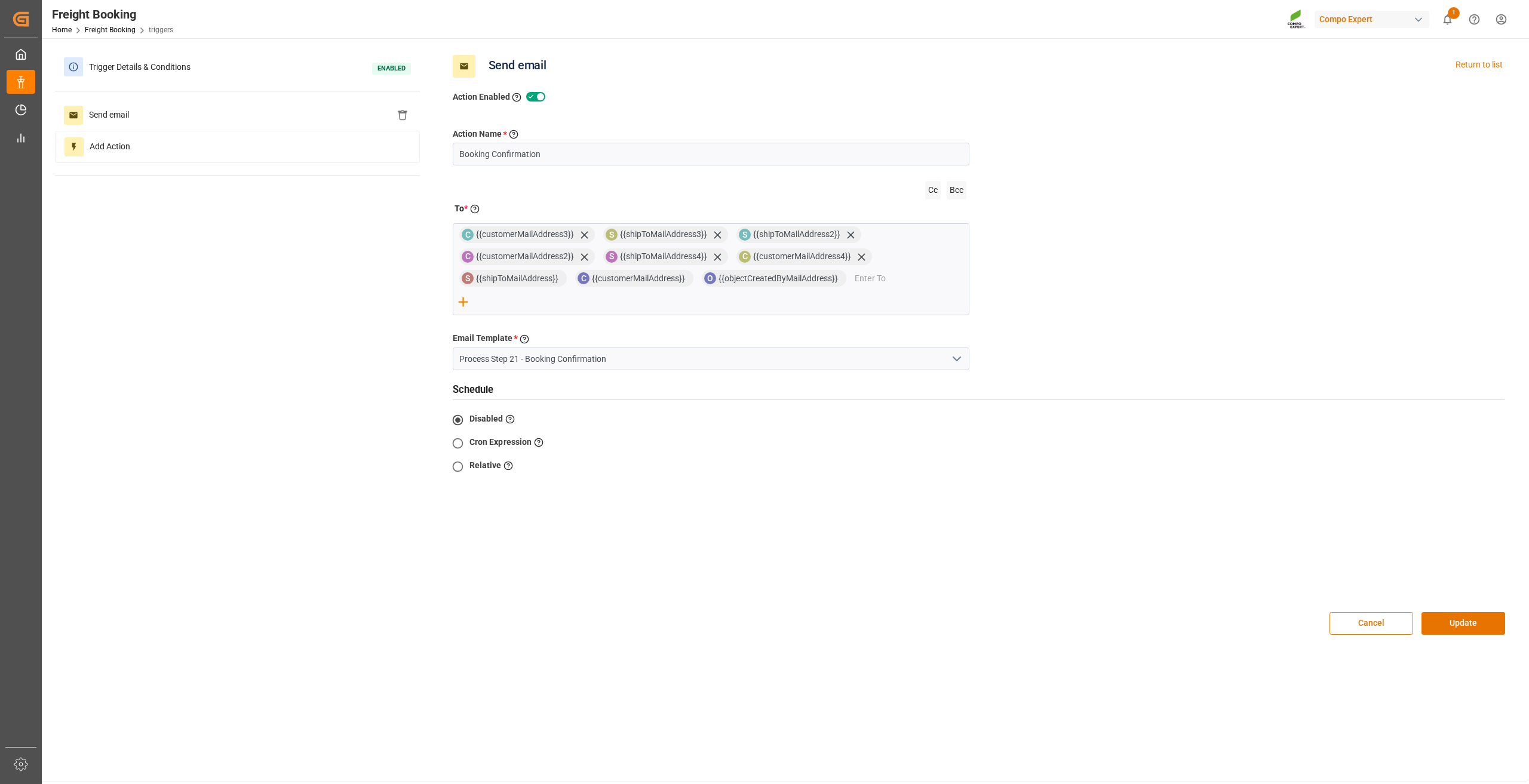
click at [958, 357] on polyline "open menu" at bounding box center [957, 359] width 7 height 4
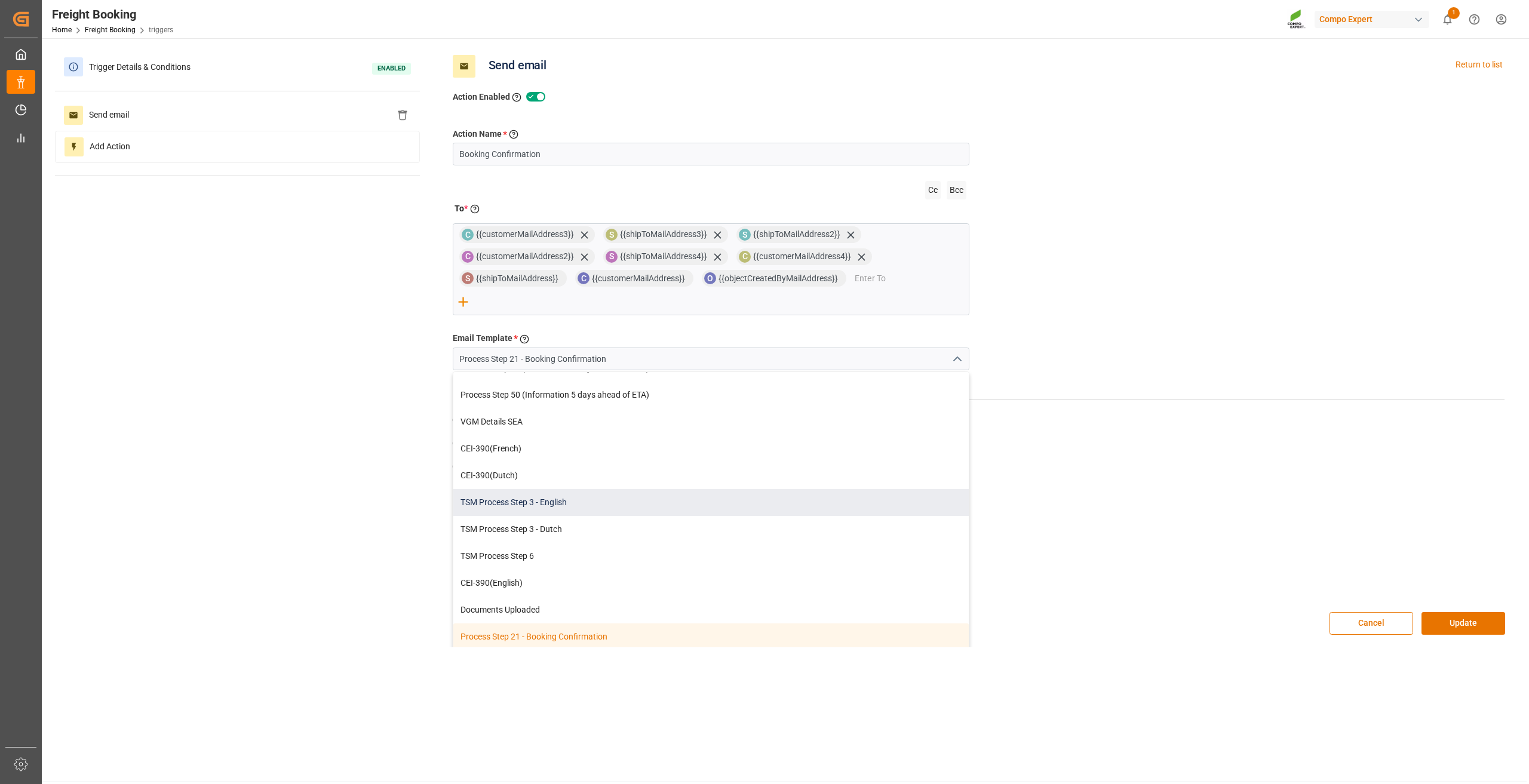
scroll to position [91, 0]
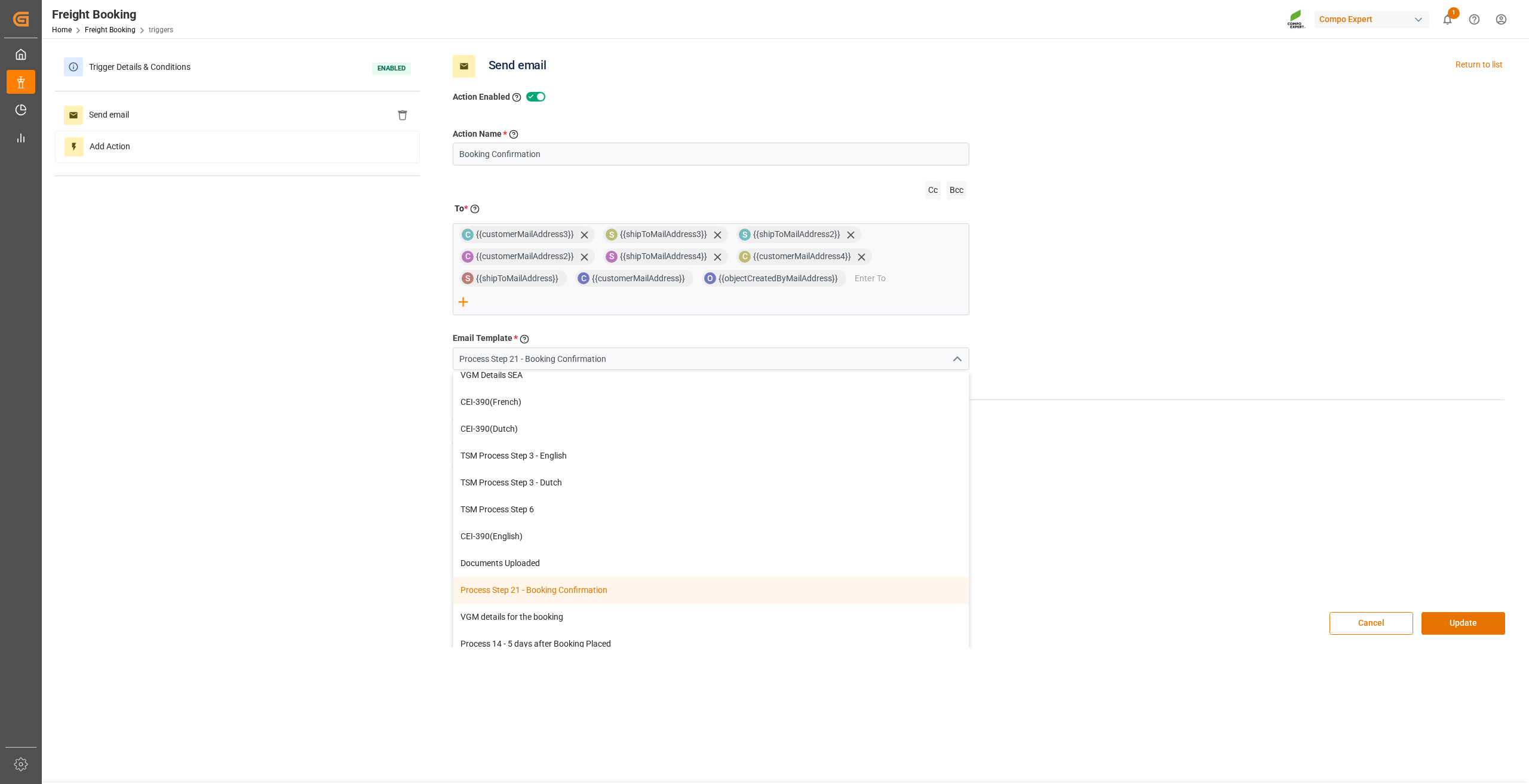
click at [551, 576] on div "Process Step 21 - Booking Confirmation" at bounding box center [711, 589] width 516 height 27
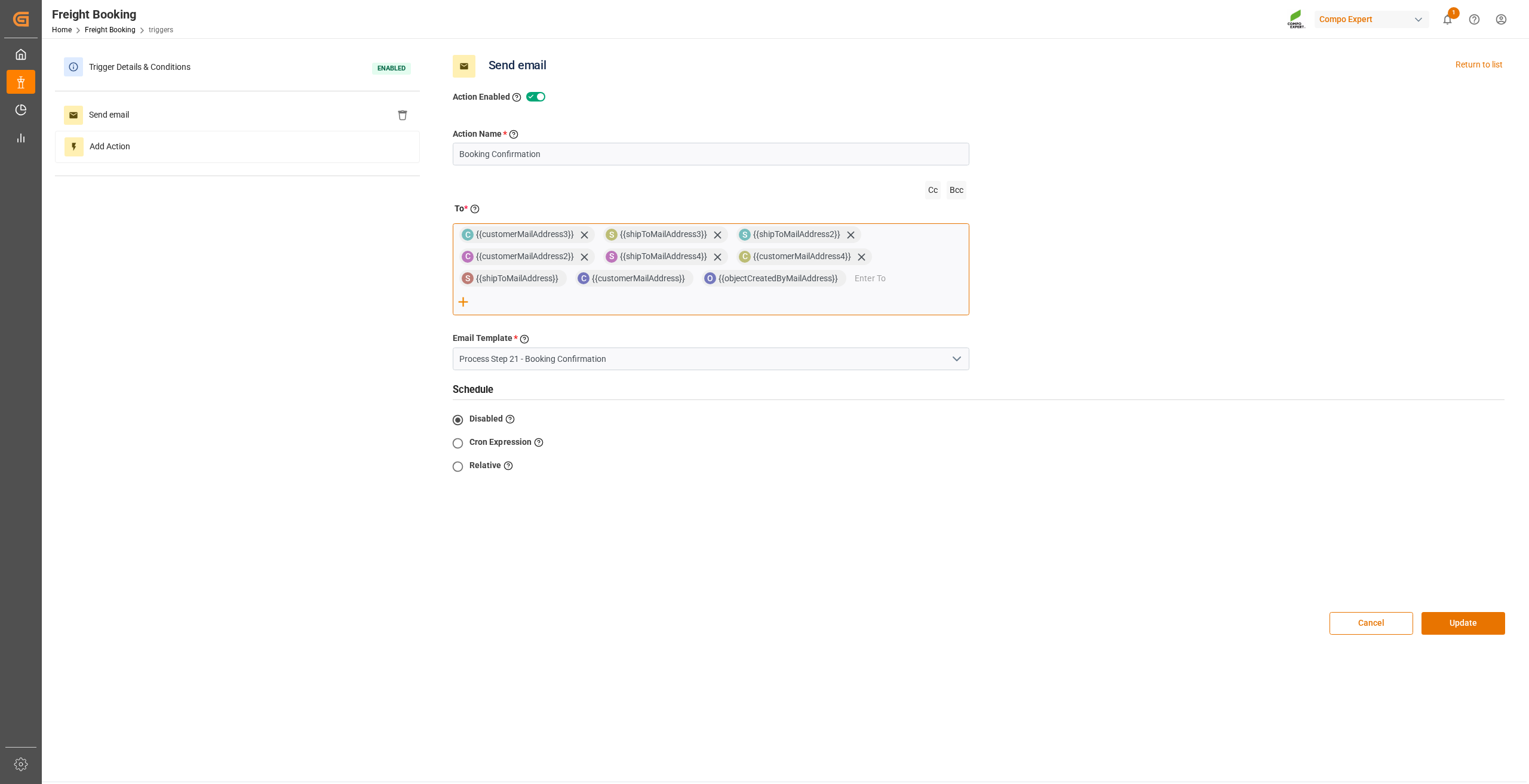
click at [546, 280] on span "{{shipToMailAddress}}" at bounding box center [521, 278] width 91 height 9
click at [1477, 617] on div "Cancel Update" at bounding box center [978, 623] width 1070 height 48
click at [1474, 612] on button "Update" at bounding box center [1463, 623] width 83 height 22
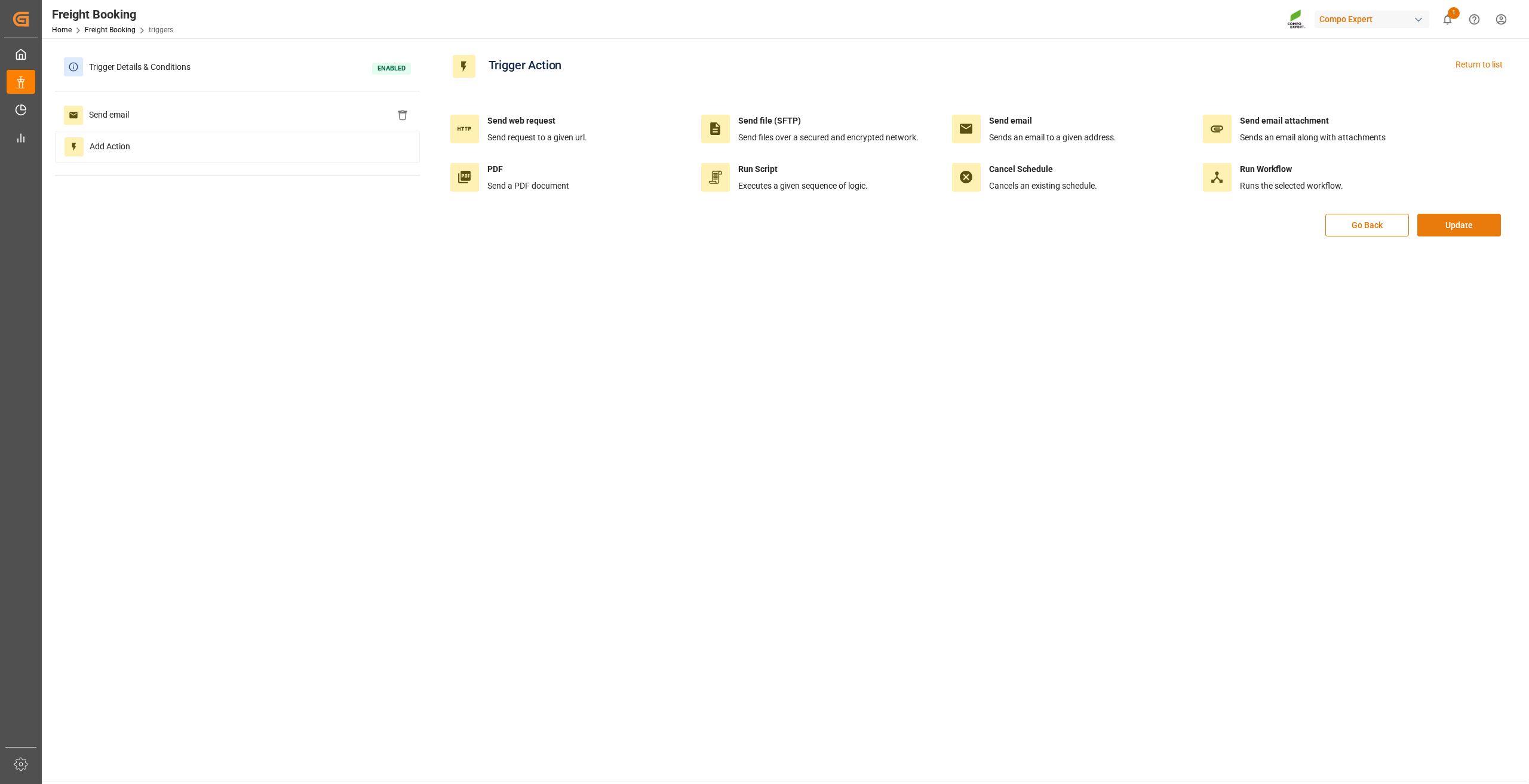
click at [1477, 218] on button "Update" at bounding box center [1459, 225] width 83 height 22
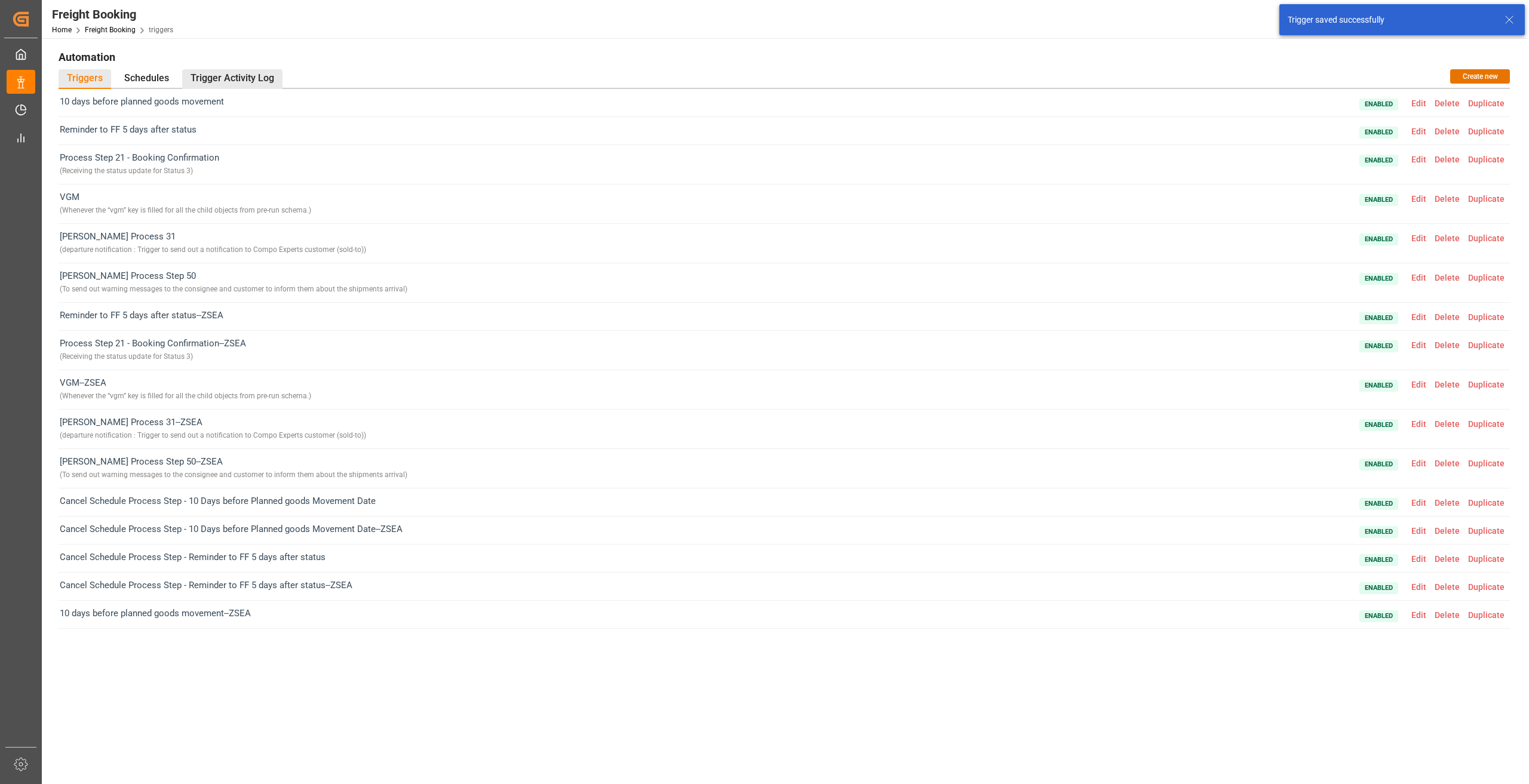
click at [203, 75] on div "Trigger Activity Log" at bounding box center [232, 79] width 100 height 20
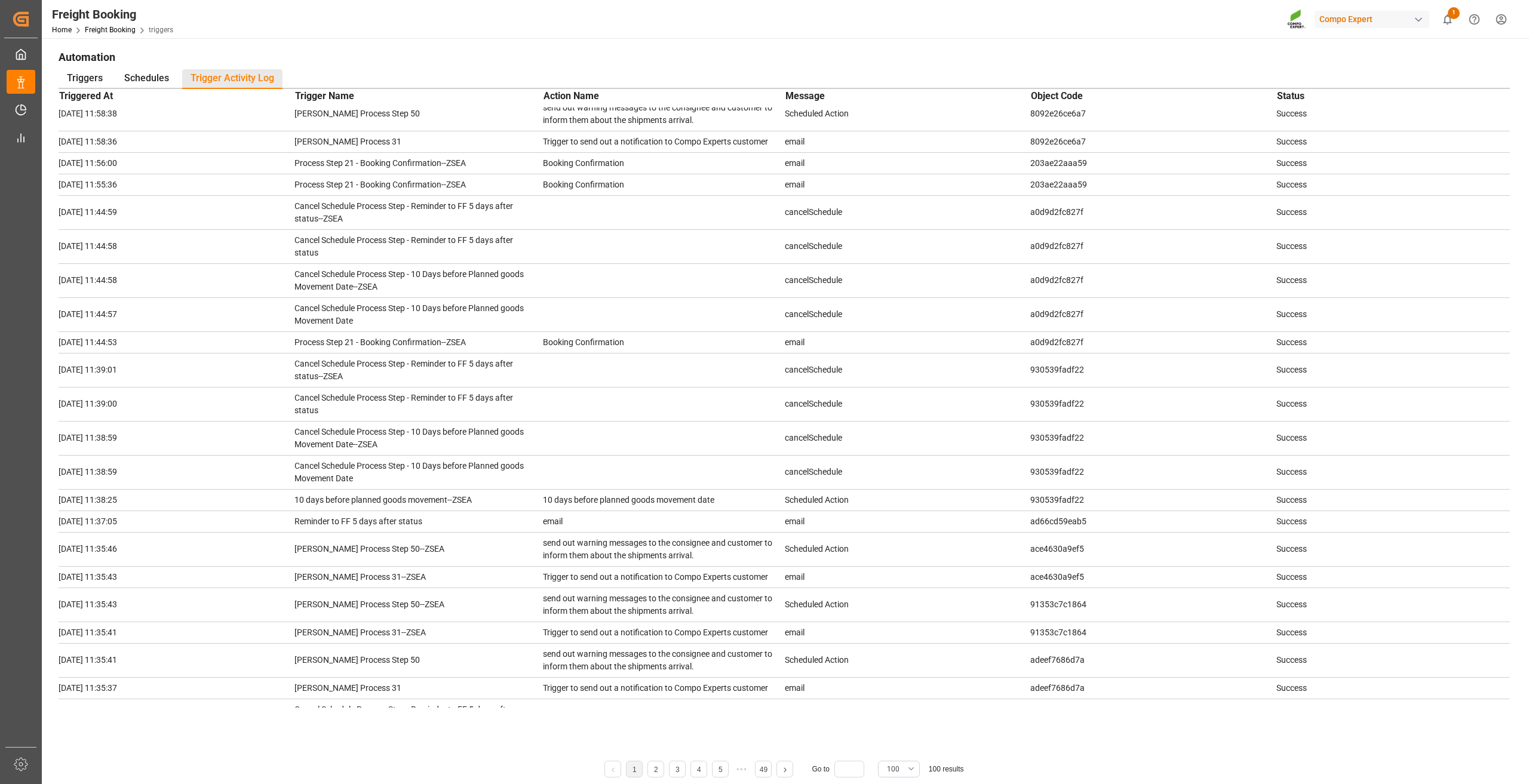
scroll to position [1612, 0]
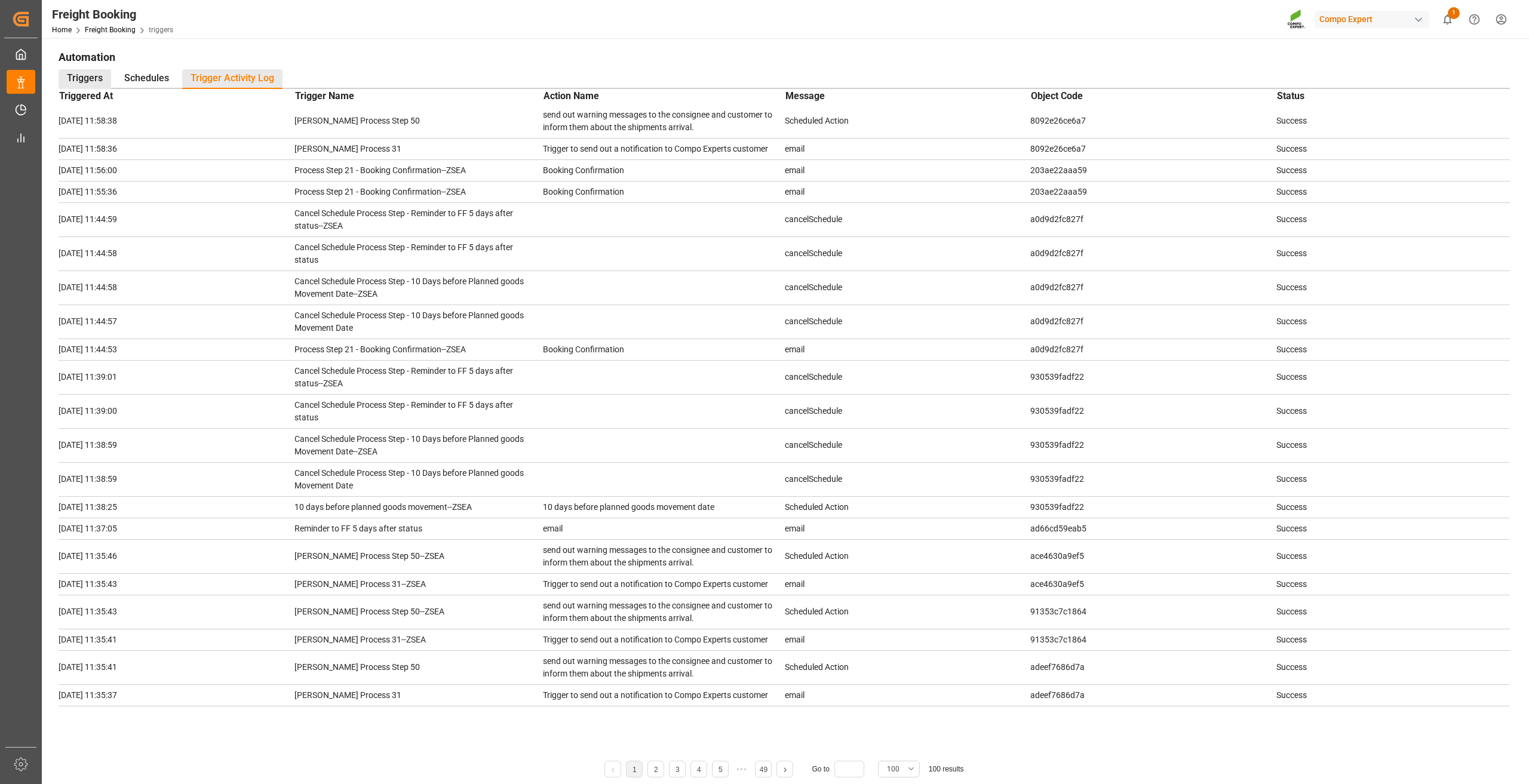
click at [90, 78] on div "Triggers" at bounding box center [85, 79] width 52 height 20
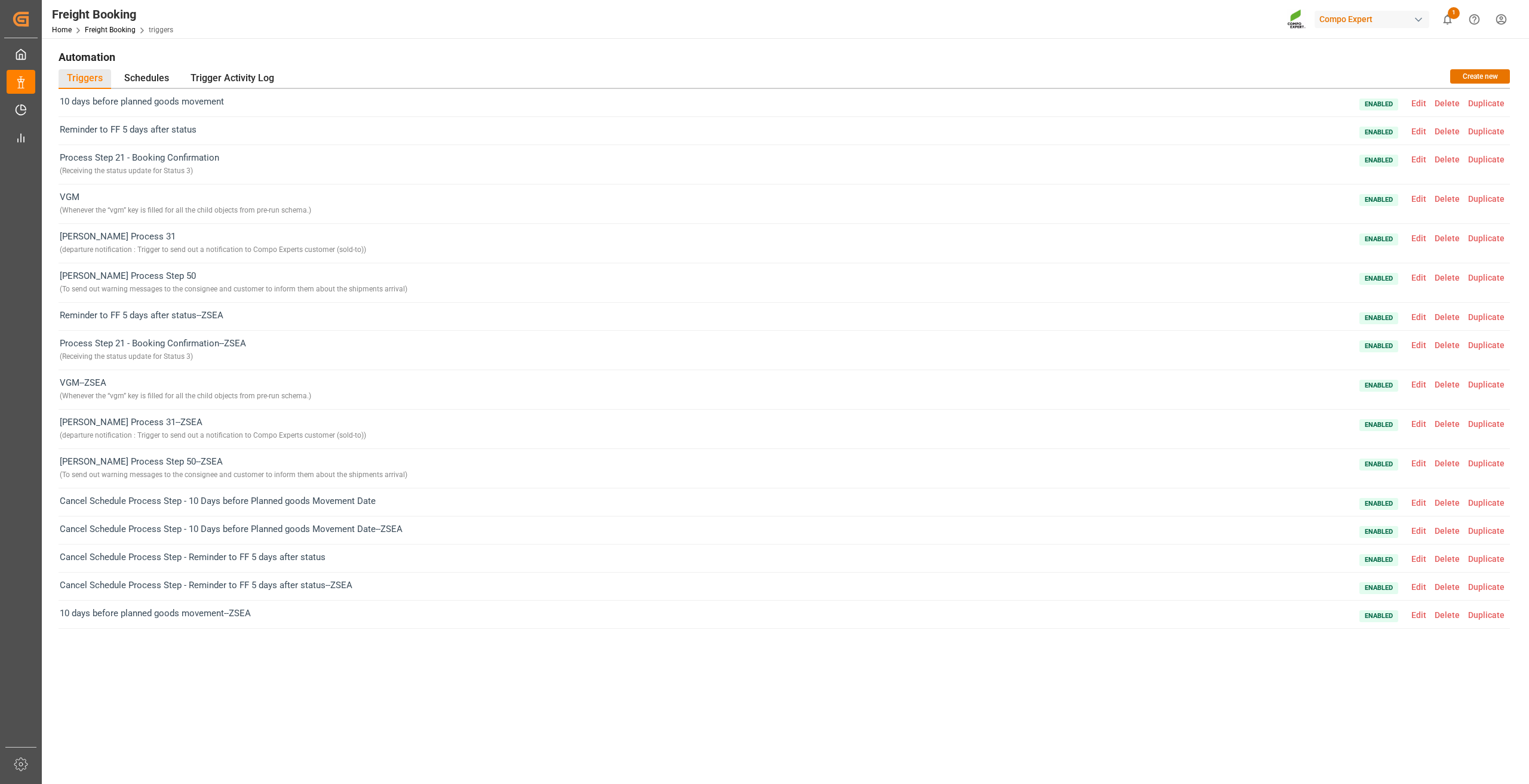
click at [1418, 347] on span "Edit" at bounding box center [1418, 344] width 23 height 9
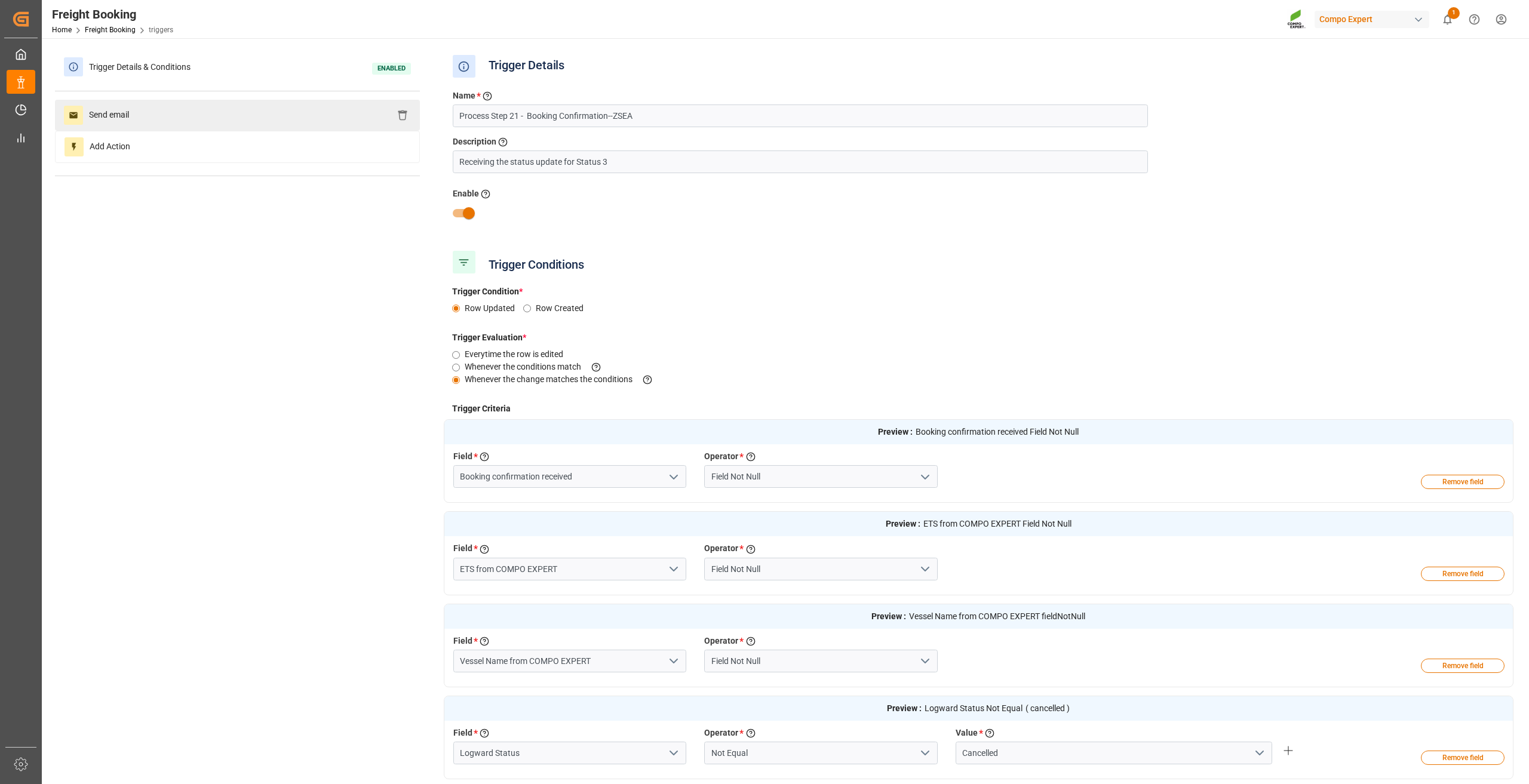
click at [248, 121] on div "Send email" at bounding box center [237, 115] width 365 height 31
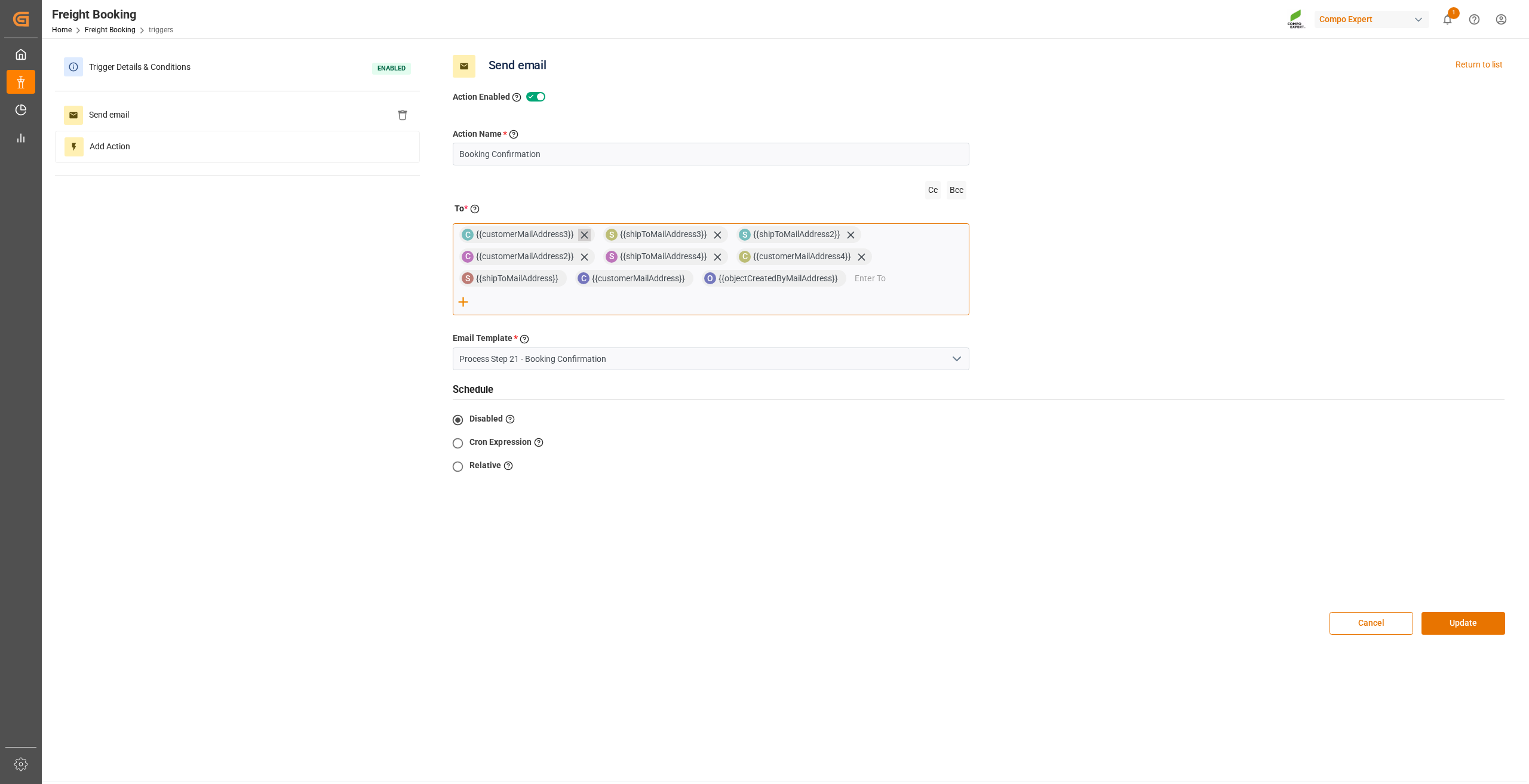
click at [583, 239] on icon at bounding box center [584, 235] width 12 height 12
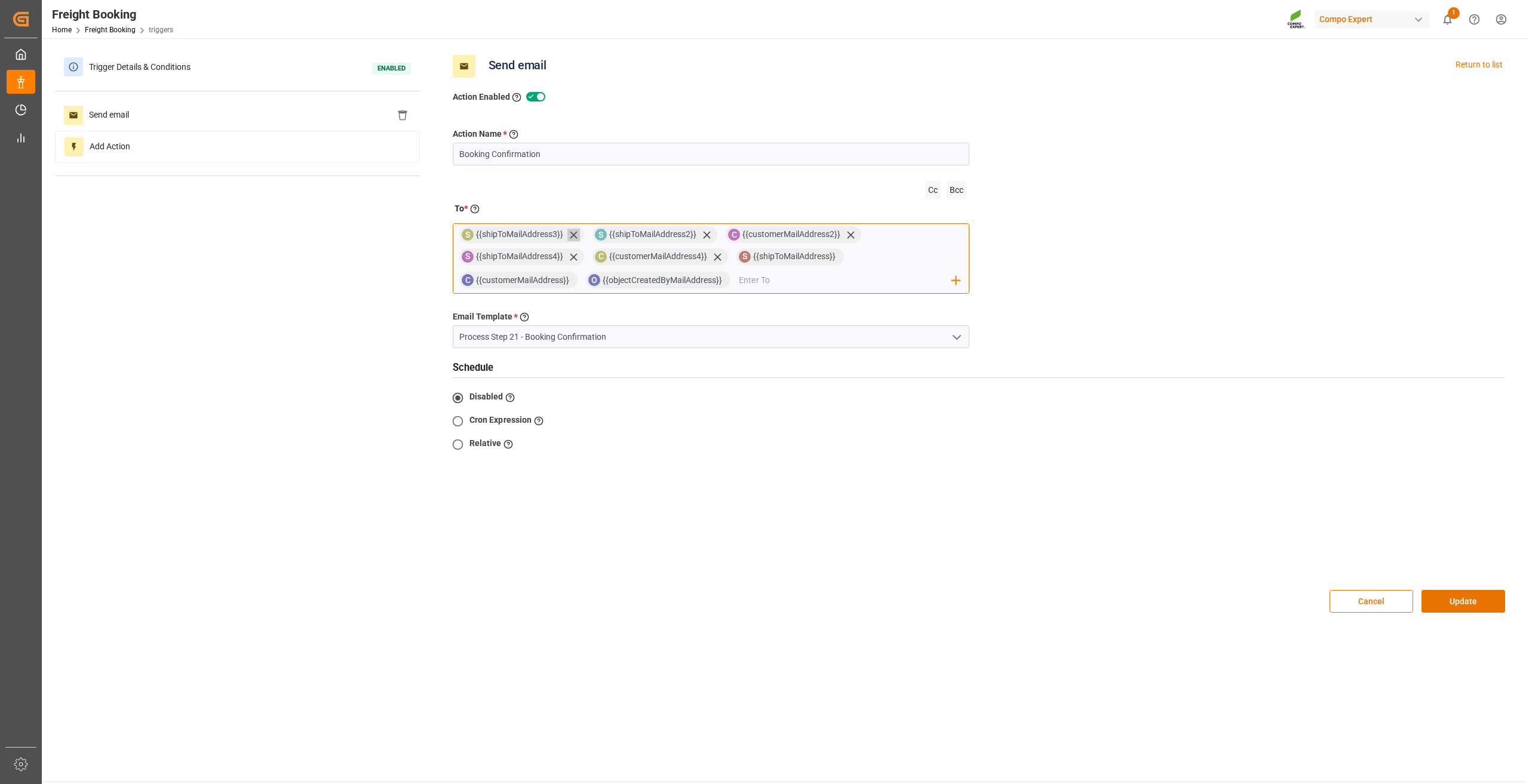
click at [578, 236] on icon at bounding box center [574, 235] width 12 height 12
click at [574, 236] on icon at bounding box center [574, 235] width 7 height 7
click at [574, 236] on span "{{customerMailAddress2}}" at bounding box center [524, 234] width 98 height 9
click at [583, 236] on icon at bounding box center [584, 235] width 7 height 7
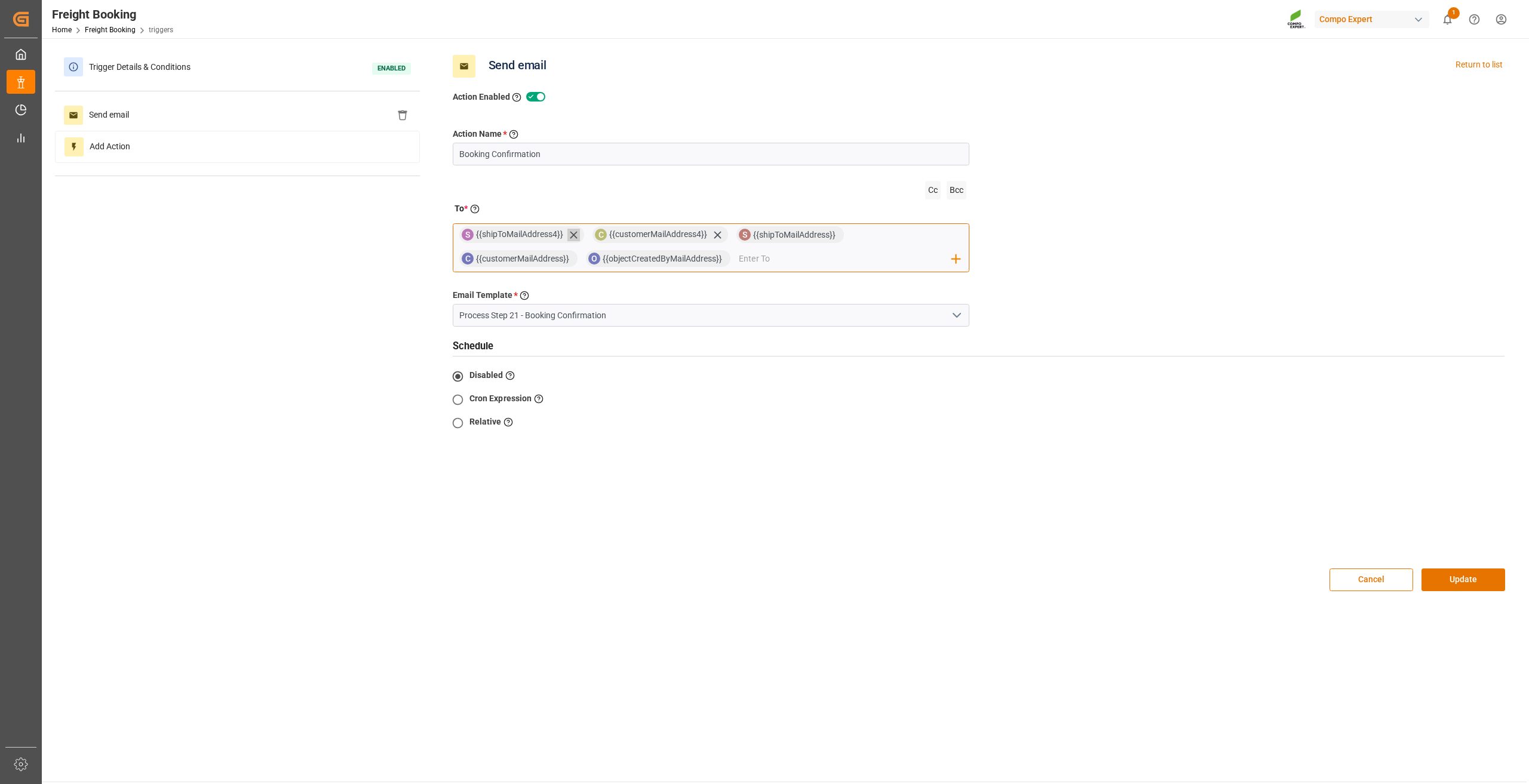
click at [573, 233] on icon at bounding box center [574, 235] width 7 height 7
click at [573, 233] on span "{{customerMailAddress4}}" at bounding box center [524, 234] width 98 height 9
click at [582, 237] on icon at bounding box center [584, 235] width 12 height 12
click at [1455, 568] on button "Update" at bounding box center [1463, 579] width 83 height 22
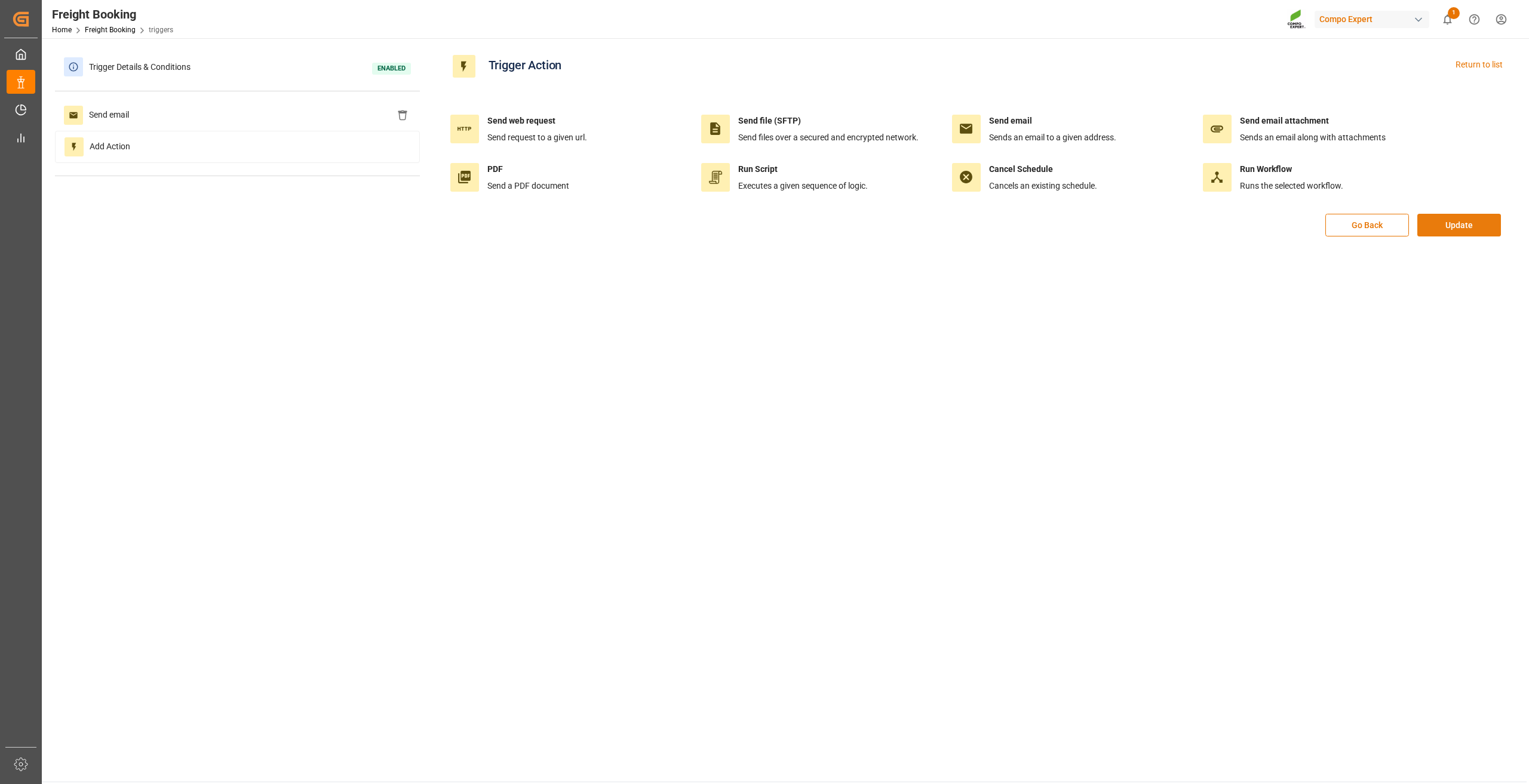
click at [1465, 221] on button "Update" at bounding box center [1459, 225] width 83 height 22
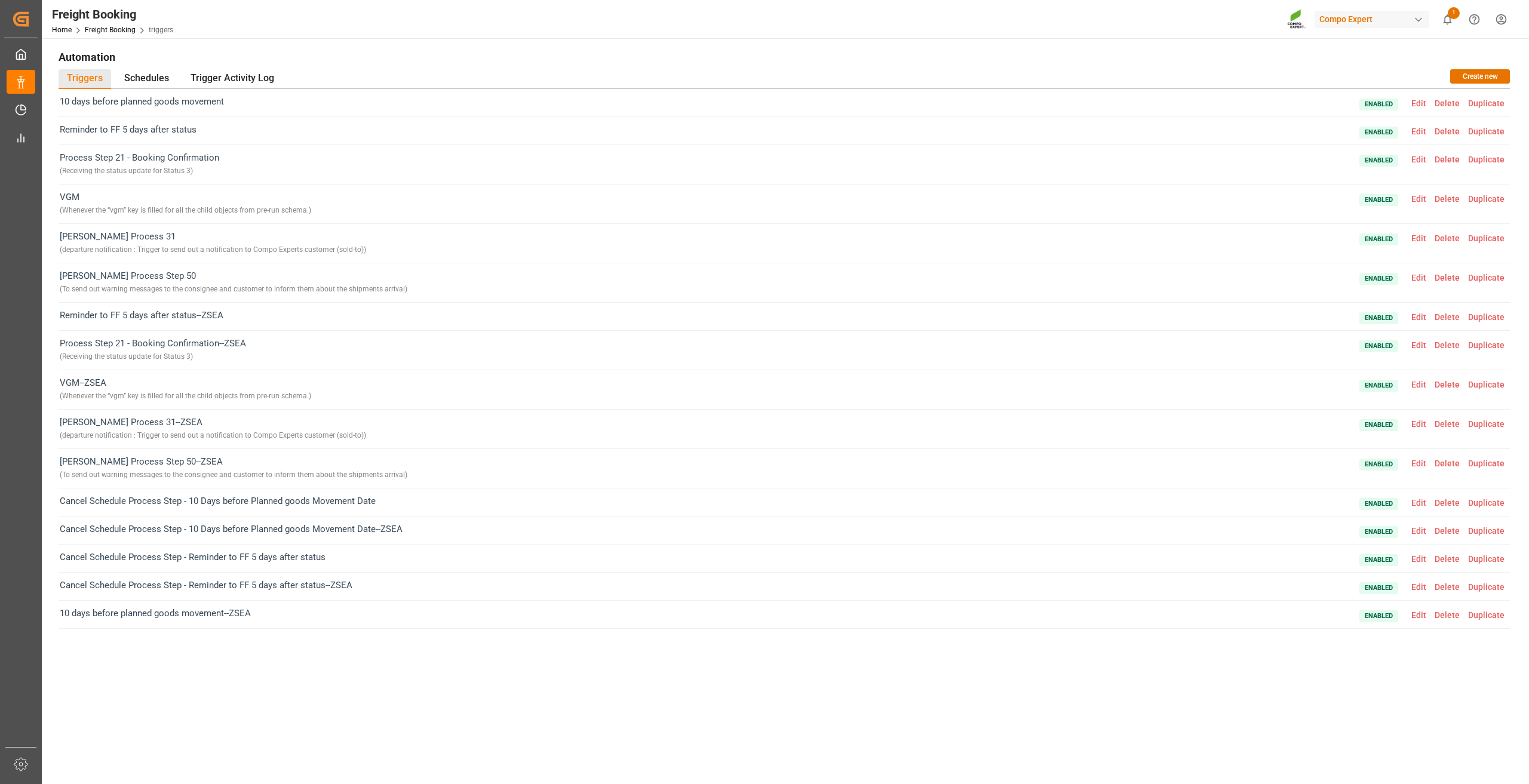
click at [1420, 345] on span "Edit" at bounding box center [1418, 344] width 23 height 9
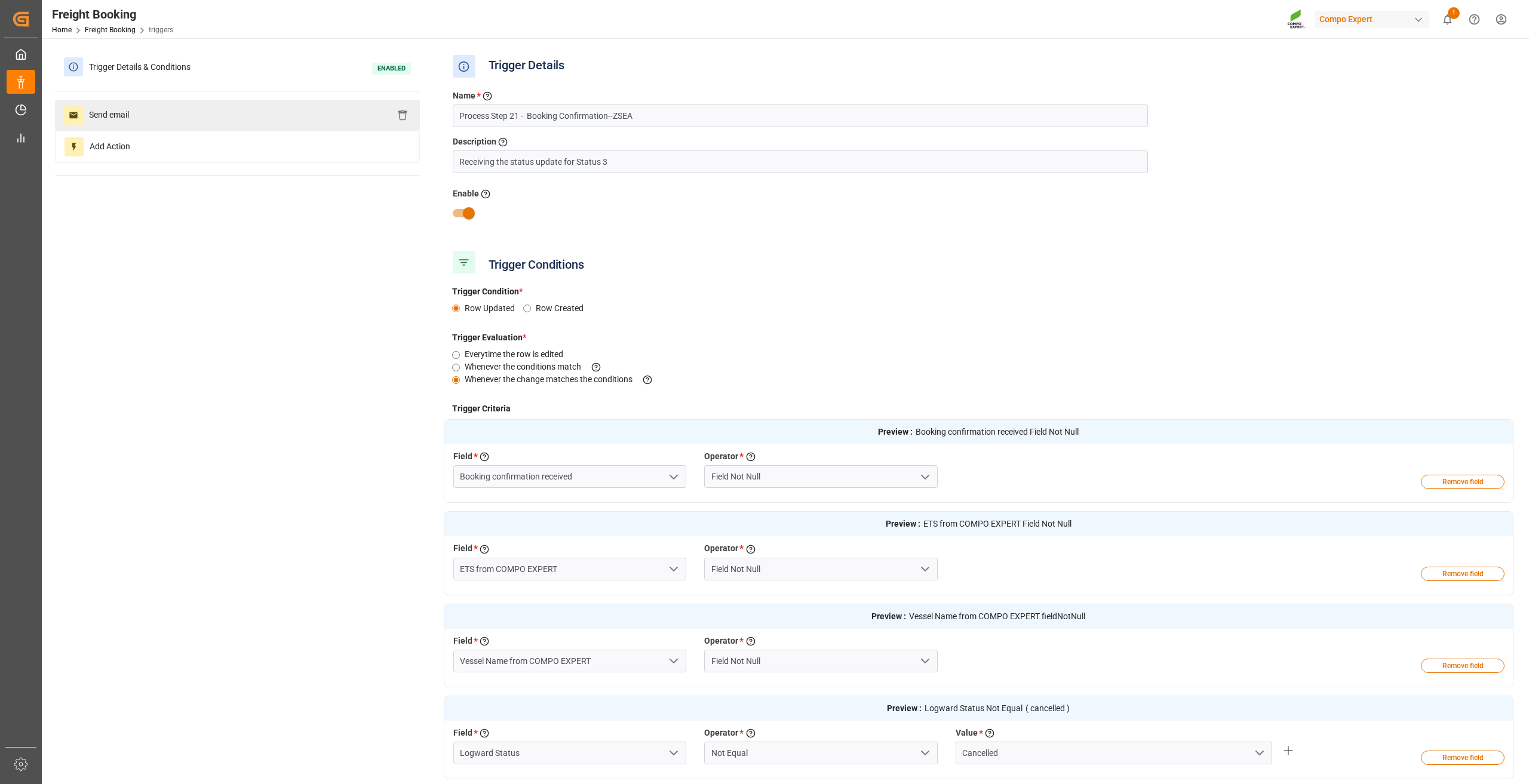
click at [231, 111] on div "Send email" at bounding box center [237, 115] width 365 height 31
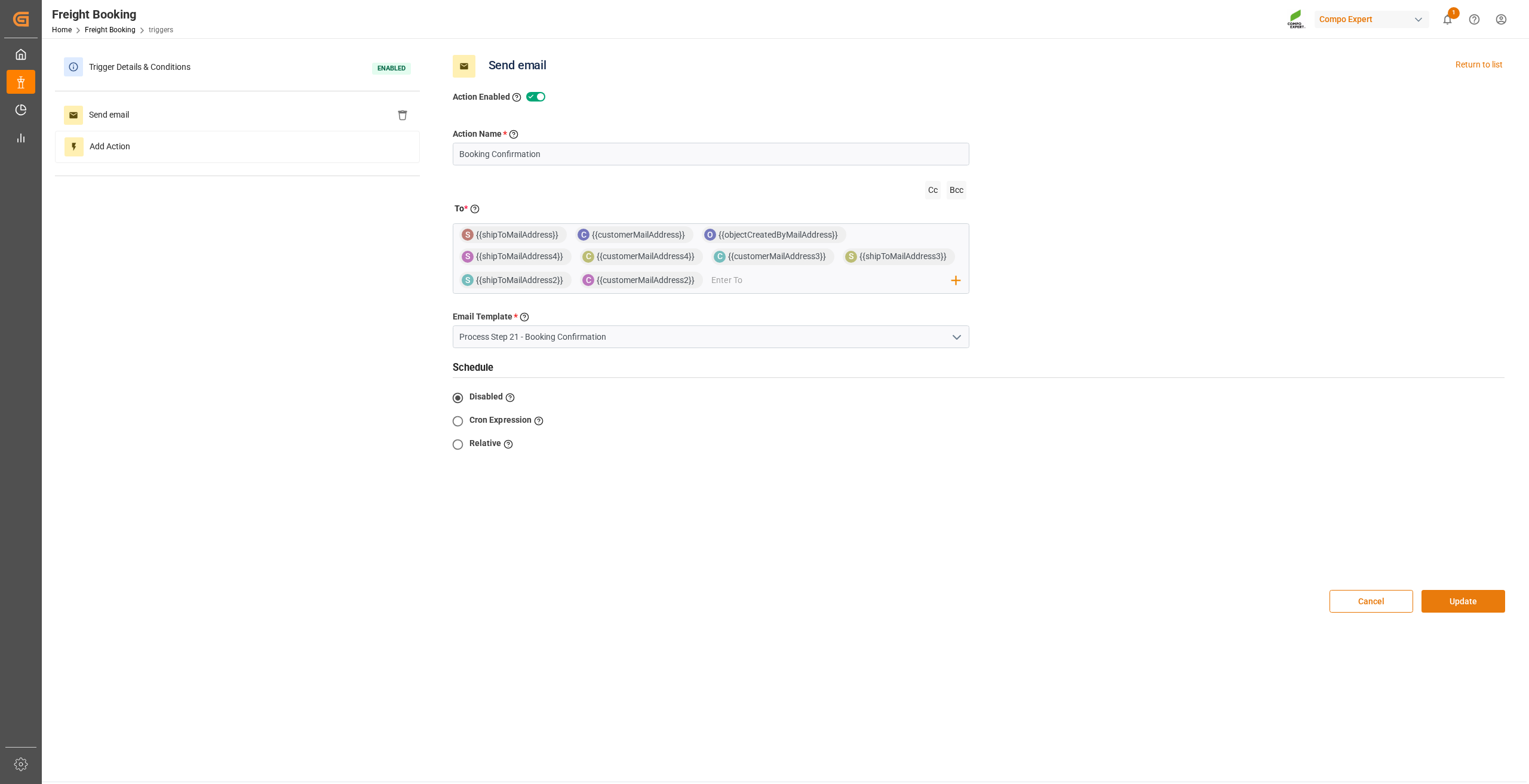
click at [1471, 604] on button "Update" at bounding box center [1463, 601] width 83 height 22
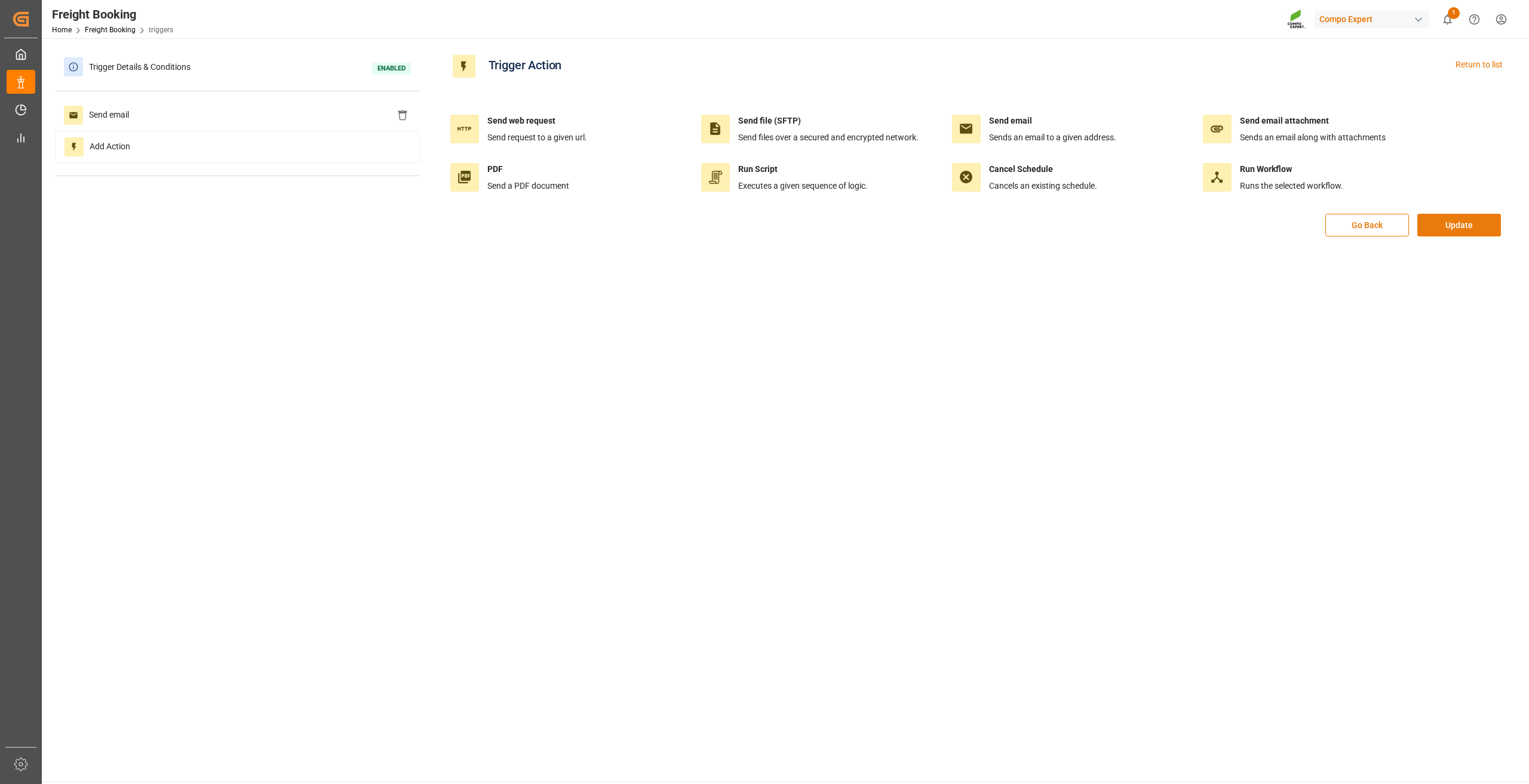
click at [1457, 228] on button "Update" at bounding box center [1459, 225] width 83 height 22
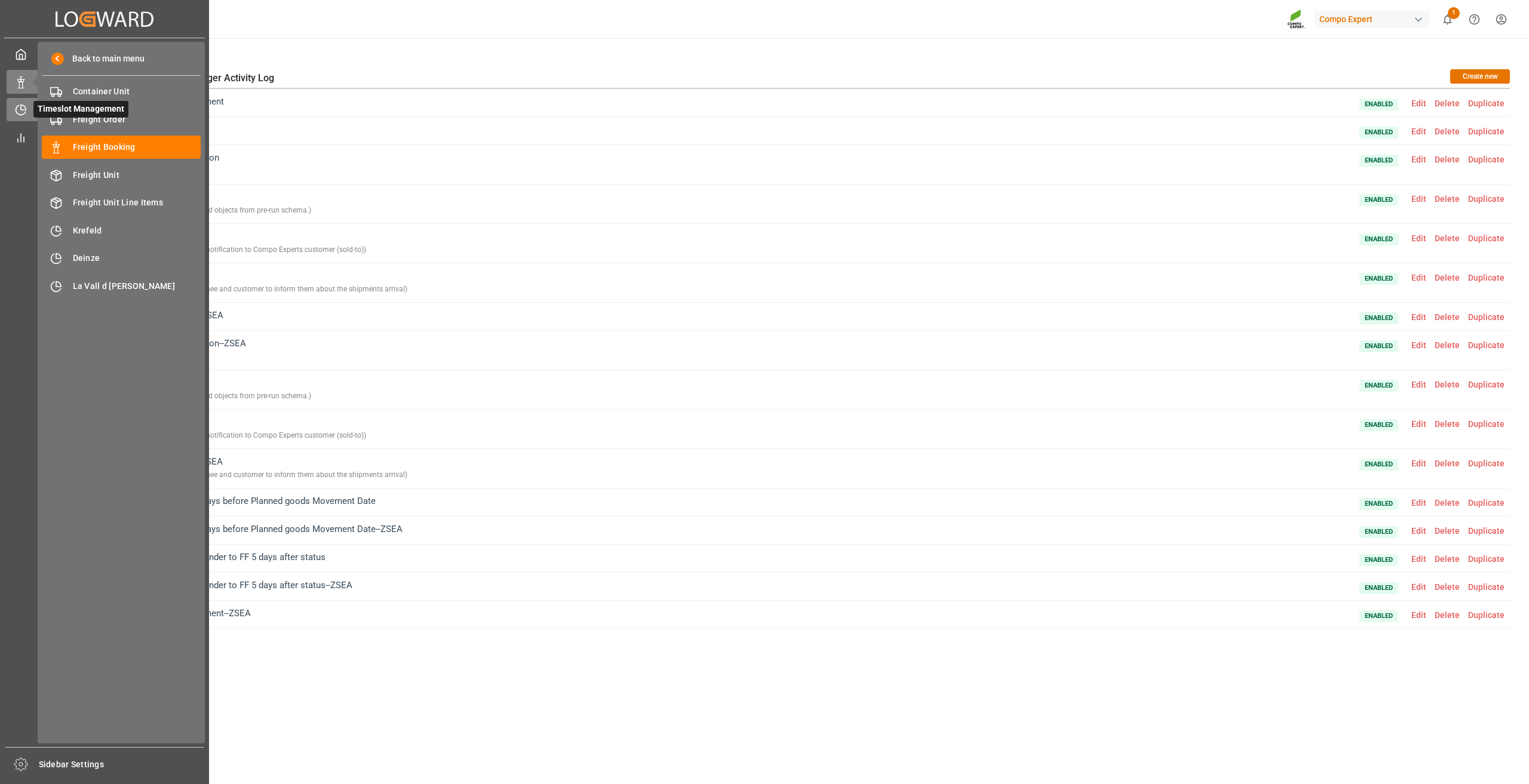
click at [17, 108] on icon at bounding box center [21, 109] width 12 height 12
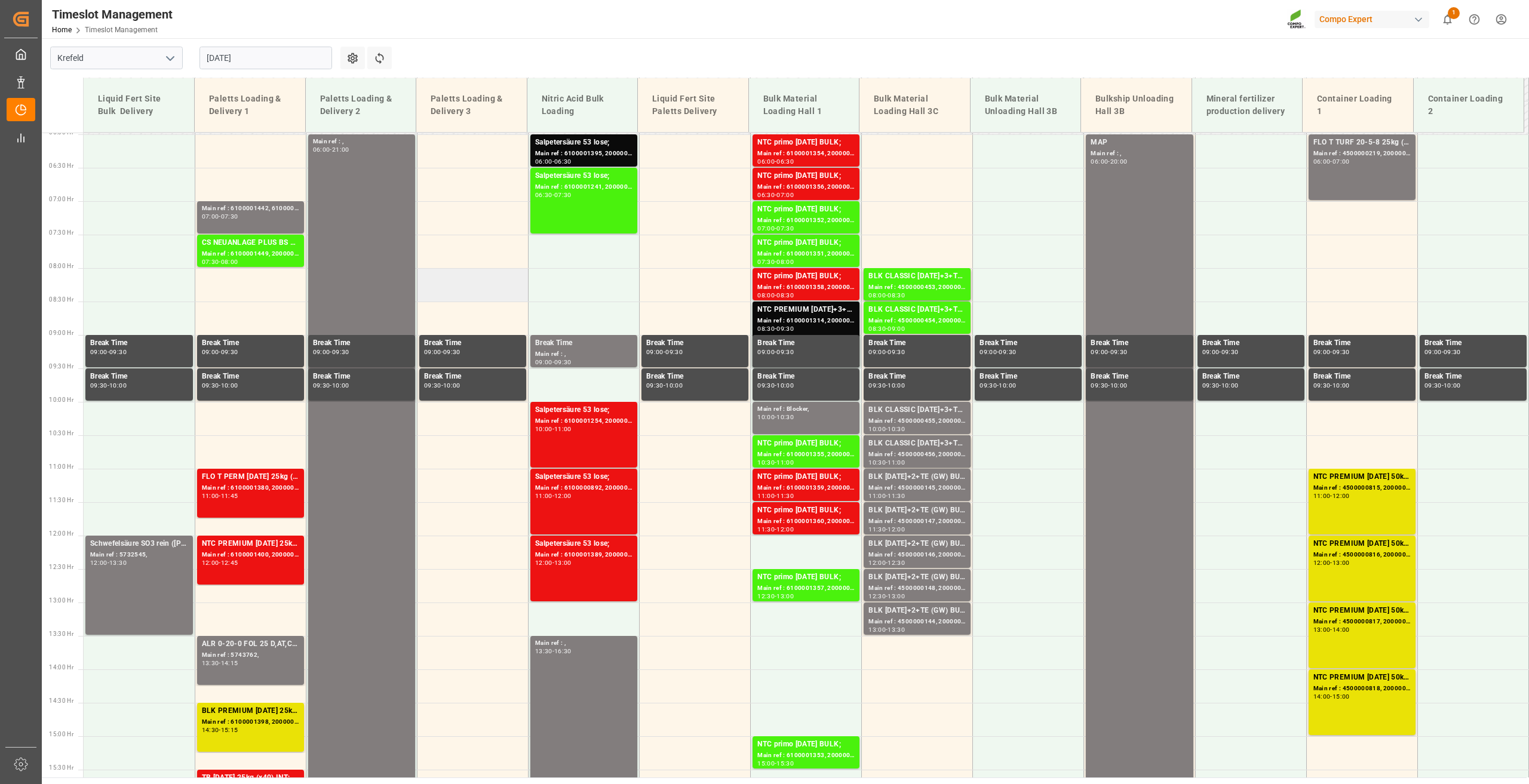
scroll to position [304, 0]
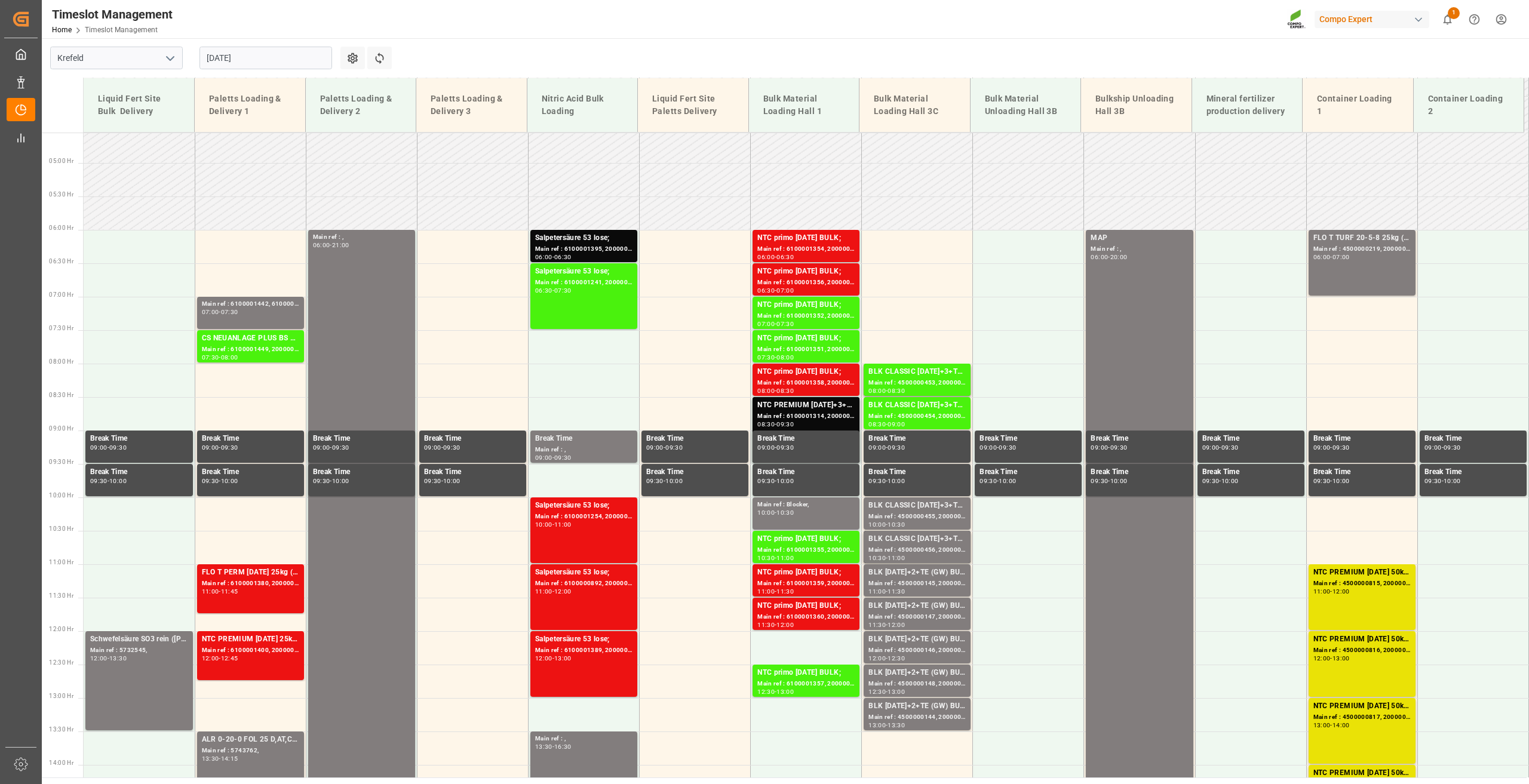
click at [249, 60] on input "27.08.2025" at bounding box center [266, 58] width 132 height 22
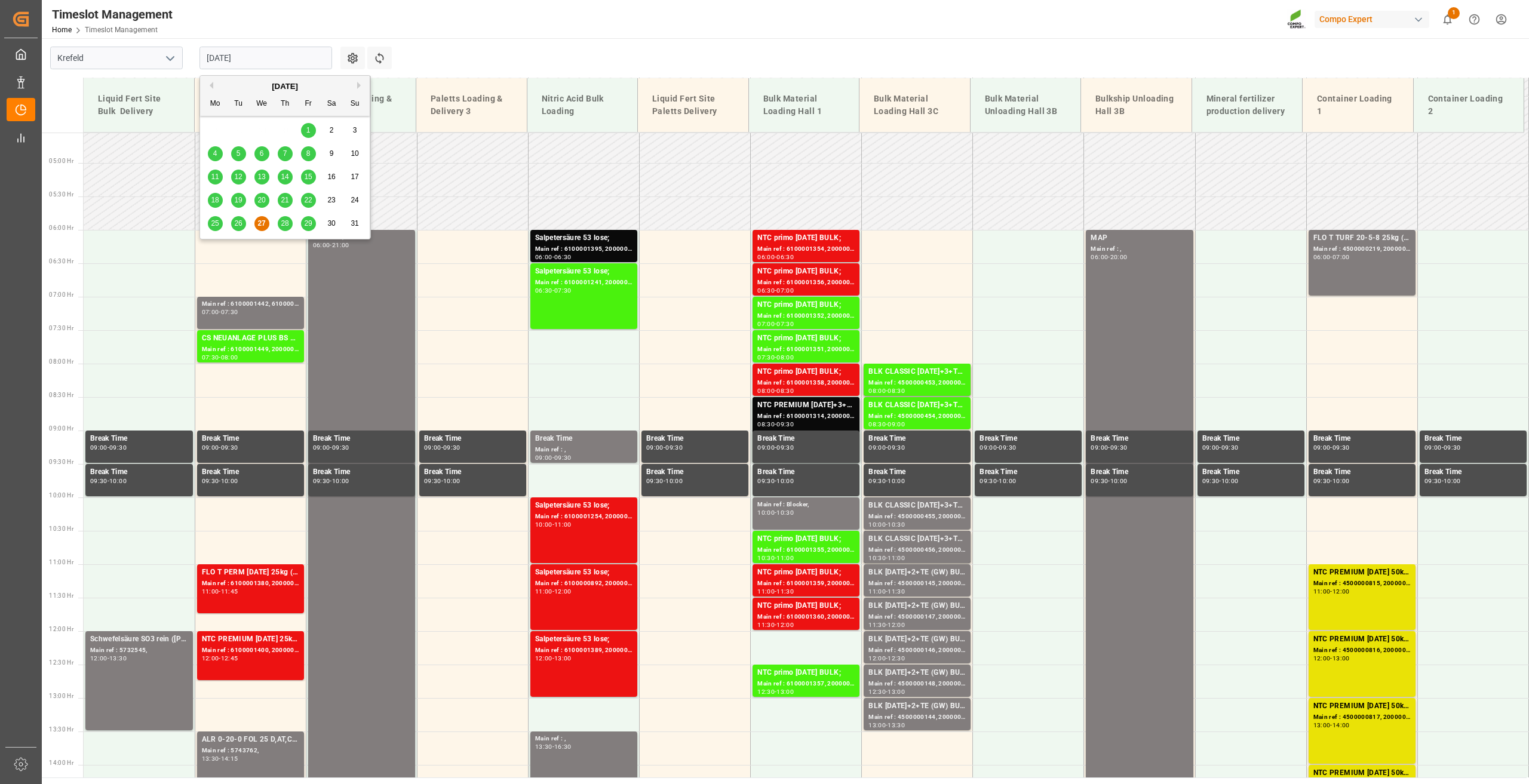
click at [283, 224] on span "28" at bounding box center [284, 223] width 7 height 8
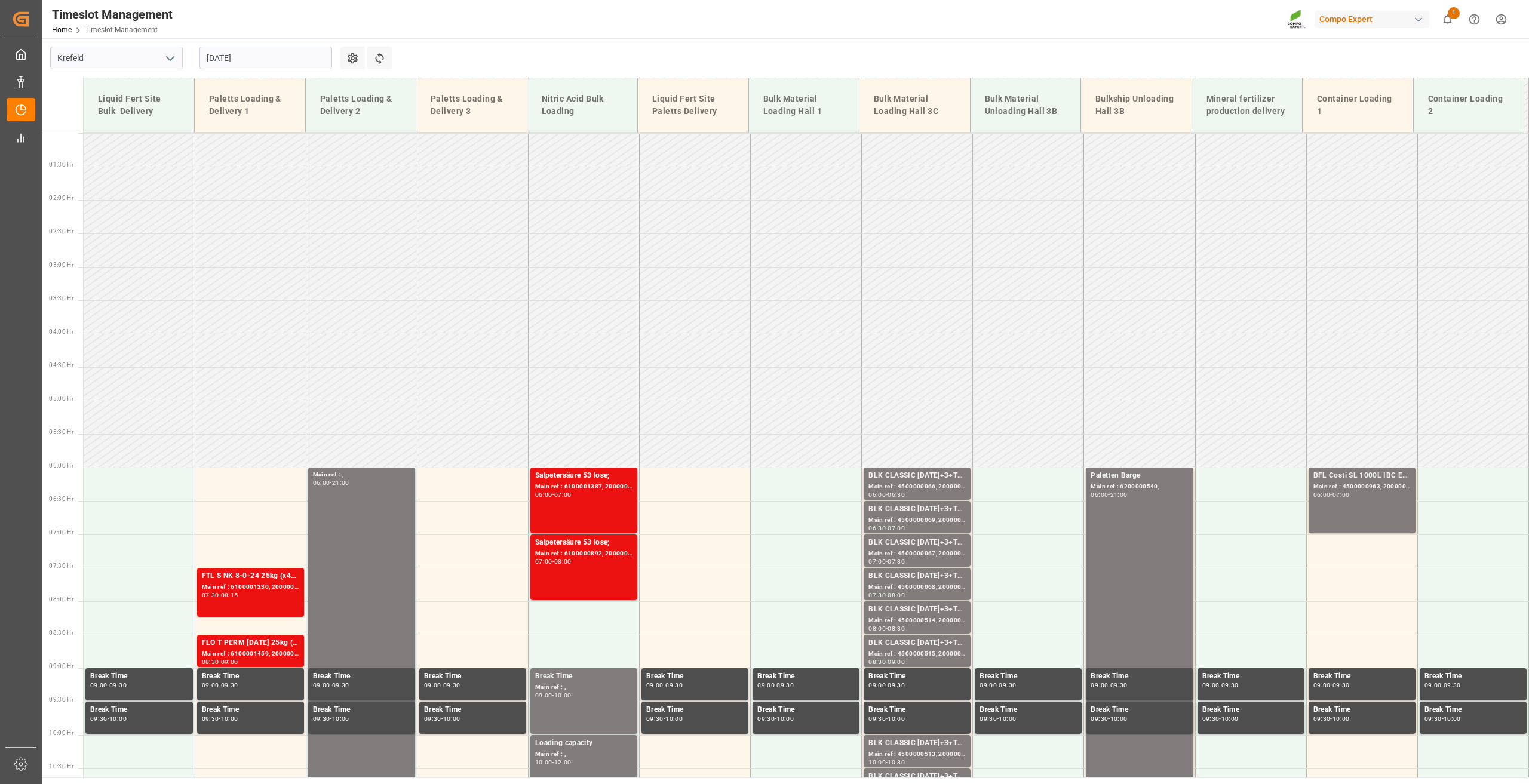
scroll to position [65, 0]
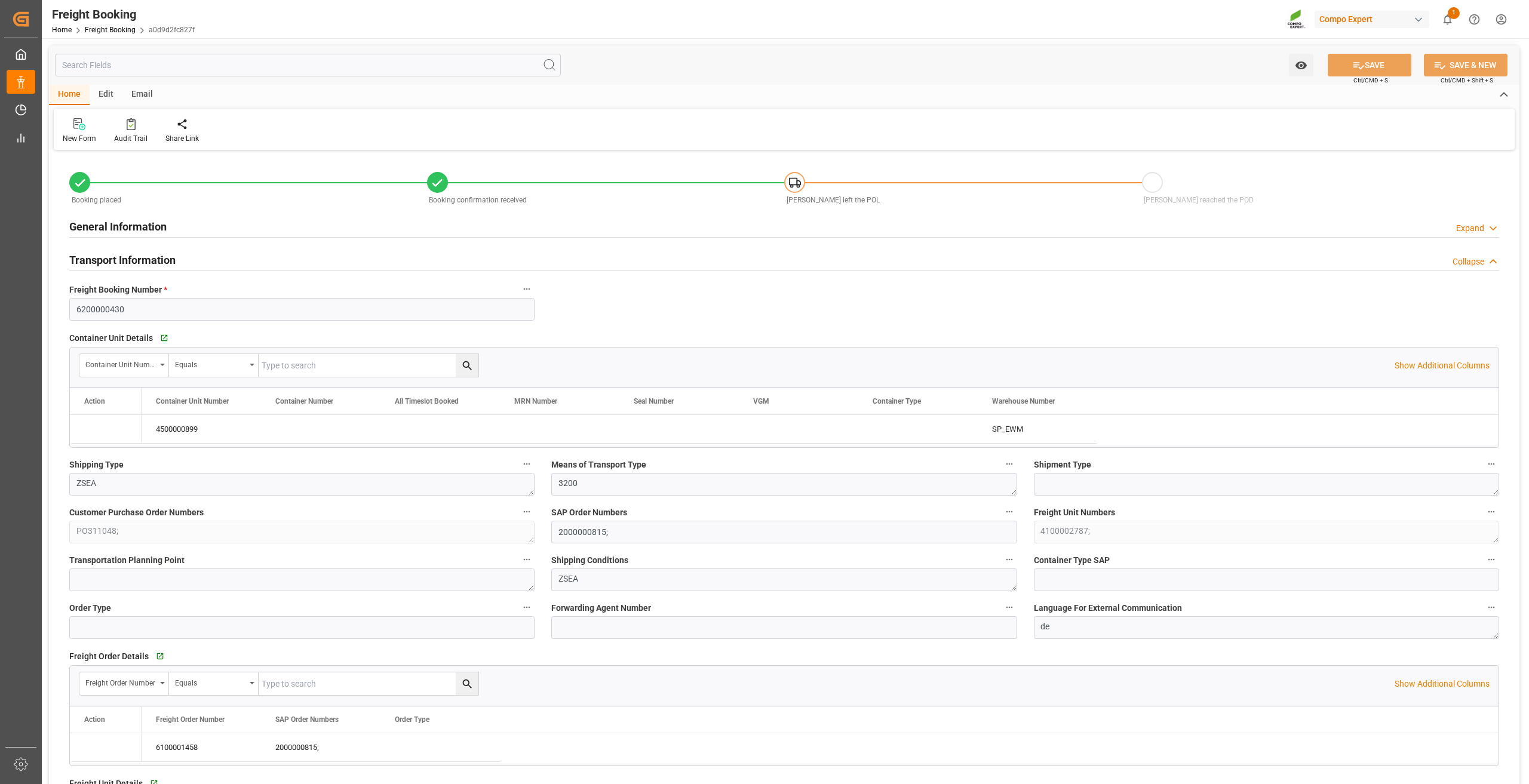
type input "[DATE] 01:00"
type input "[DATE] 00:00"
type input "[DATE] 09:23"
type input "[DATE] 09:24"
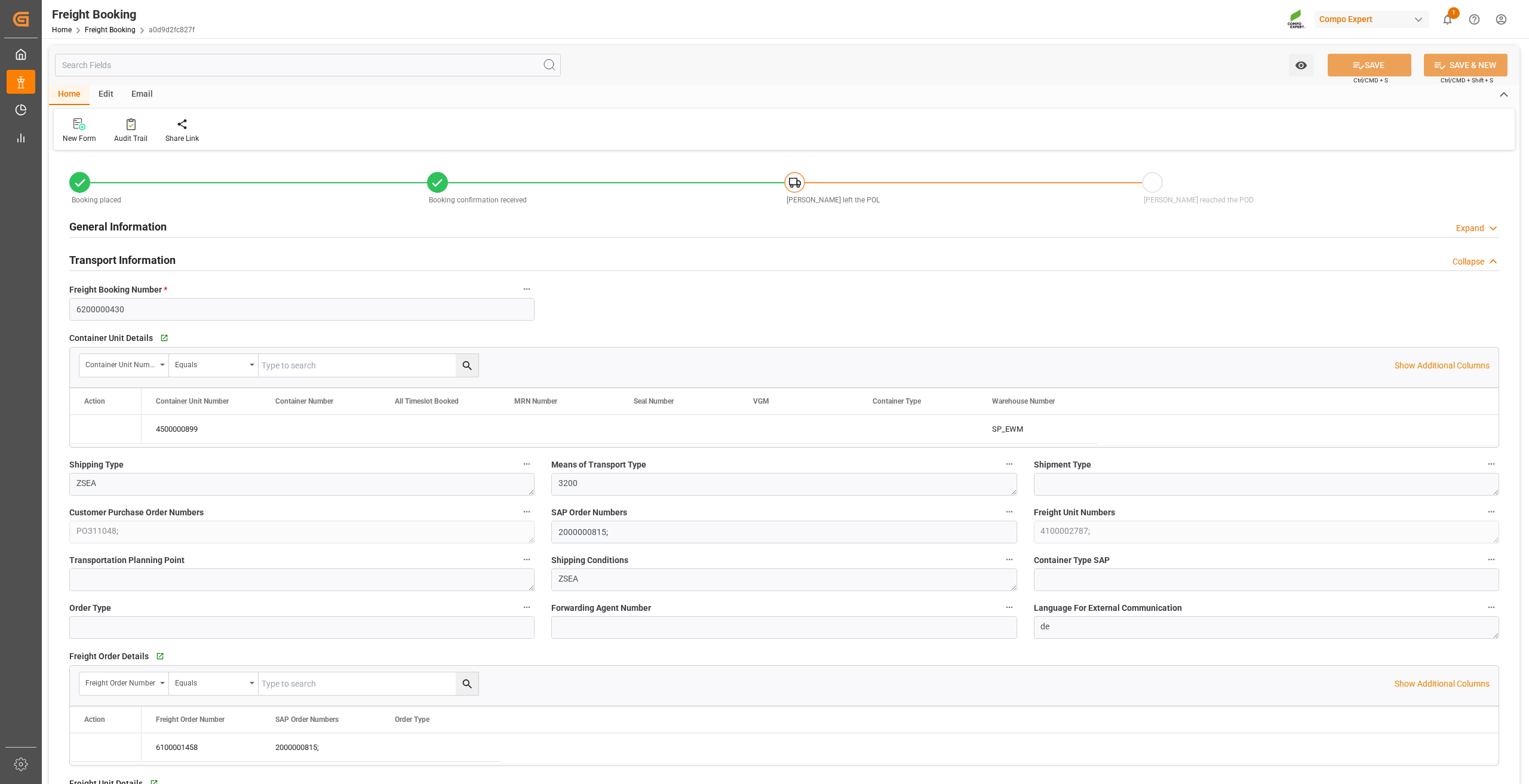
type input "[DATE] 09:24"
type input "[DATE] 11:44"
click at [132, 127] on icon at bounding box center [131, 124] width 9 height 12
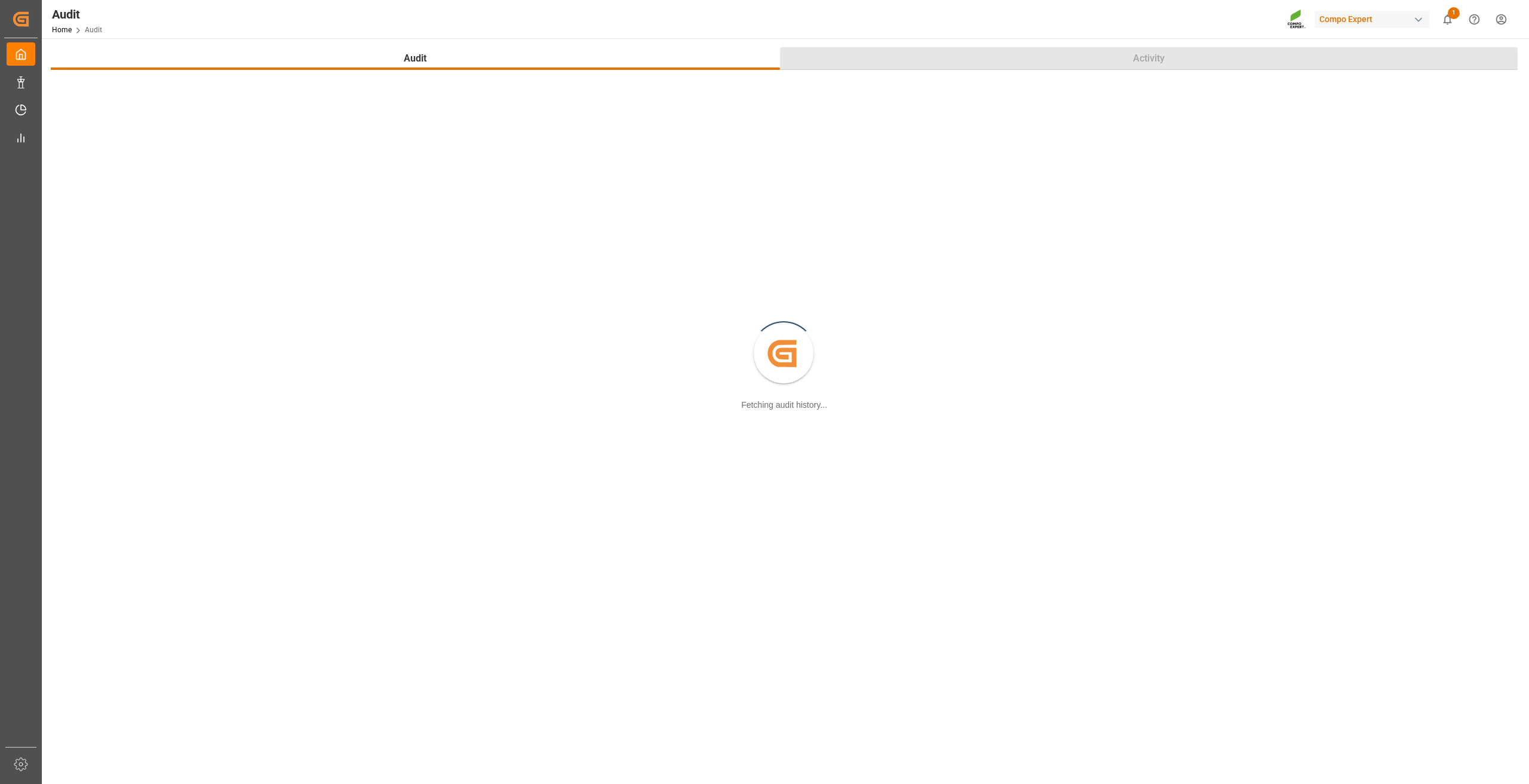
click at [1000, 50] on button "Activity" at bounding box center [1149, 58] width 738 height 22
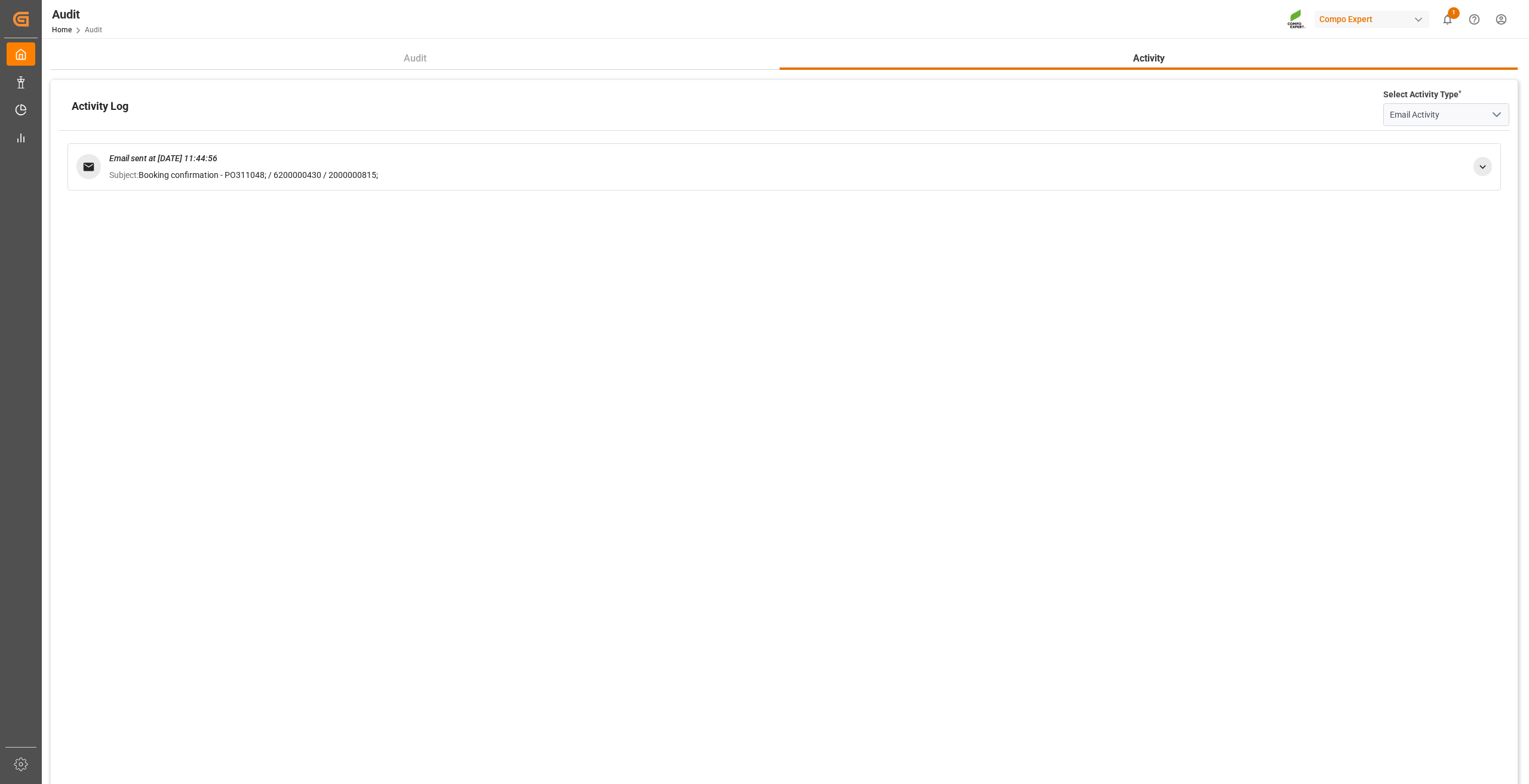
click at [1480, 162] on icon at bounding box center [1482, 167] width 12 height 12
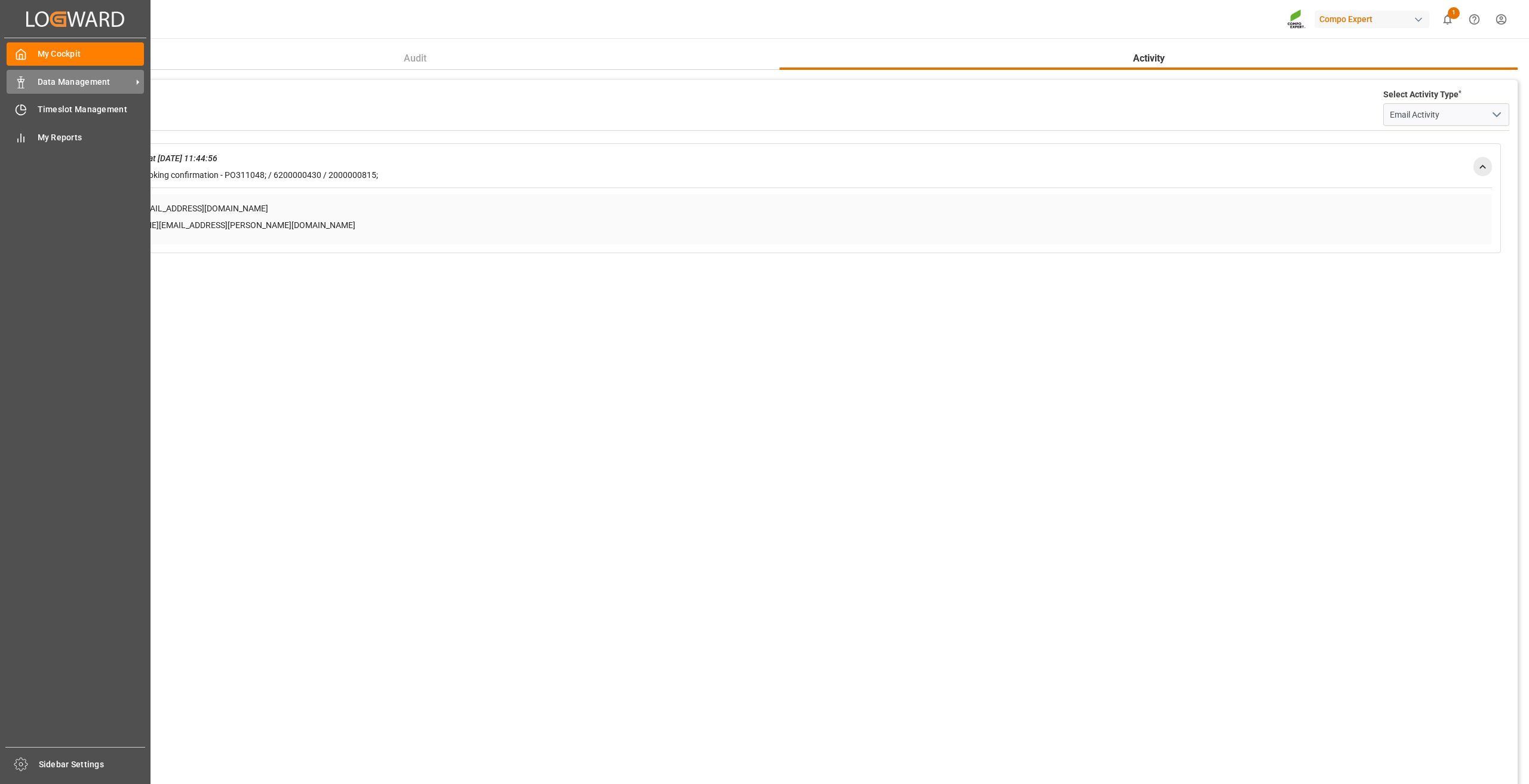
click at [24, 85] on icon at bounding box center [21, 82] width 12 height 12
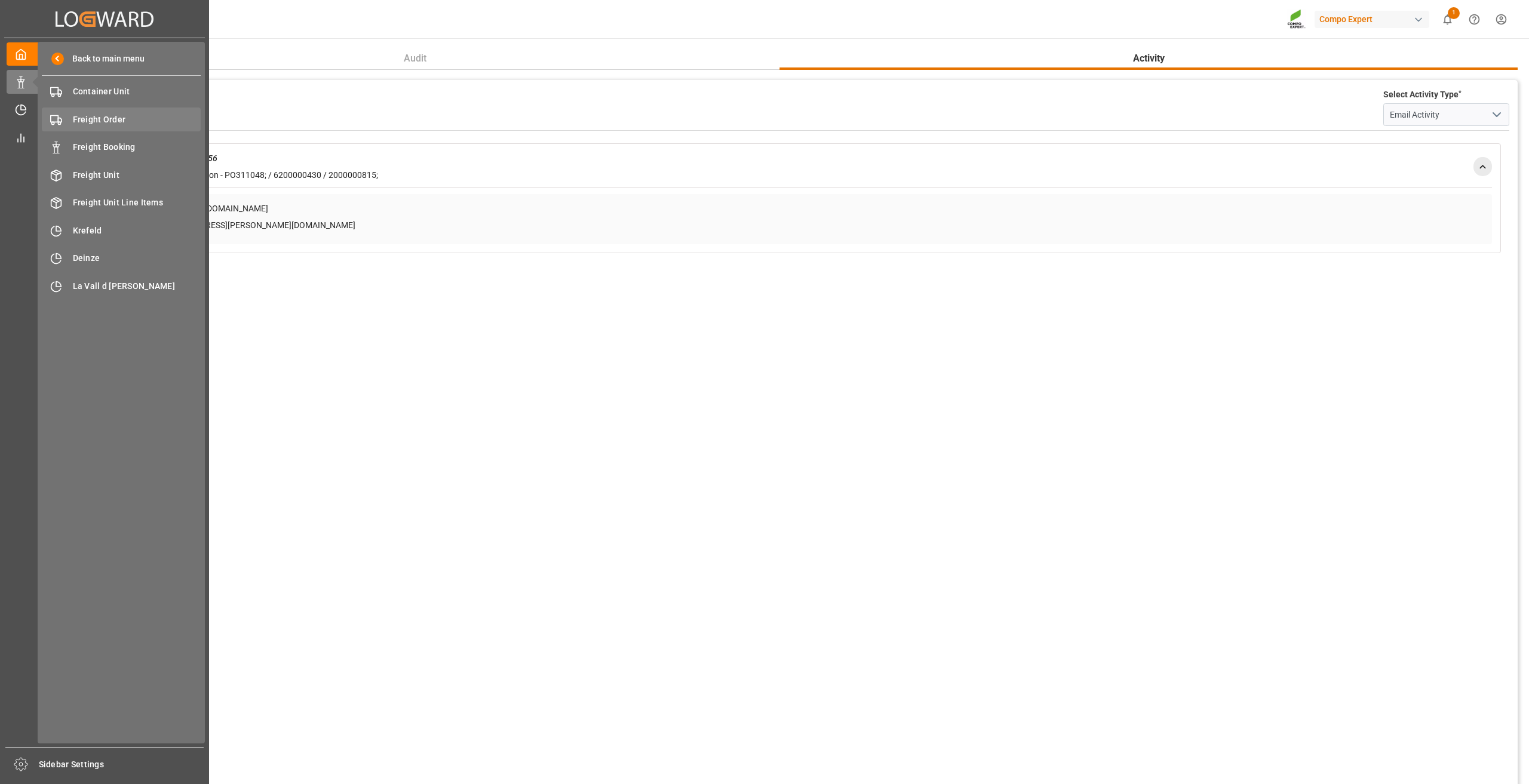
click at [112, 112] on div "Freight Order Freight Order" at bounding box center [121, 119] width 159 height 23
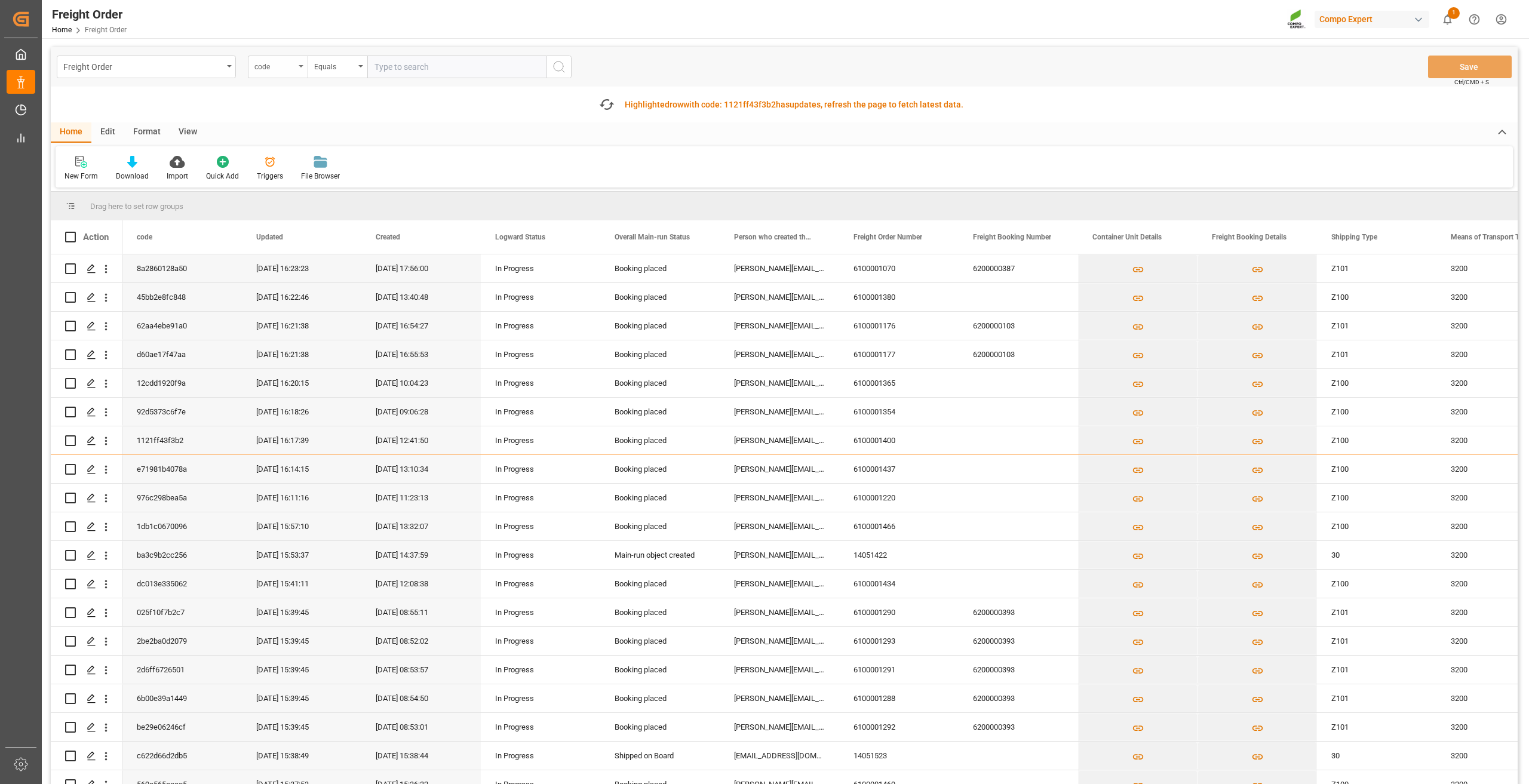
click at [299, 61] on div "code" at bounding box center [277, 67] width 60 height 22
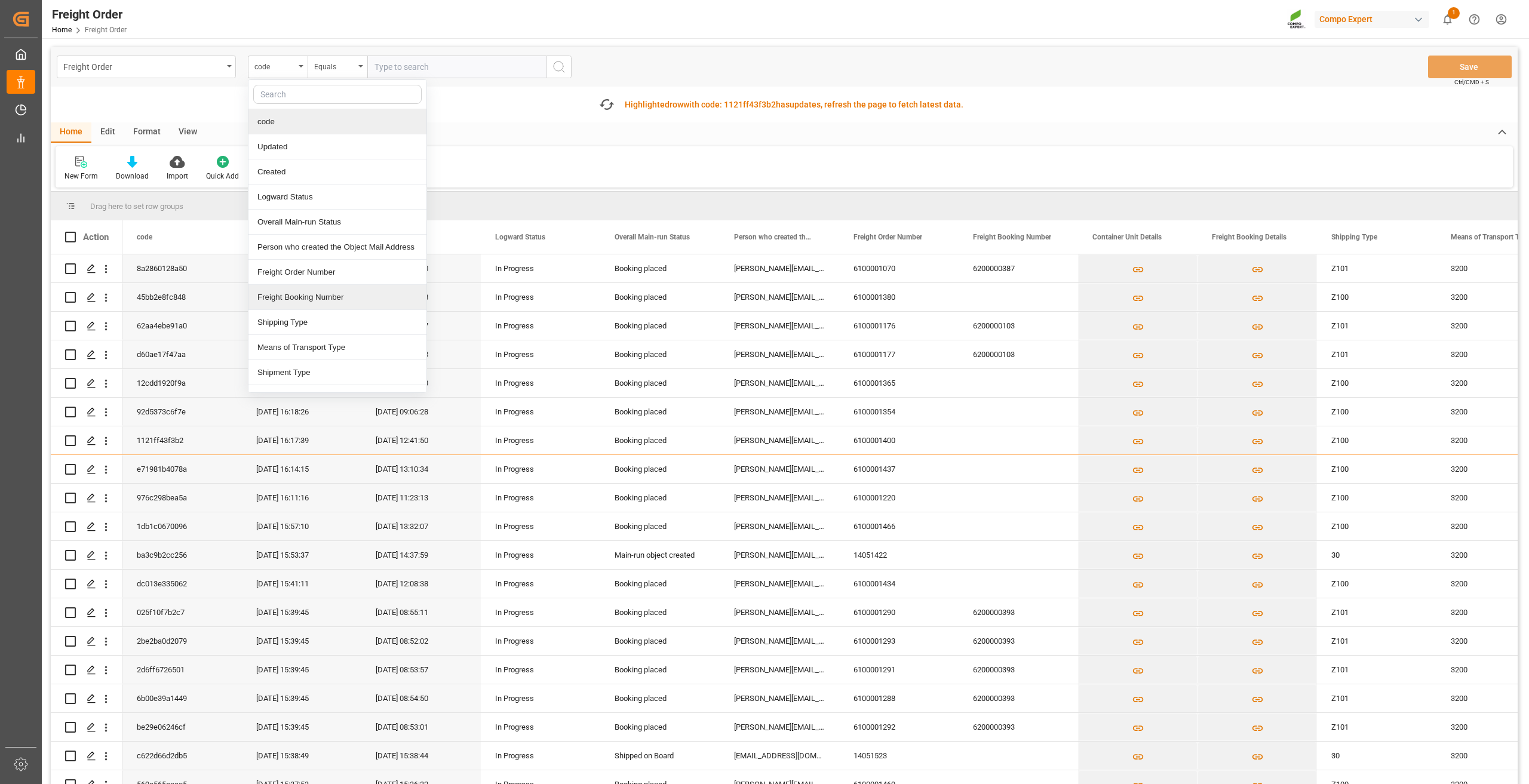
click at [319, 293] on div "Freight Booking Number" at bounding box center [337, 297] width 178 height 25
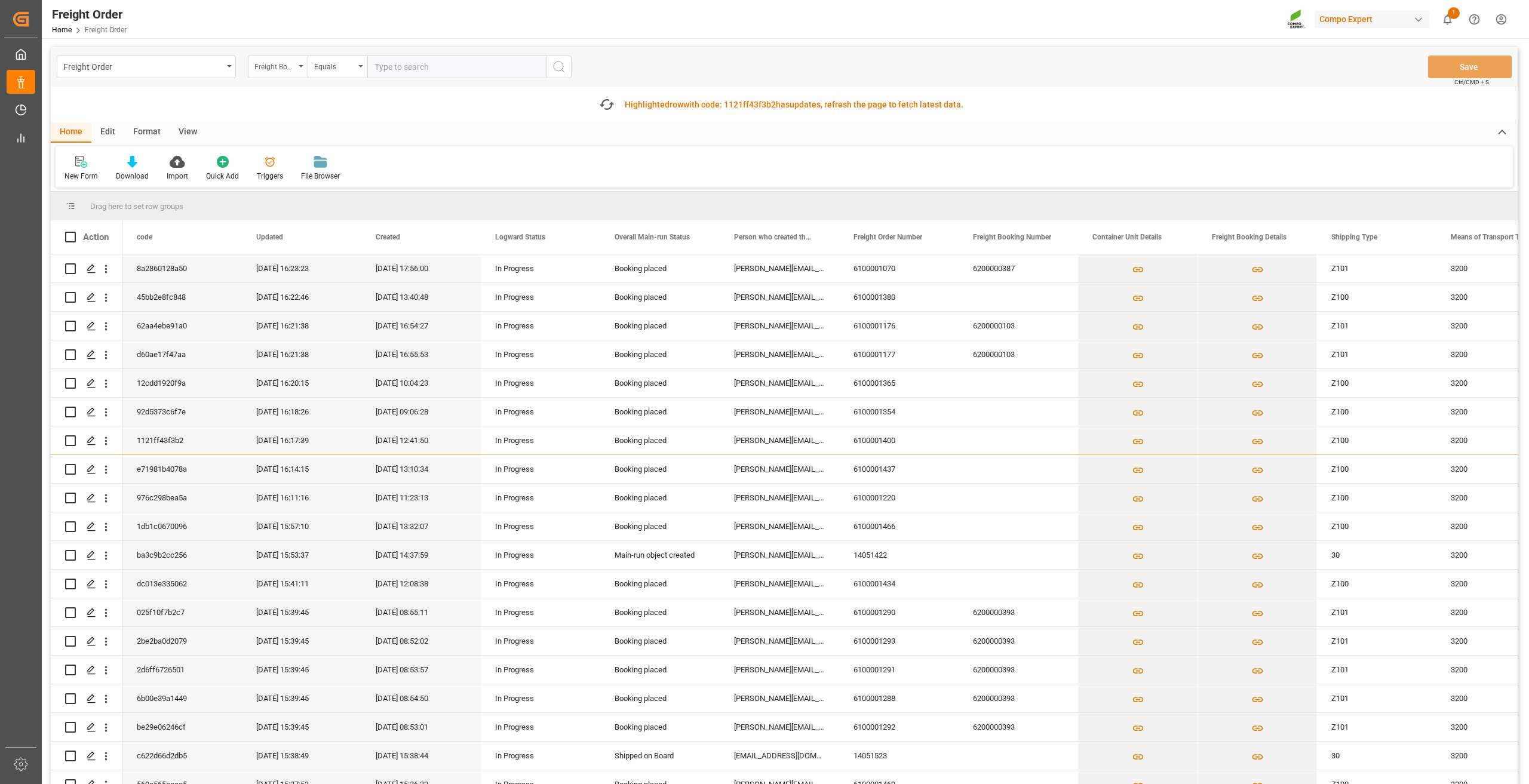
click at [289, 65] on div "Freight Booking Number" at bounding box center [274, 65] width 40 height 14
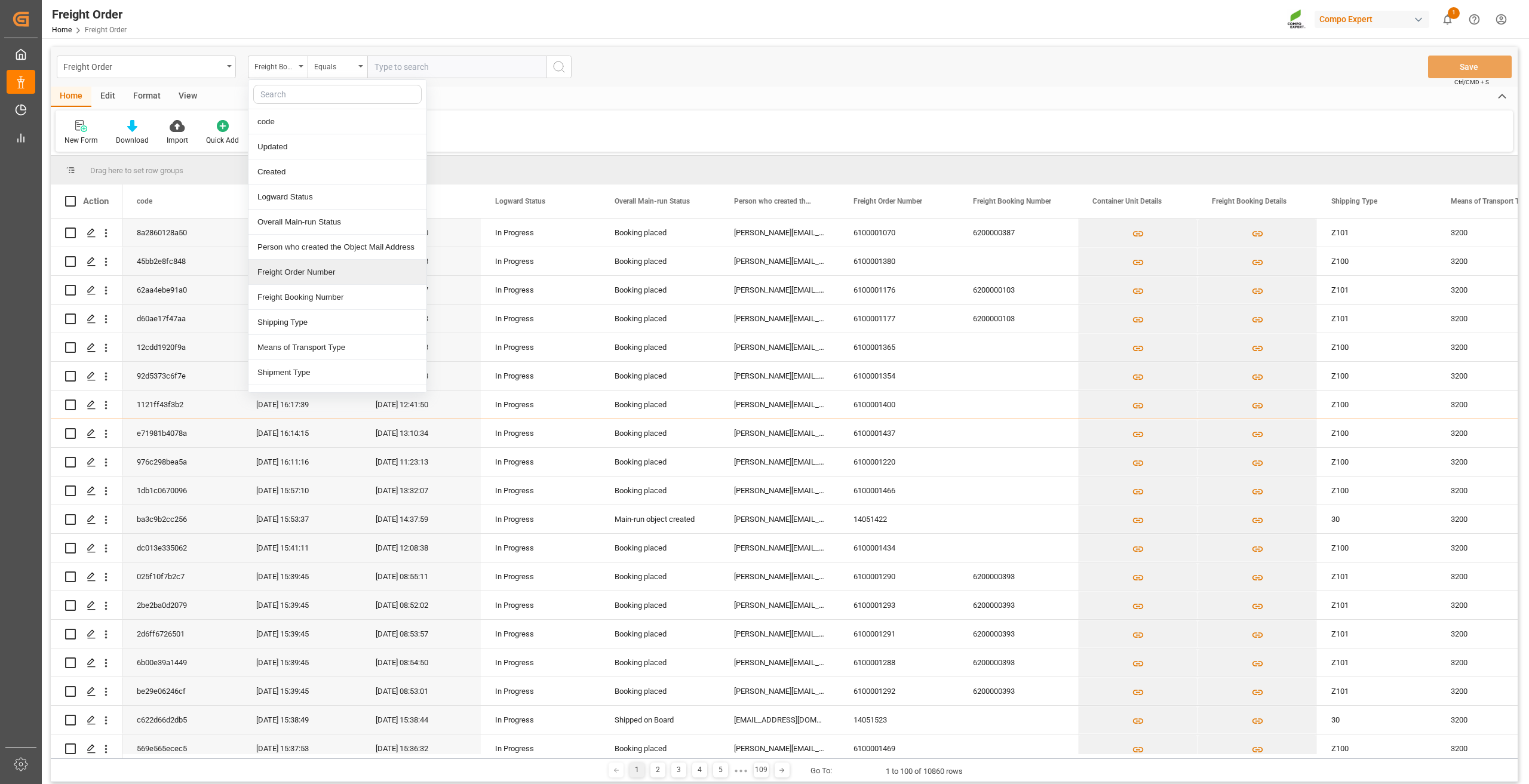
click at [330, 273] on div "Freight Order Number" at bounding box center [337, 272] width 178 height 25
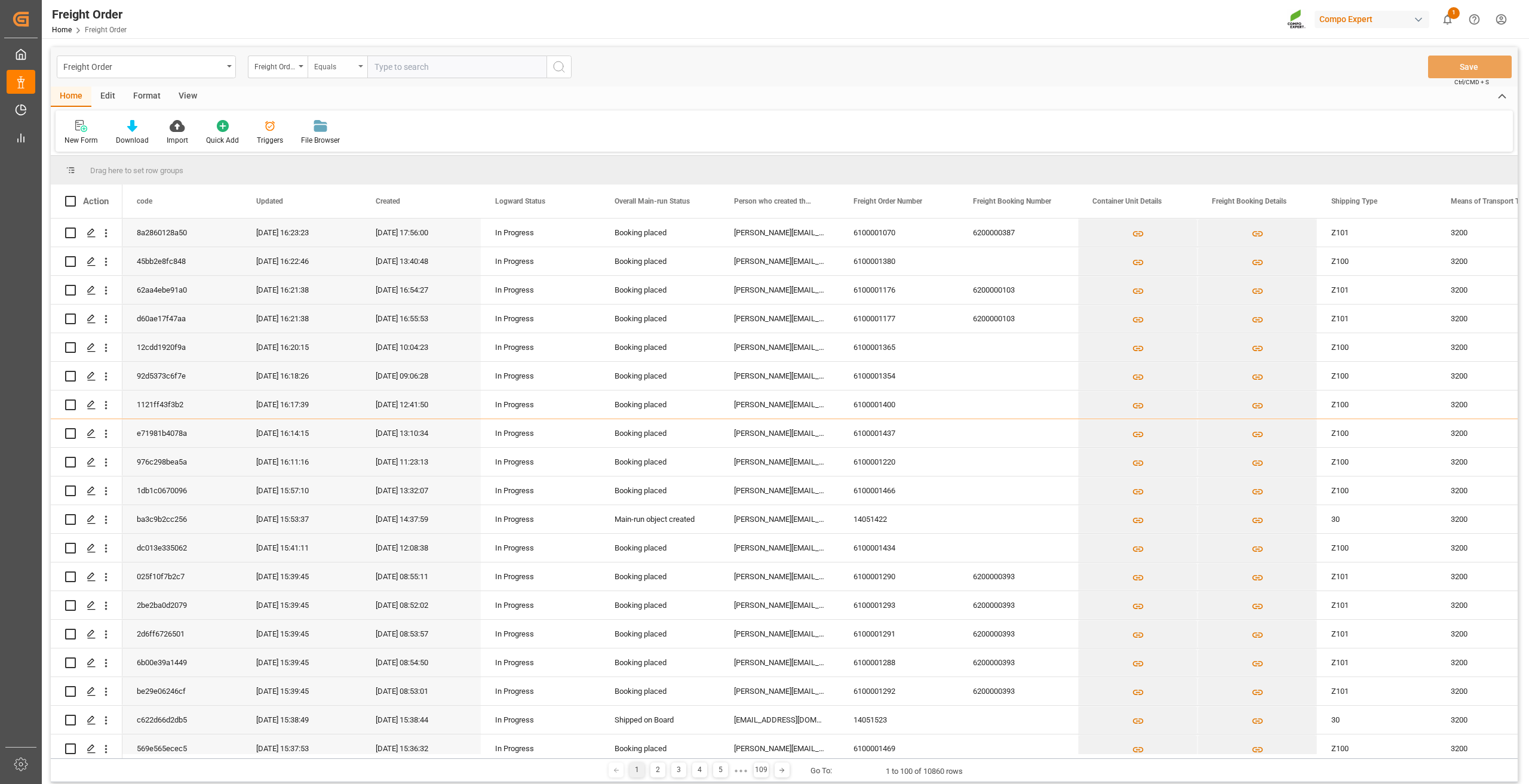
click at [338, 71] on div "Equals" at bounding box center [334, 65] width 40 height 14
click at [356, 138] on div "Fuzzy search" at bounding box center [397, 147] width 178 height 25
click at [396, 66] on input "text" at bounding box center [457, 67] width 179 height 22
paste input "6100000195"
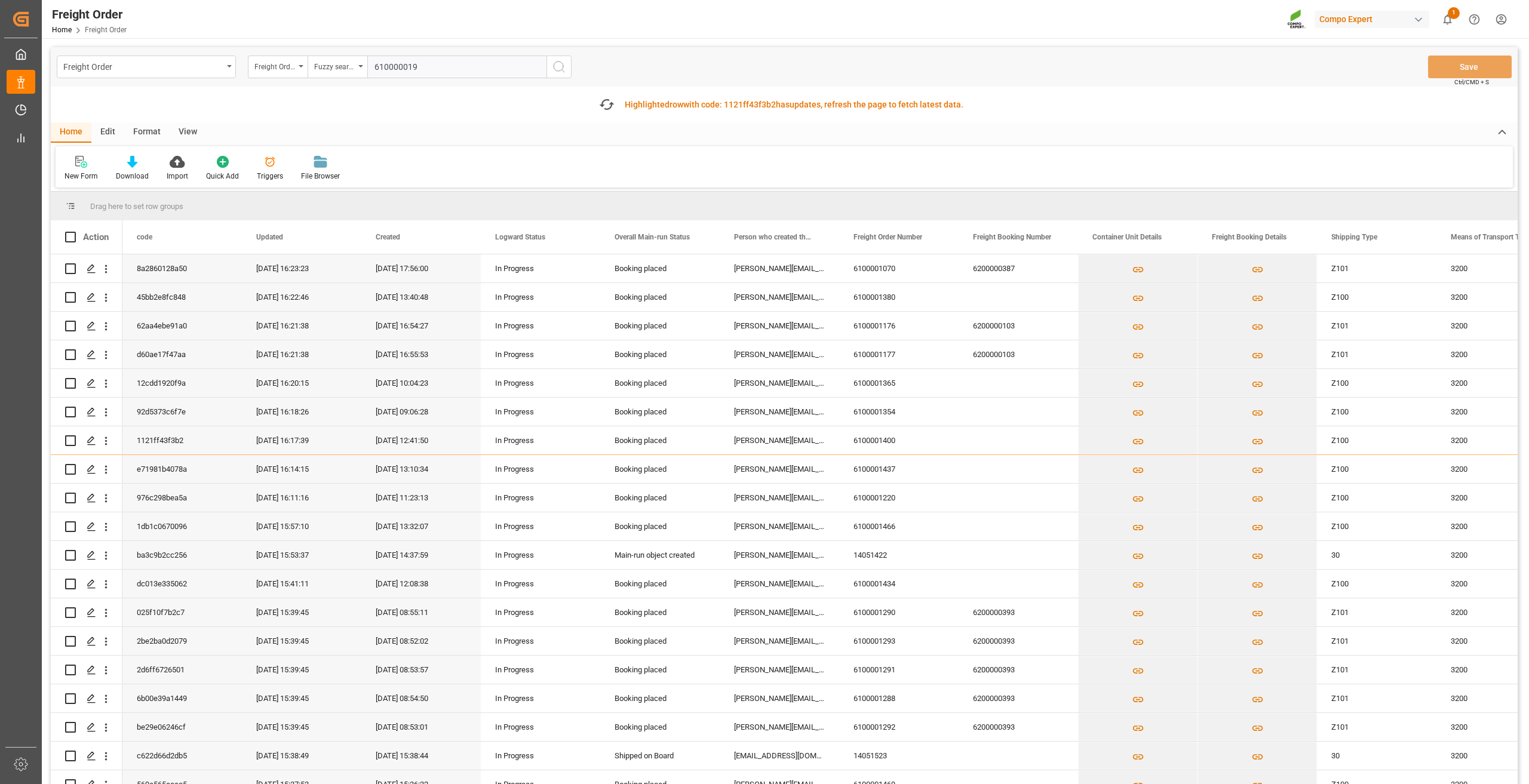
type input "6100000196"
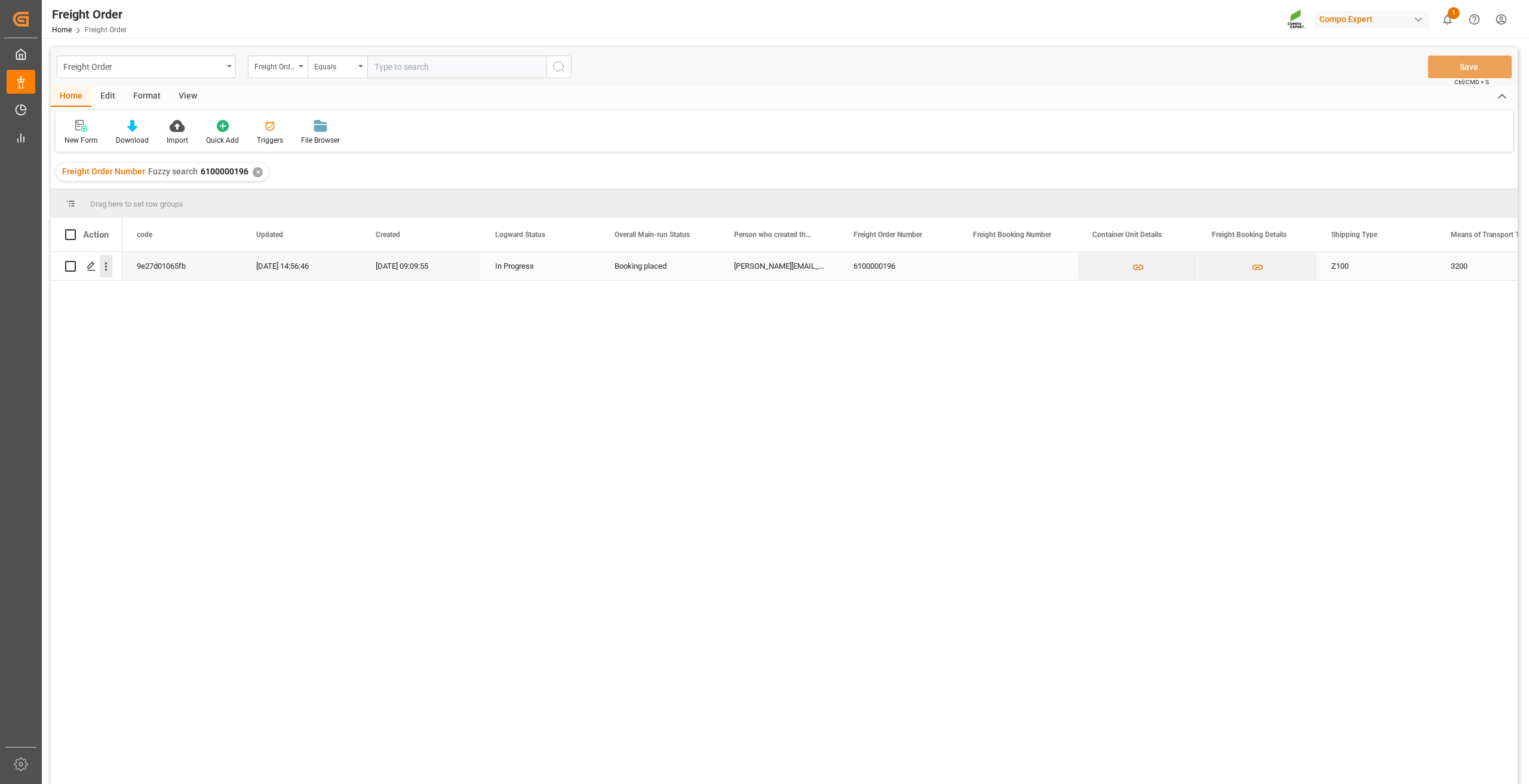
click at [106, 267] on icon "open menu" at bounding box center [106, 266] width 2 height 8
click at [150, 297] on span "Open in new tab" at bounding box center [184, 292] width 109 height 12
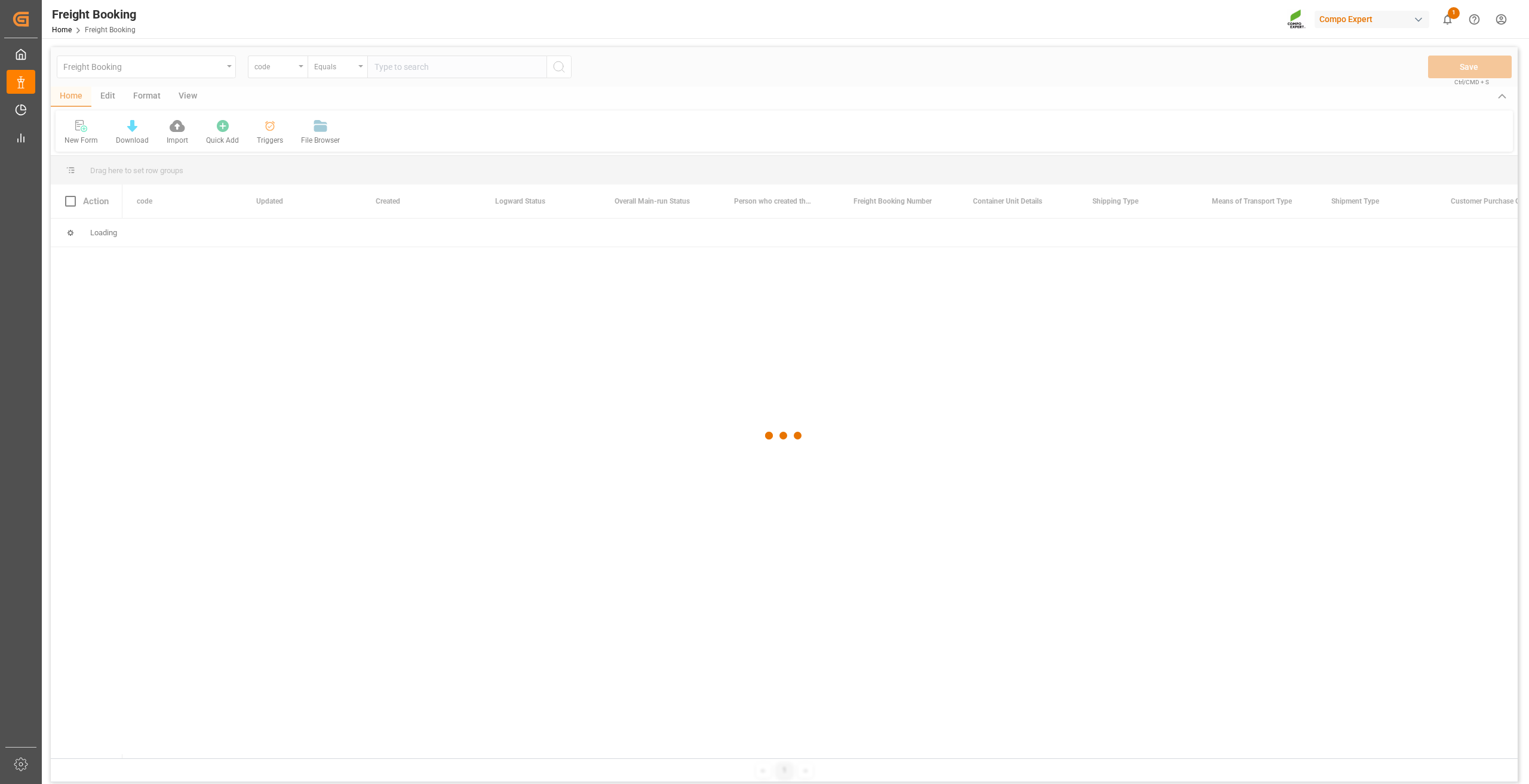
click at [115, 98] on div at bounding box center [784, 435] width 1467 height 777
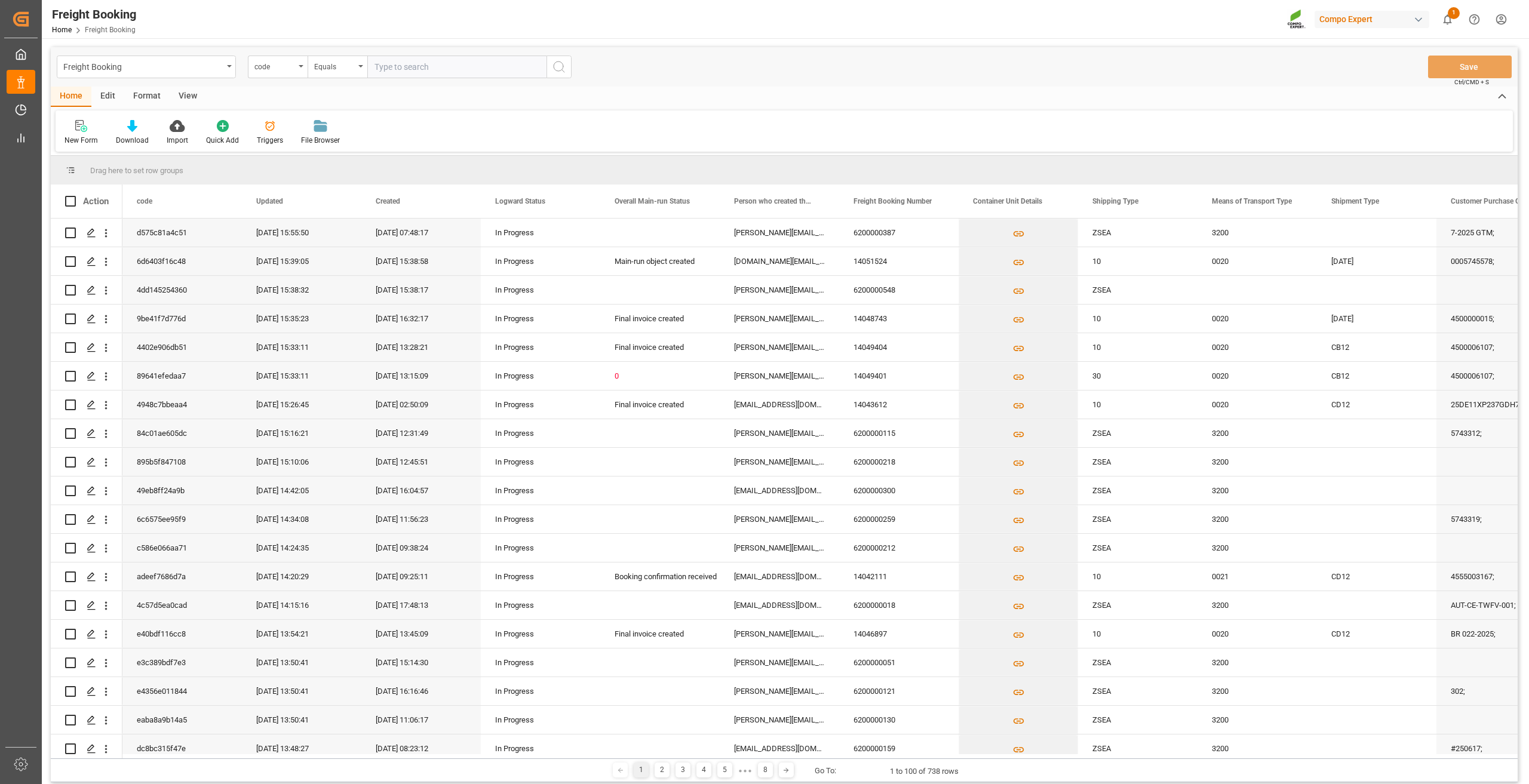
click at [112, 98] on div "Edit" at bounding box center [108, 96] width 33 height 21
click at [163, 139] on div "Configuration" at bounding box center [140, 132] width 63 height 26
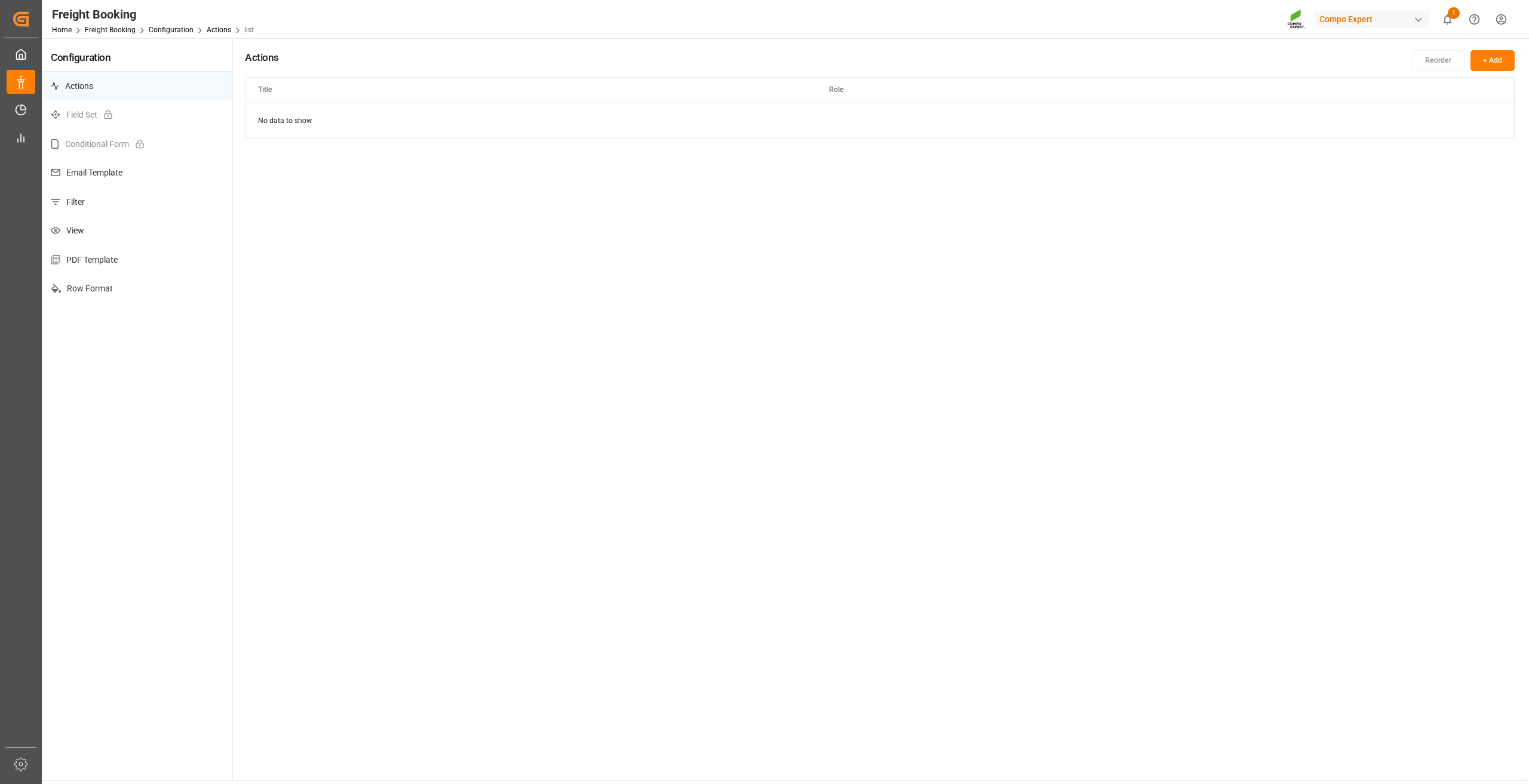
click at [91, 182] on p "Email Template" at bounding box center [137, 172] width 190 height 29
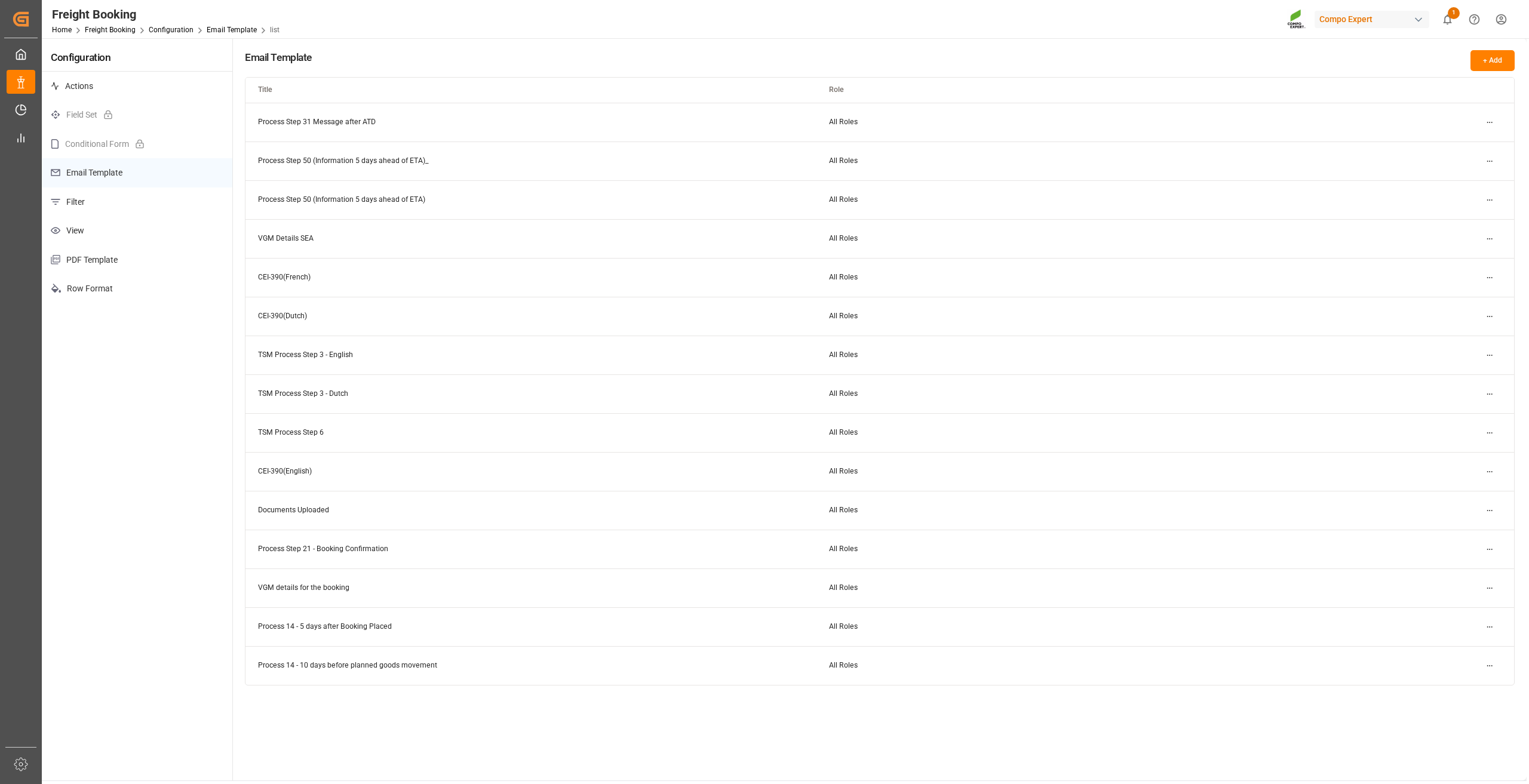
click at [1491, 548] on html "Created by potrace 1.15, written by [PERSON_NAME] [DATE]-[DATE] Created by potr…" at bounding box center [764, 392] width 1529 height 784
click at [1450, 570] on small "Edit" at bounding box center [1448, 573] width 12 height 7
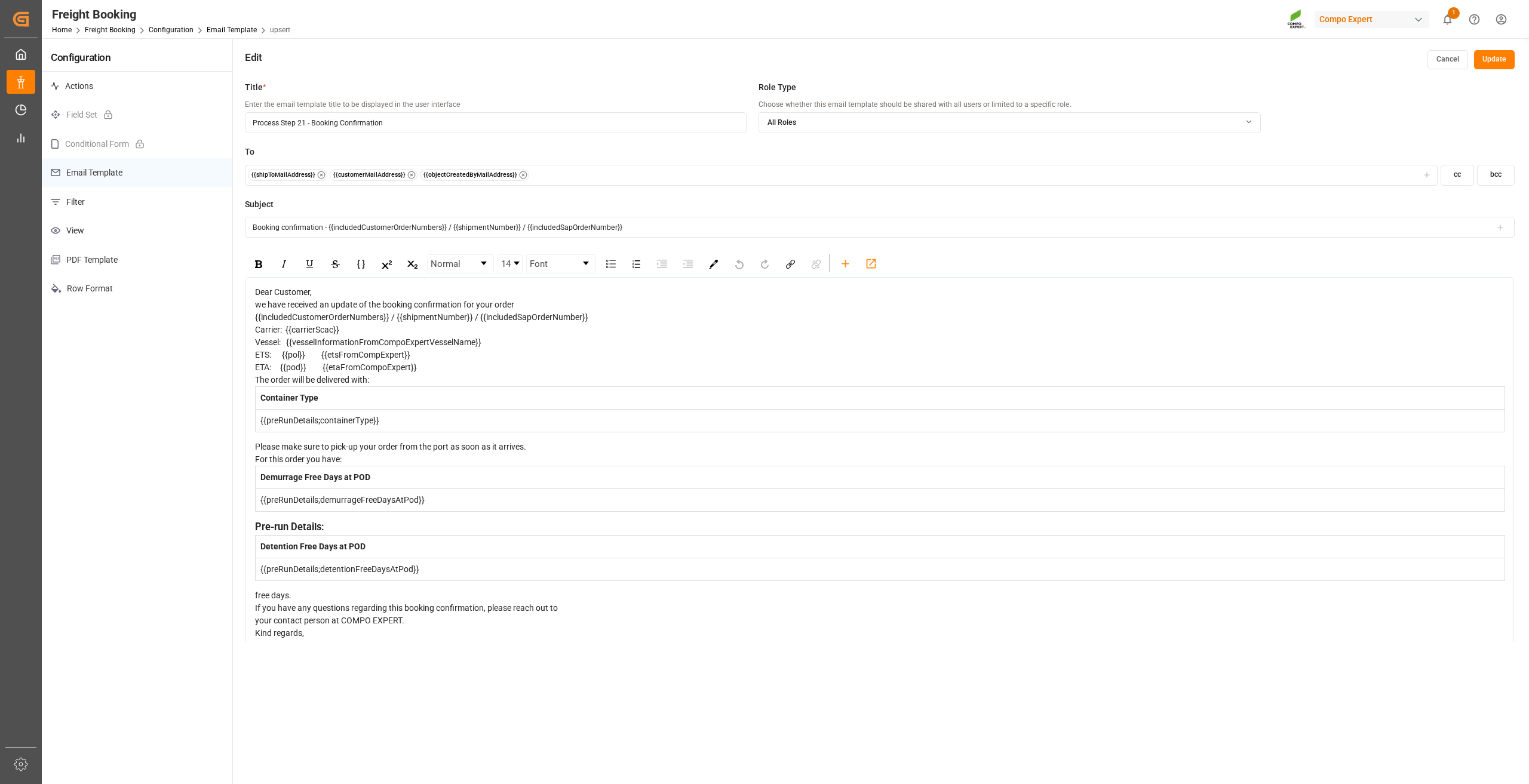
click at [1426, 175] on icon "button" at bounding box center [1426, 175] width 5 height 0
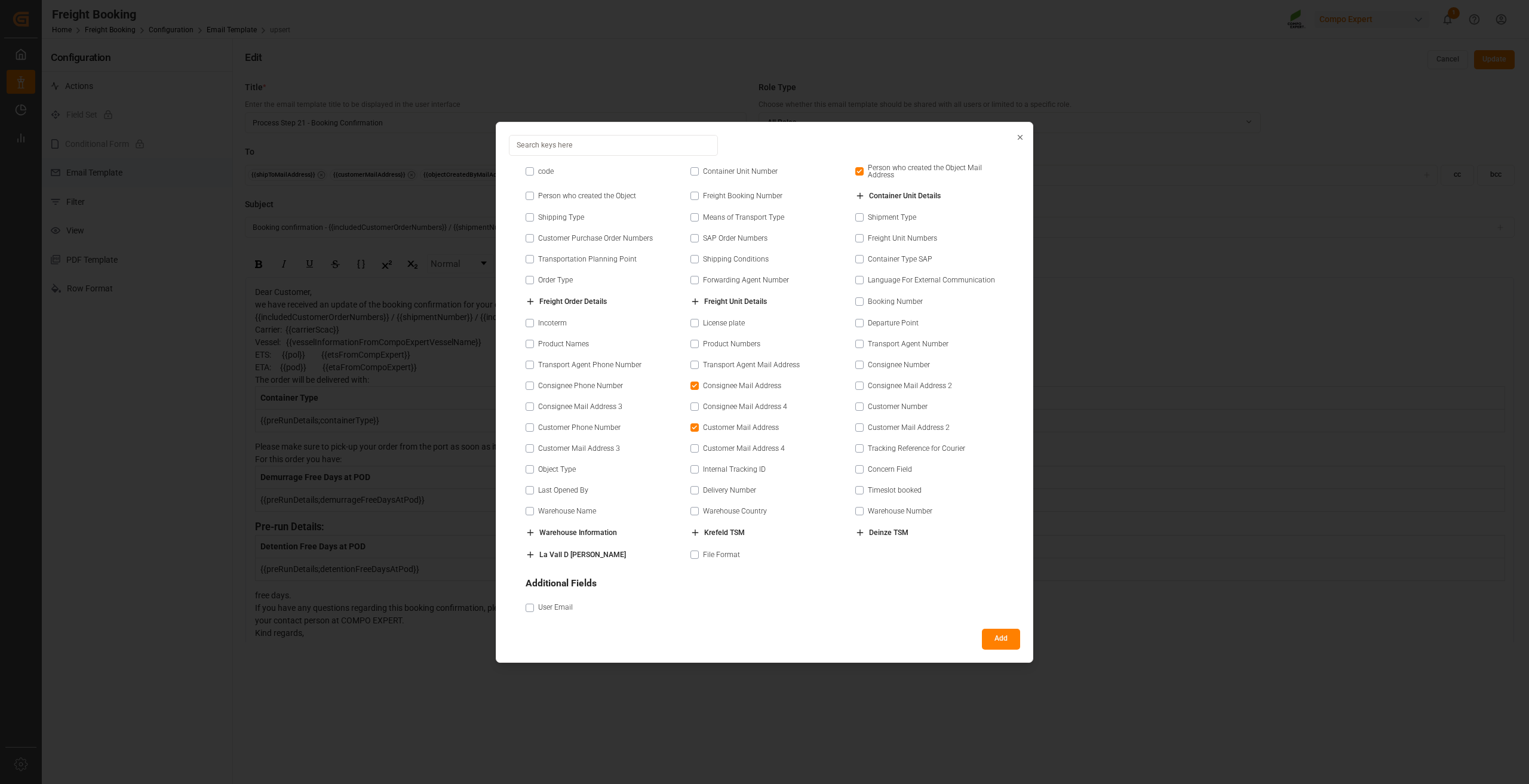
click at [691, 402] on button "button" at bounding box center [694, 406] width 8 height 8
click at [694, 446] on button "button" at bounding box center [694, 448] width 8 height 8
click at [532, 445] on button "button" at bounding box center [529, 448] width 8 height 8
click at [529, 403] on button "button" at bounding box center [529, 406] width 8 height 8
click at [858, 381] on button "button" at bounding box center [859, 385] width 8 height 8
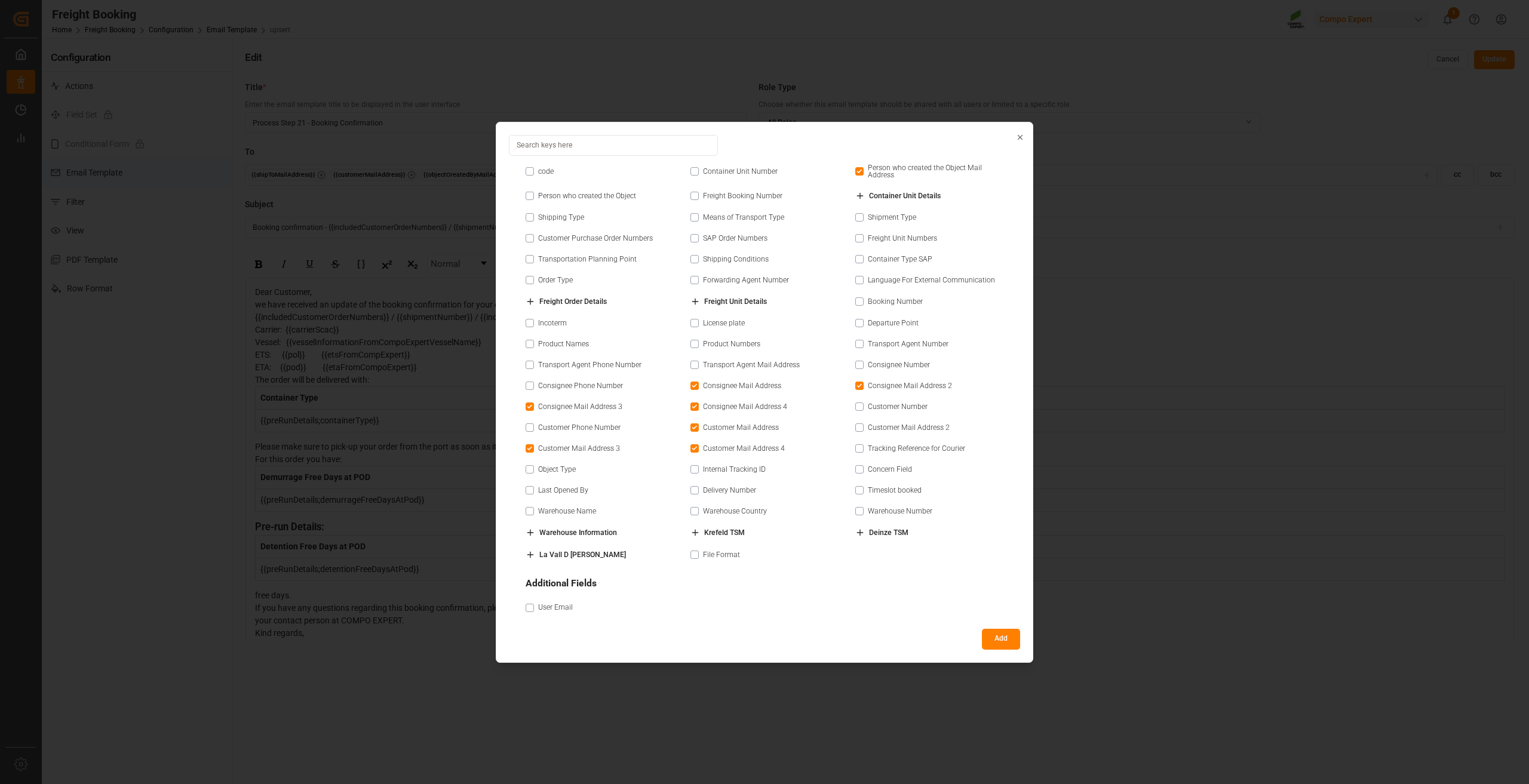
click at [857, 425] on button "button" at bounding box center [859, 427] width 8 height 8
click at [999, 633] on button "Add" at bounding box center [1000, 639] width 38 height 21
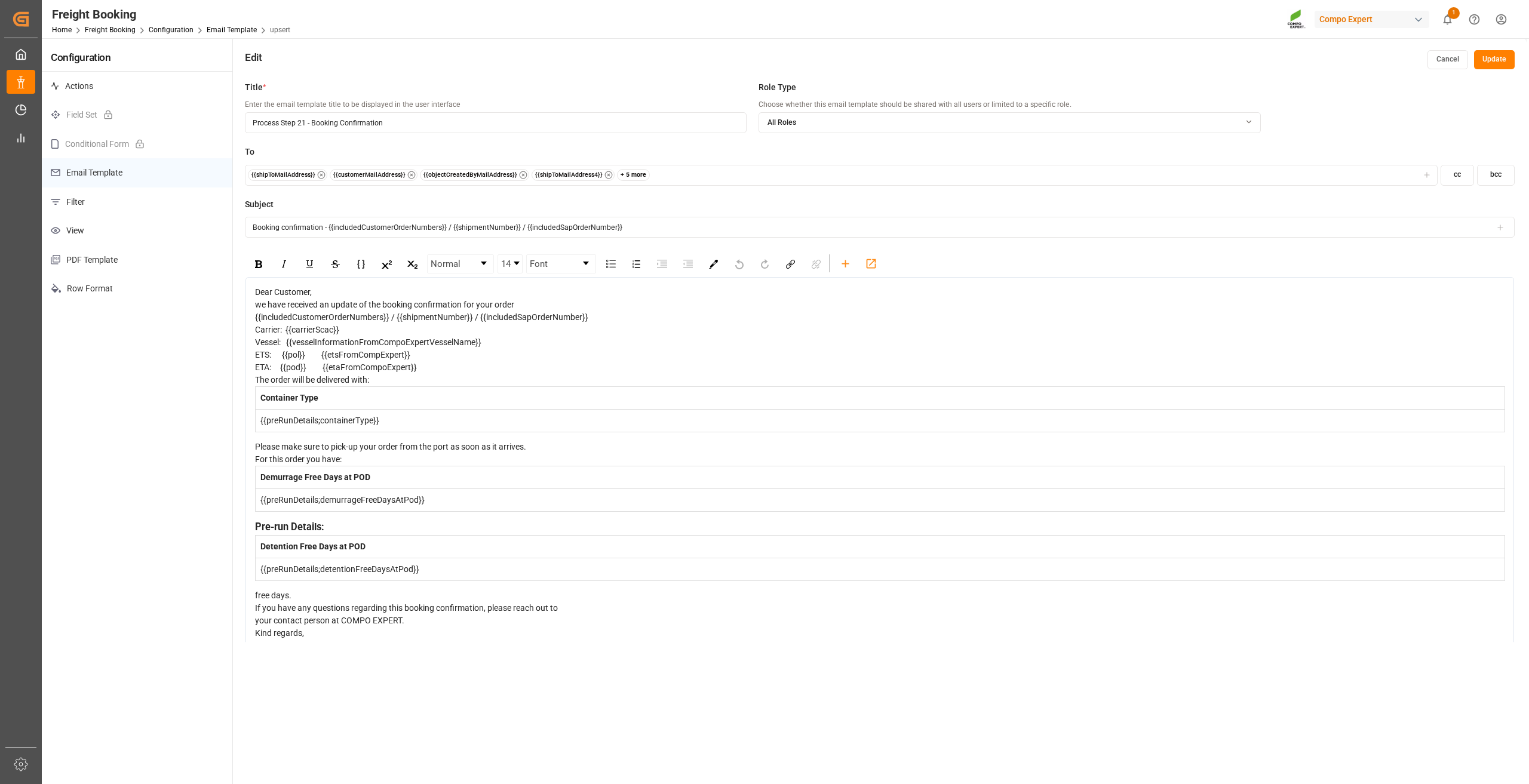
click at [1501, 58] on button "Update" at bounding box center [1494, 60] width 40 height 19
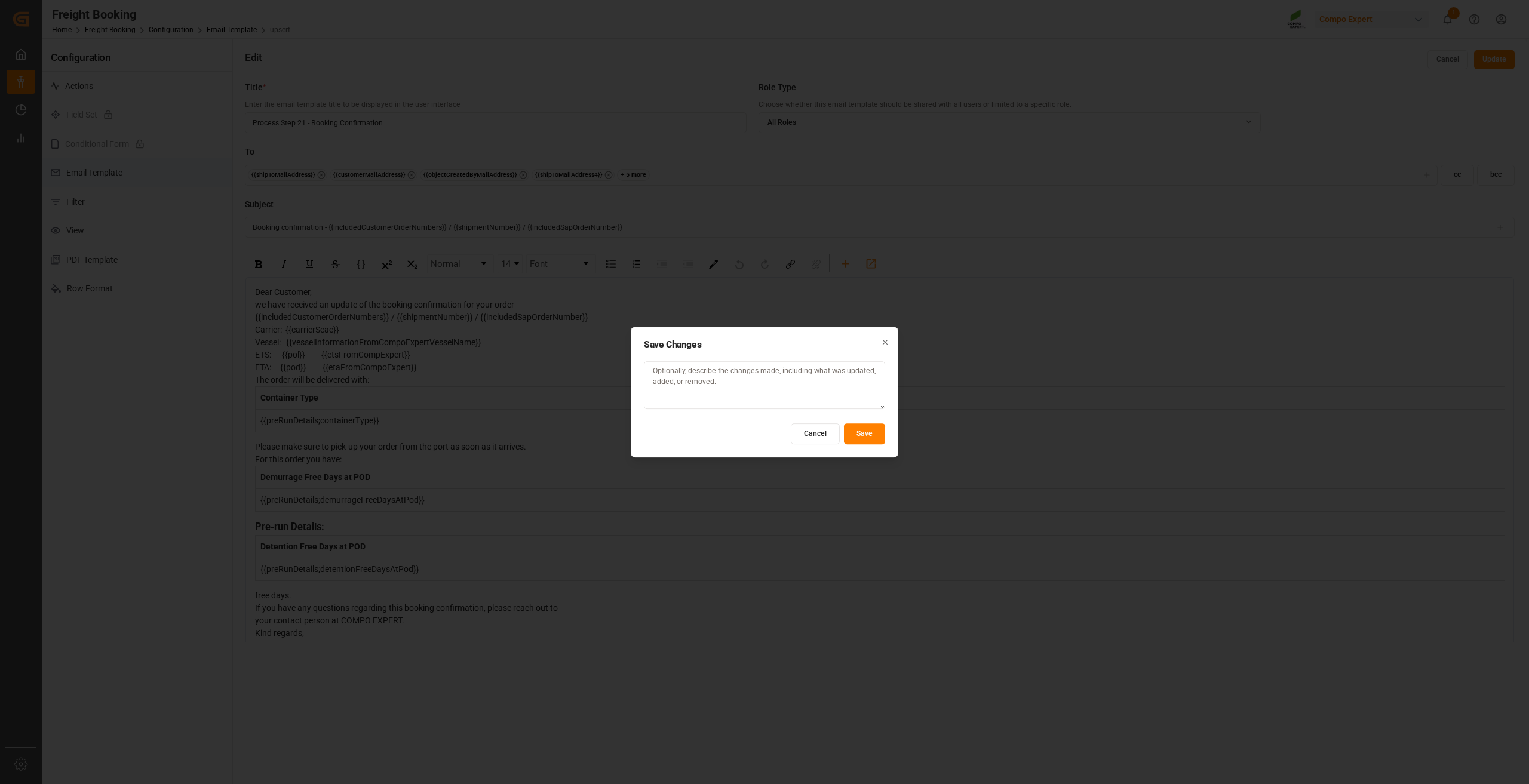
click at [871, 428] on button "Save" at bounding box center [865, 434] width 41 height 21
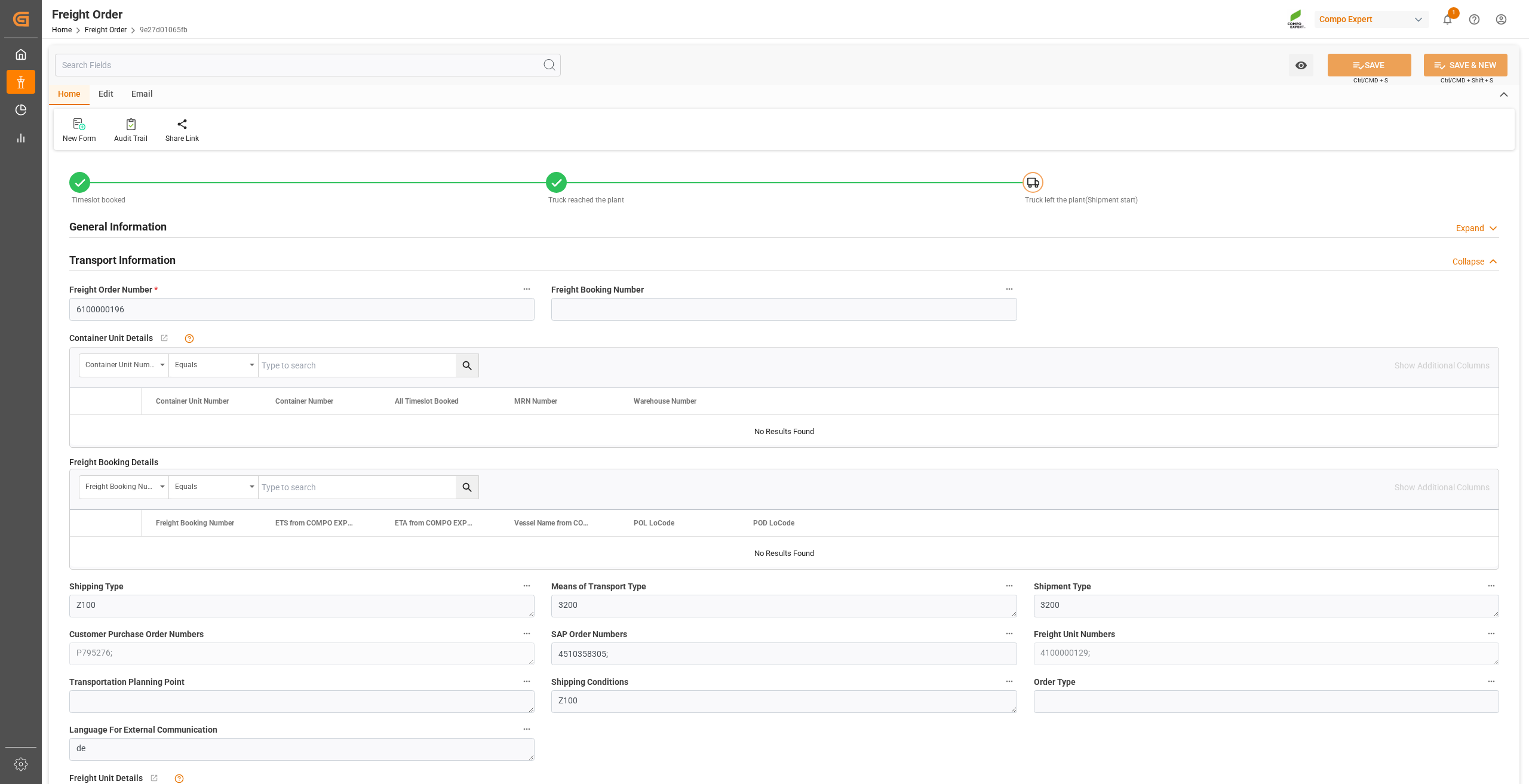
type input "0"
type input "24724.77"
type input "0"
type input "24724.77"
type input "15.07.2025 01:00"
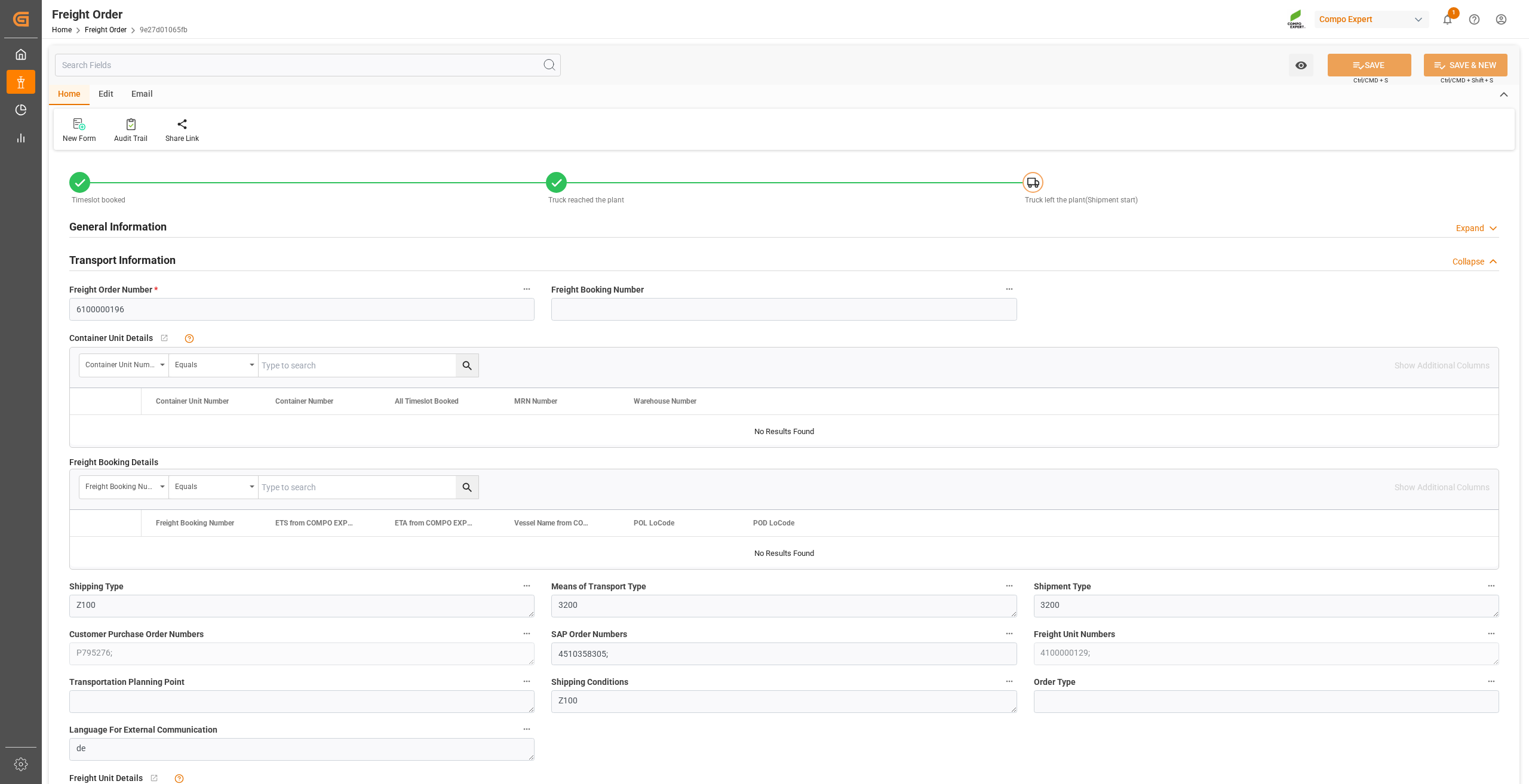
type input "09.07.2025 09:09"
type input "15.07.2025 15:38"
type input "15.07.2025 15:40"
